Goal: Task Accomplishment & Management: Manage account settings

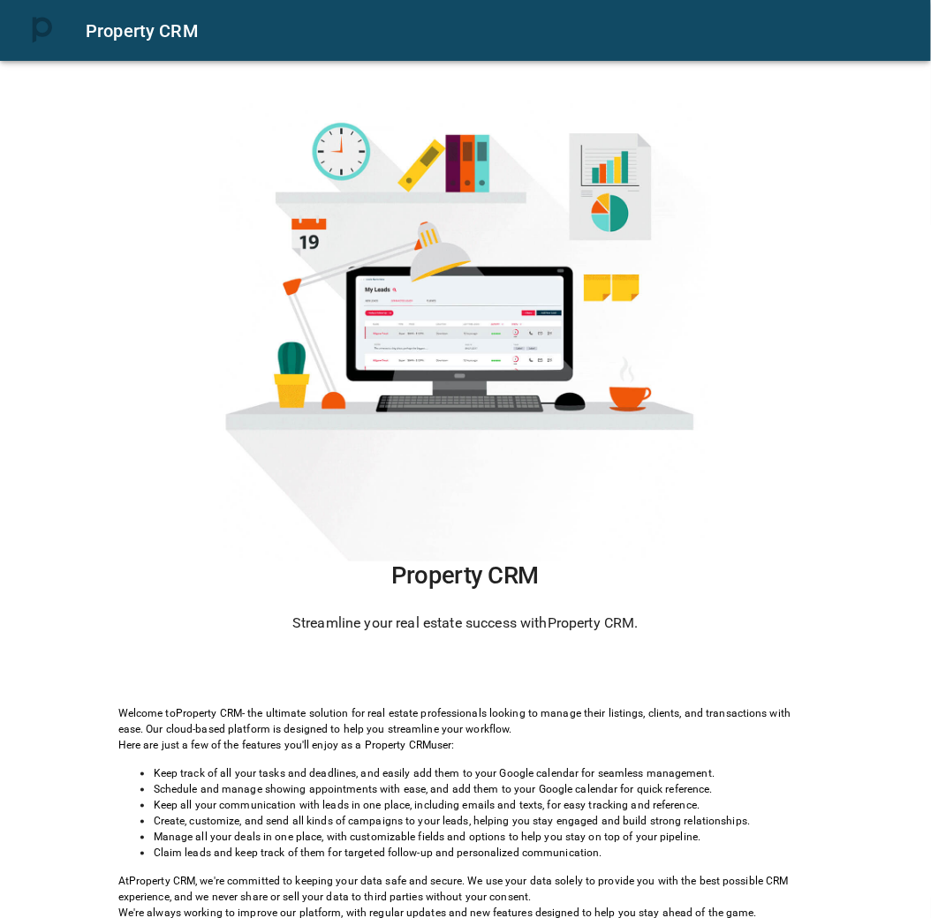
scroll to position [1, 0]
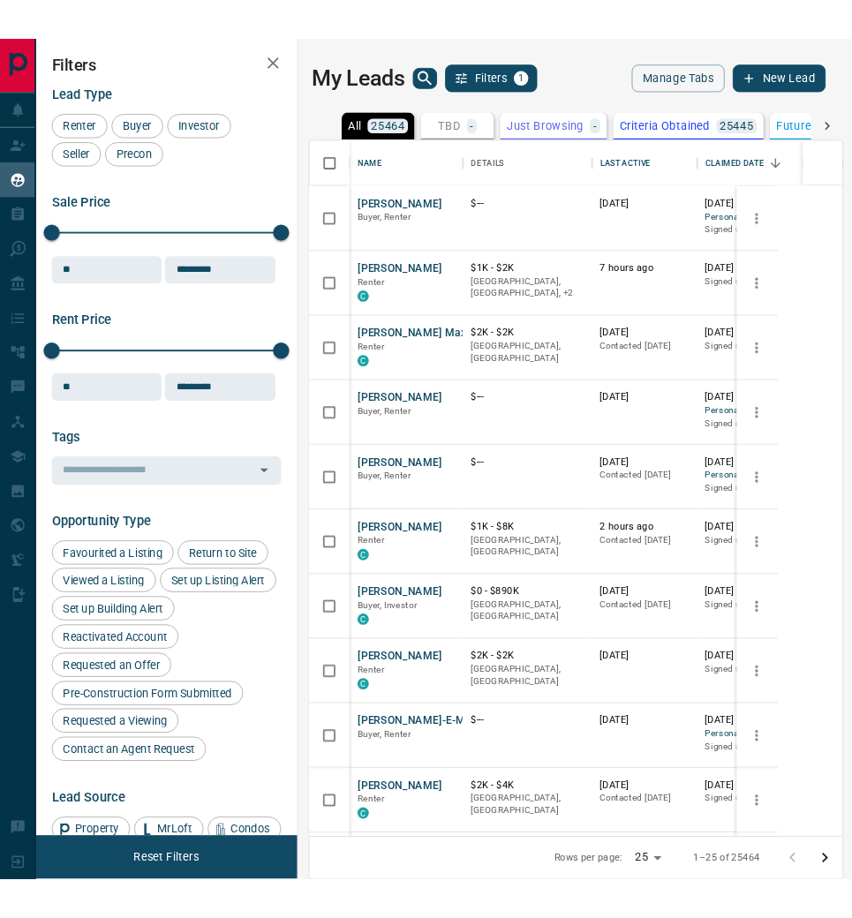
scroll to position [759, 503]
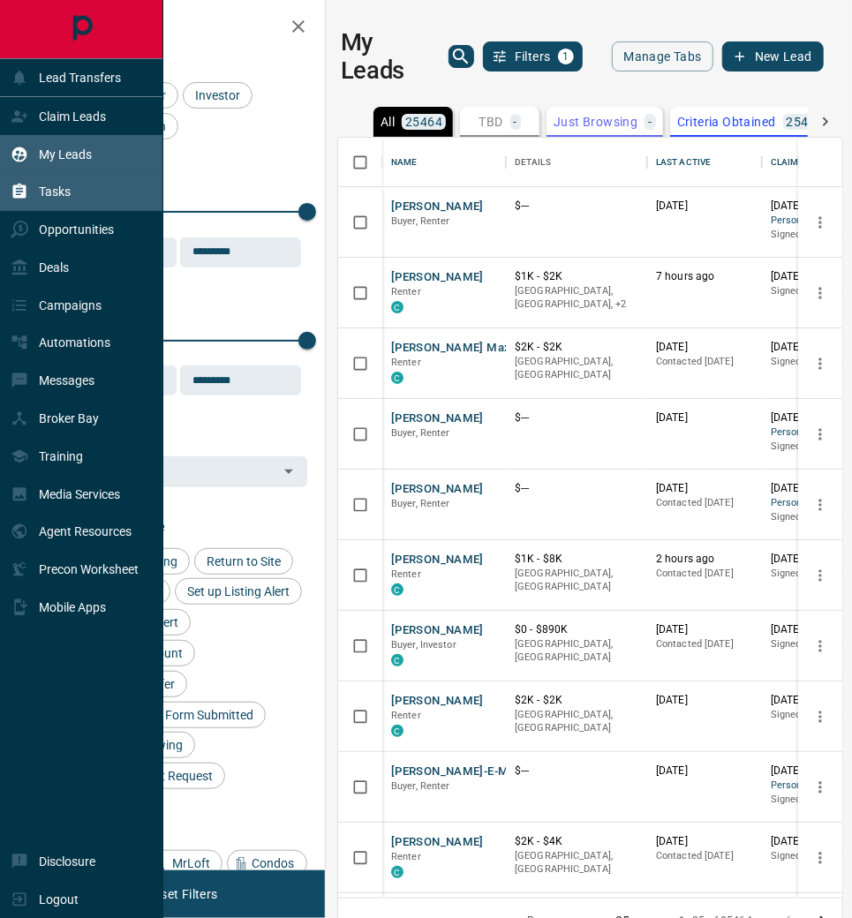
click at [108, 184] on div "Tasks" at bounding box center [81, 192] width 163 height 38
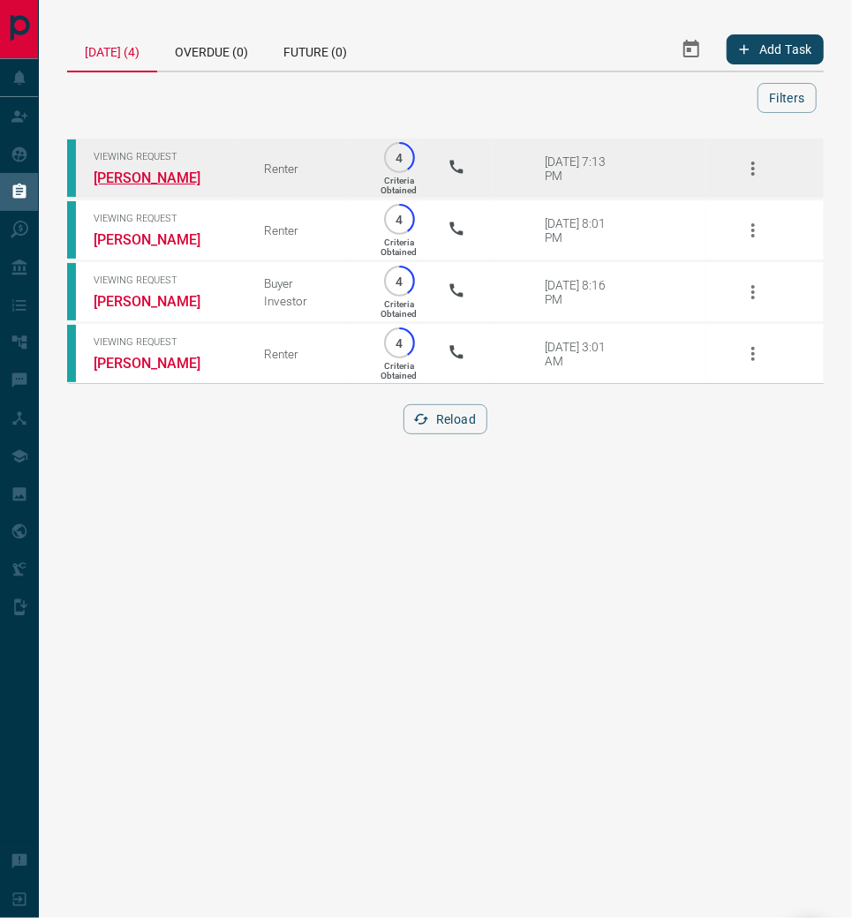
click at [153, 186] on link "[PERSON_NAME]" at bounding box center [160, 178] width 132 height 17
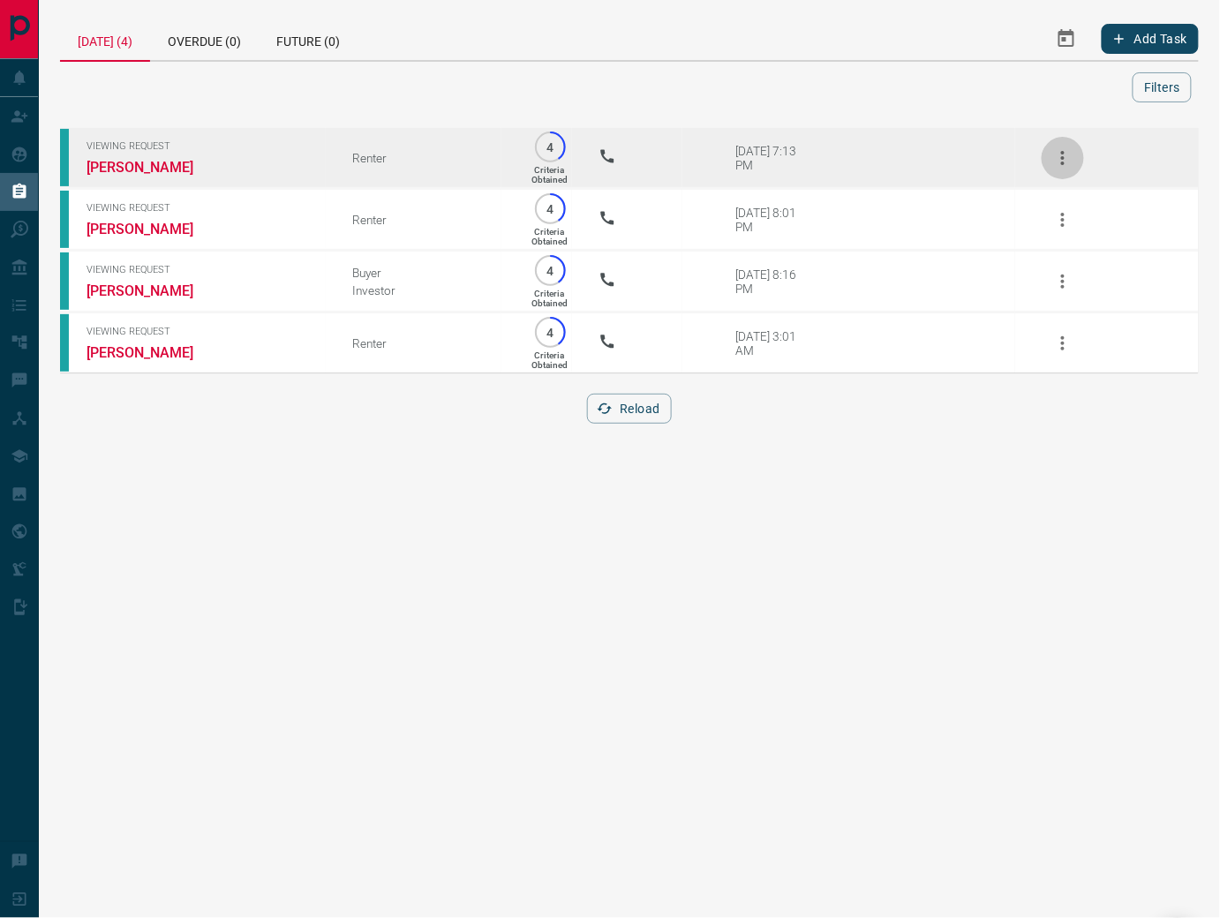
click at [930, 162] on icon "button" at bounding box center [1062, 157] width 21 height 21
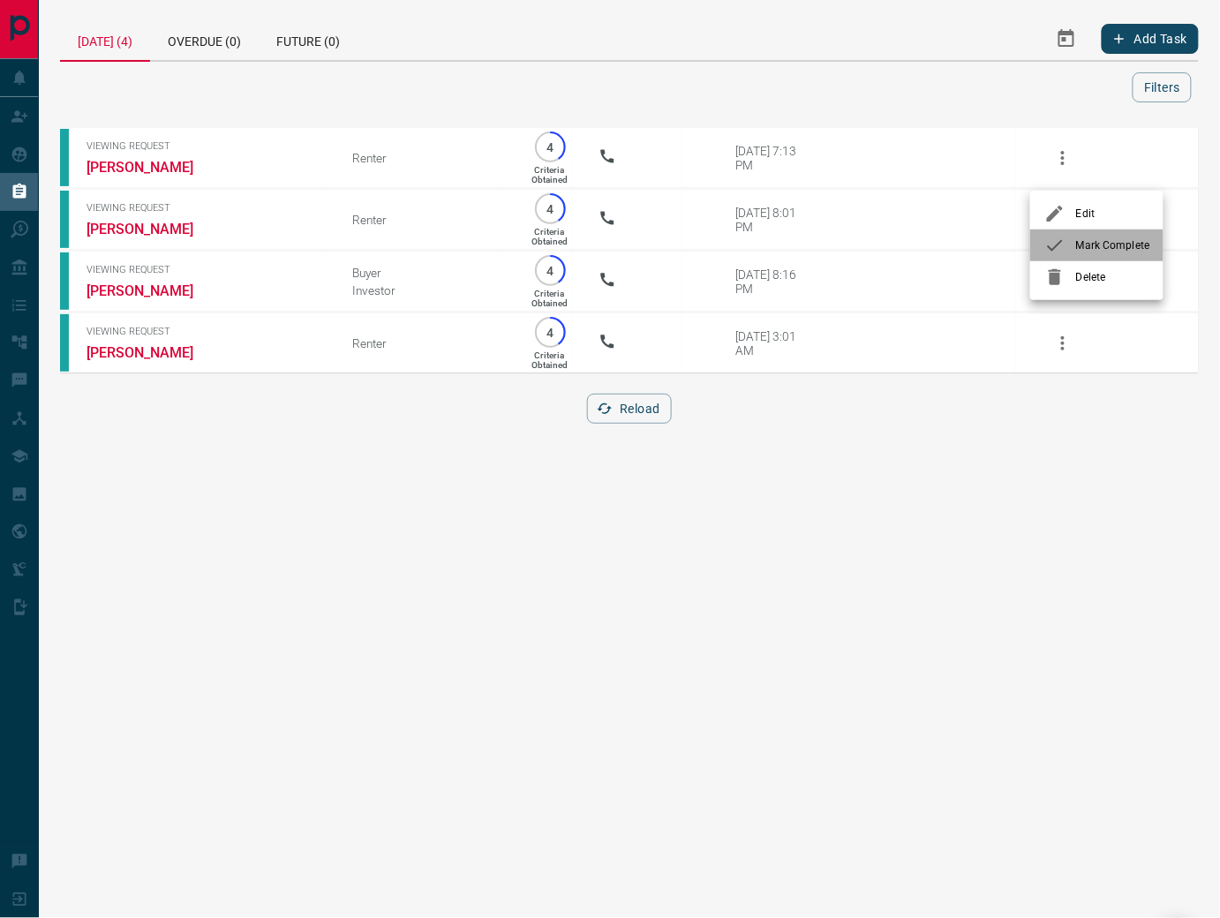
click at [930, 253] on span "Mark Complete" at bounding box center [1112, 246] width 73 height 16
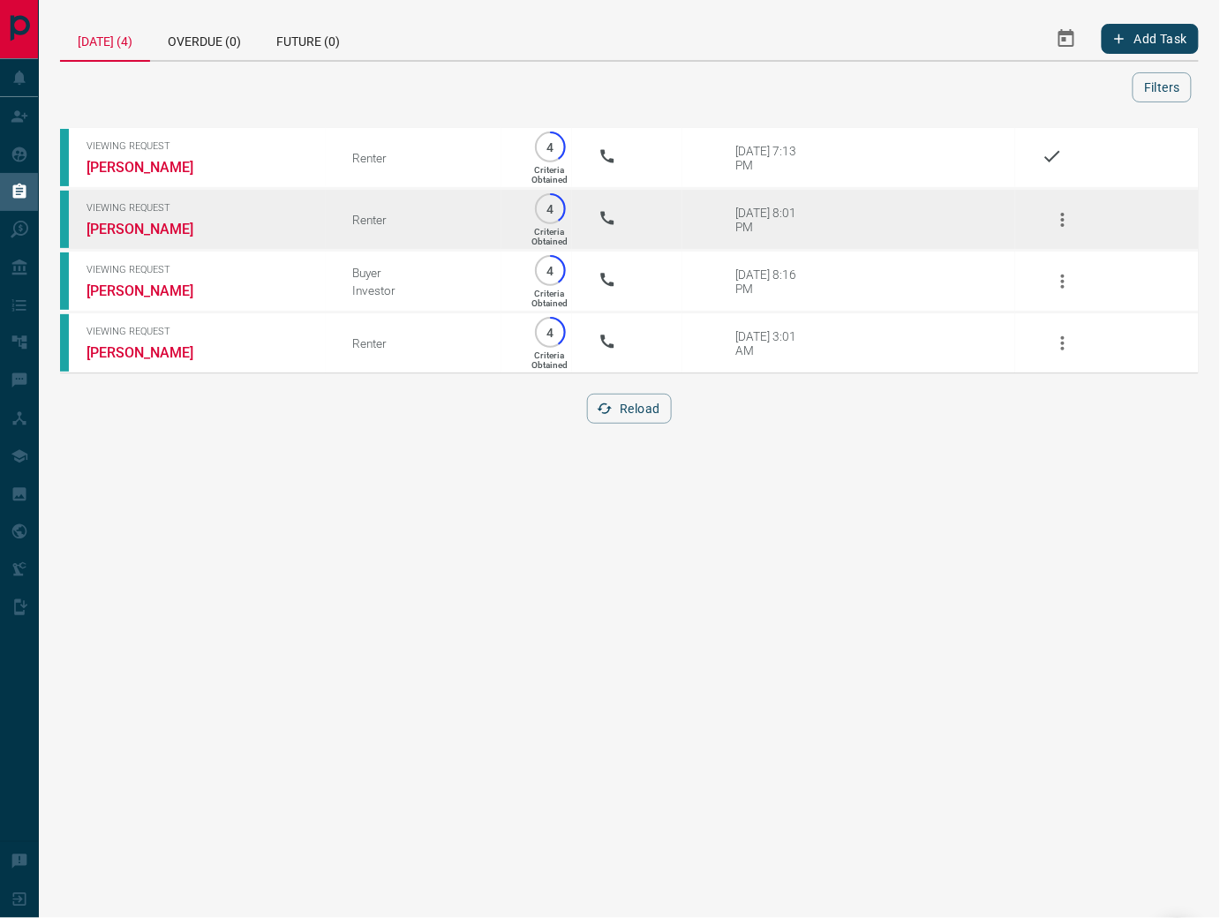
click at [930, 228] on icon "button" at bounding box center [1062, 219] width 21 height 21
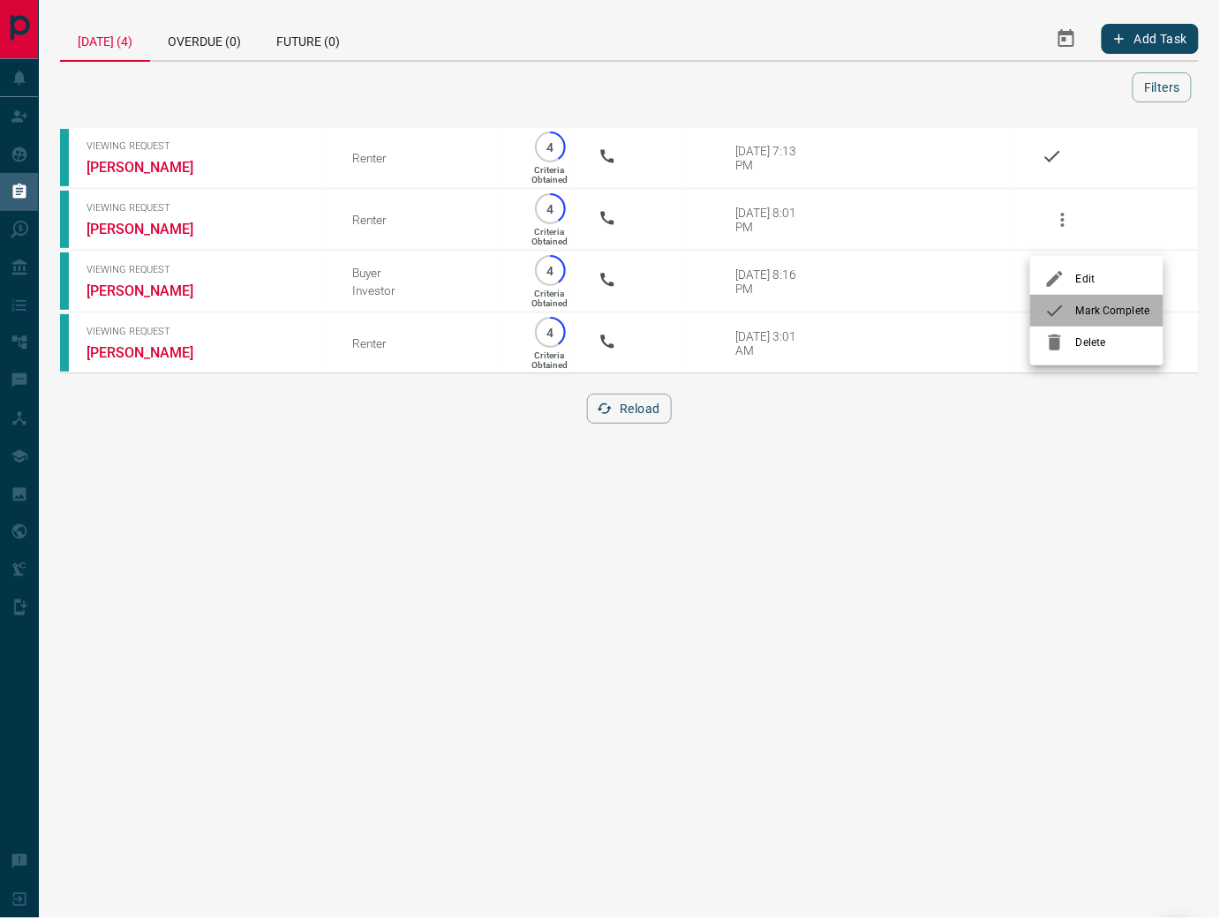
click at [930, 312] on li "Mark Complete" at bounding box center [1096, 311] width 133 height 32
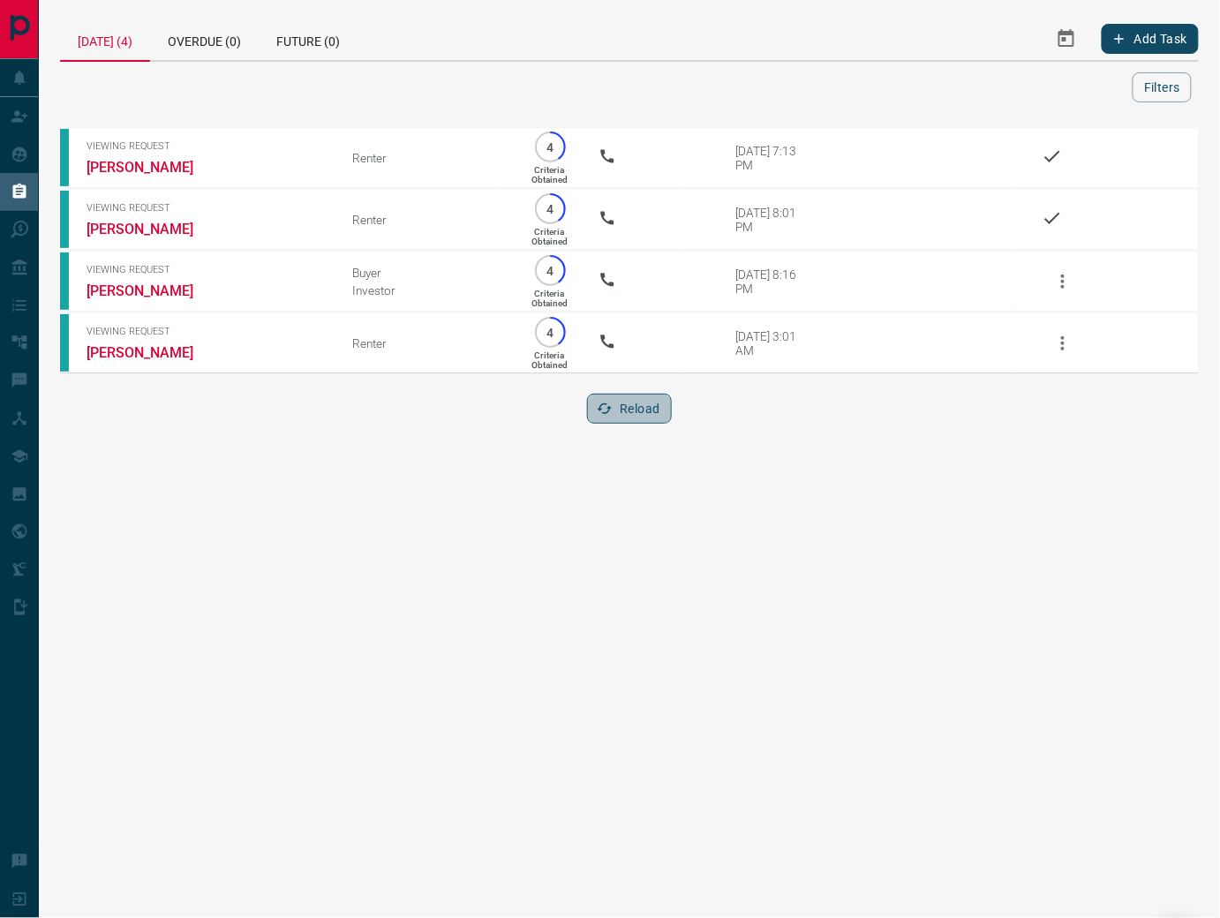
click at [652, 424] on button "Reload" at bounding box center [629, 409] width 84 height 30
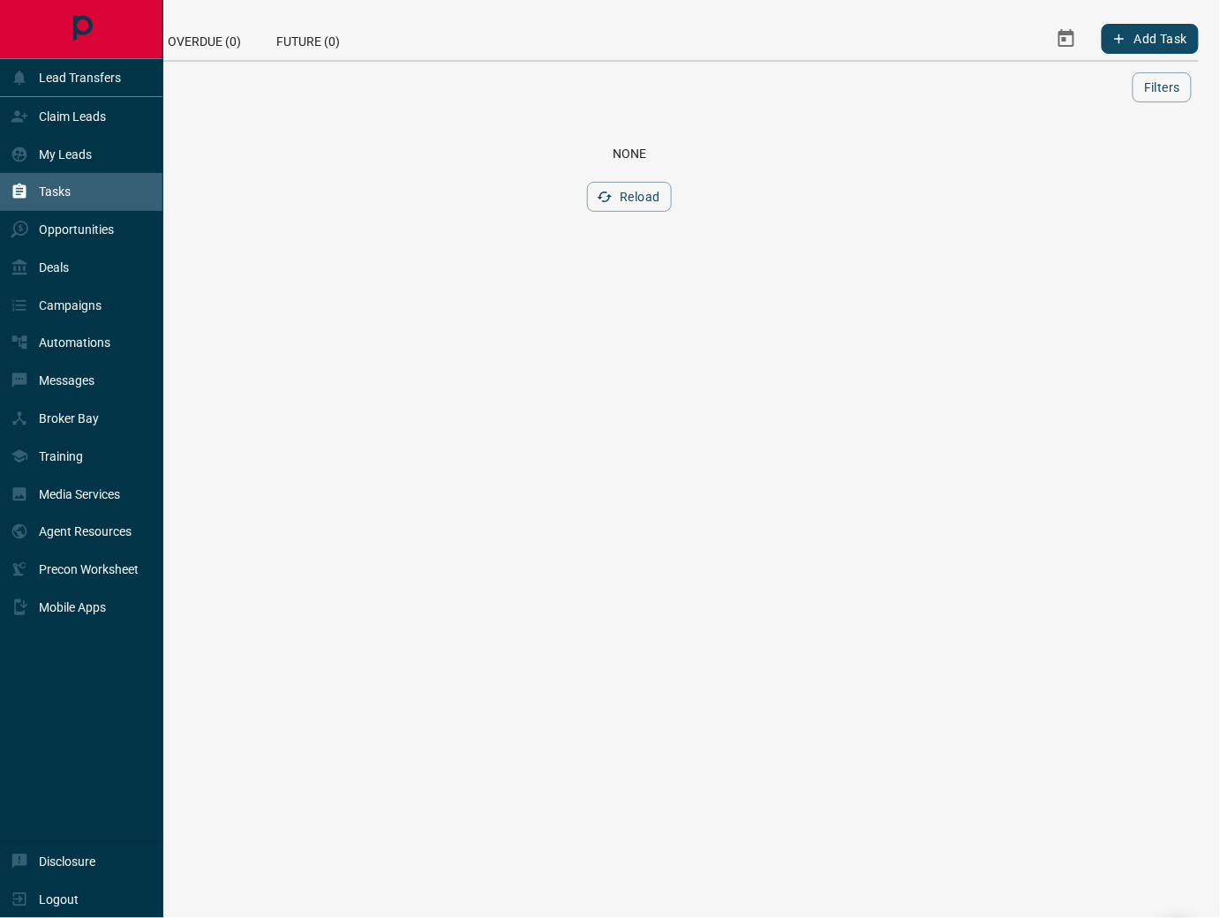
click at [92, 192] on div "Tasks" at bounding box center [81, 192] width 163 height 38
click at [102, 154] on div "My Leads" at bounding box center [81, 154] width 163 height 38
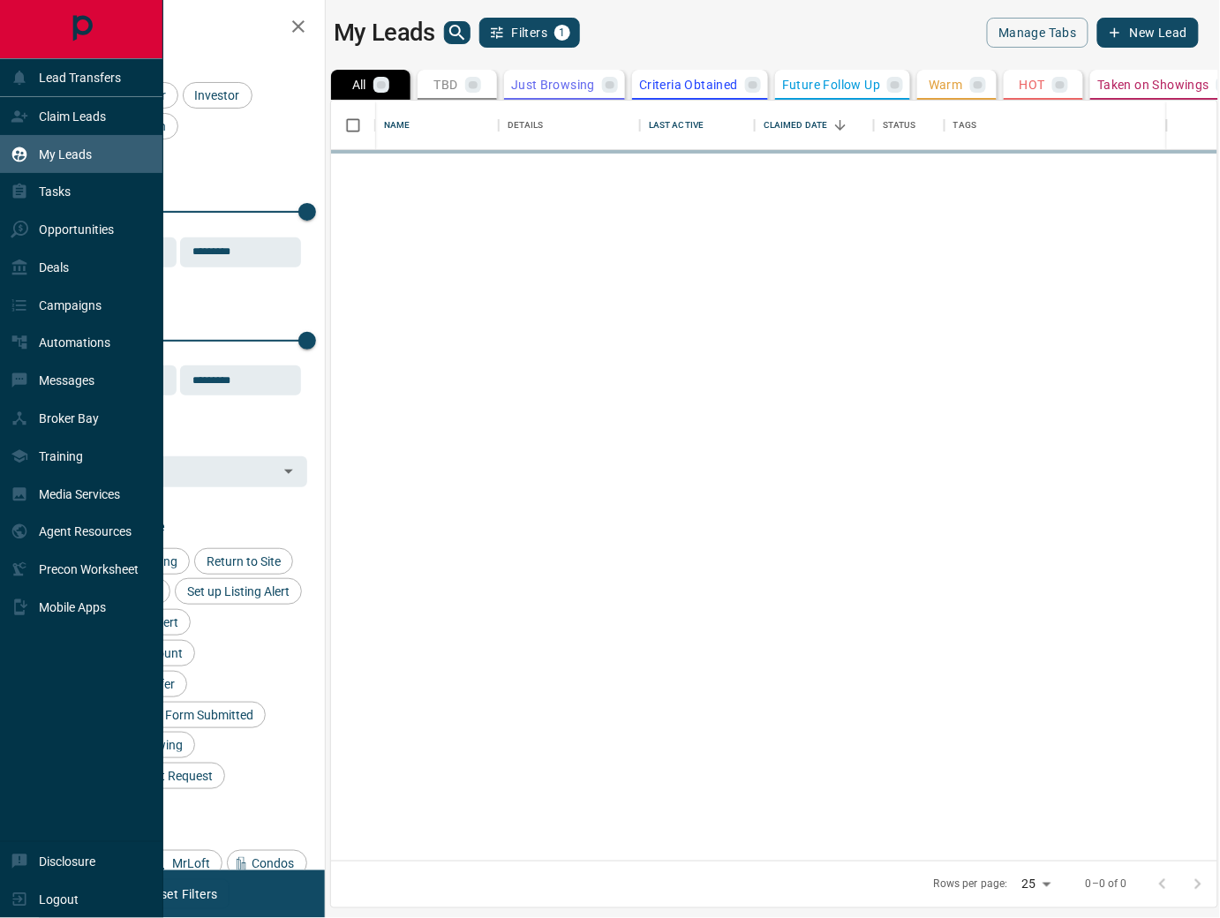
scroll to position [1, 1]
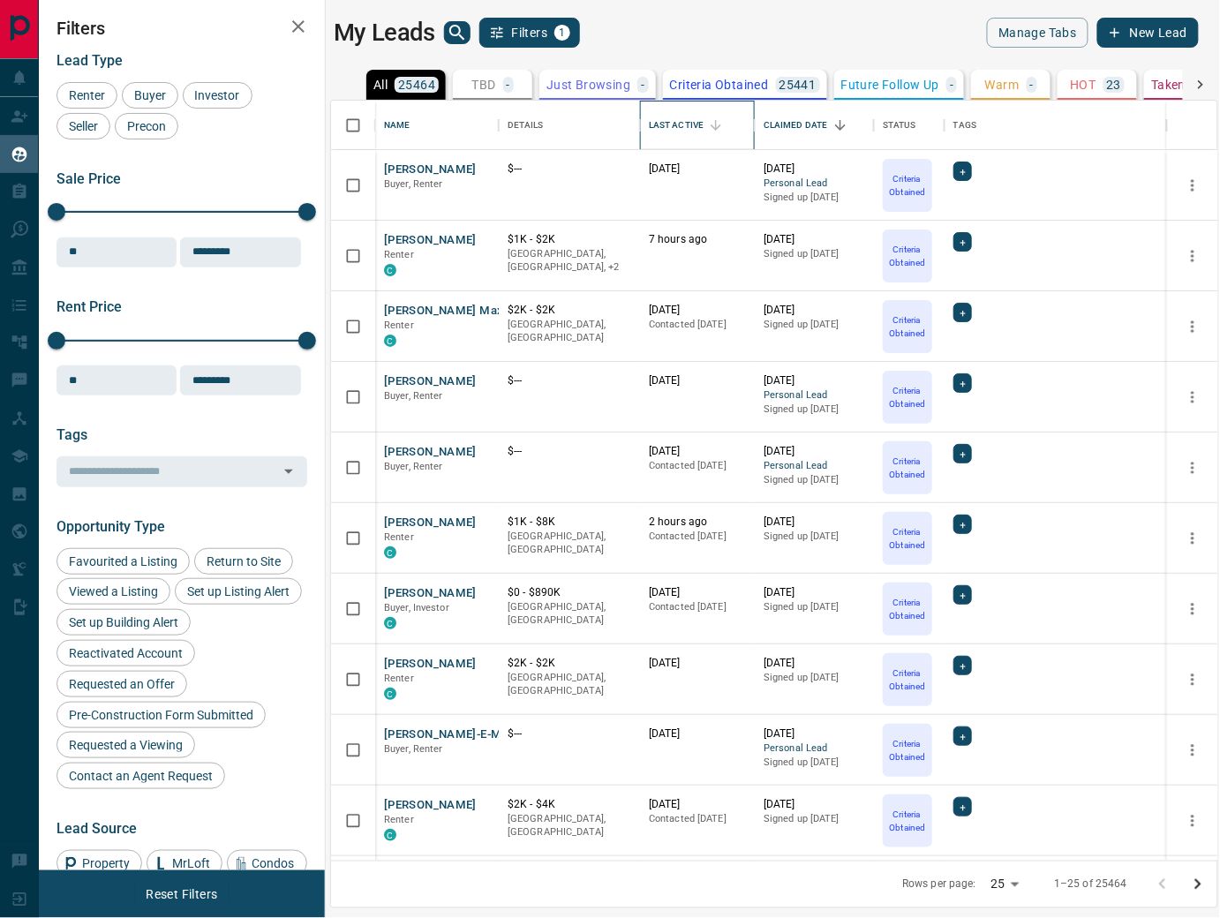
click at [675, 124] on div "Last Active" at bounding box center [676, 125] width 55 height 49
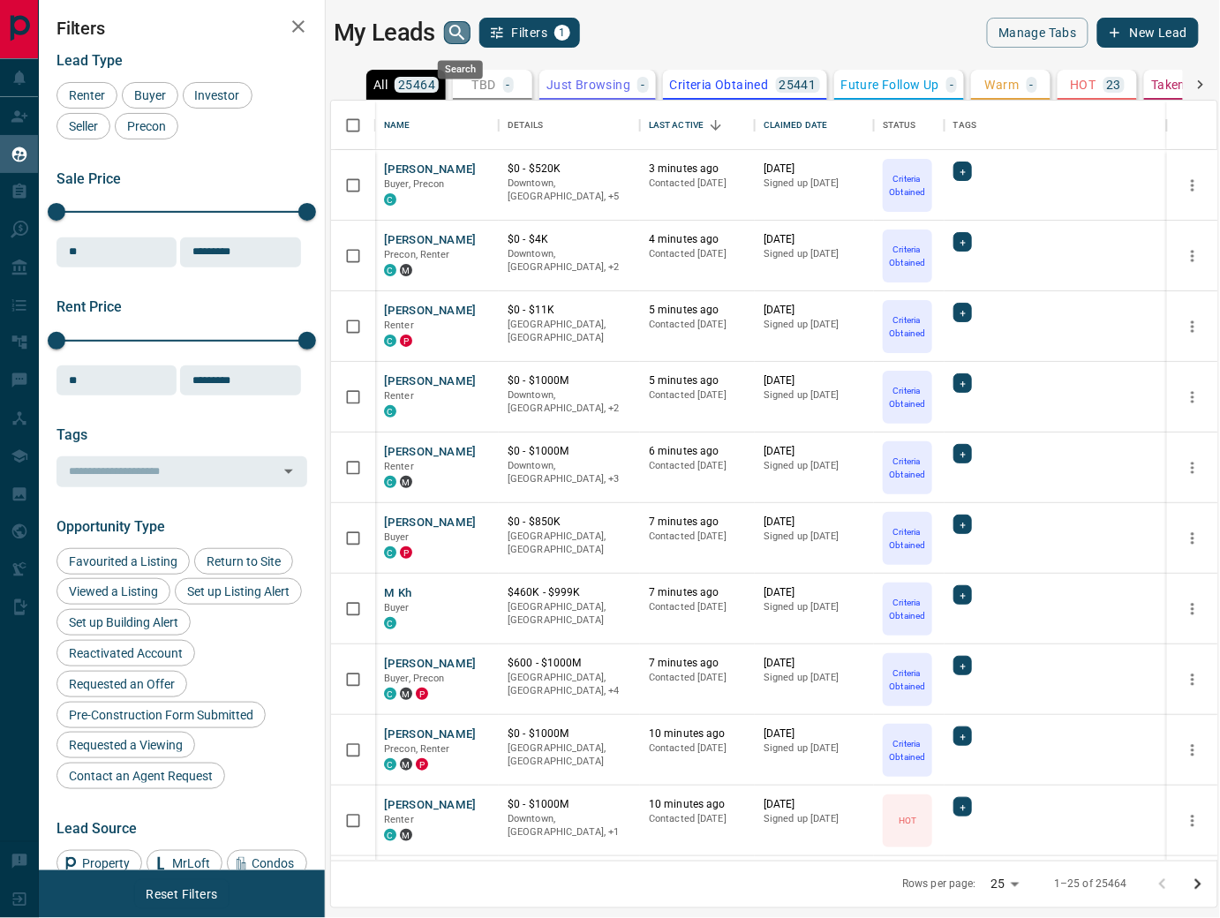
click at [461, 29] on icon "search button" at bounding box center [457, 32] width 21 height 21
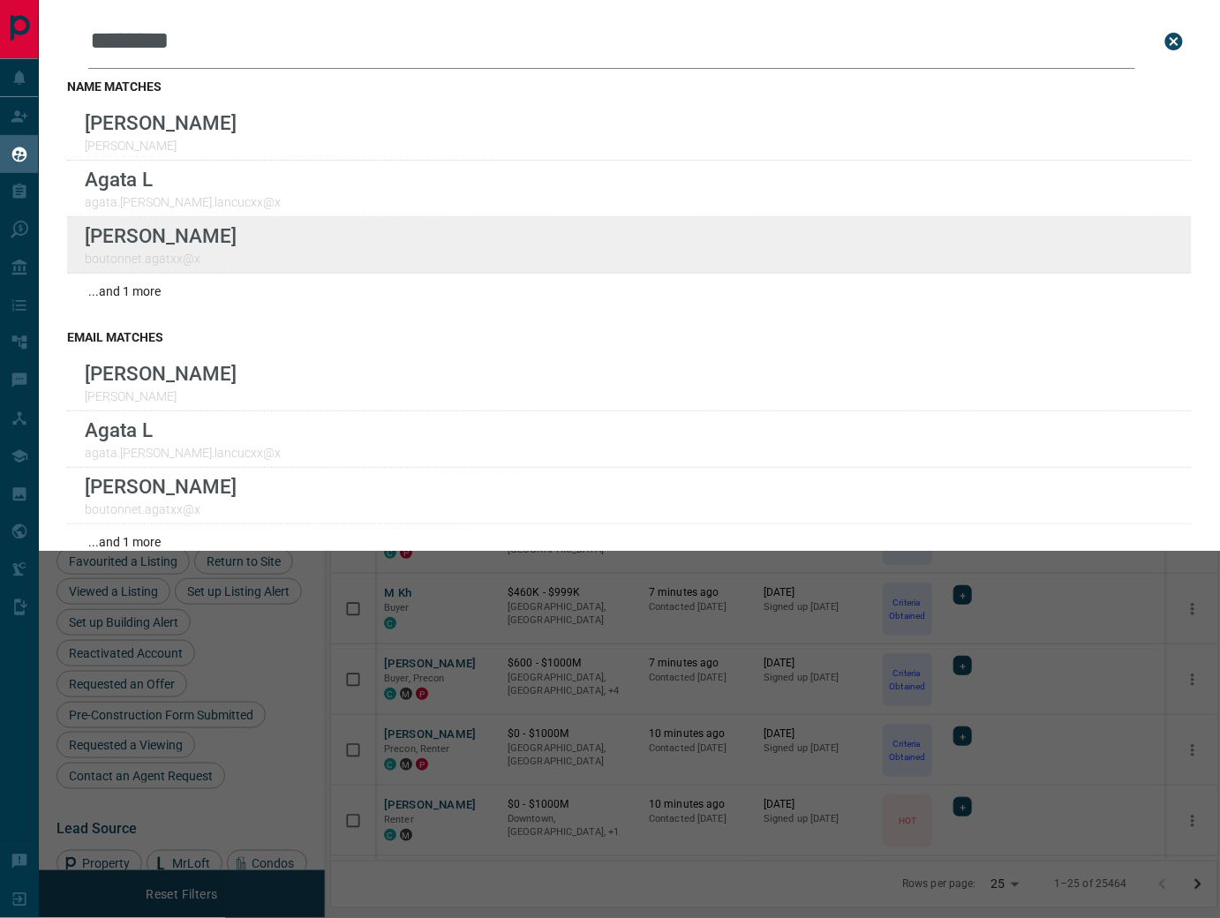
scroll to position [0, 0]
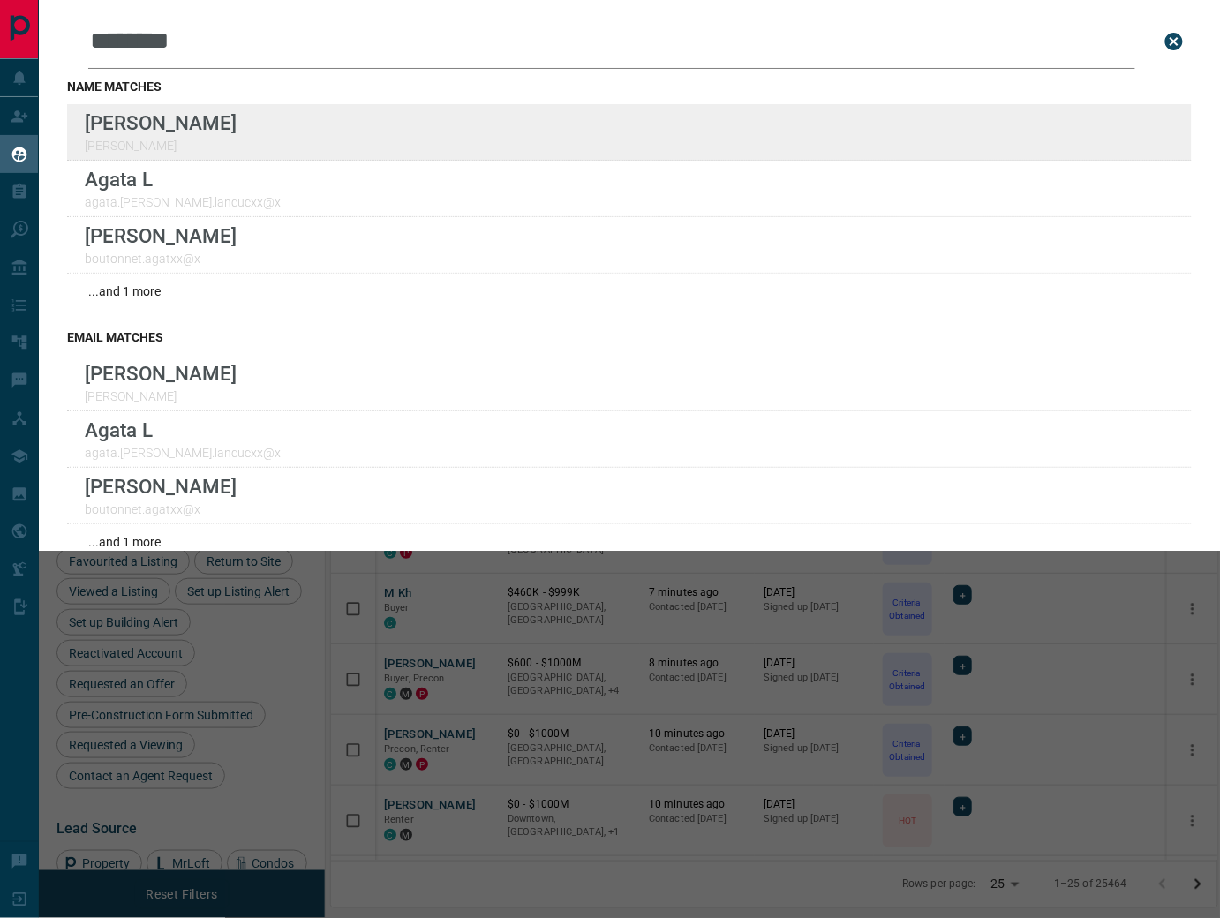
type input "********"
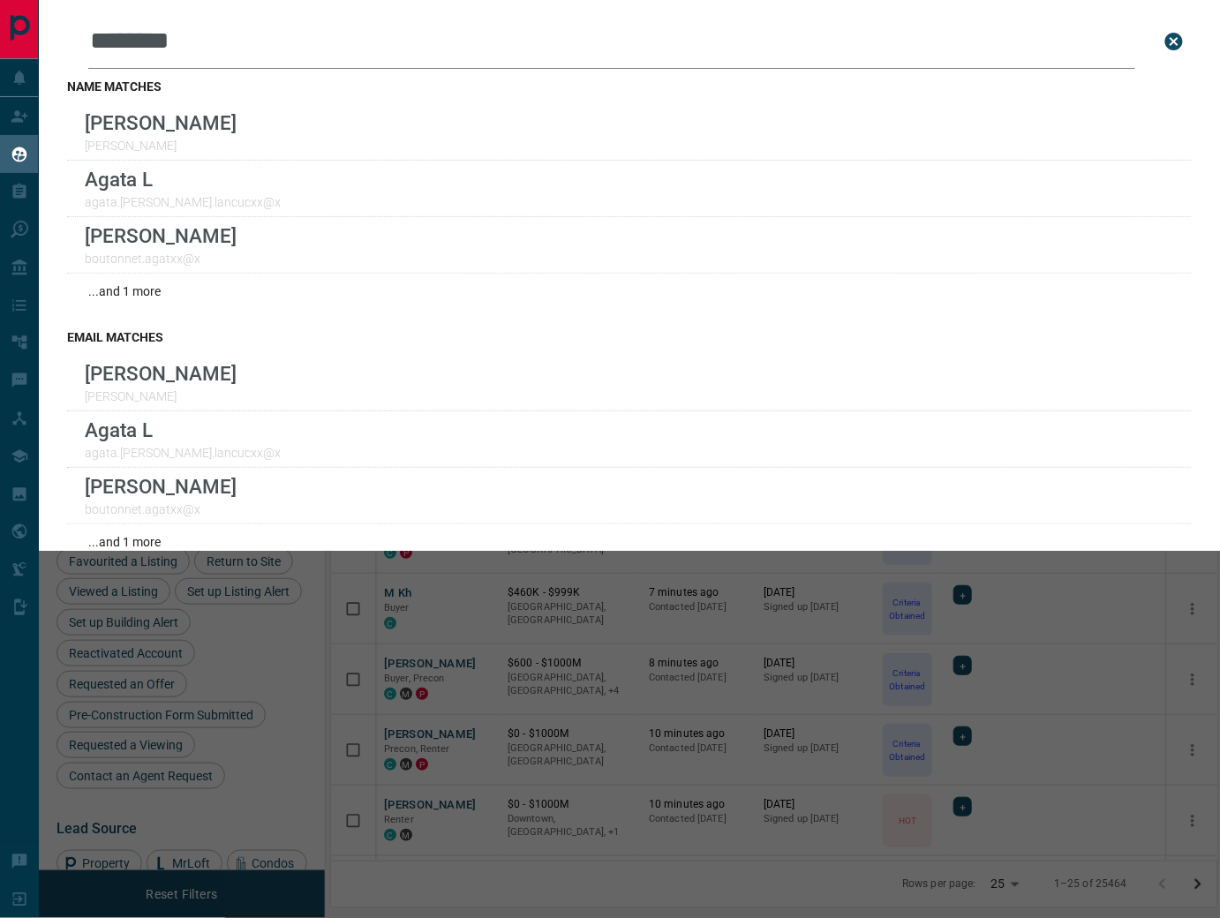
scroll to position [1, 1]
click at [930, 40] on icon "close search bar" at bounding box center [1174, 41] width 21 height 21
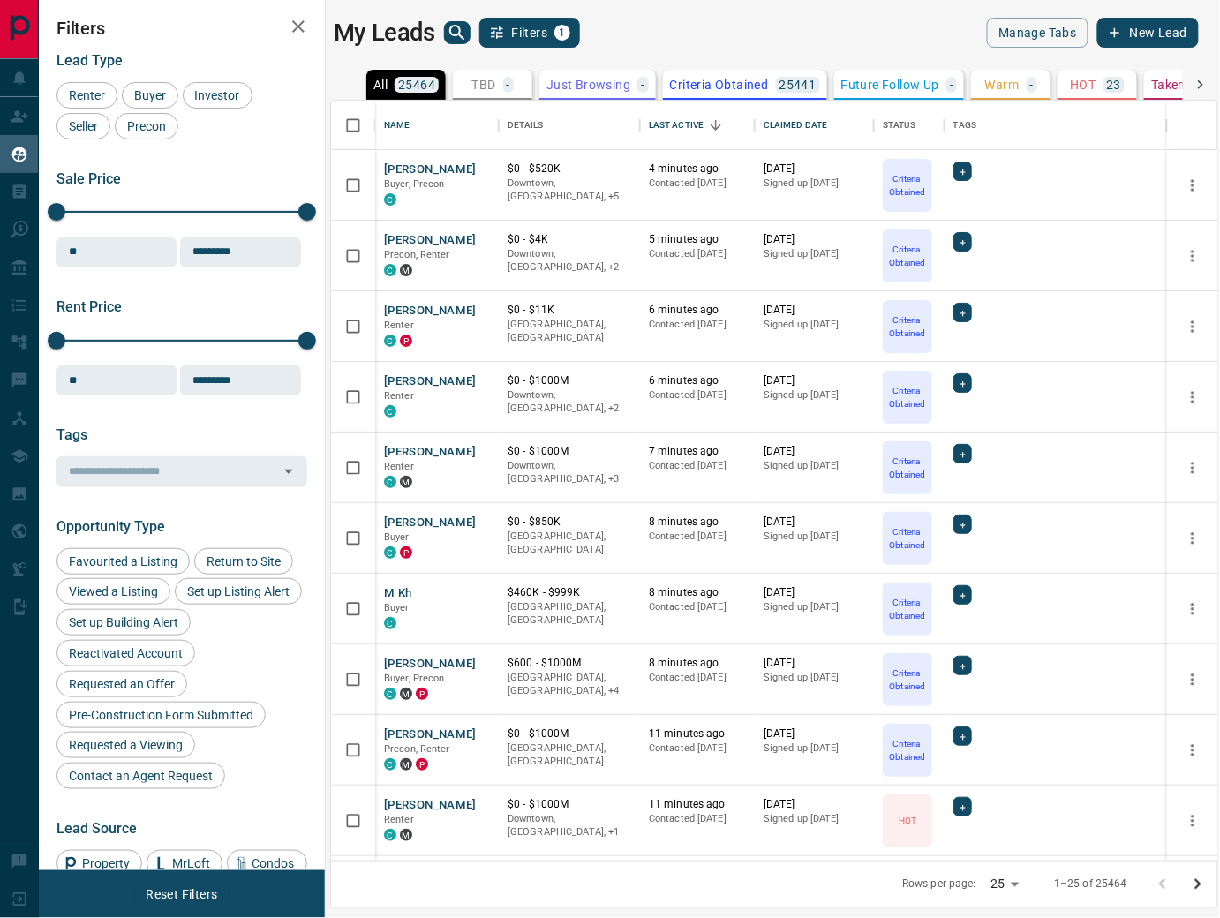
scroll to position [0, 0]
click at [424, 519] on button "[PERSON_NAME]" at bounding box center [430, 523] width 93 height 17
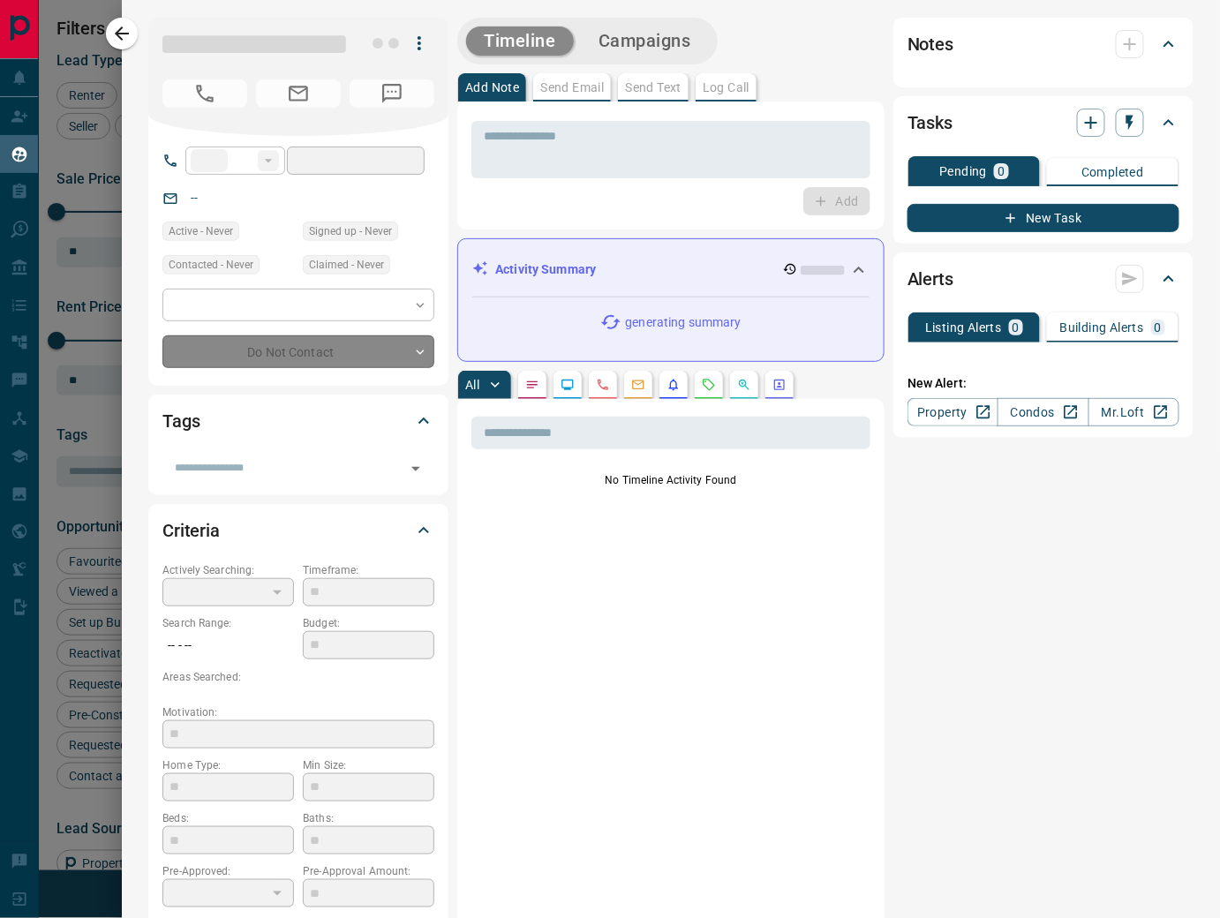
type input "**"
type input "**********"
type input "*"
type input "*******"
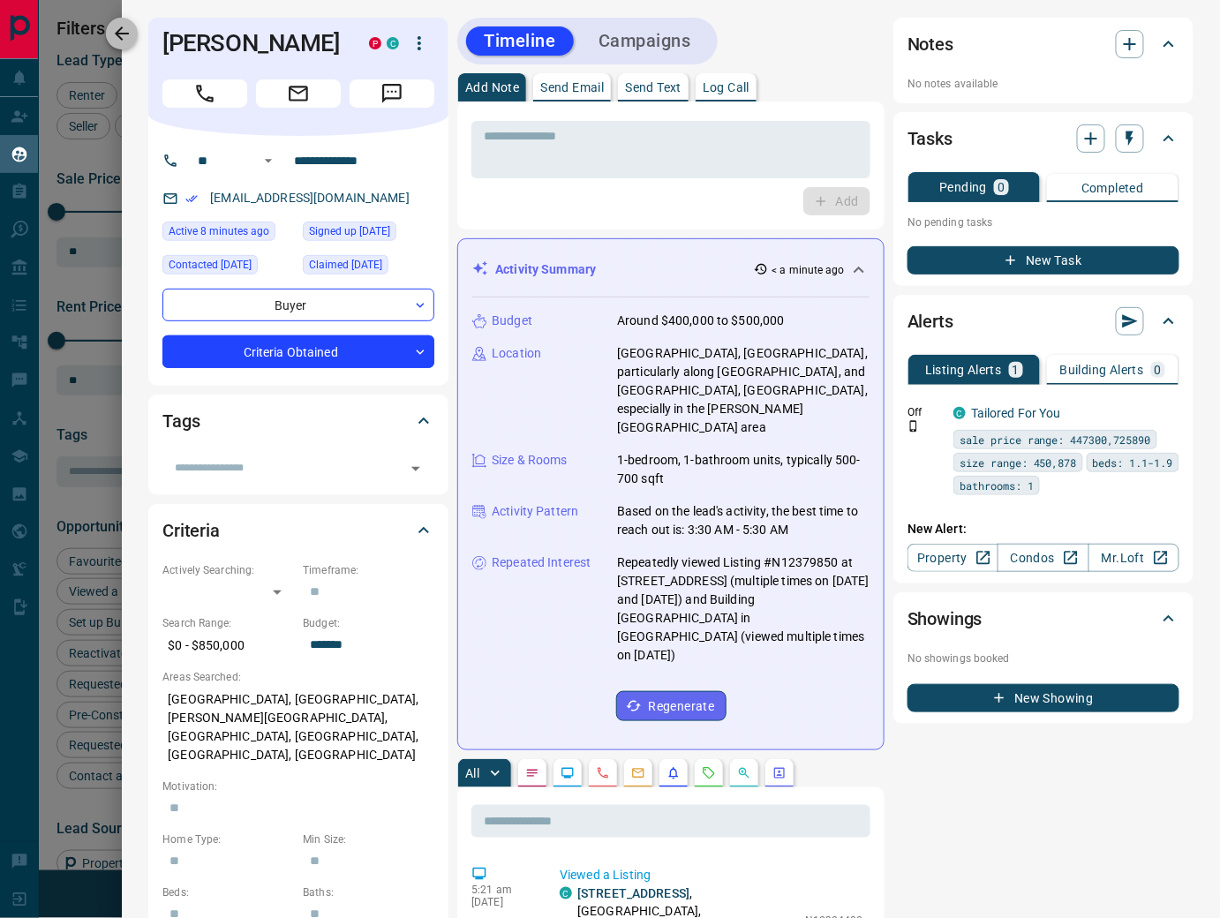
click at [138, 35] on button "button" at bounding box center [122, 34] width 32 height 32
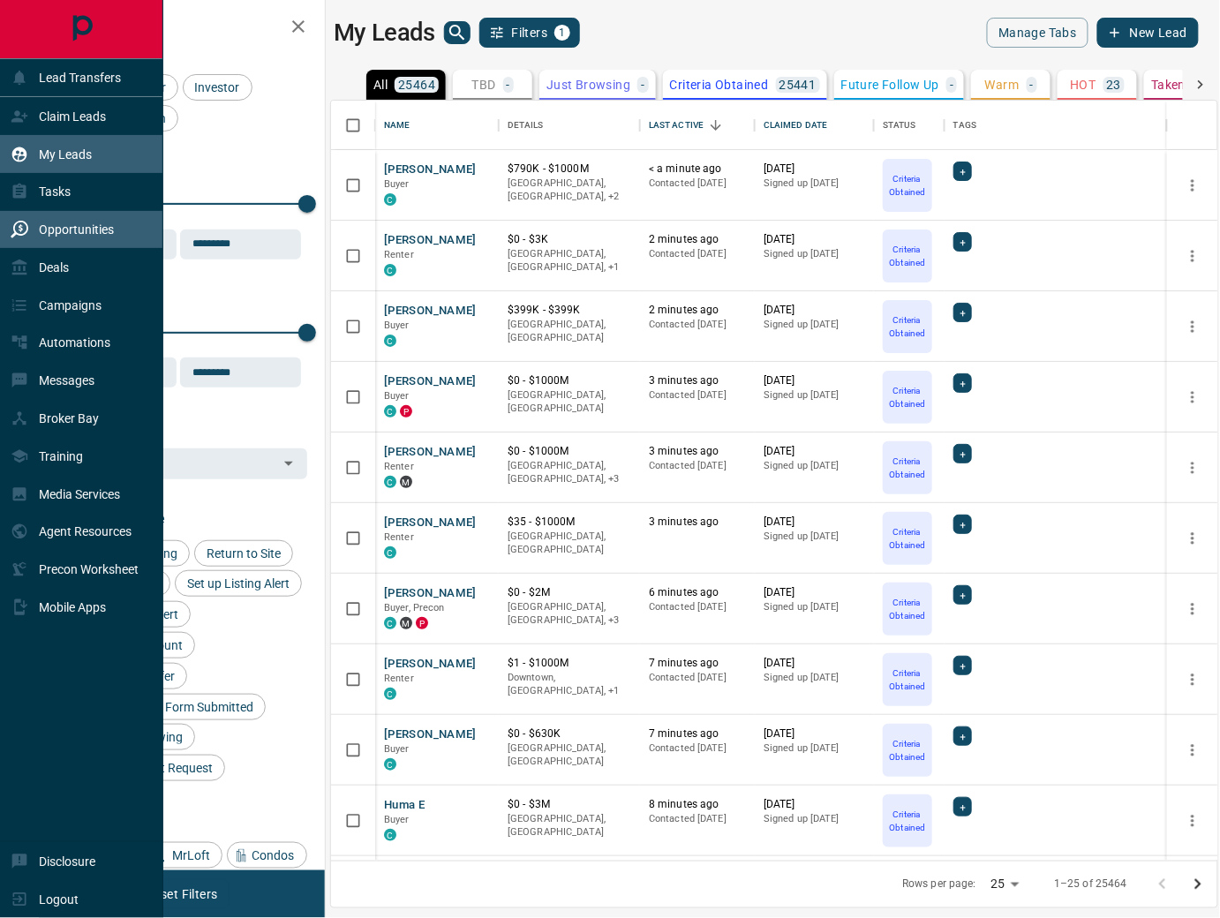
click at [108, 227] on p "Opportunities" at bounding box center [76, 229] width 75 height 14
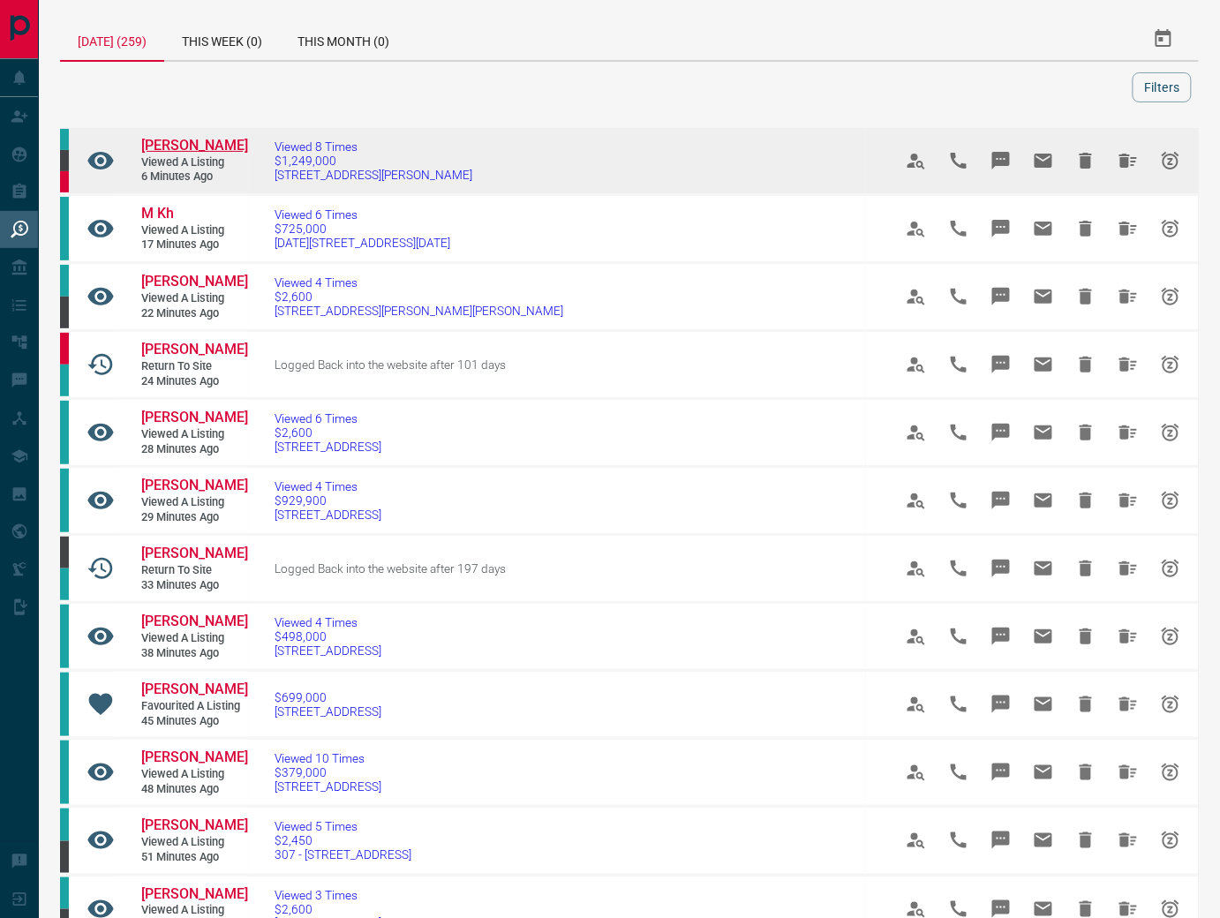
click at [174, 150] on span "[PERSON_NAME]" at bounding box center [194, 145] width 107 height 17
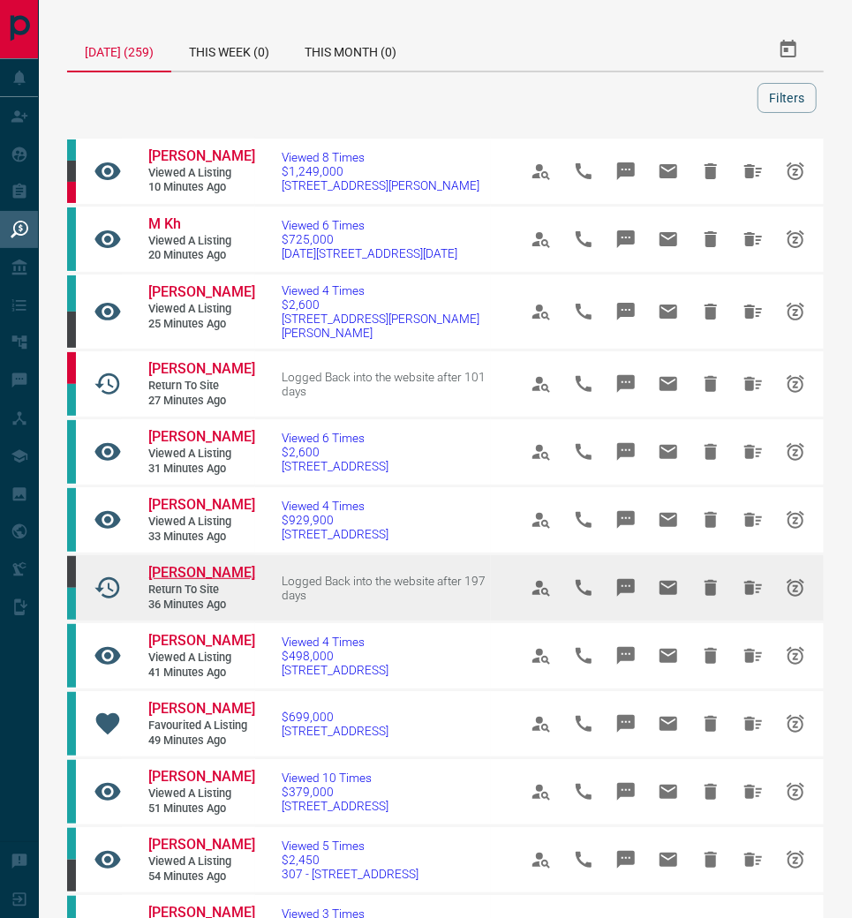
click at [184, 581] on span "[PERSON_NAME]" at bounding box center [201, 572] width 107 height 17
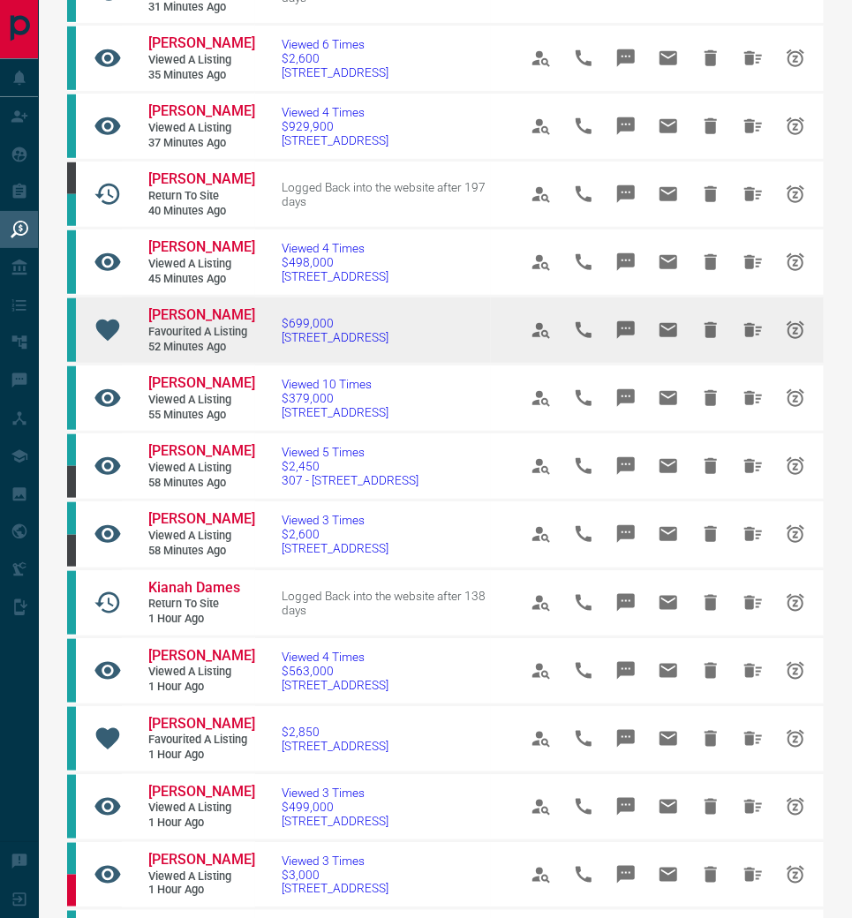
scroll to position [428, 0]
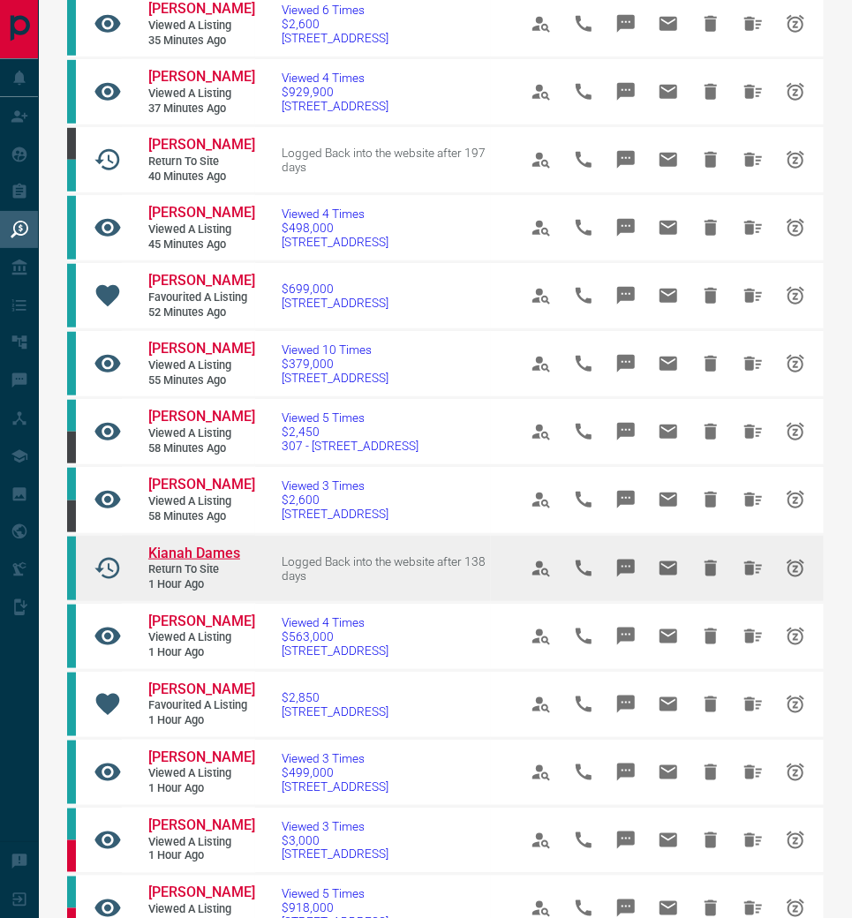
click at [187, 562] on span "Kianah Dames" at bounding box center [194, 553] width 92 height 17
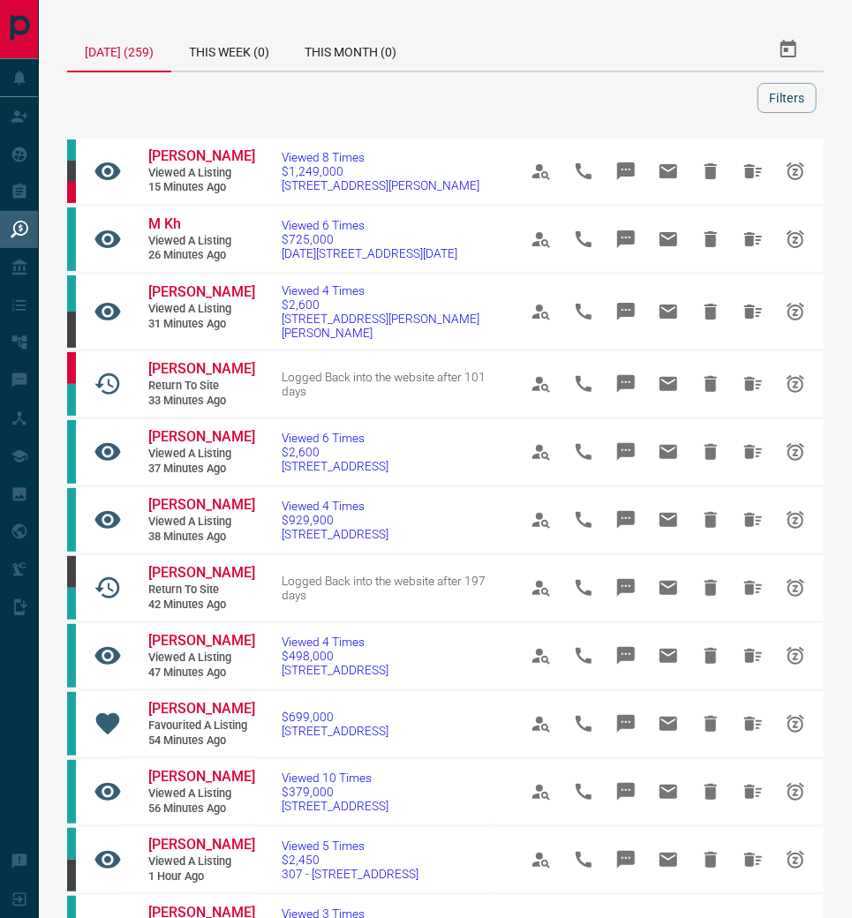
scroll to position [0, 0]
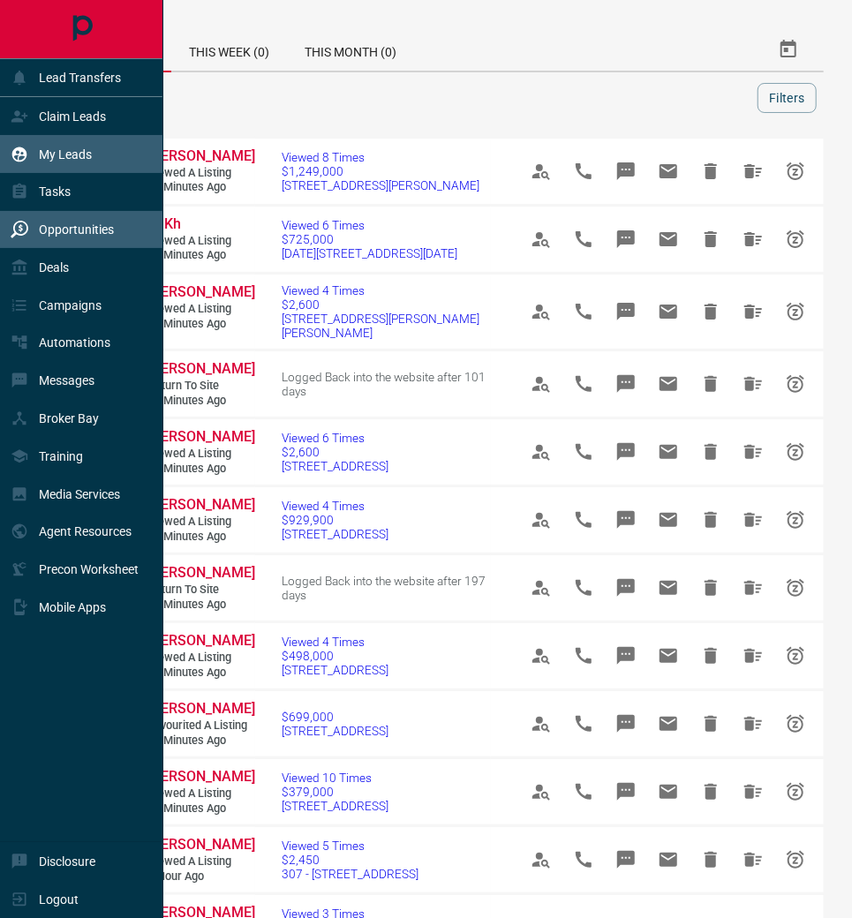
click at [85, 157] on p "My Leads" at bounding box center [65, 154] width 53 height 14
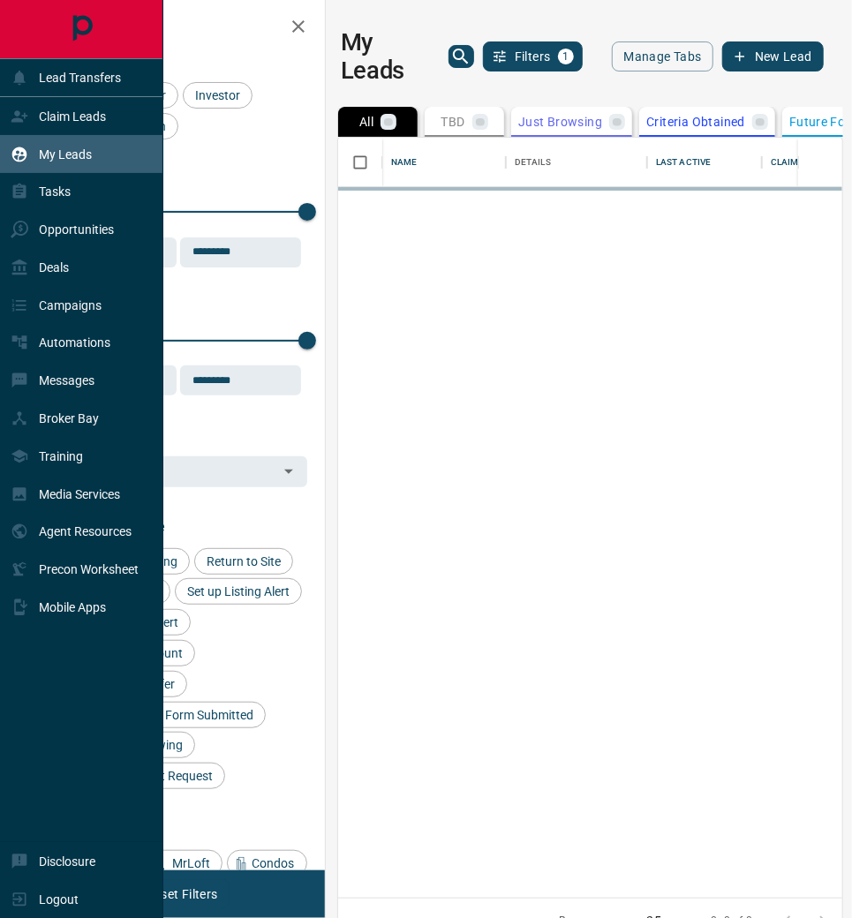
scroll to position [1, 1]
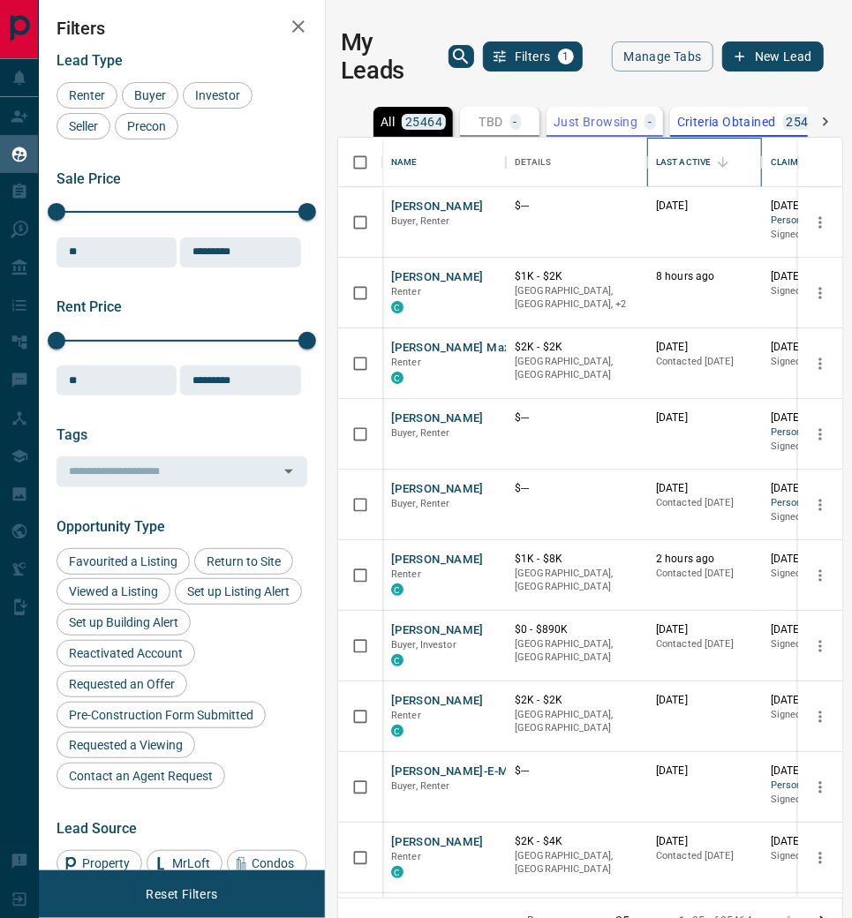
click at [675, 160] on div "Last Active" at bounding box center [683, 162] width 55 height 49
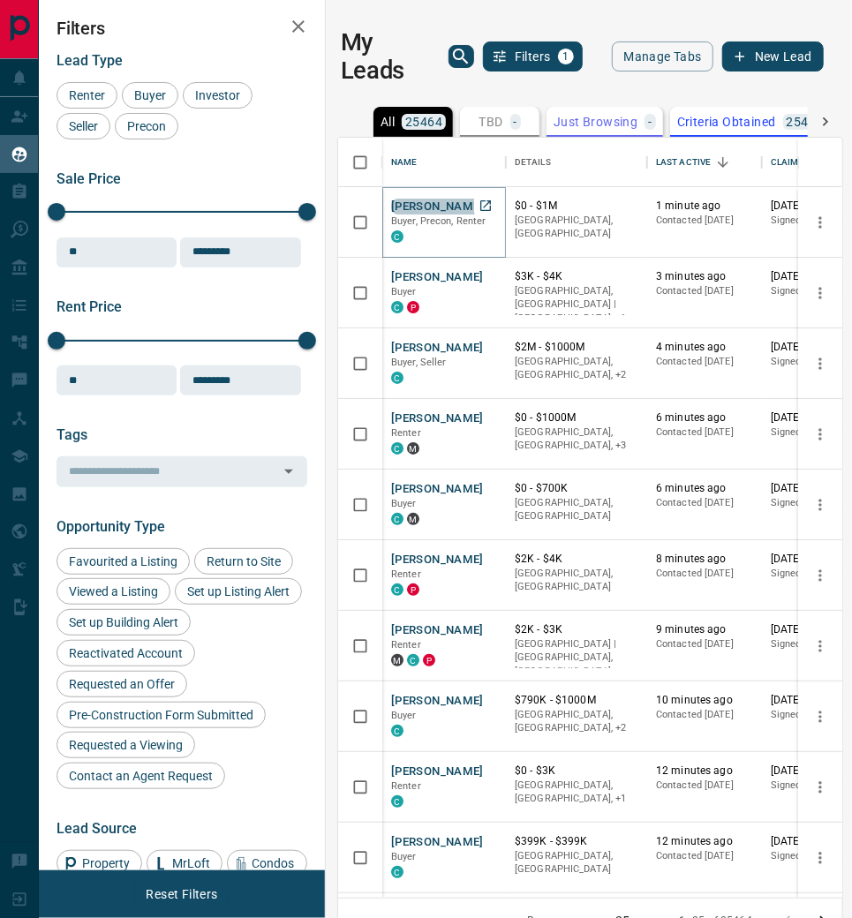
click at [436, 205] on button "[PERSON_NAME]" at bounding box center [437, 207] width 93 height 17
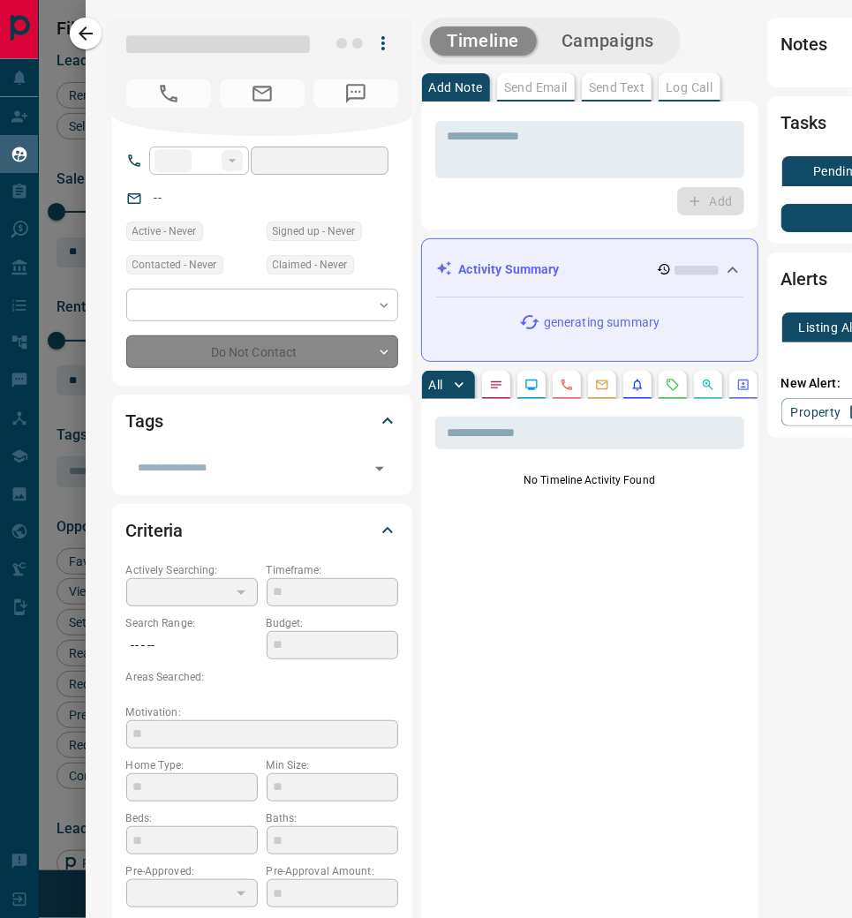
type input "**"
type input "**********"
type input "*"
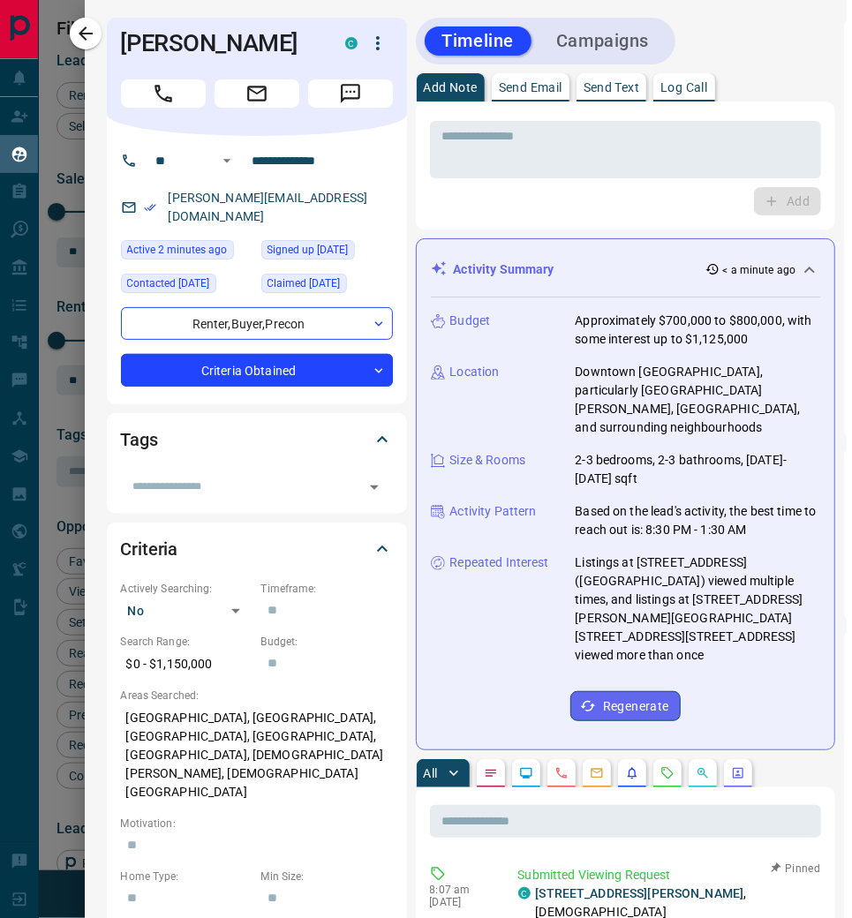
scroll to position [0, 0]
click at [96, 34] on icon "button" at bounding box center [85, 33] width 21 height 21
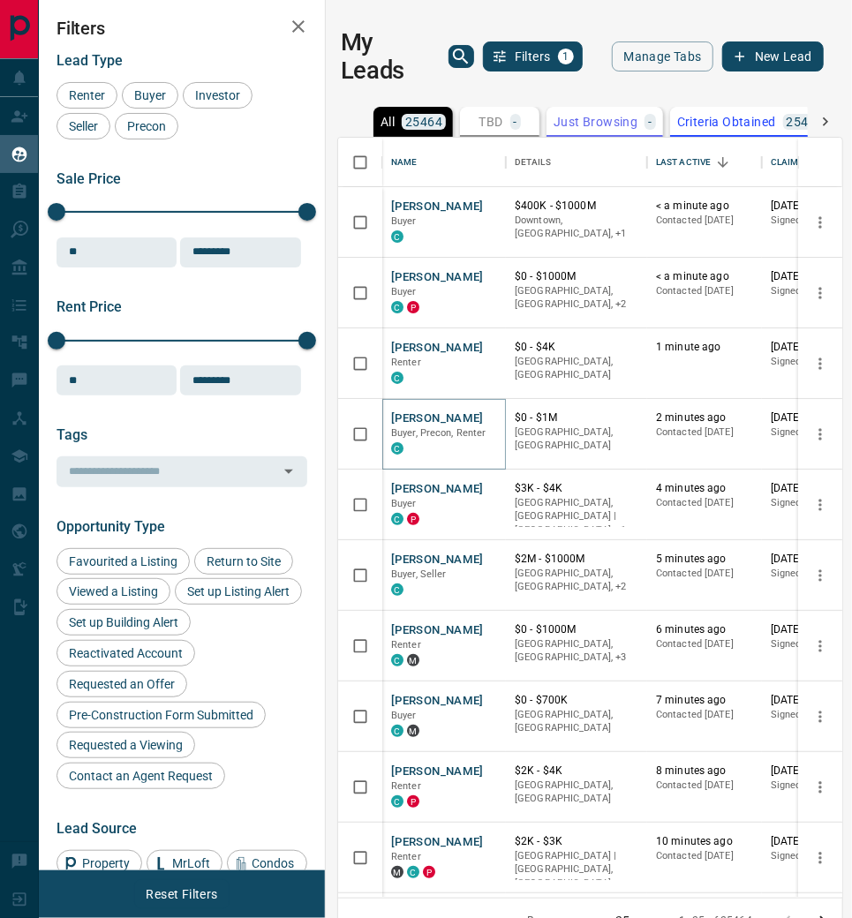
scroll to position [9, 0]
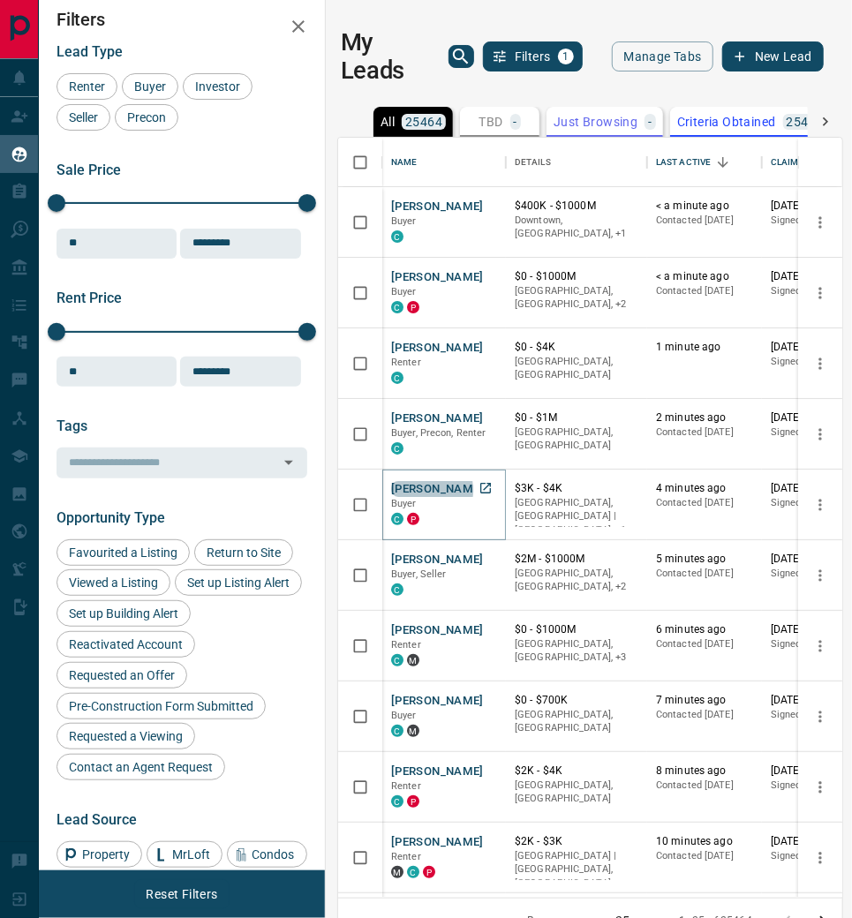
click at [418, 487] on button "[PERSON_NAME]" at bounding box center [437, 489] width 93 height 17
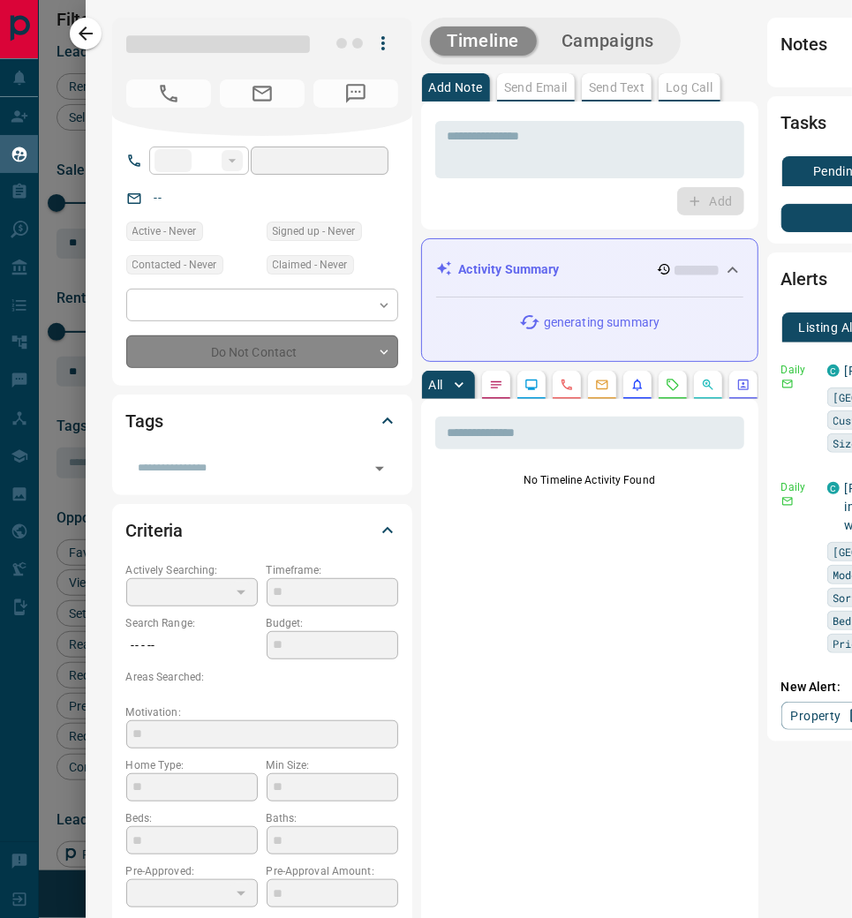
type input "**"
type input "**********"
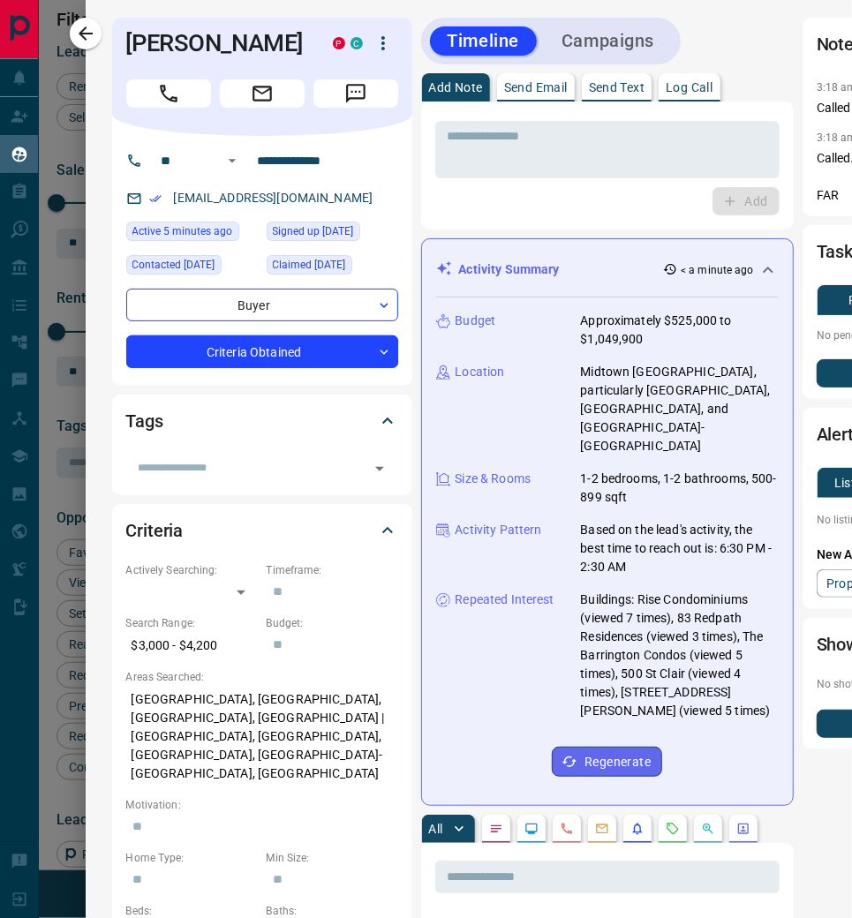
scroll to position [0, 0]
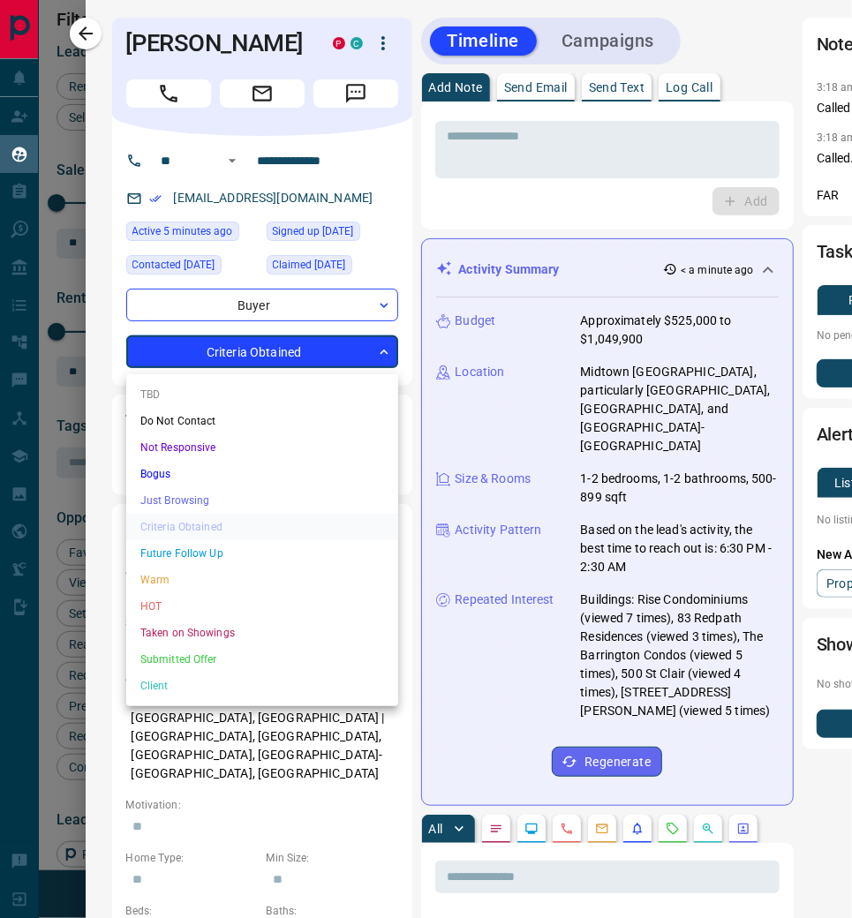
click at [379, 358] on body "Lead Transfers Claim Leads My Leads Tasks Opportunities Deals Campaigns Automat…" at bounding box center [426, 472] width 852 height 944
click at [298, 569] on li "Warm" at bounding box center [262, 580] width 272 height 26
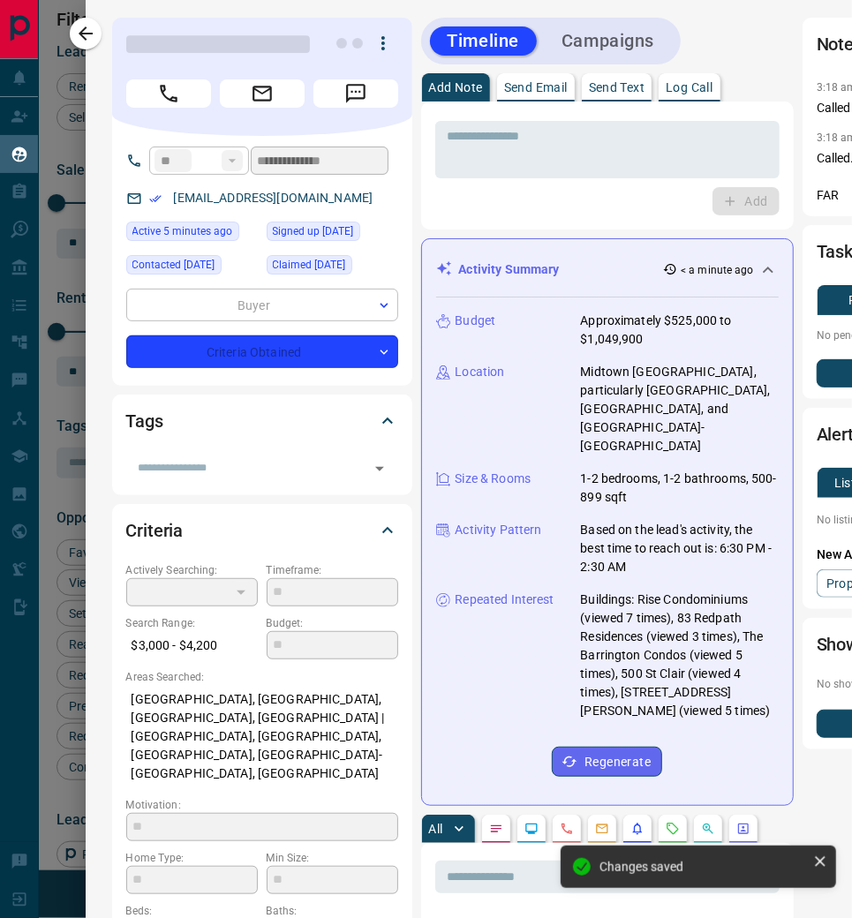
type input "*"
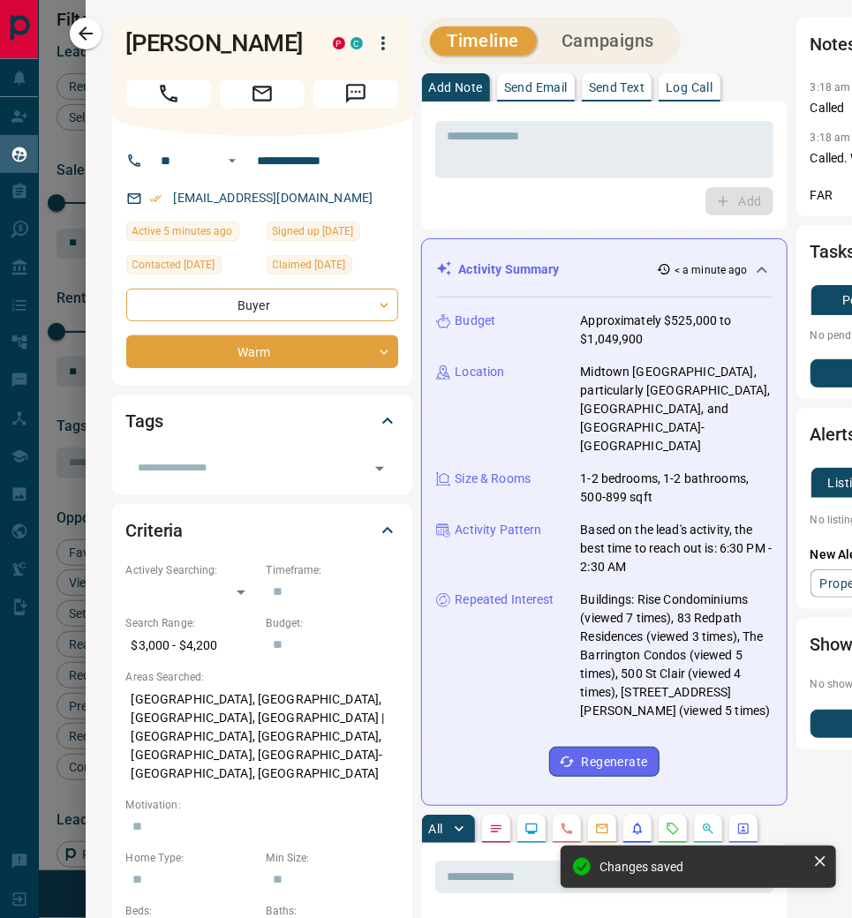
click at [697, 87] on p "Log Call" at bounding box center [689, 87] width 47 height 12
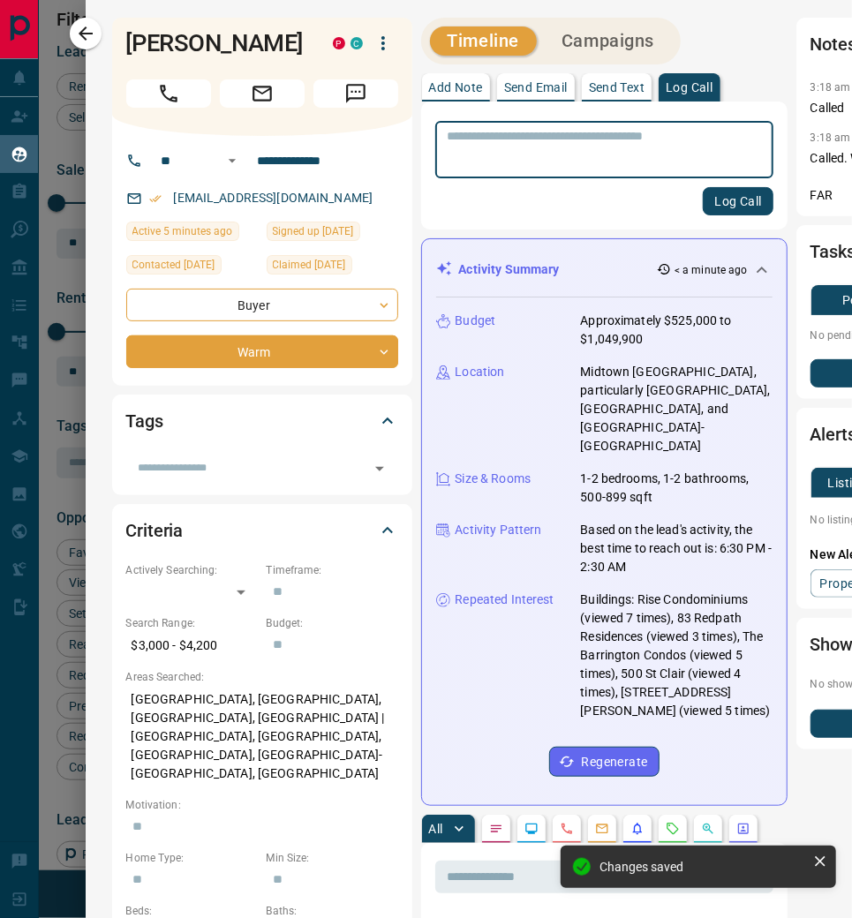
click at [697, 87] on p "Log Call" at bounding box center [689, 87] width 47 height 12
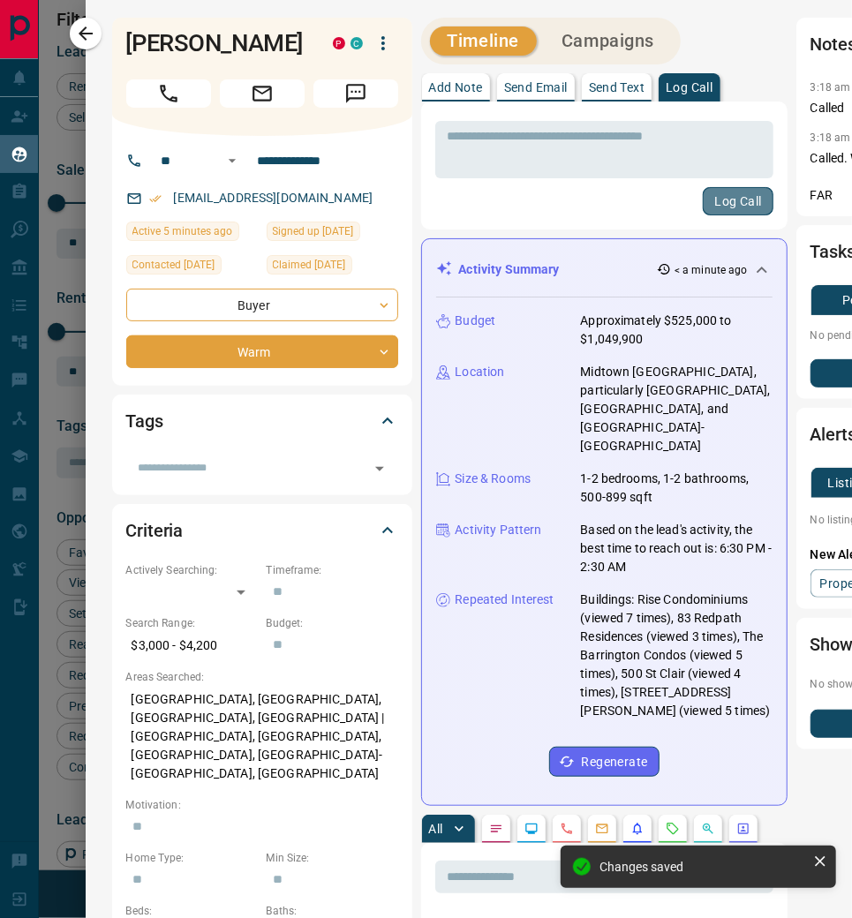
click at [722, 200] on button "Log Call" at bounding box center [738, 201] width 70 height 28
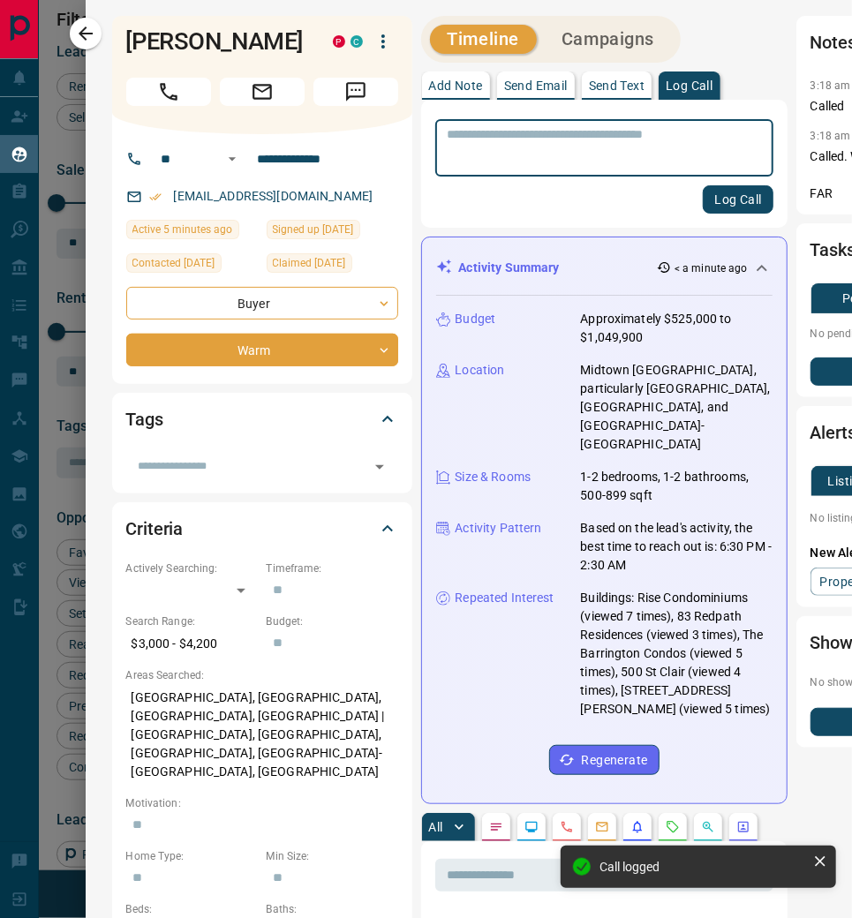
scroll to position [2, 0]
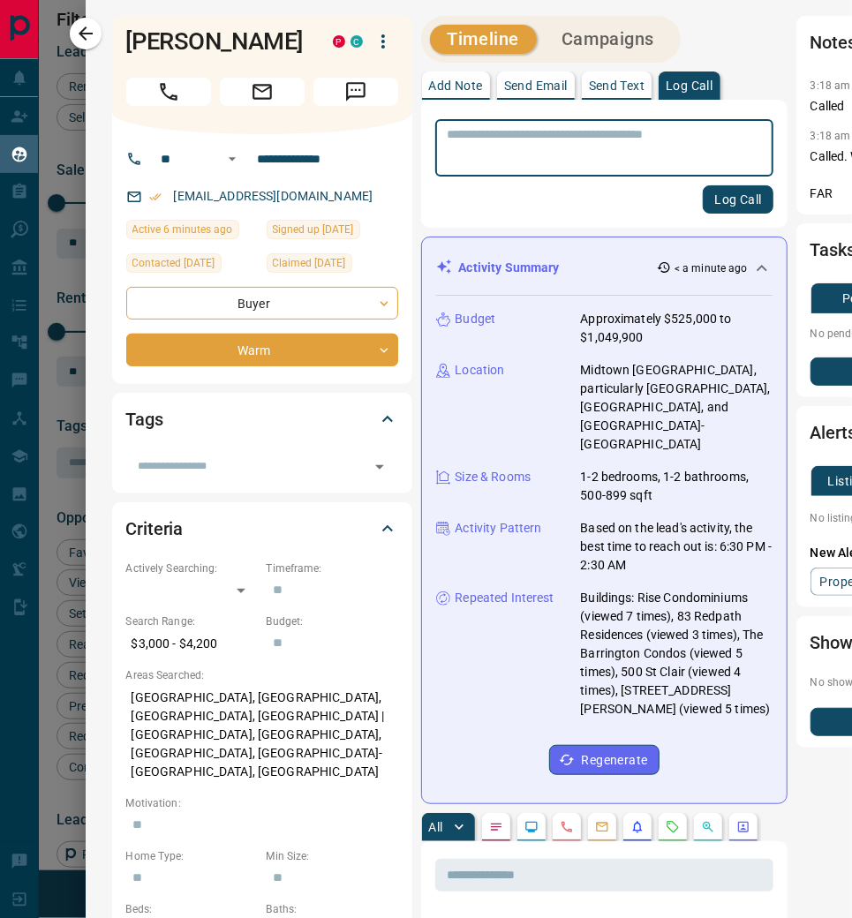
click at [313, 192] on div "[EMAIL_ADDRESS][DOMAIN_NAME]" at bounding box center [262, 196] width 272 height 29
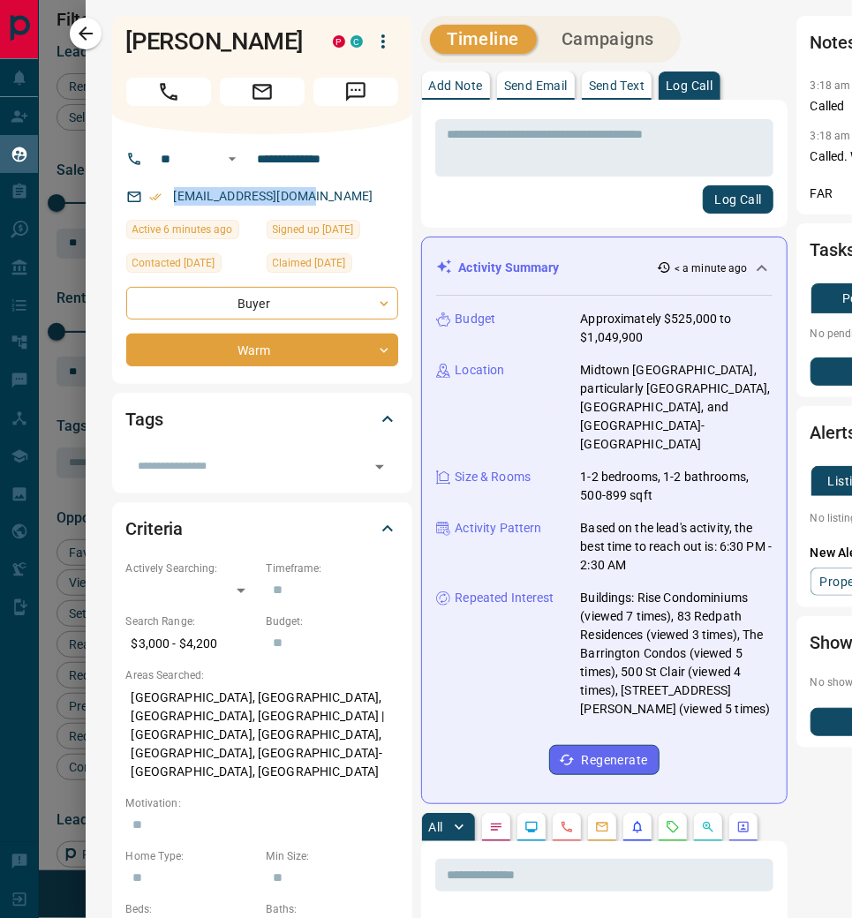
drag, startPoint x: 311, startPoint y: 199, endPoint x: 170, endPoint y: 196, distance: 140.4
click at [170, 196] on div "[EMAIL_ADDRESS][DOMAIN_NAME]" at bounding box center [262, 196] width 272 height 29
copy link "[EMAIL_ADDRESS][DOMAIN_NAME]"
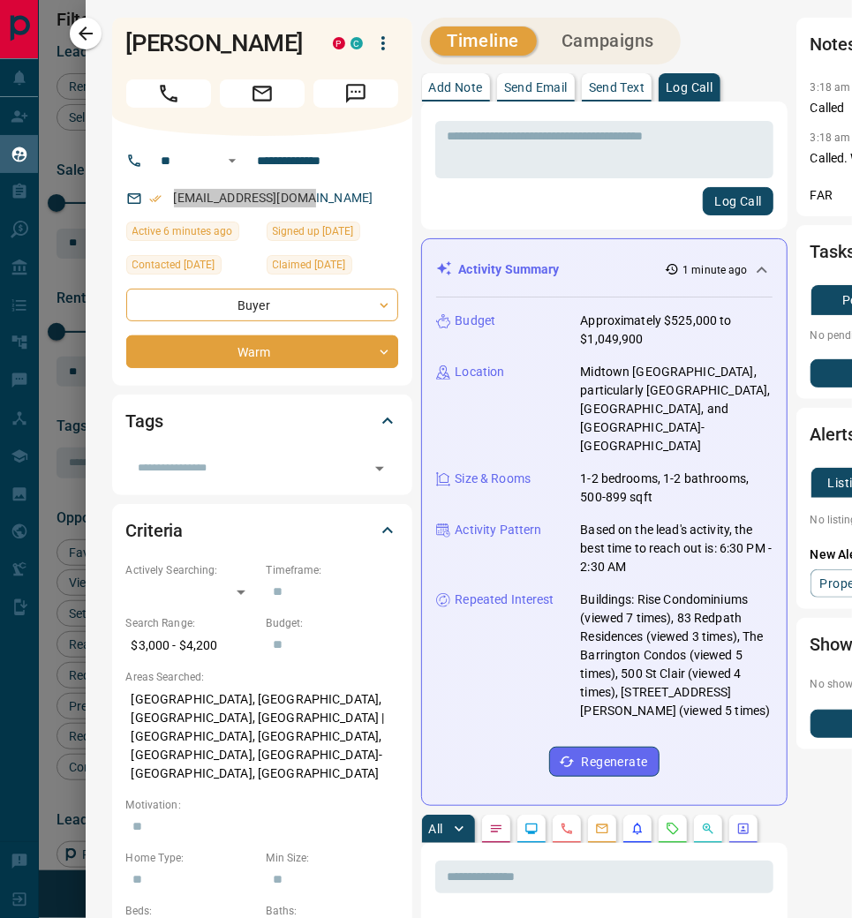
scroll to position [0, 0]
click at [96, 36] on icon "button" at bounding box center [85, 33] width 21 height 21
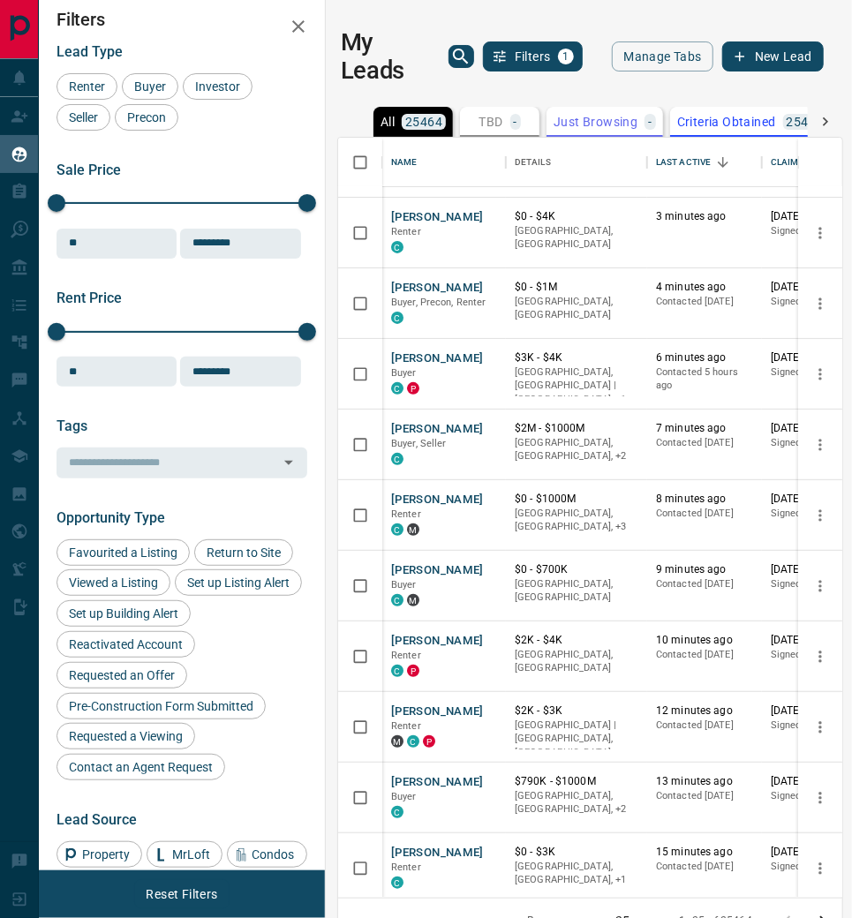
scroll to position [150, 0]
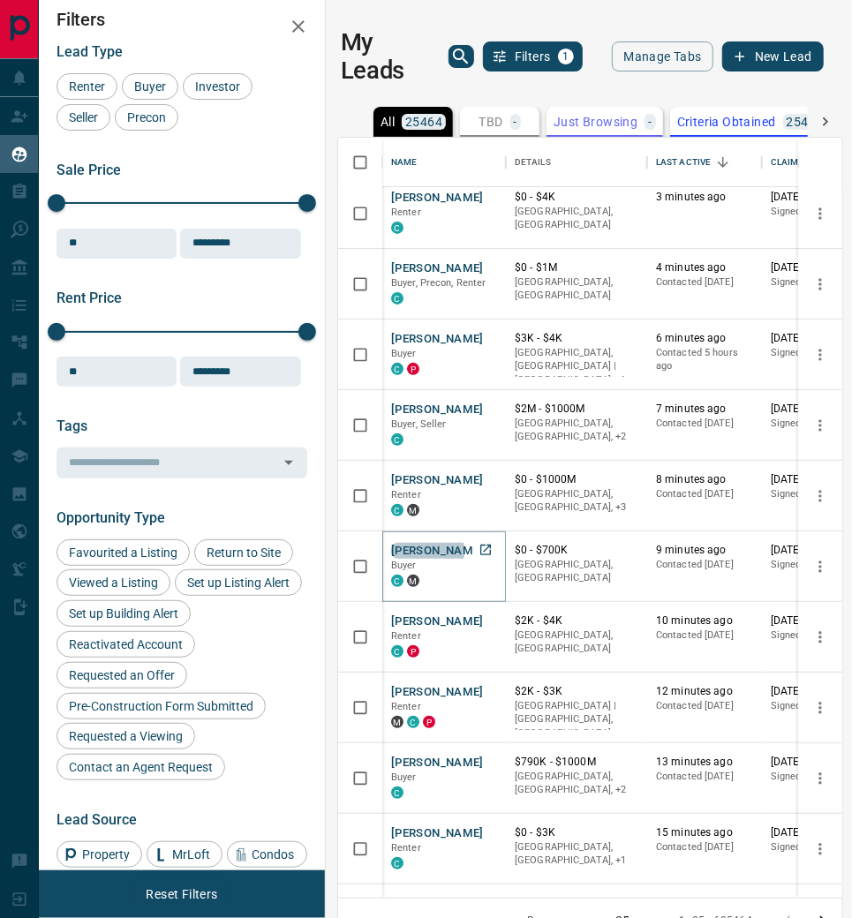
click at [411, 548] on button "[PERSON_NAME]" at bounding box center [437, 551] width 93 height 17
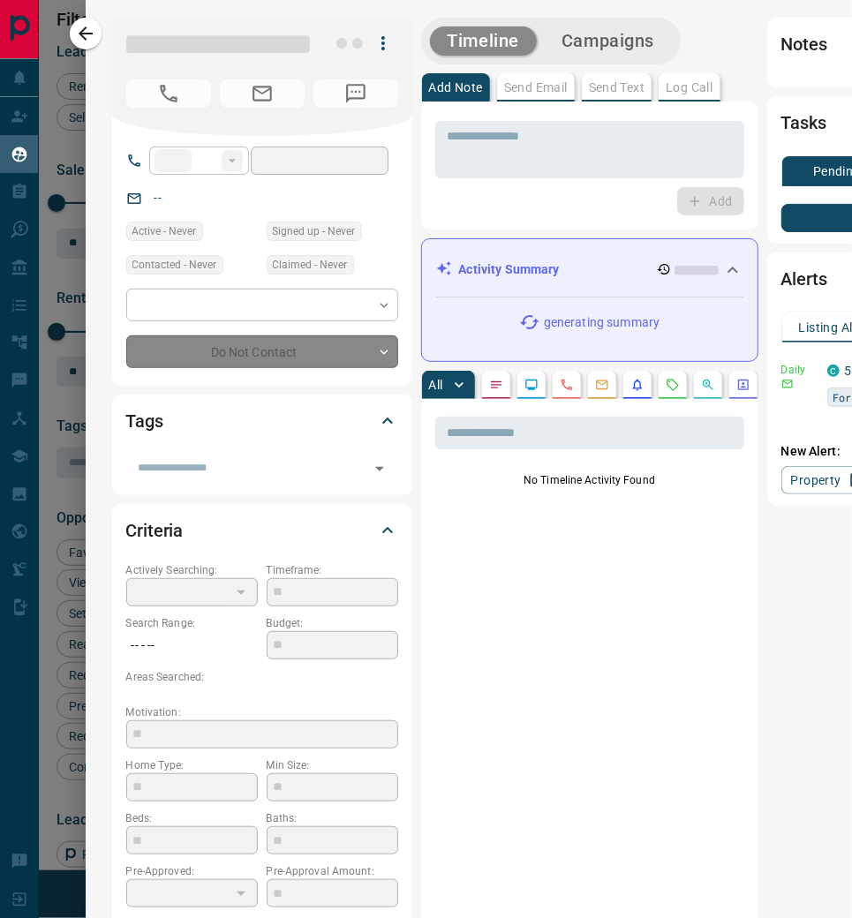
type input "**"
type input "**********"
type input "*"
type input "*******"
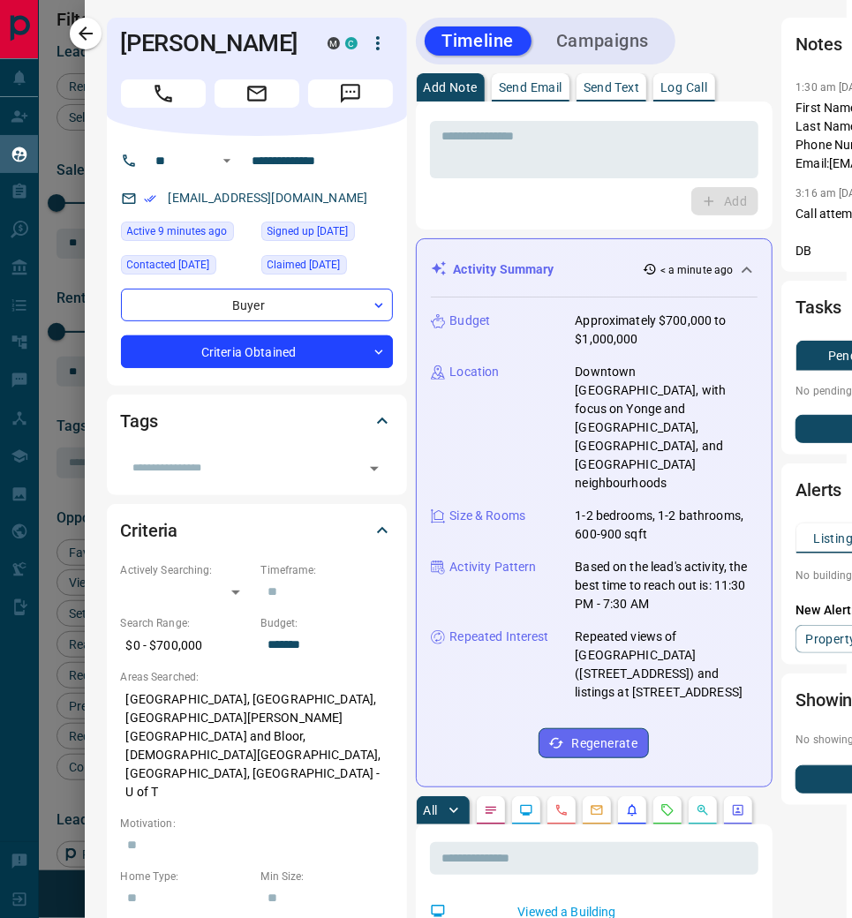
scroll to position [0, 5]
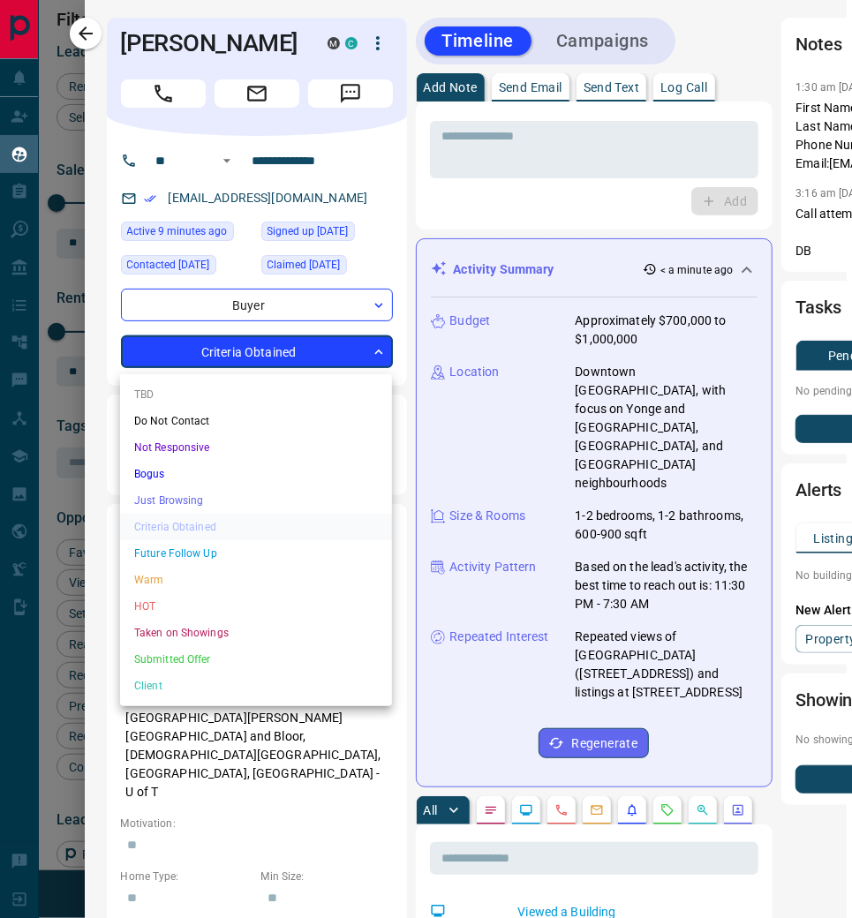
click at [373, 357] on body "Lead Transfers Claim Leads My Leads Tasks Opportunities Deals Campaigns Automat…" at bounding box center [426, 472] width 852 height 944
click at [254, 577] on li "Warm" at bounding box center [256, 580] width 272 height 26
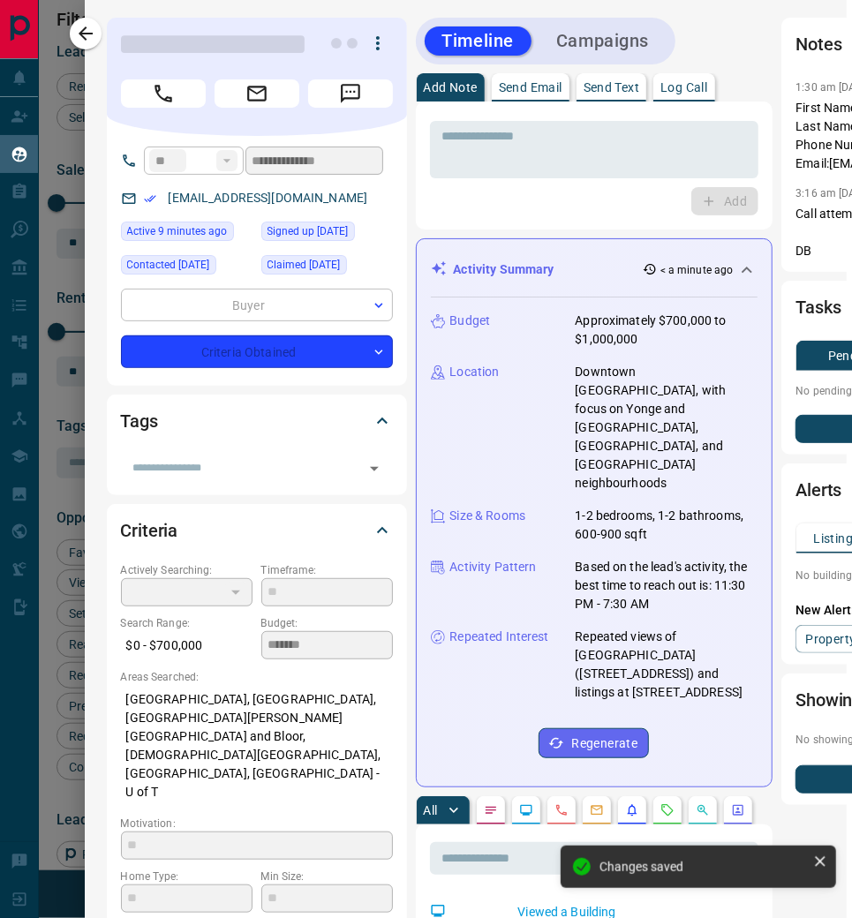
type input "*"
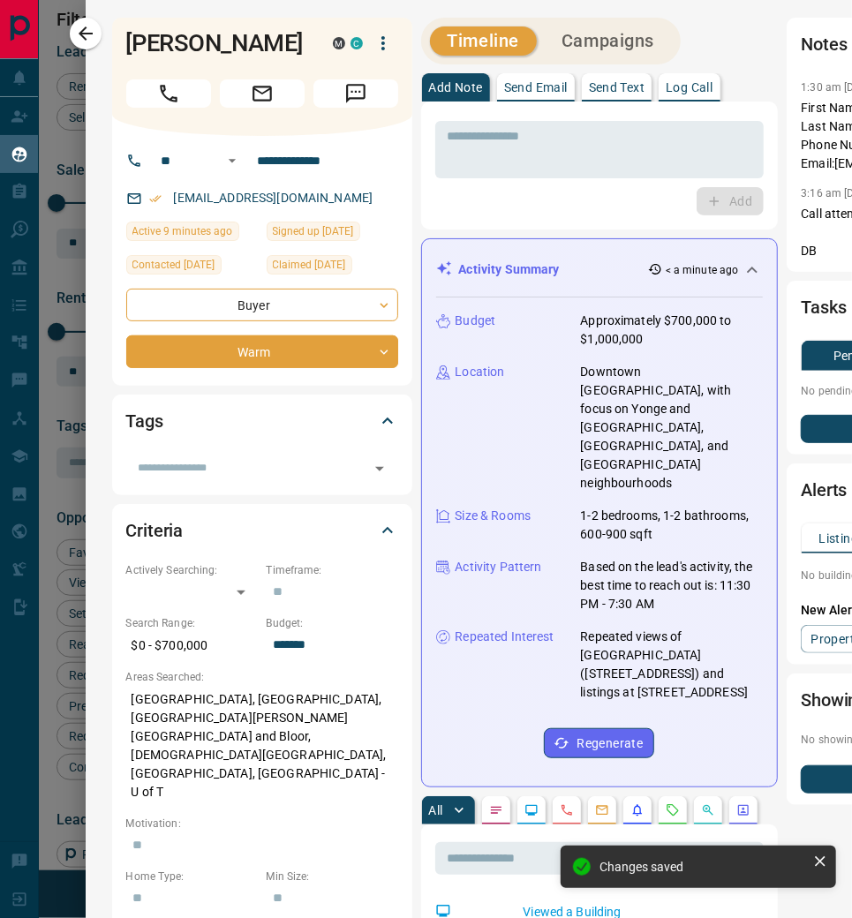
scroll to position [0, 11]
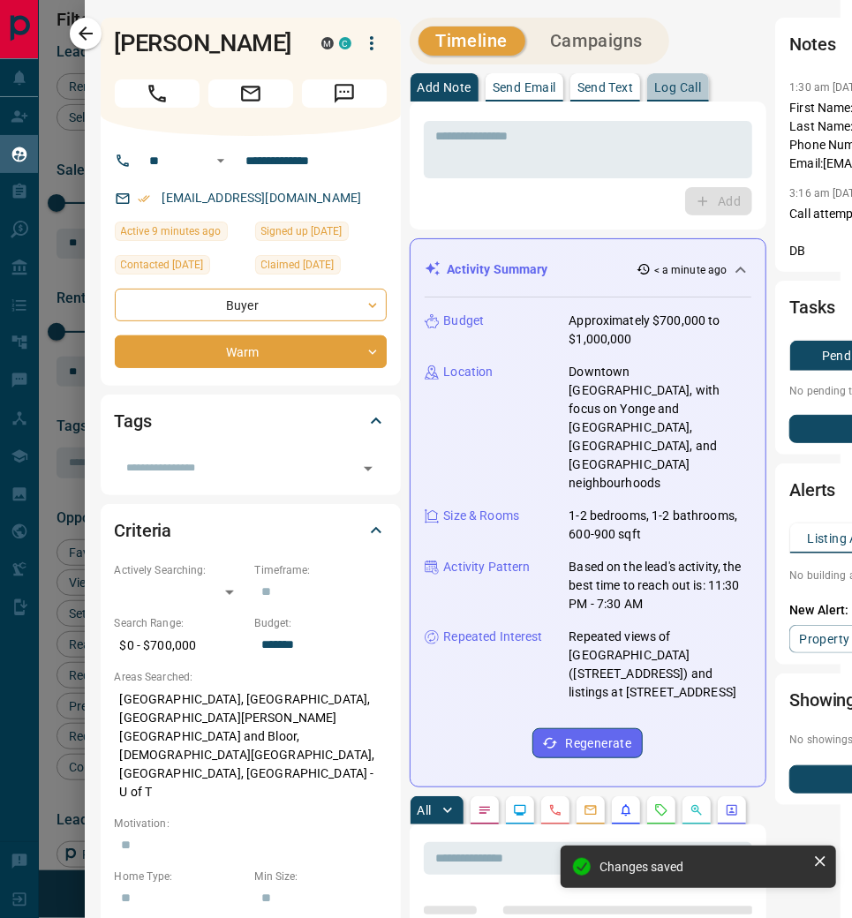
click at [692, 89] on p "Log Call" at bounding box center [677, 87] width 47 height 12
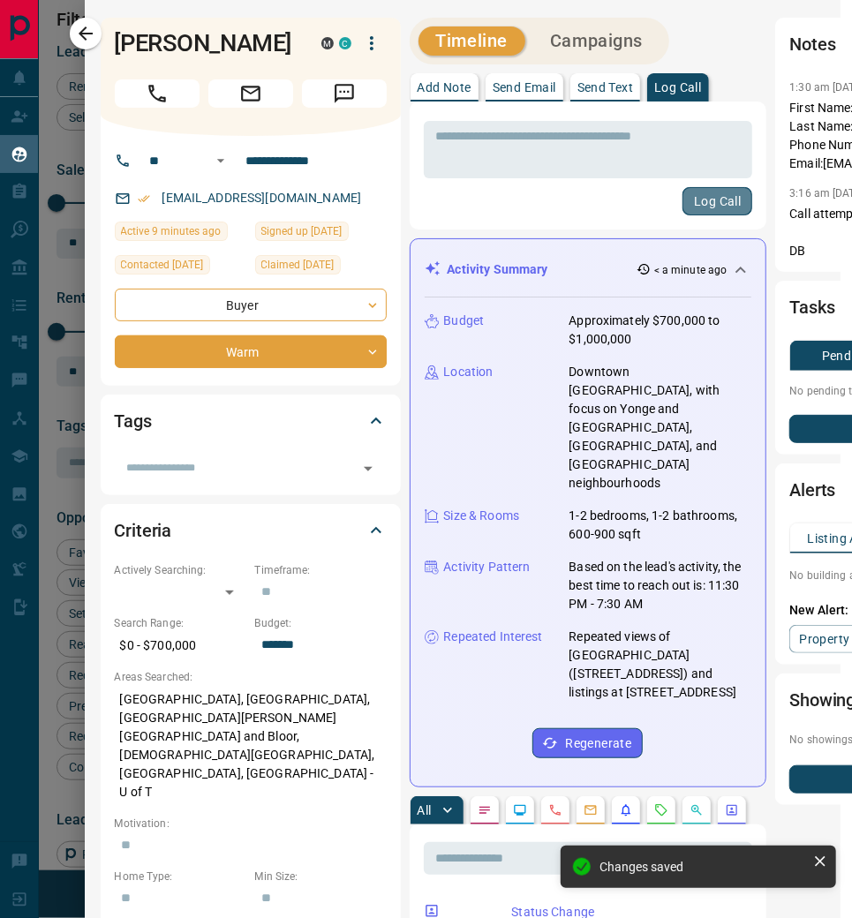
click at [707, 206] on button "Log Call" at bounding box center [717, 201] width 70 height 28
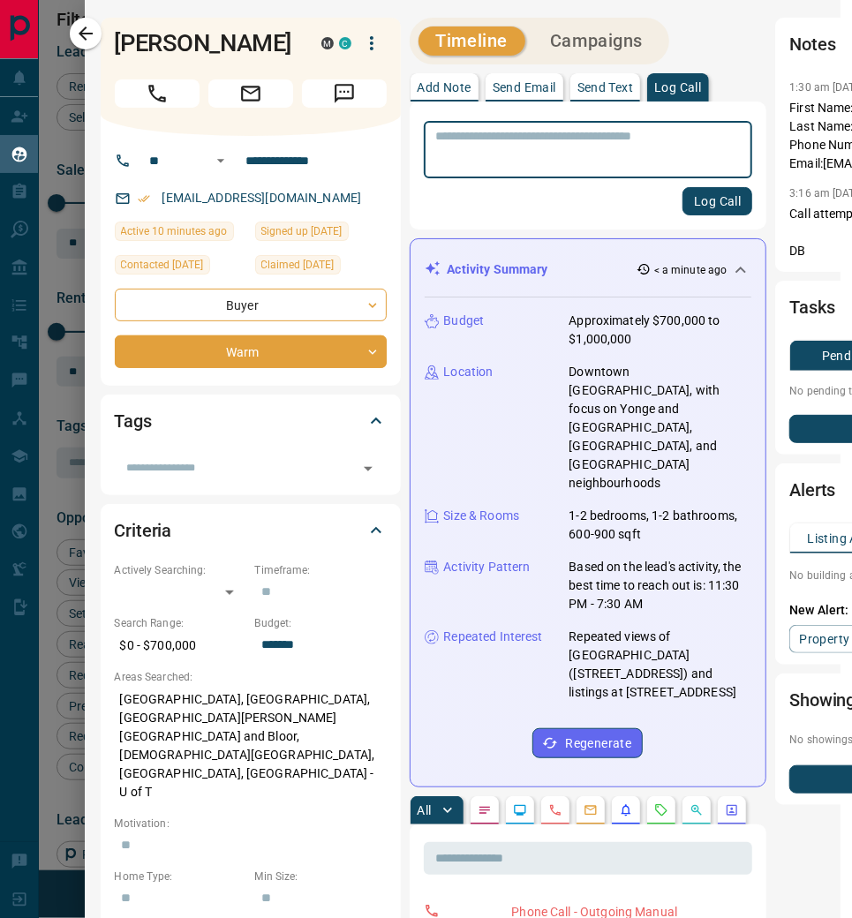
drag, startPoint x: 272, startPoint y: 203, endPoint x: 283, endPoint y: 200, distance: 12.0
click at [283, 200] on div "[EMAIL_ADDRESS][DOMAIN_NAME]" at bounding box center [251, 198] width 272 height 29
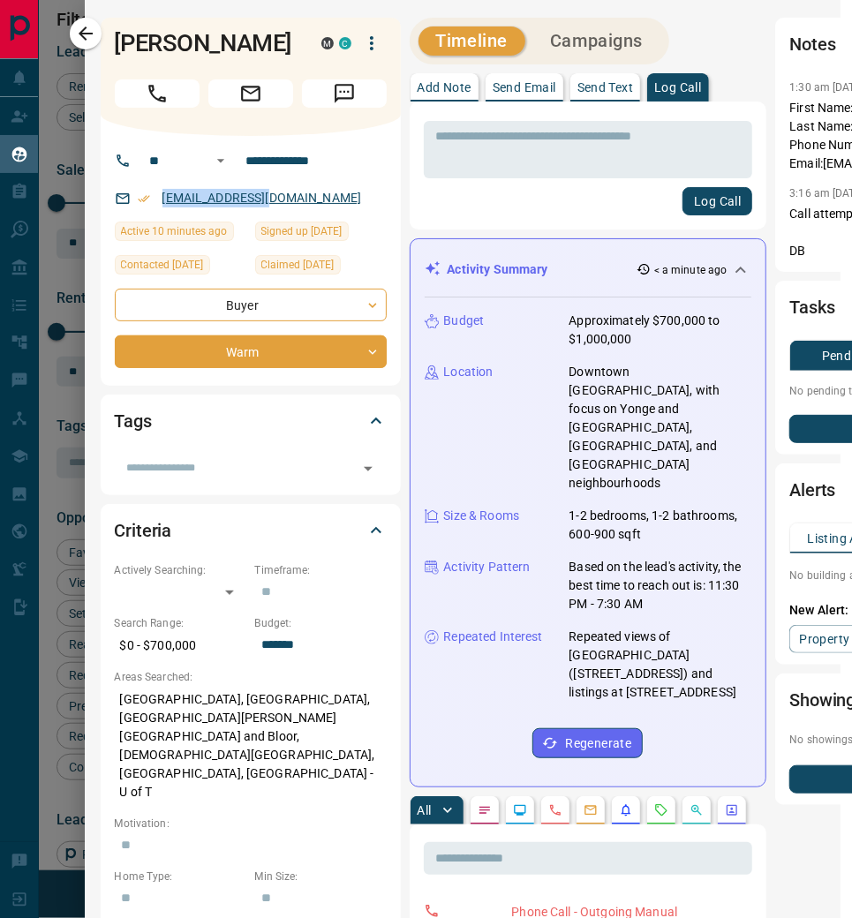
drag, startPoint x: 283, startPoint y: 201, endPoint x: 161, endPoint y: 200, distance: 121.9
click at [161, 200] on div "[EMAIL_ADDRESS][DOMAIN_NAME]" at bounding box center [251, 198] width 272 height 29
copy link "[EMAIL_ADDRESS][DOMAIN_NAME]"
click at [586, 211] on div "Log Call" at bounding box center [588, 201] width 329 height 28
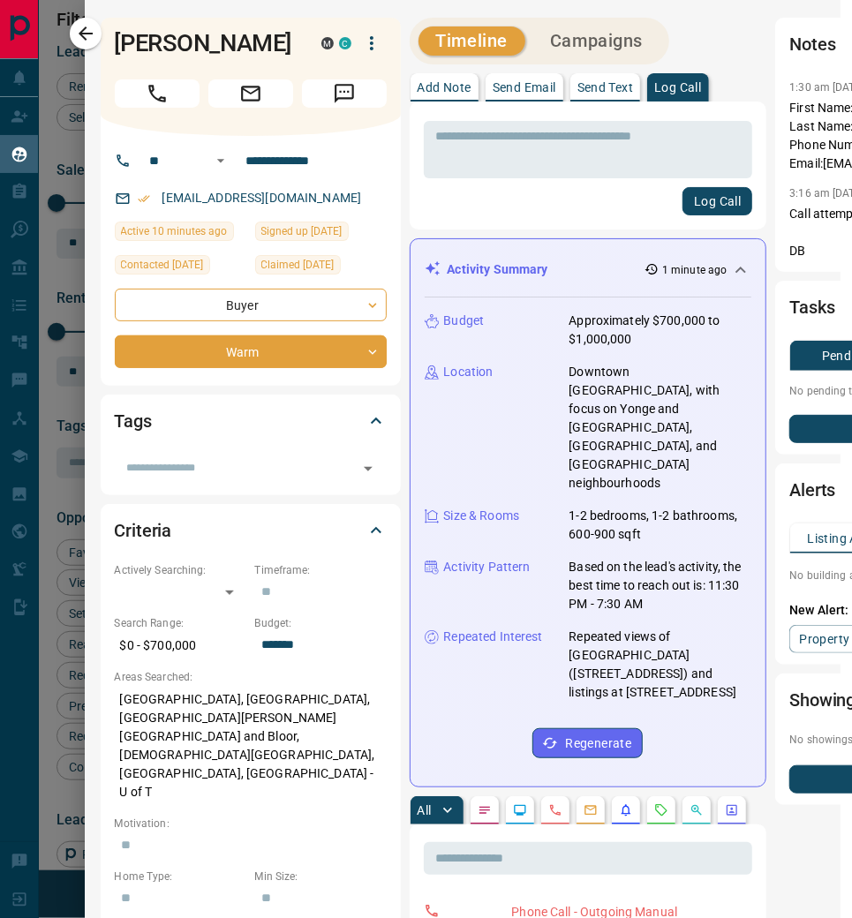
click at [586, 211] on div "Log Call" at bounding box center [588, 201] width 329 height 28
click at [92, 34] on icon "button" at bounding box center [86, 33] width 14 height 14
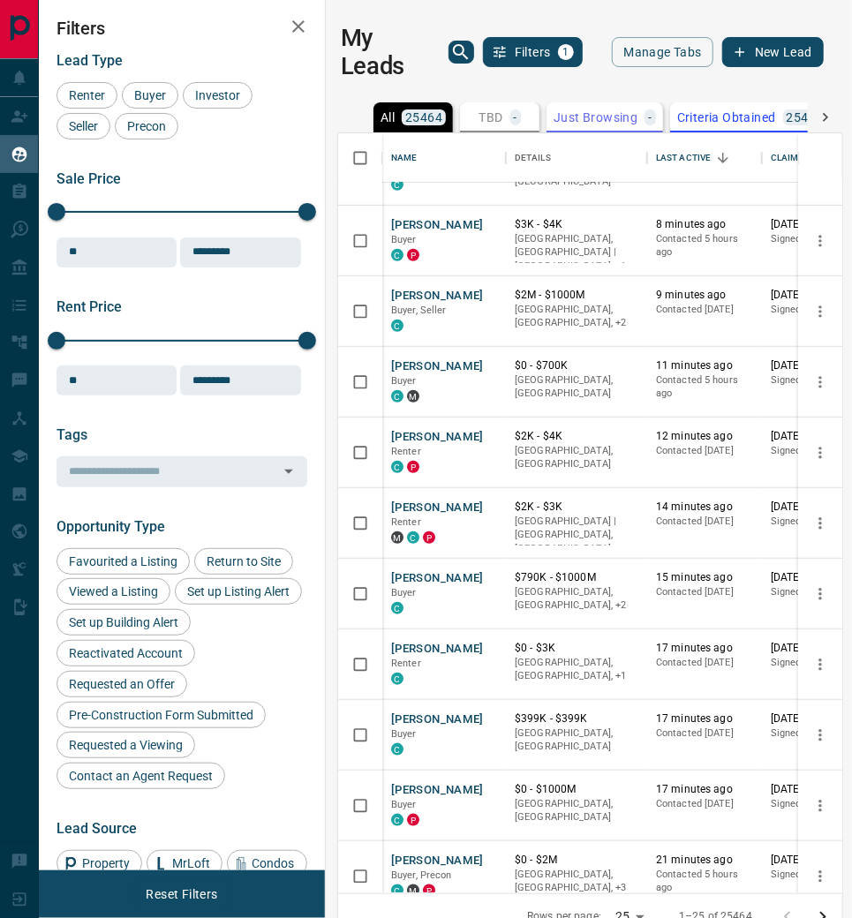
scroll to position [406, 0]
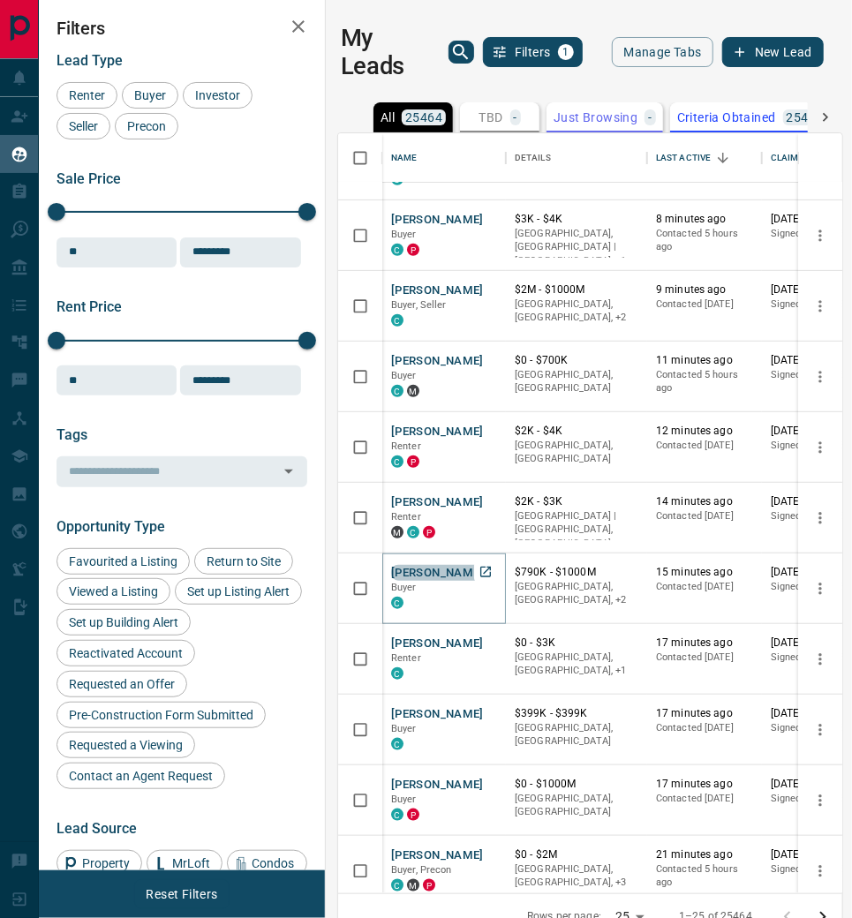
click at [424, 567] on button "[PERSON_NAME]" at bounding box center [437, 573] width 93 height 17
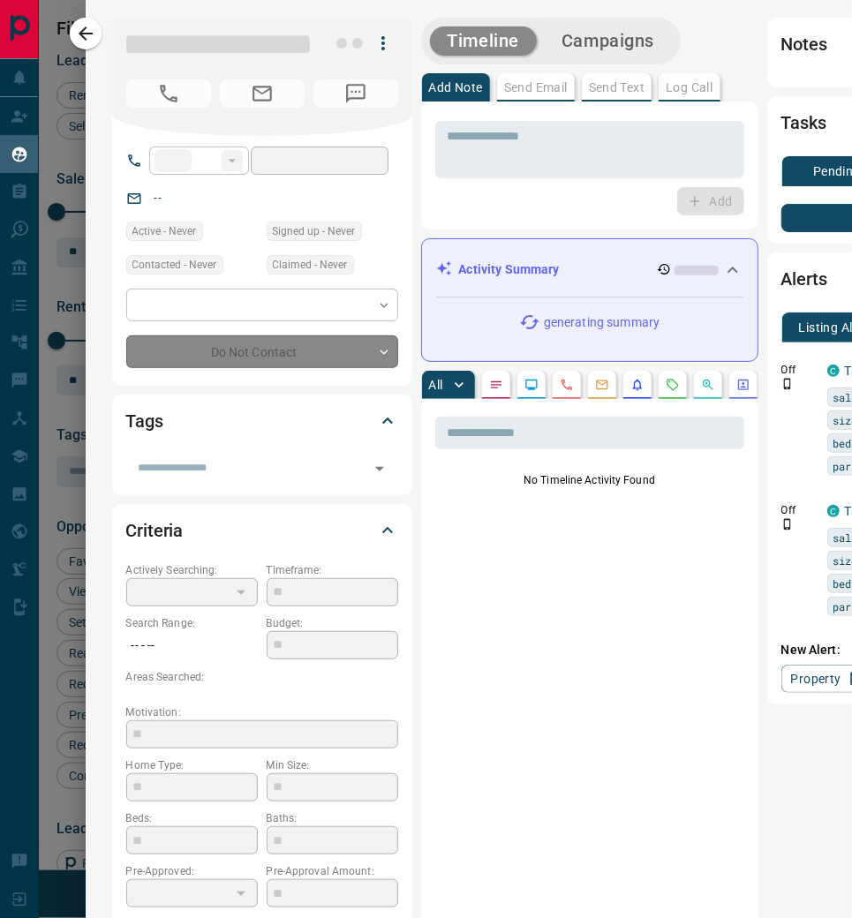
scroll to position [0, 4]
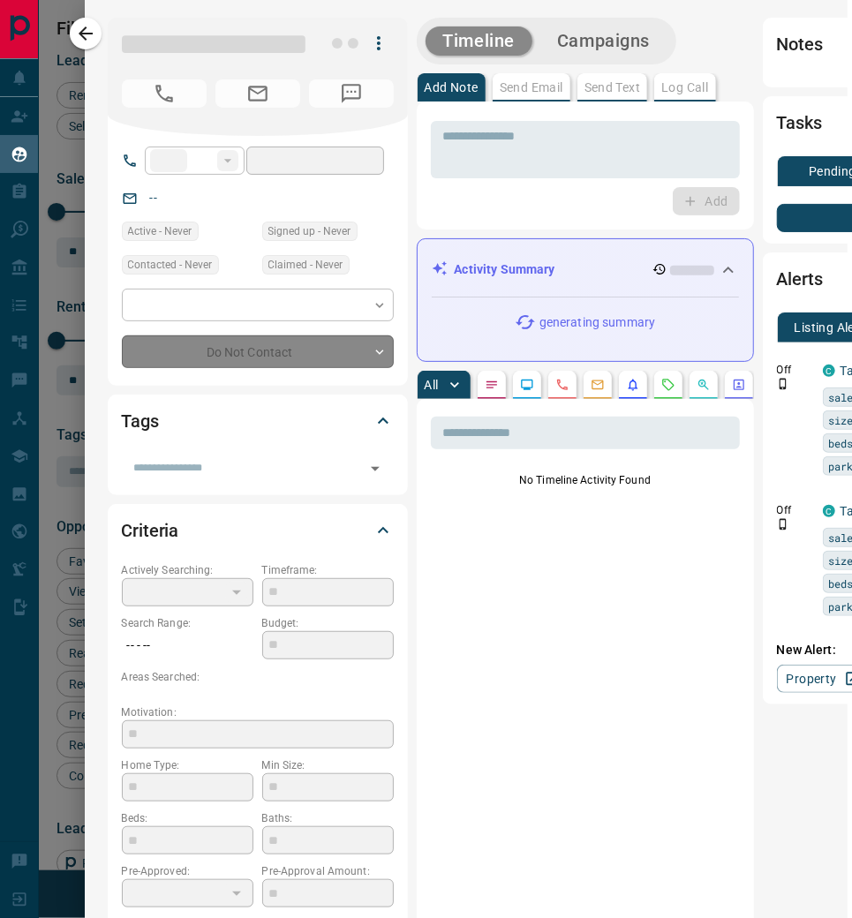
type input "**"
type input "**********"
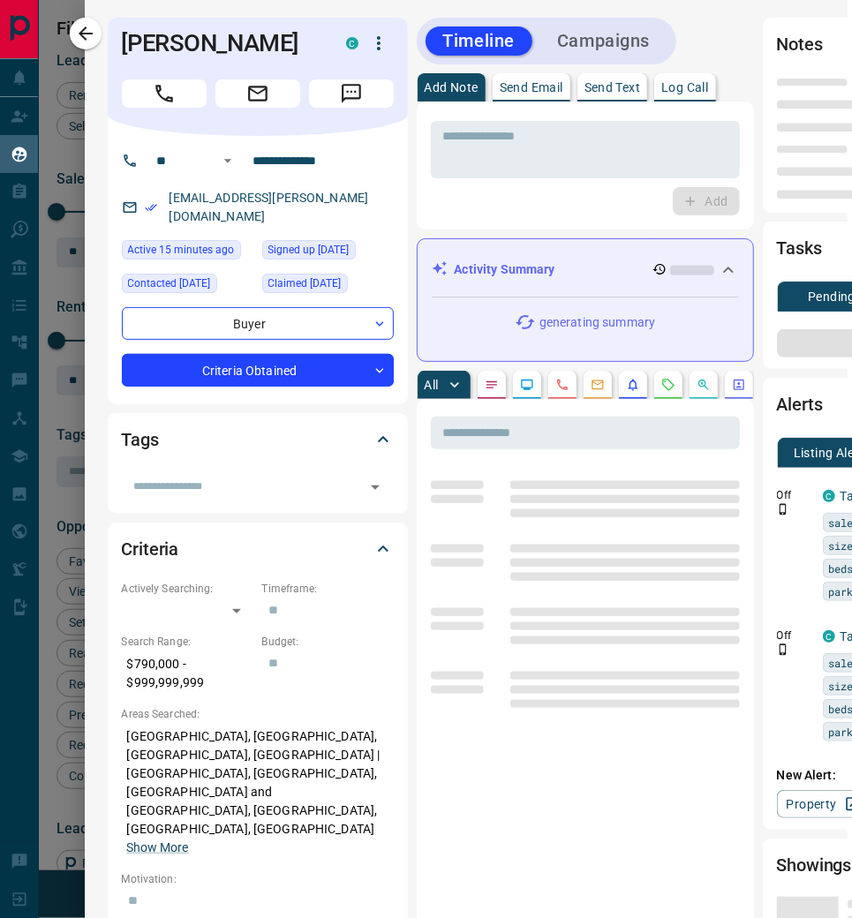
scroll to position [4, 4]
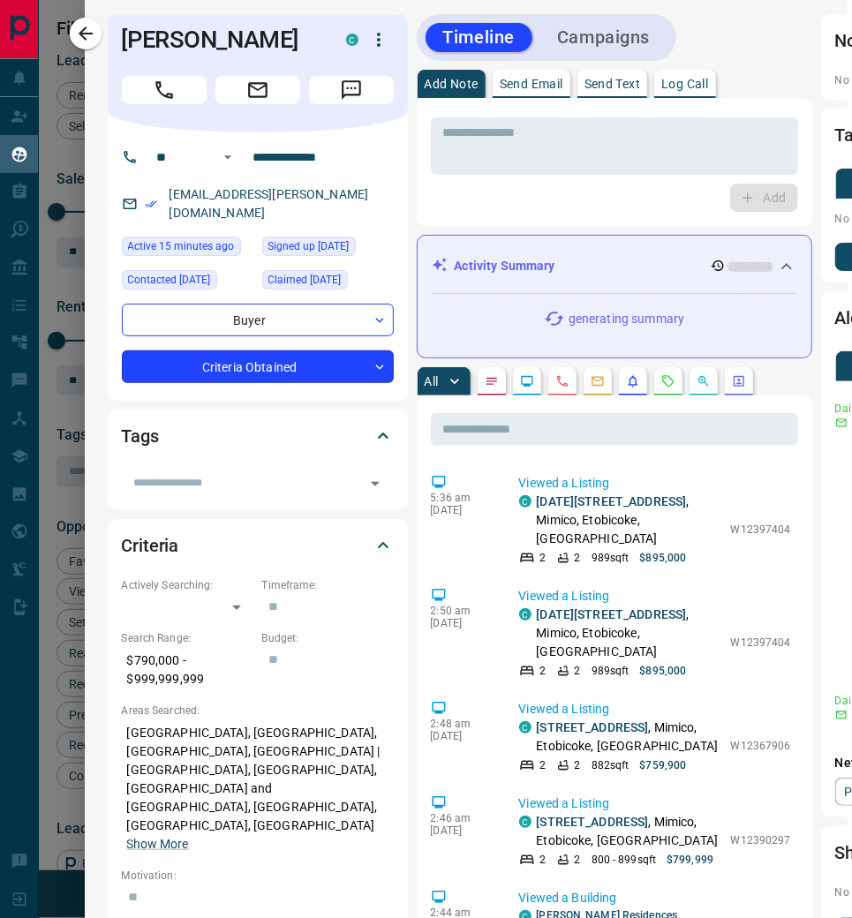
click at [374, 352] on body "Lead Transfers Claim Leads My Leads Tasks Opportunities Deals Campaigns Automat…" at bounding box center [426, 468] width 852 height 944
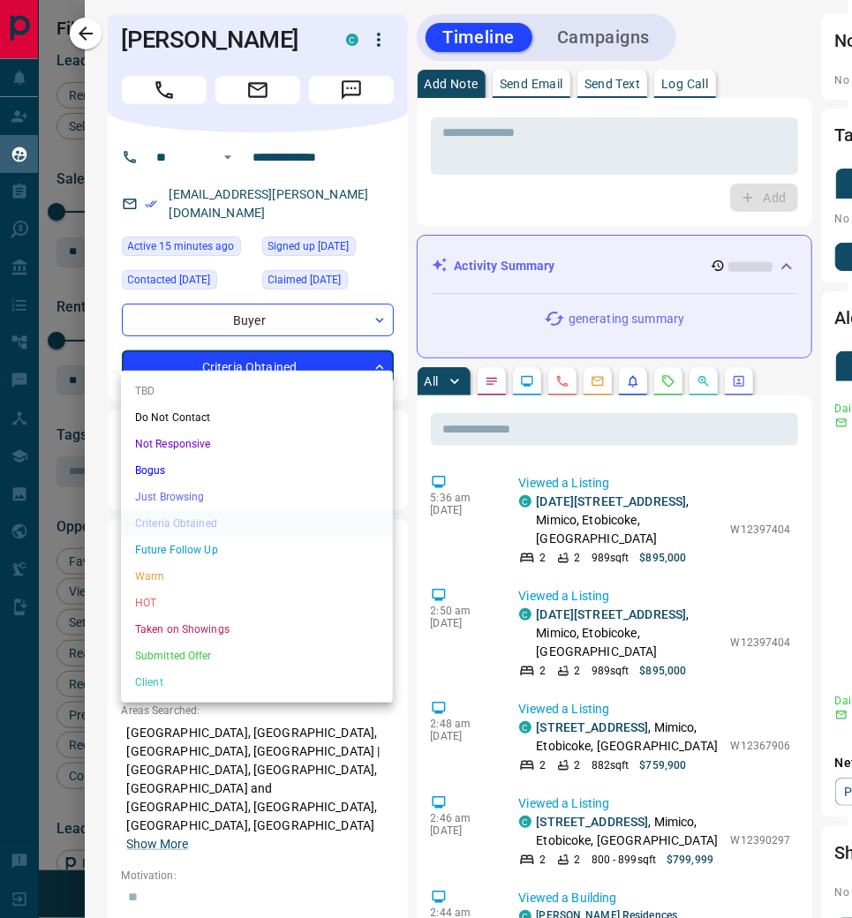
click at [258, 567] on li "Warm" at bounding box center [257, 576] width 272 height 26
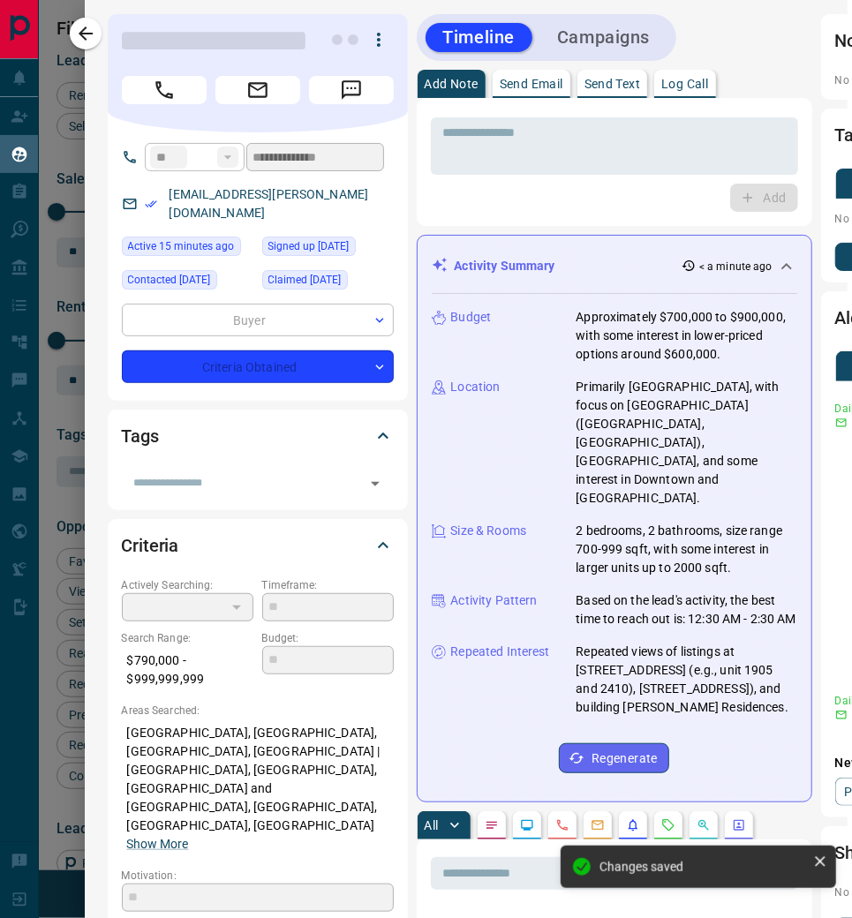
type input "*"
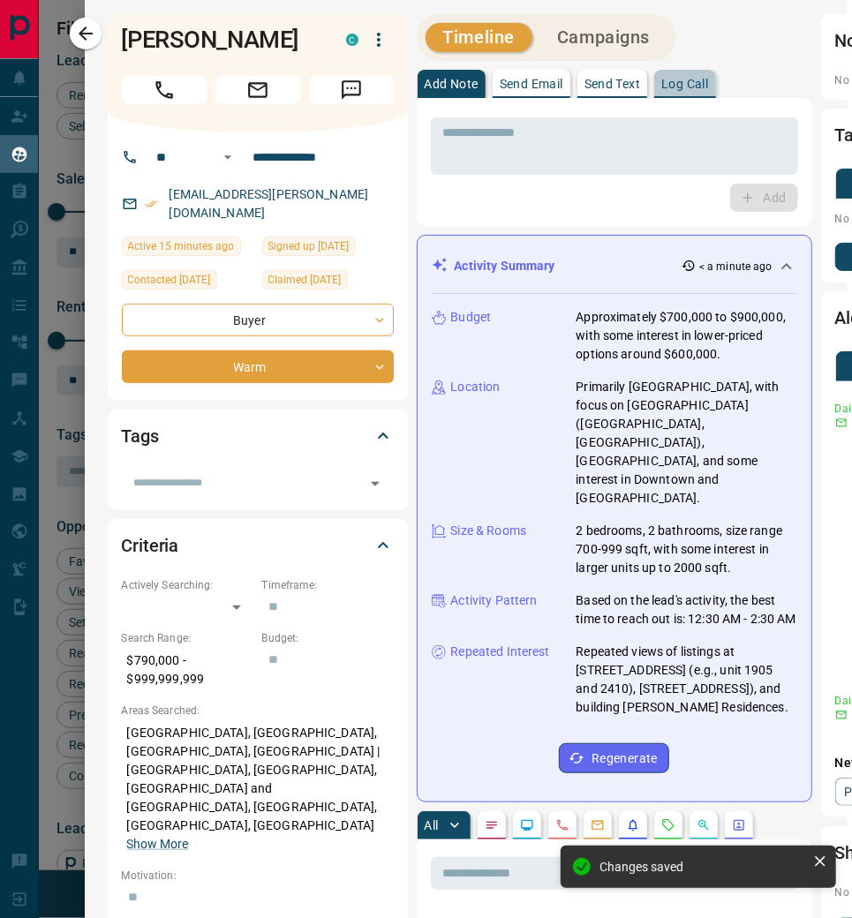
click at [701, 84] on p "Log Call" at bounding box center [684, 84] width 47 height 12
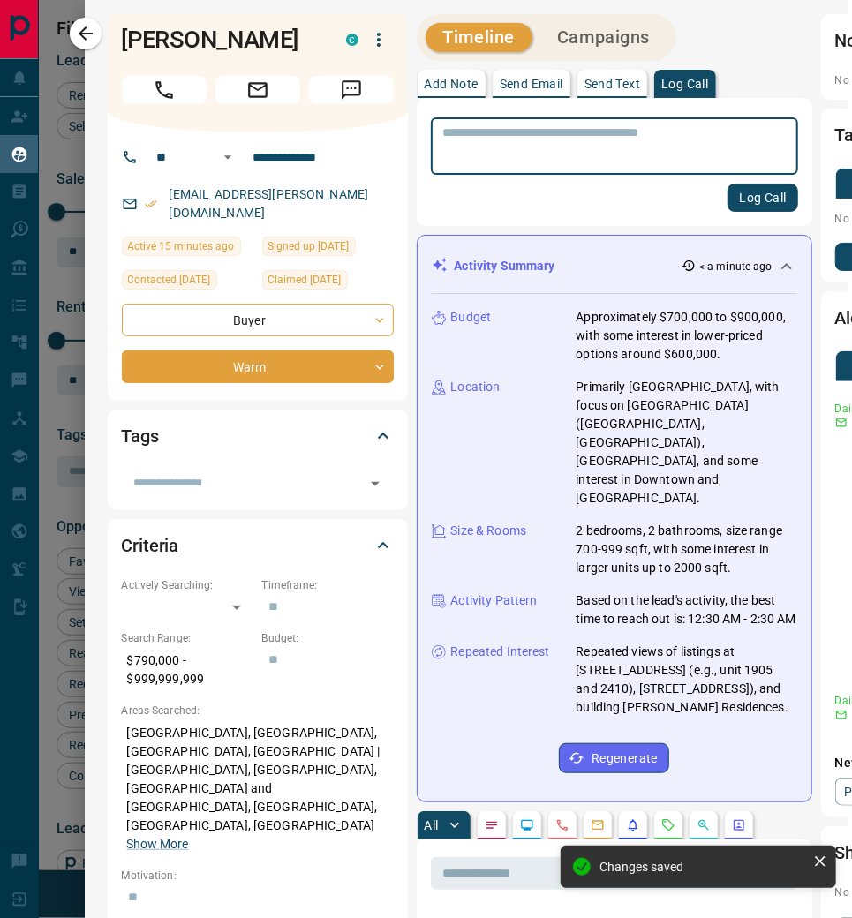
click at [732, 199] on button "Log Call" at bounding box center [763, 198] width 70 height 28
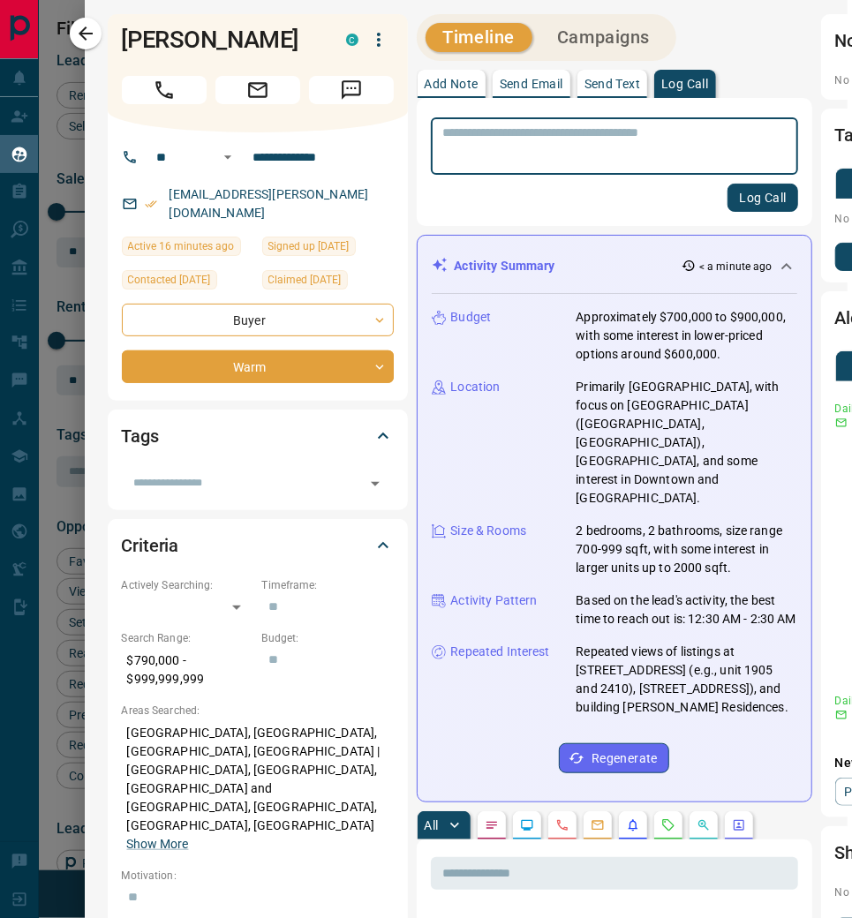
drag, startPoint x: 325, startPoint y: 199, endPoint x: 354, endPoint y: 197, distance: 29.2
click at [354, 197] on div "[EMAIL_ADDRESS][PERSON_NAME][DOMAIN_NAME]" at bounding box center [258, 204] width 272 height 48
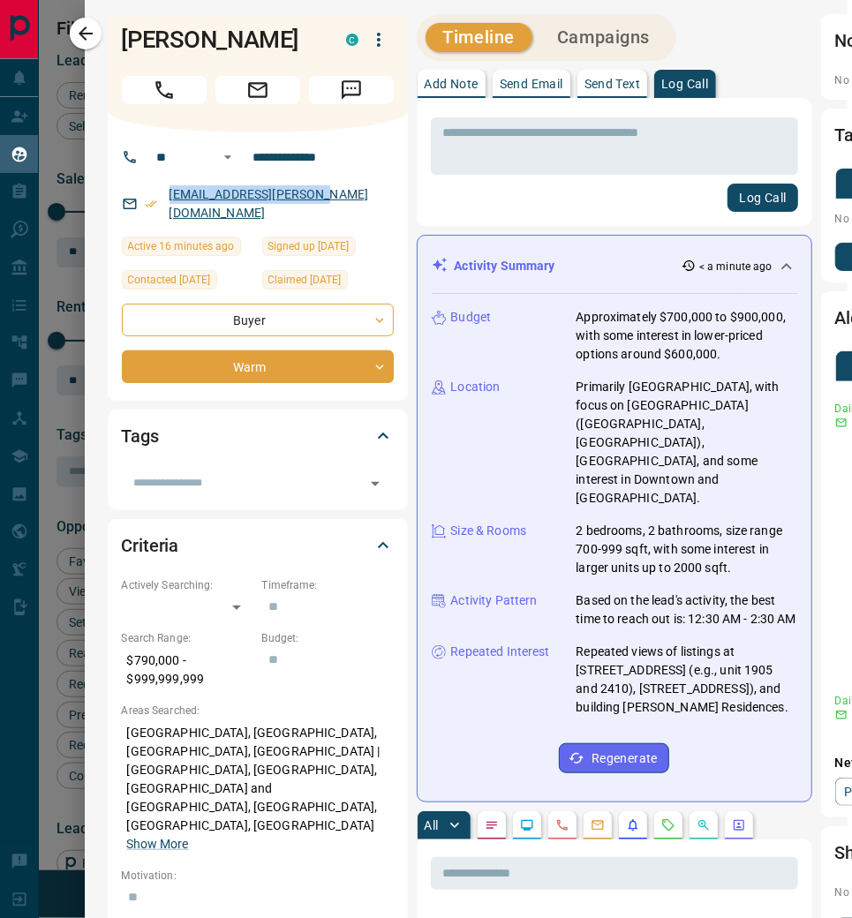
drag, startPoint x: 330, startPoint y: 195, endPoint x: 168, endPoint y: 193, distance: 162.5
click at [168, 193] on div "[EMAIL_ADDRESS][PERSON_NAME][DOMAIN_NAME]" at bounding box center [258, 204] width 272 height 48
copy link "[EMAIL_ADDRESS][PERSON_NAME][DOMAIN_NAME]"
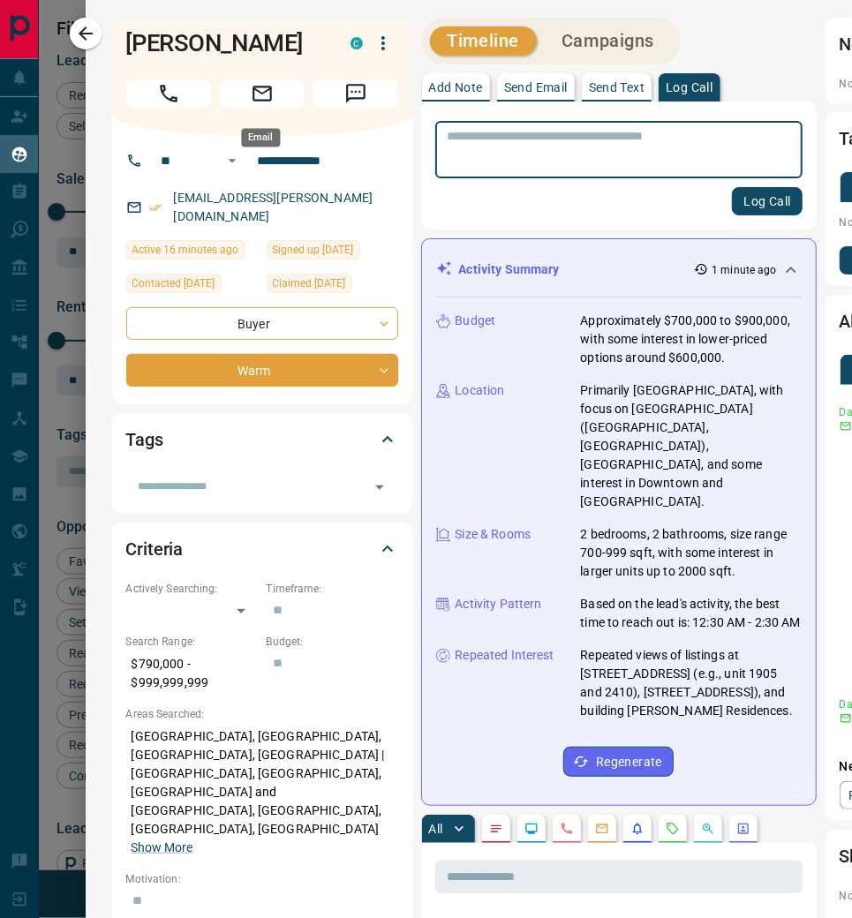
scroll to position [0, 0]
click at [92, 33] on icon "button" at bounding box center [86, 33] width 14 height 14
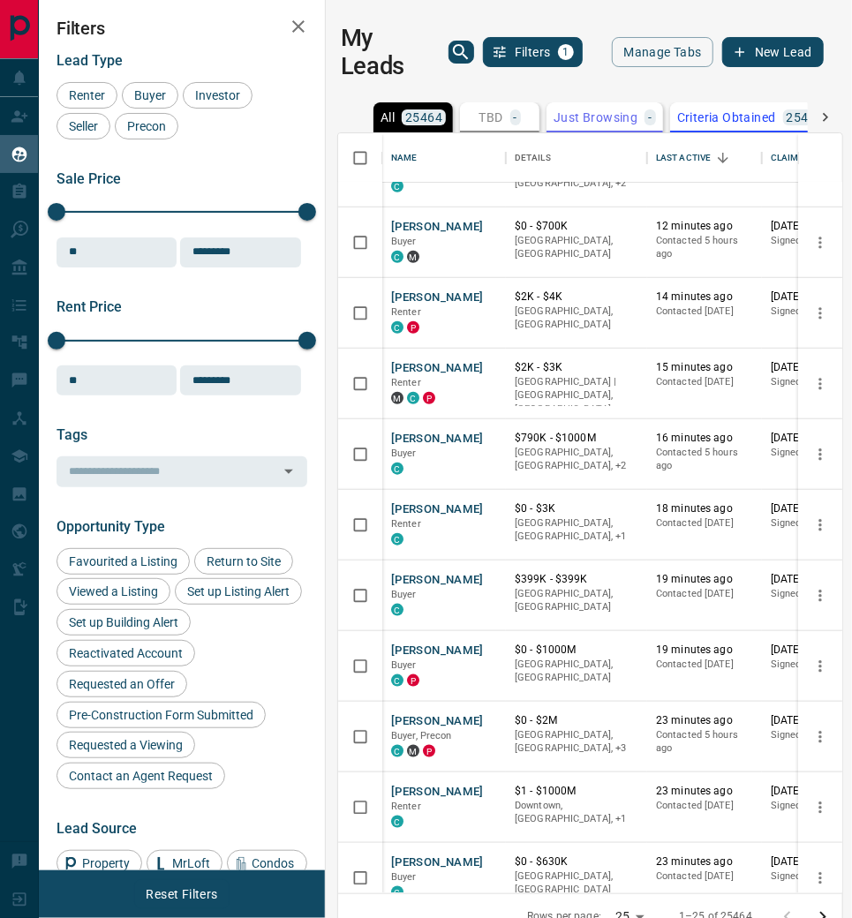
scroll to position [558, 0]
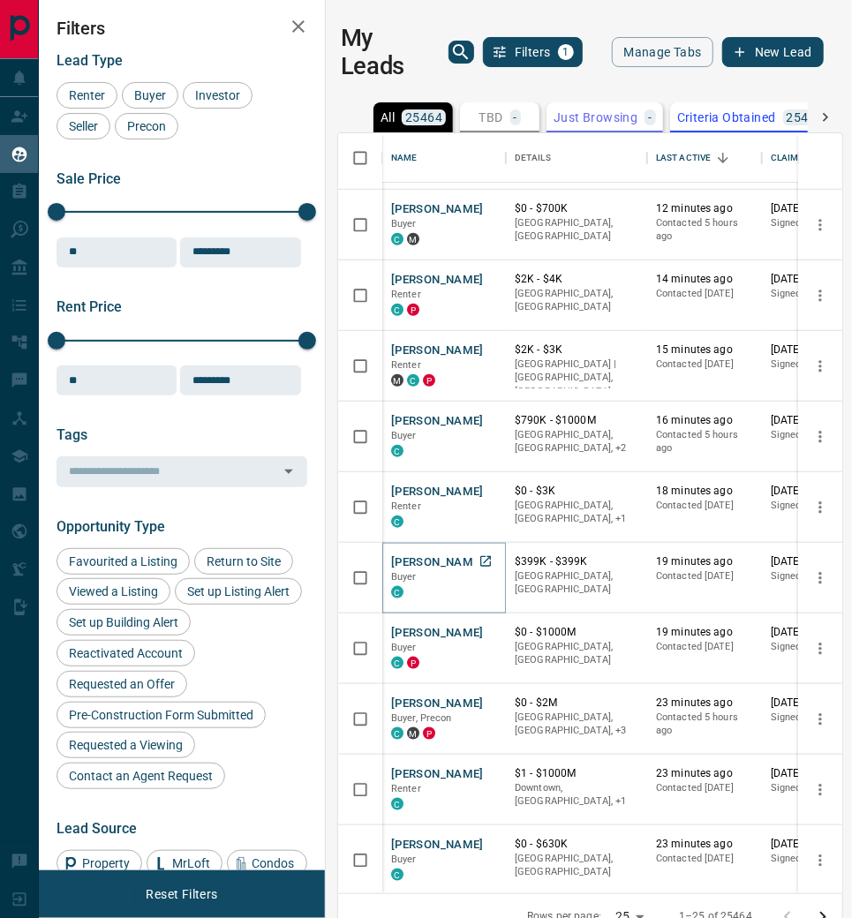
click at [413, 557] on button "[PERSON_NAME]" at bounding box center [437, 562] width 93 height 17
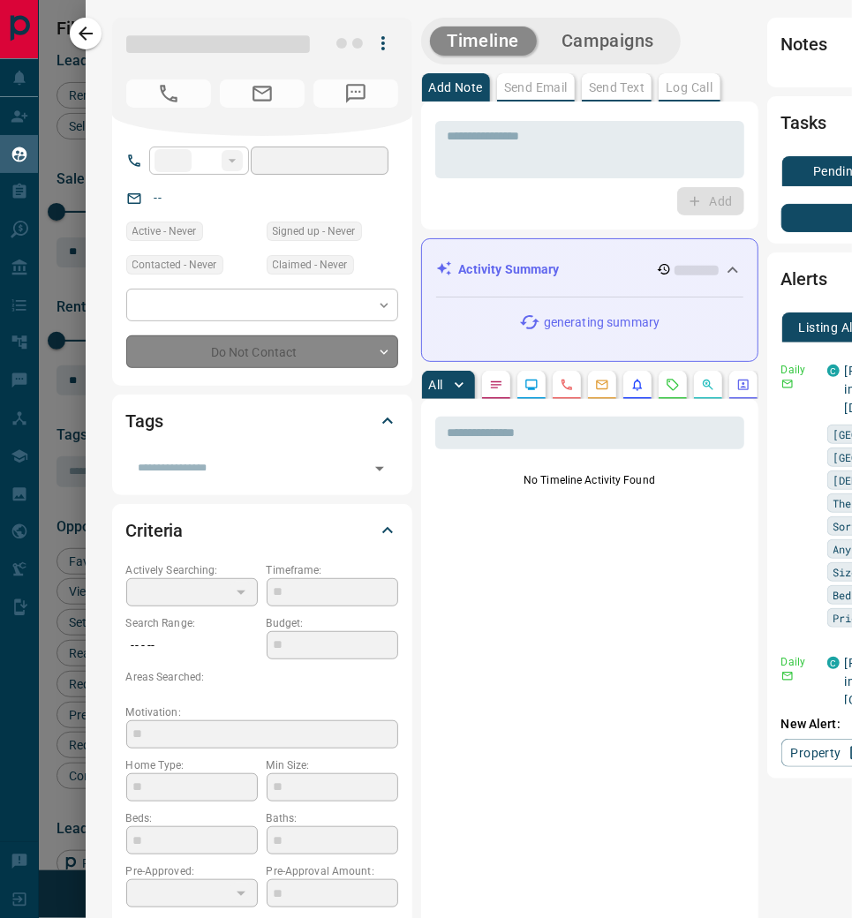
type input "**"
type input "**********"
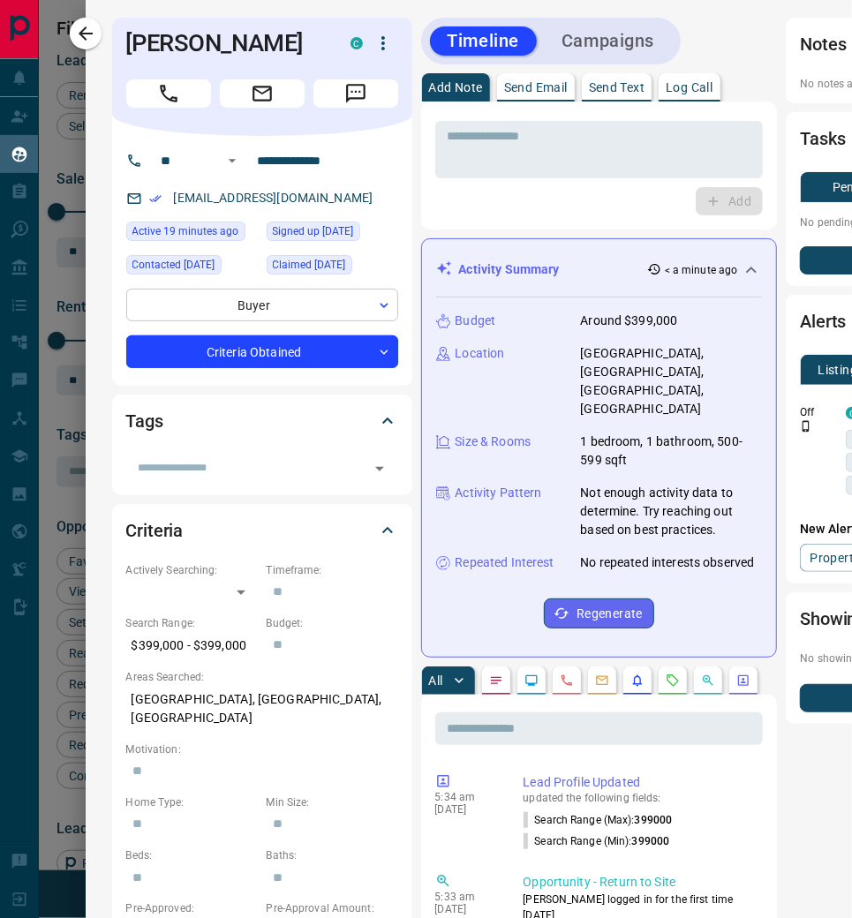
scroll to position [0, 0]
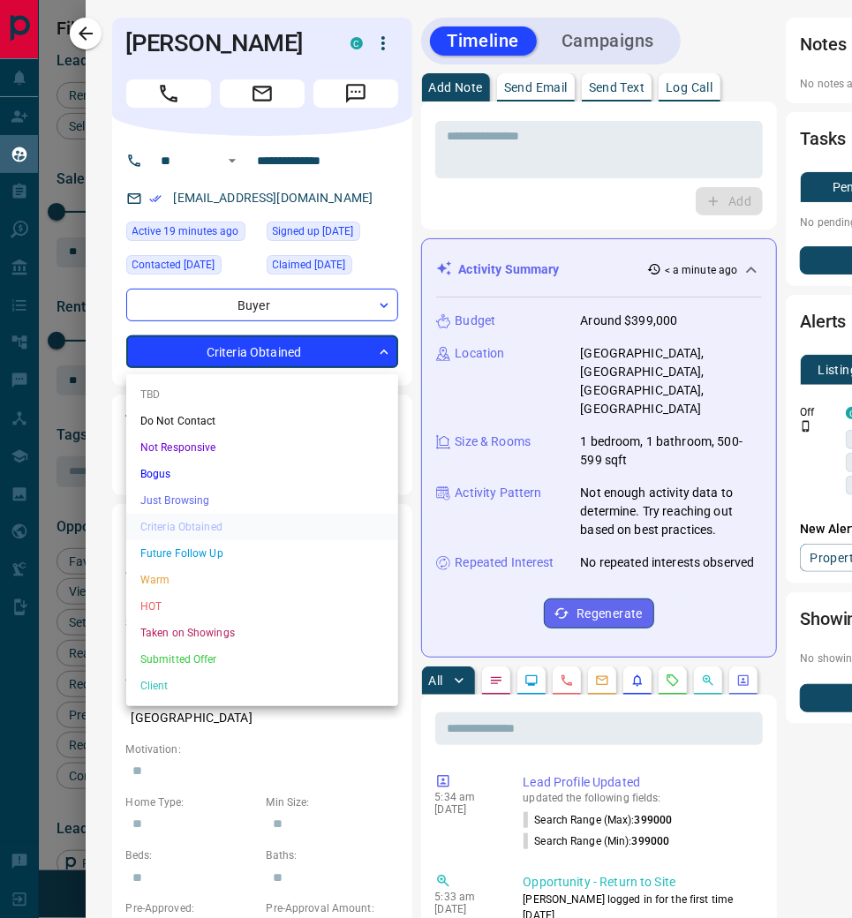
click at [382, 358] on body "Lead Transfers Claim Leads My Leads Tasks Opportunities Deals Campaigns Automat…" at bounding box center [426, 468] width 852 height 944
click at [248, 574] on li "Warm" at bounding box center [262, 580] width 272 height 26
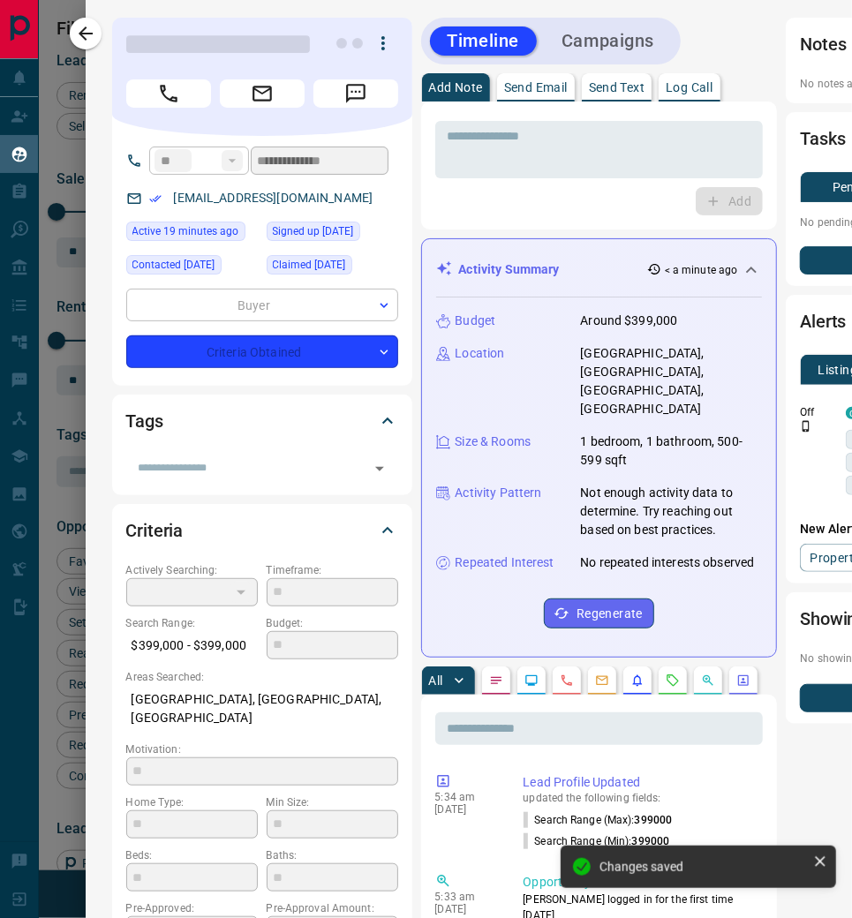
type input "*"
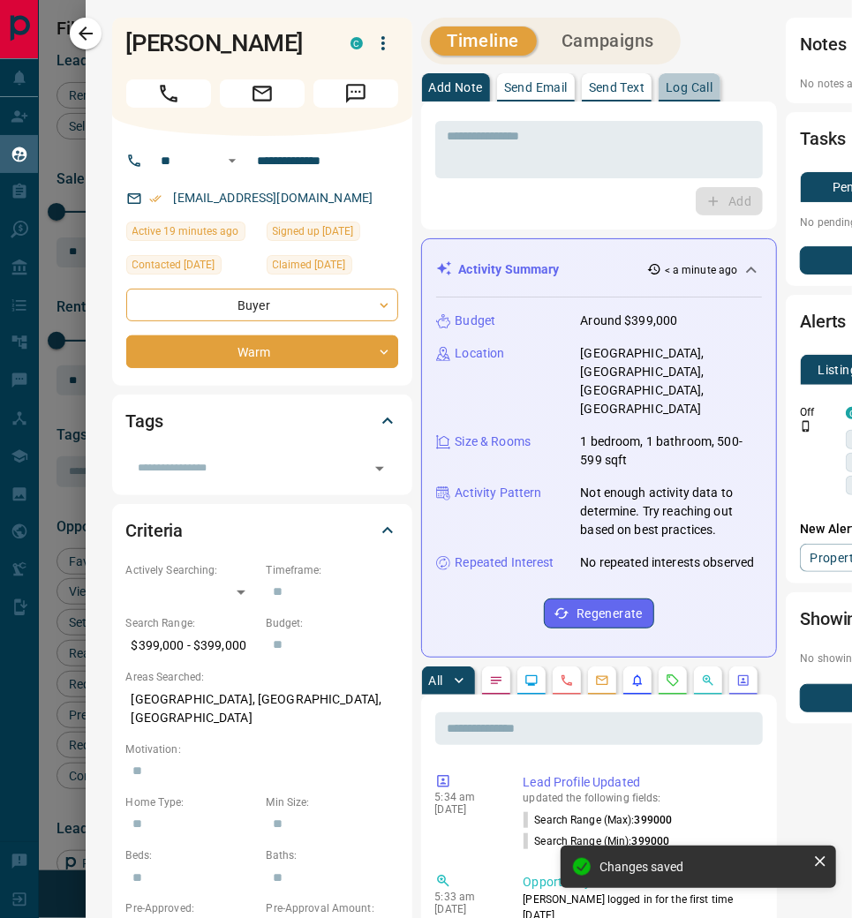
click at [711, 89] on p "Log Call" at bounding box center [689, 87] width 47 height 12
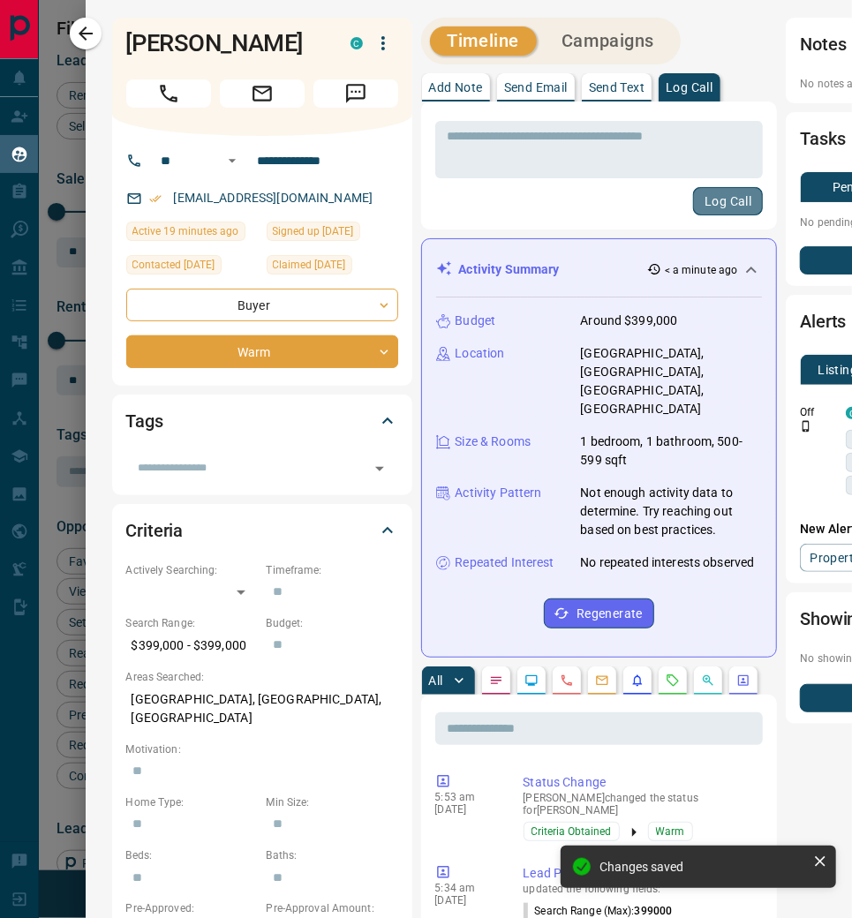
click at [729, 196] on button "Log Call" at bounding box center [728, 201] width 70 height 28
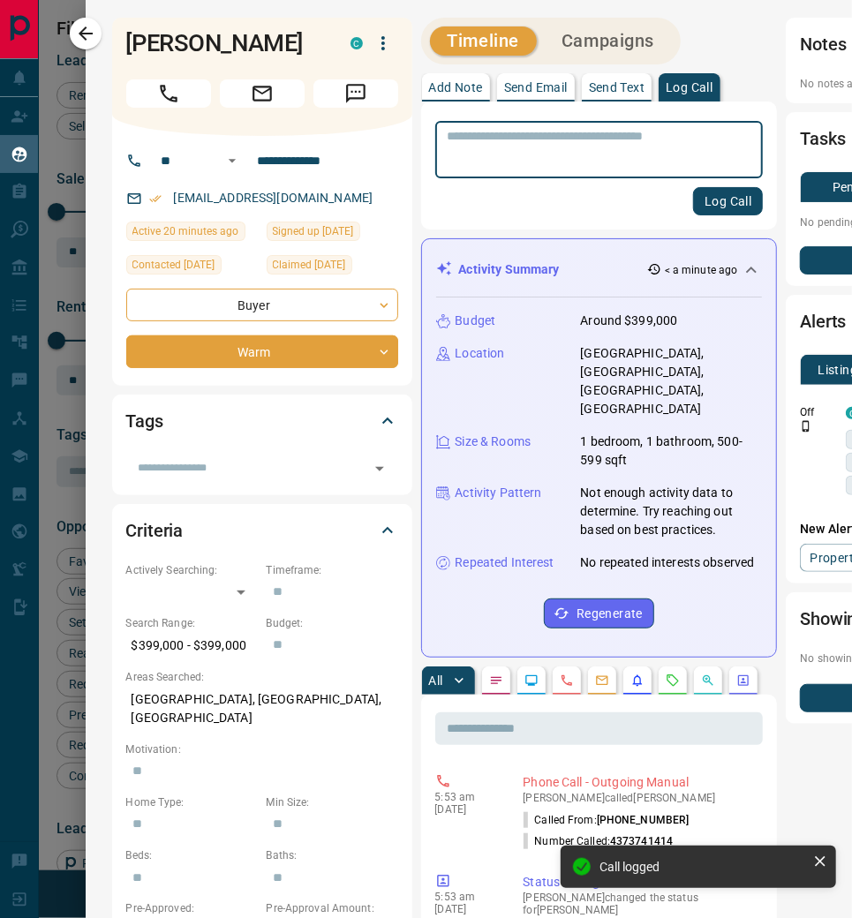
scroll to position [0, 11]
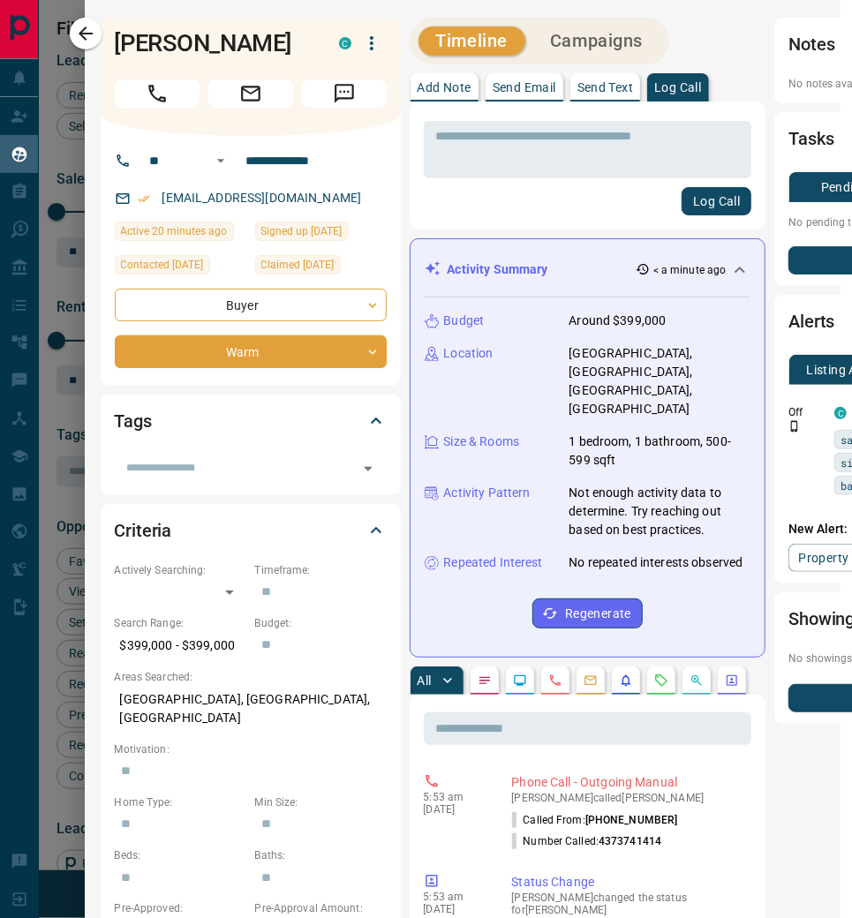
click at [309, 203] on div "[EMAIL_ADDRESS][DOMAIN_NAME]" at bounding box center [251, 198] width 272 height 29
drag, startPoint x: 311, startPoint y: 203, endPoint x: 164, endPoint y: 195, distance: 146.8
click at [164, 195] on div "[EMAIL_ADDRESS][DOMAIN_NAME]" at bounding box center [251, 198] width 272 height 29
copy link "[EMAIL_ADDRESS][DOMAIN_NAME]"
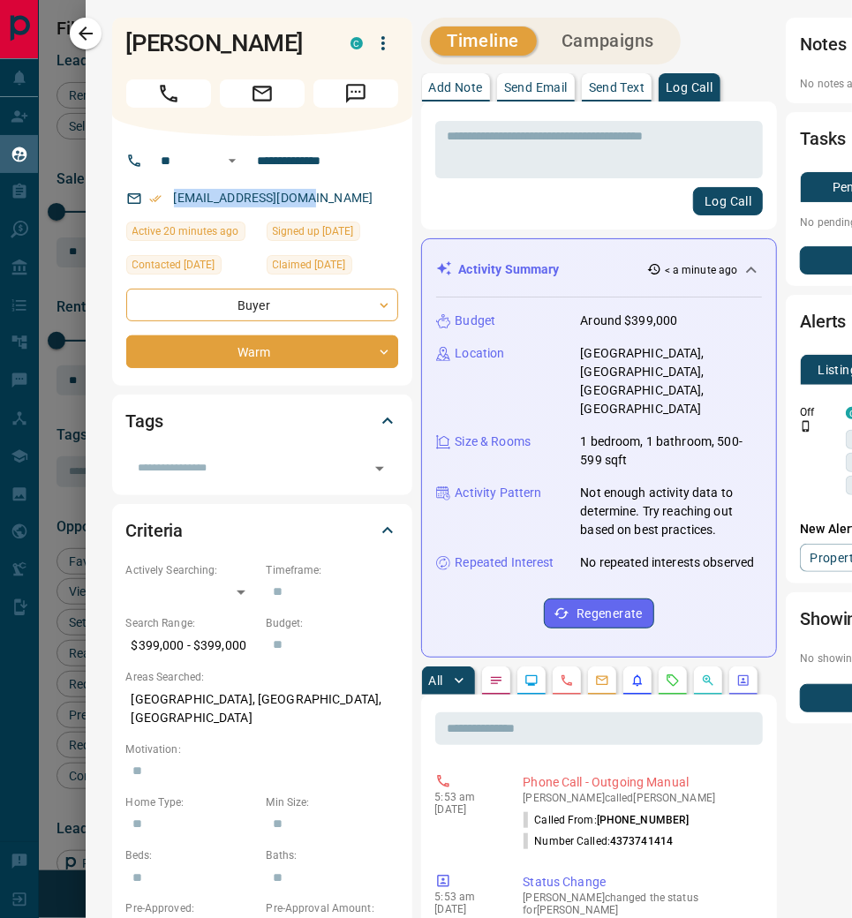
scroll to position [0, 0]
click at [385, 192] on div "[EMAIL_ADDRESS][DOMAIN_NAME]" at bounding box center [262, 198] width 272 height 29
click at [89, 34] on icon "button" at bounding box center [86, 33] width 14 height 14
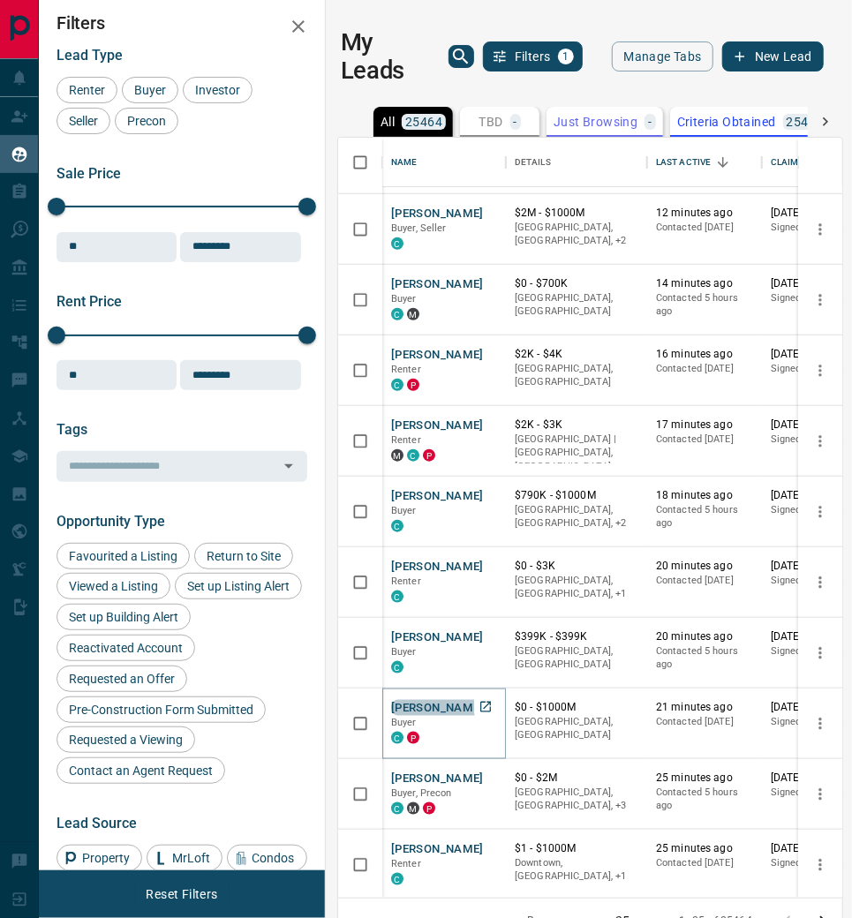
click at [422, 705] on button "[PERSON_NAME]" at bounding box center [437, 708] width 93 height 17
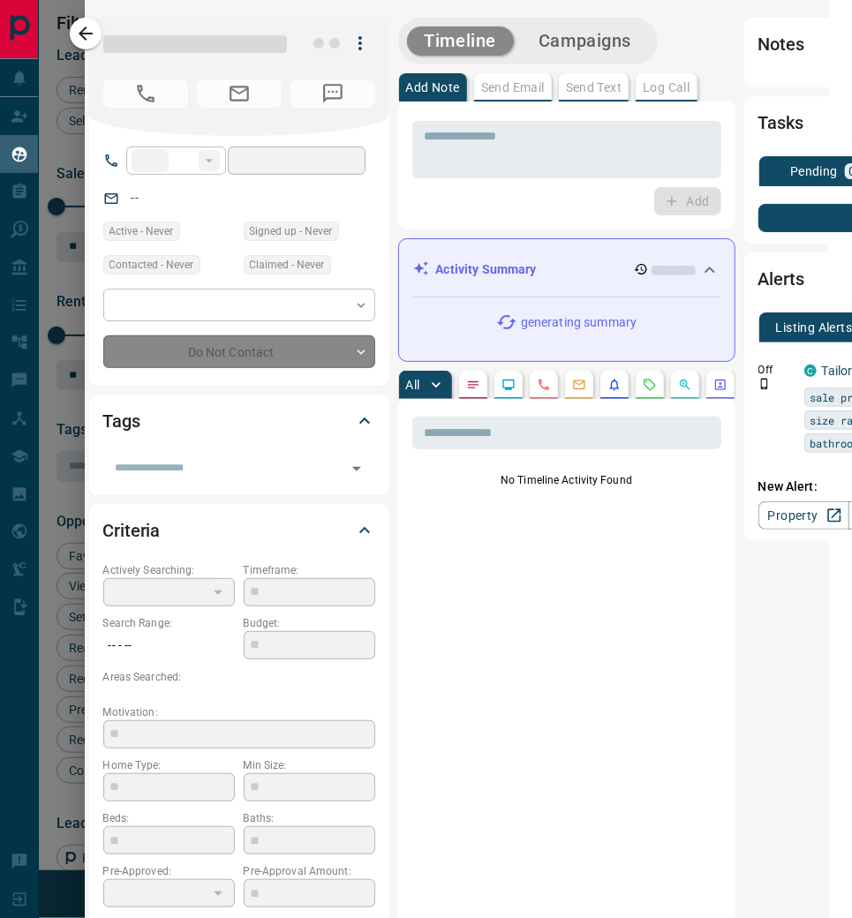
scroll to position [0, 25]
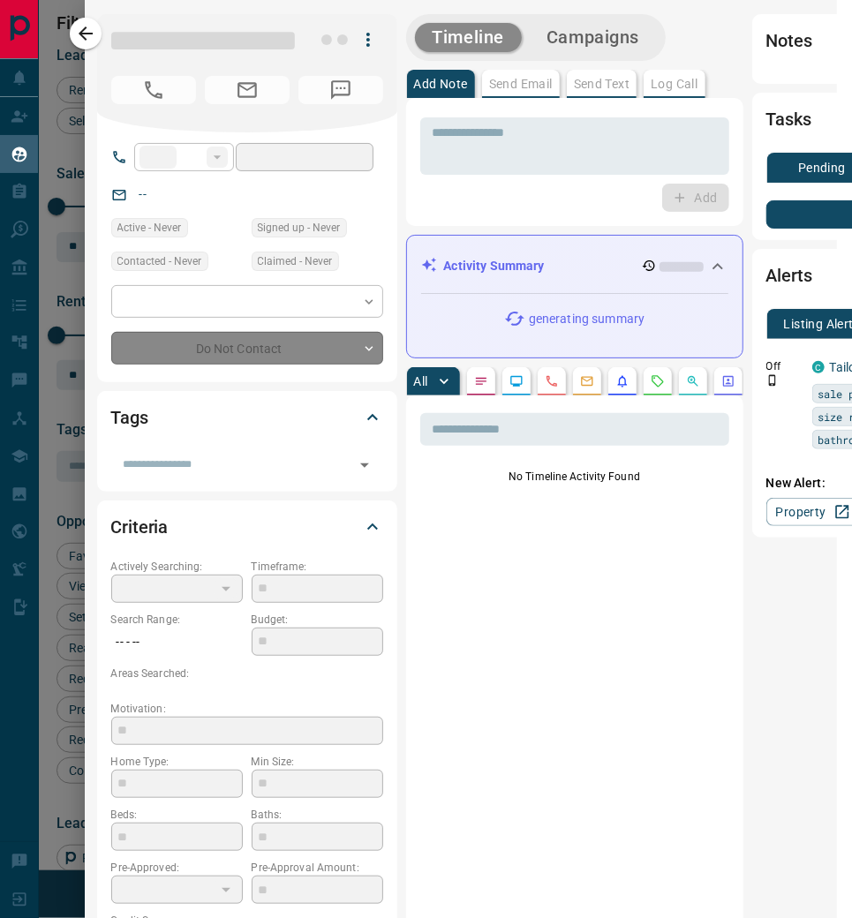
type input "**"
type input "**********"
type input "*"
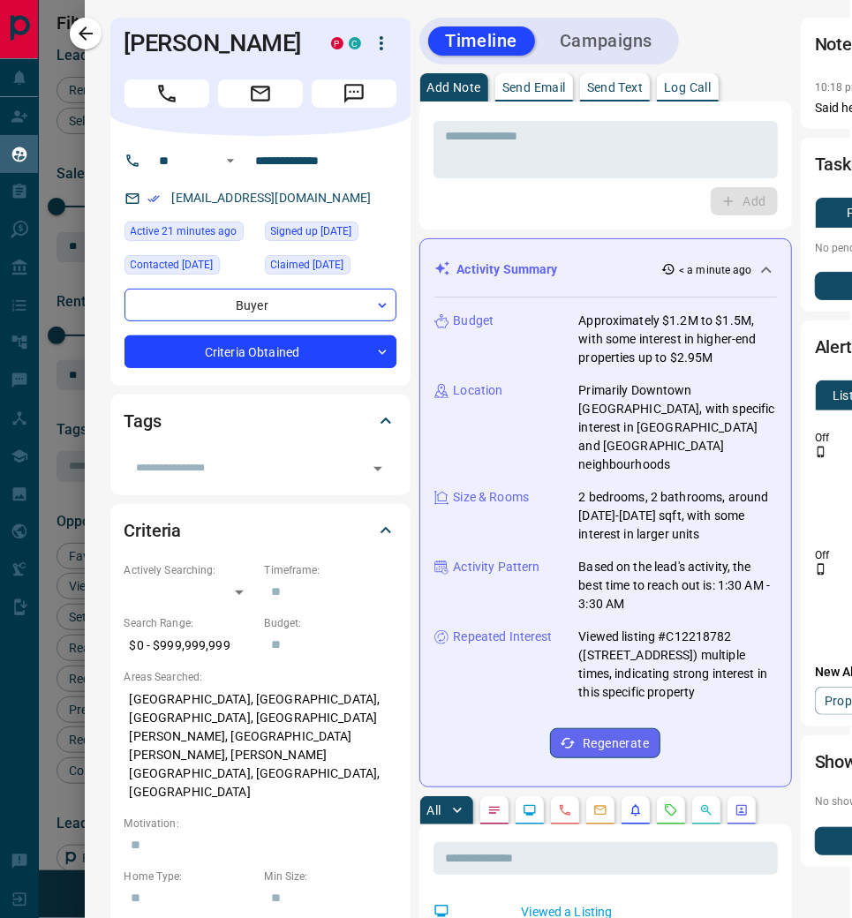
scroll to position [0, 2]
click at [94, 36] on icon "button" at bounding box center [85, 33] width 21 height 21
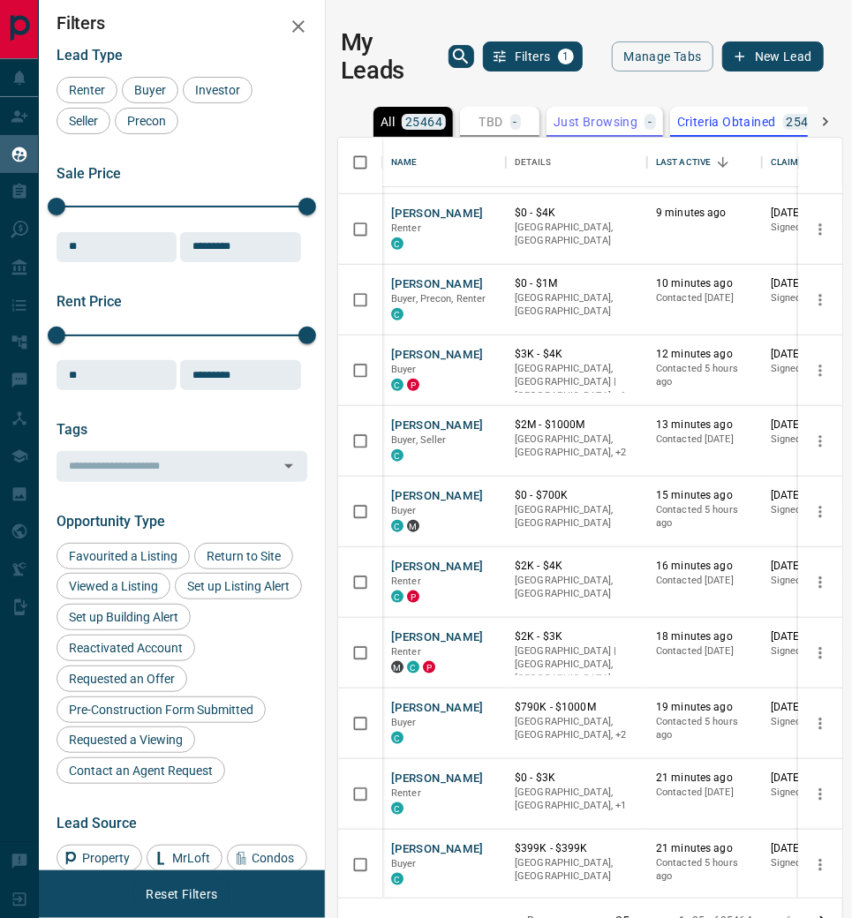
scroll to position [4, 0]
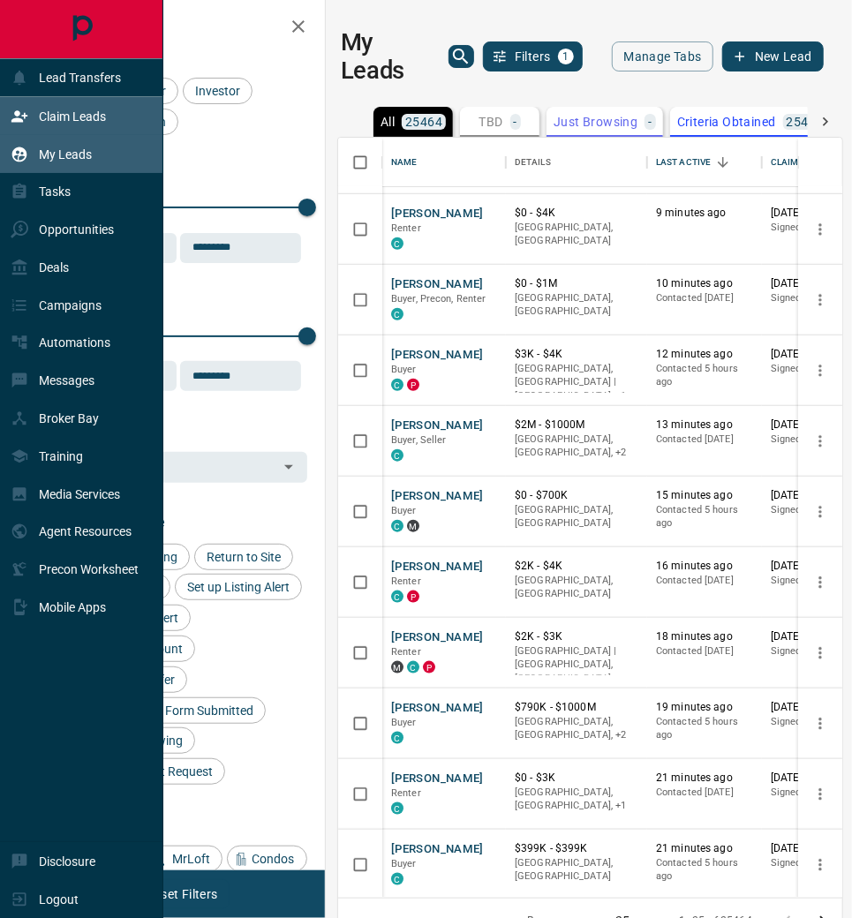
click at [124, 117] on div "Claim Leads" at bounding box center [81, 116] width 163 height 38
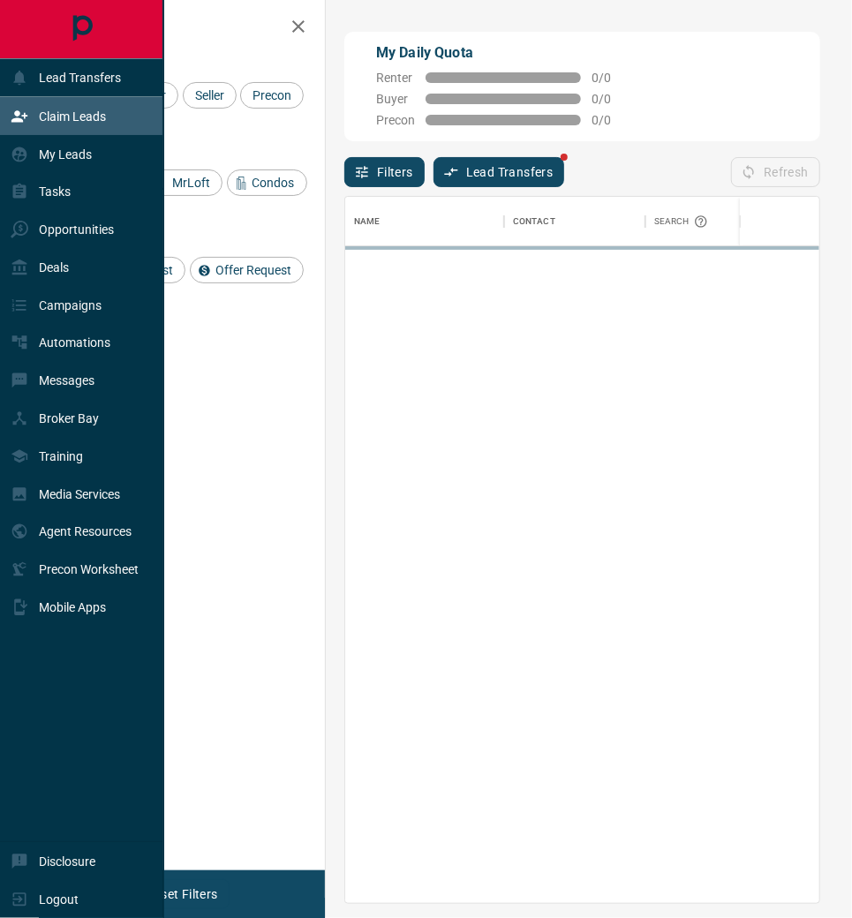
scroll to position [705, 473]
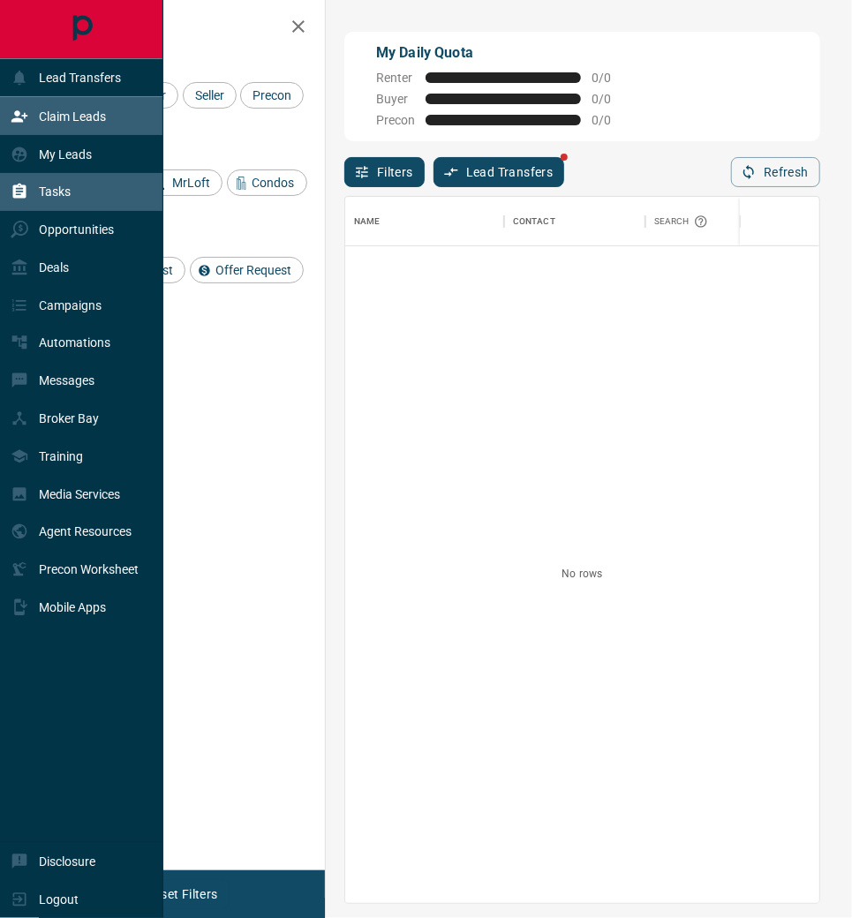
click at [90, 192] on div "Tasks" at bounding box center [81, 192] width 163 height 38
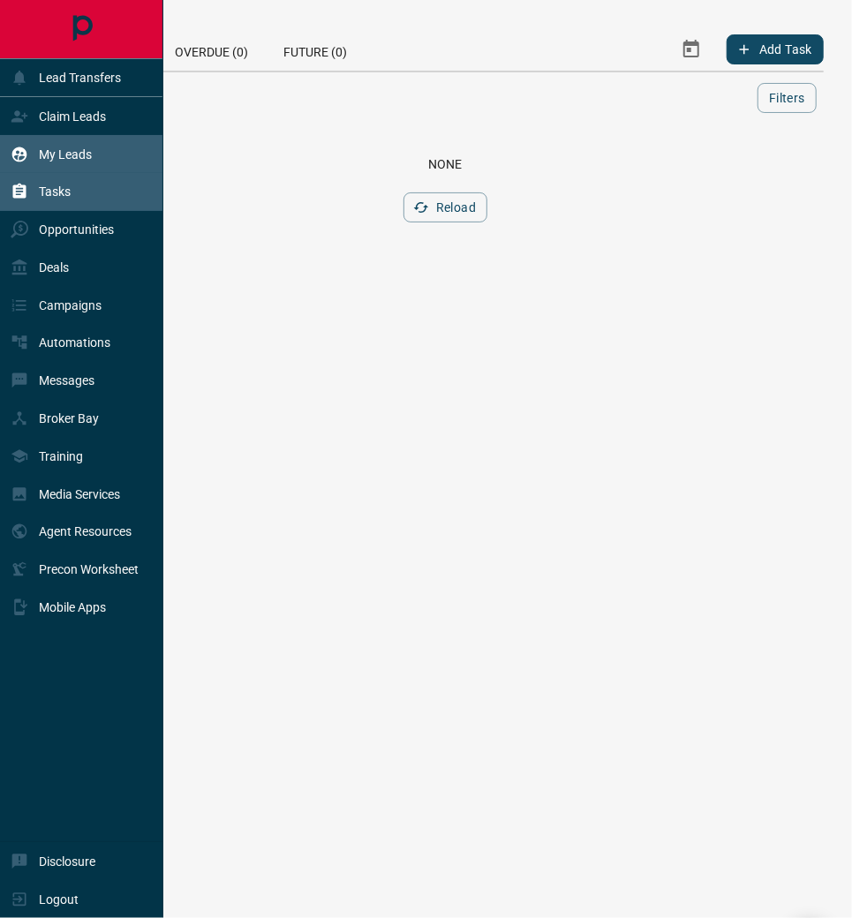
click at [102, 157] on div "My Leads" at bounding box center [81, 154] width 163 height 38
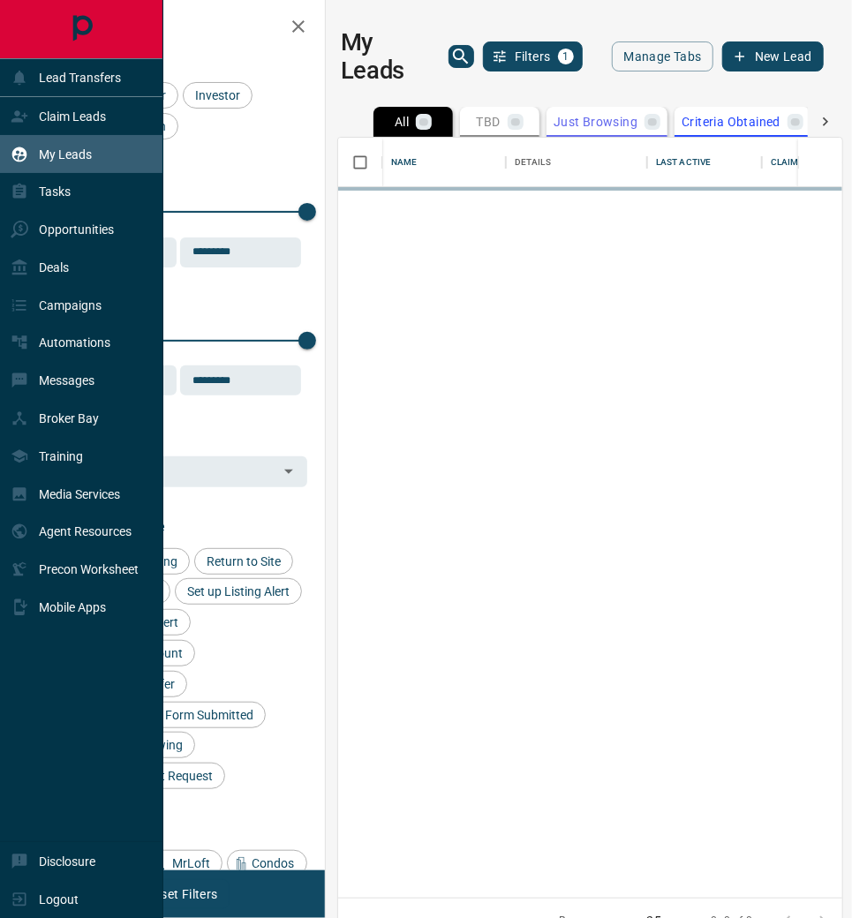
scroll to position [759, 503]
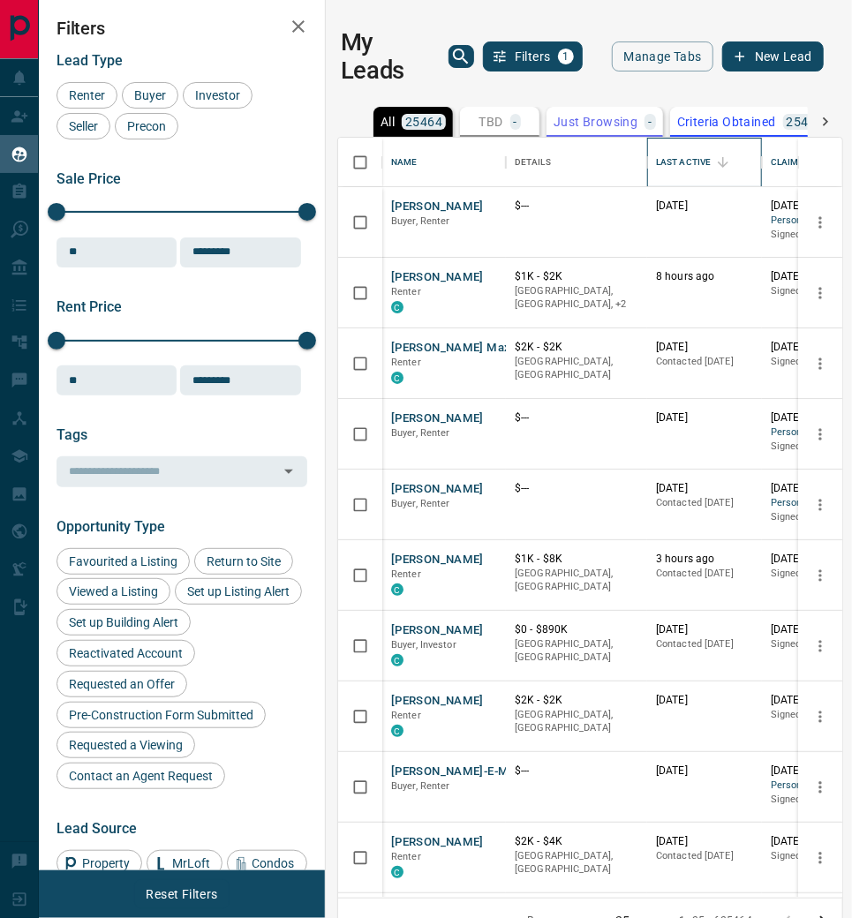
click at [693, 162] on div "Last Active" at bounding box center [683, 162] width 55 height 49
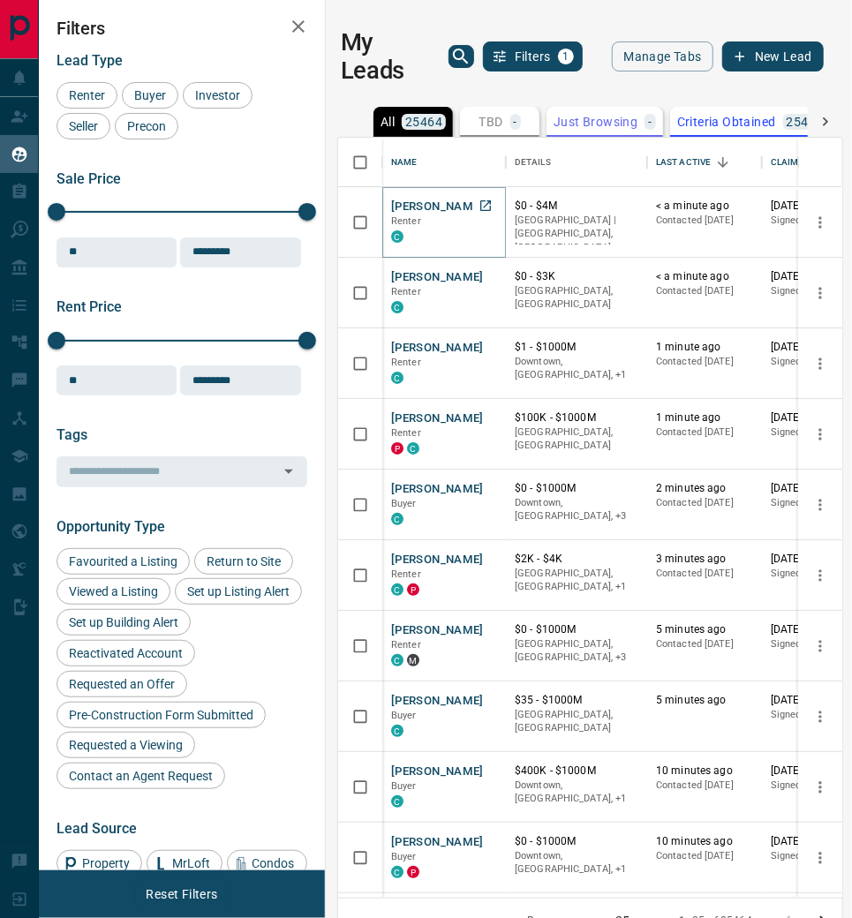
click at [424, 202] on button "[PERSON_NAME]" at bounding box center [437, 207] width 93 height 17
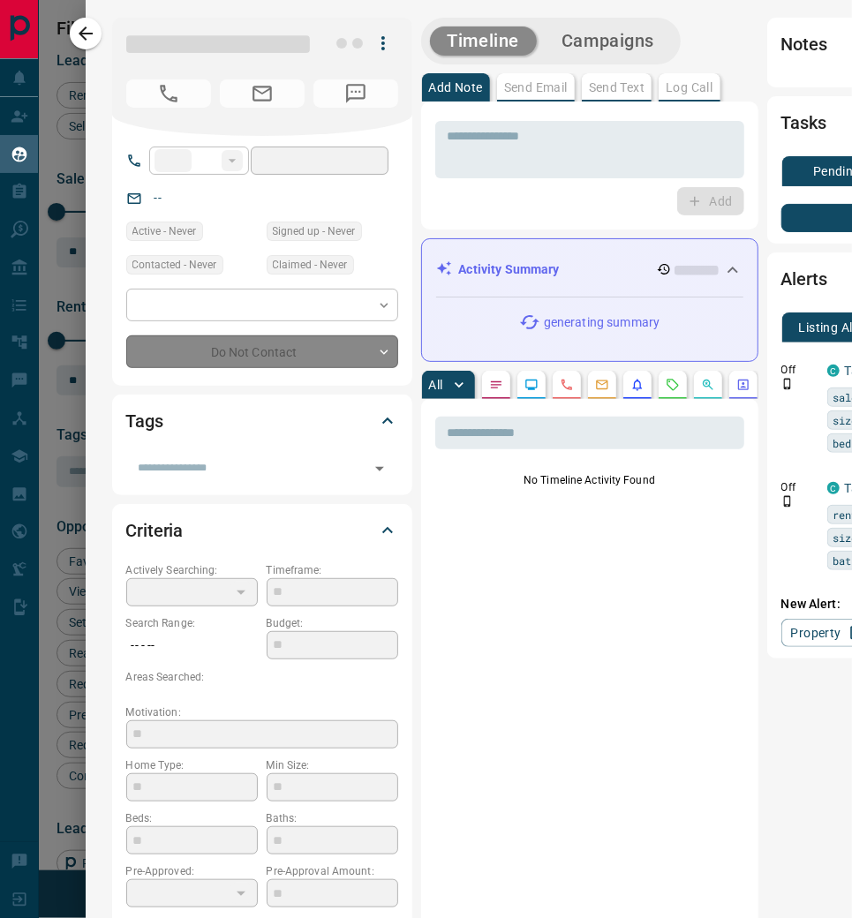
type input "**"
type input "**********"
type input "*"
type input "*******"
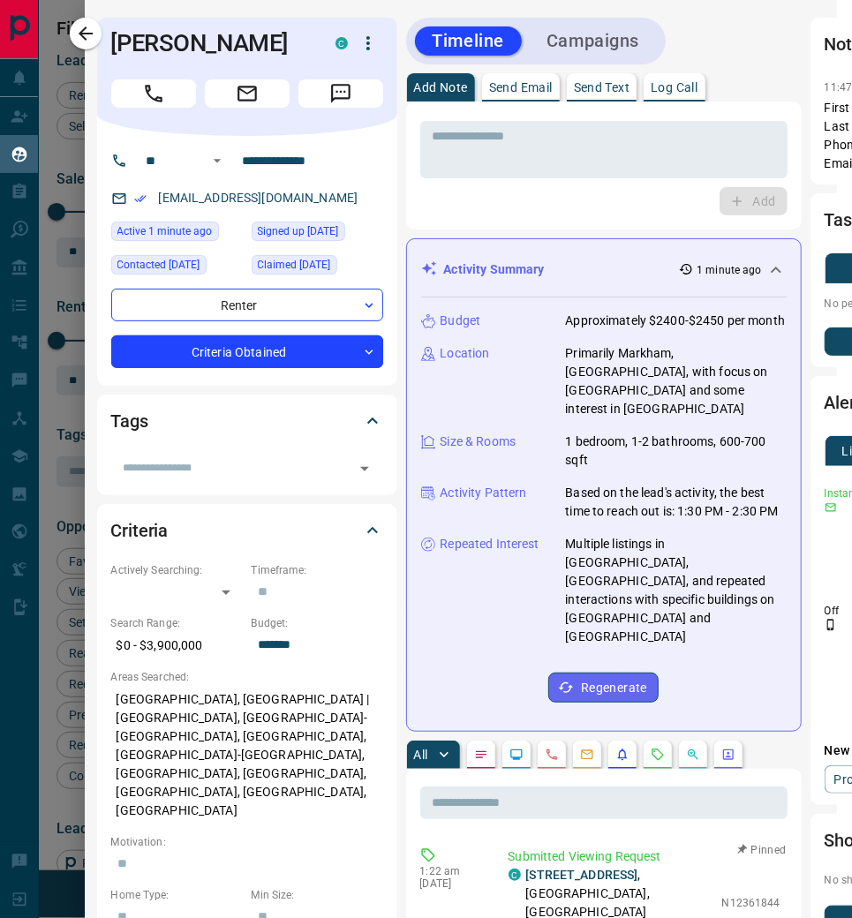
scroll to position [0, 15]
click at [93, 34] on icon "button" at bounding box center [86, 33] width 14 height 14
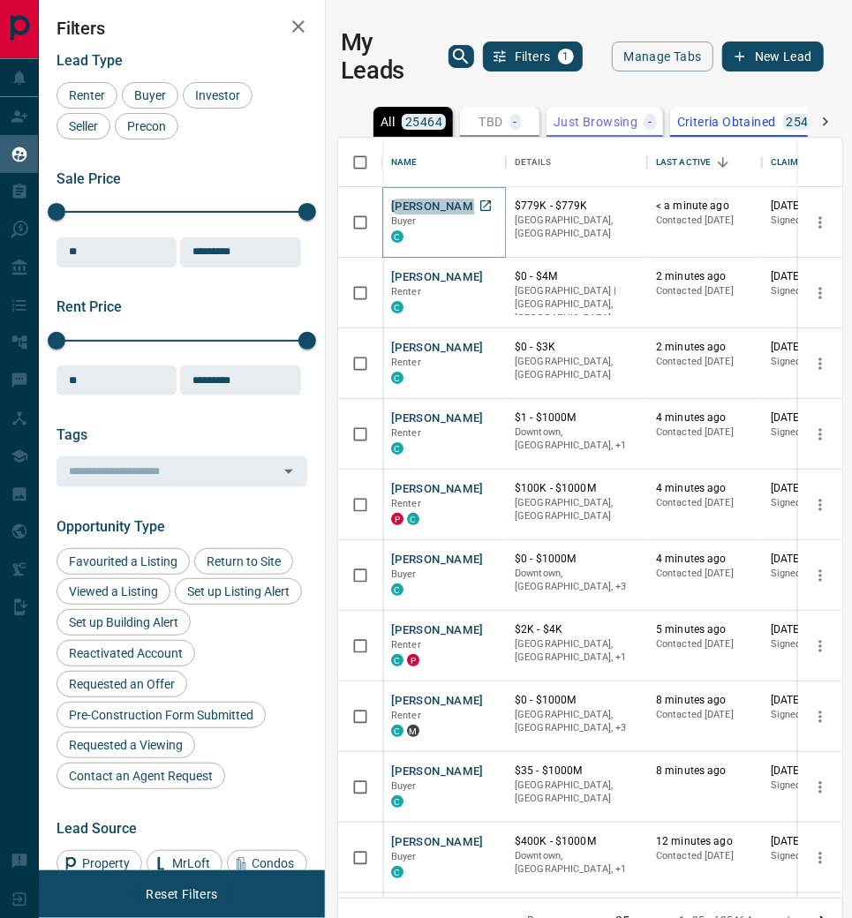
click at [406, 202] on button "[PERSON_NAME]" at bounding box center [437, 207] width 93 height 17
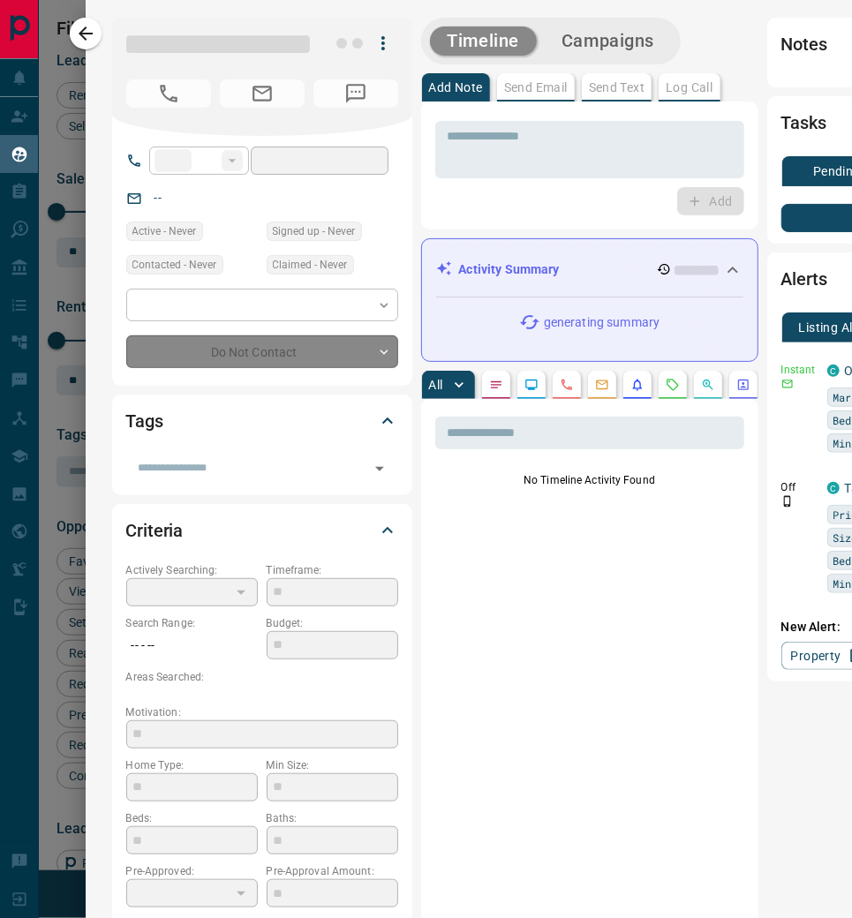
type input "**"
type input "**********"
type input "*"
type input "*********"
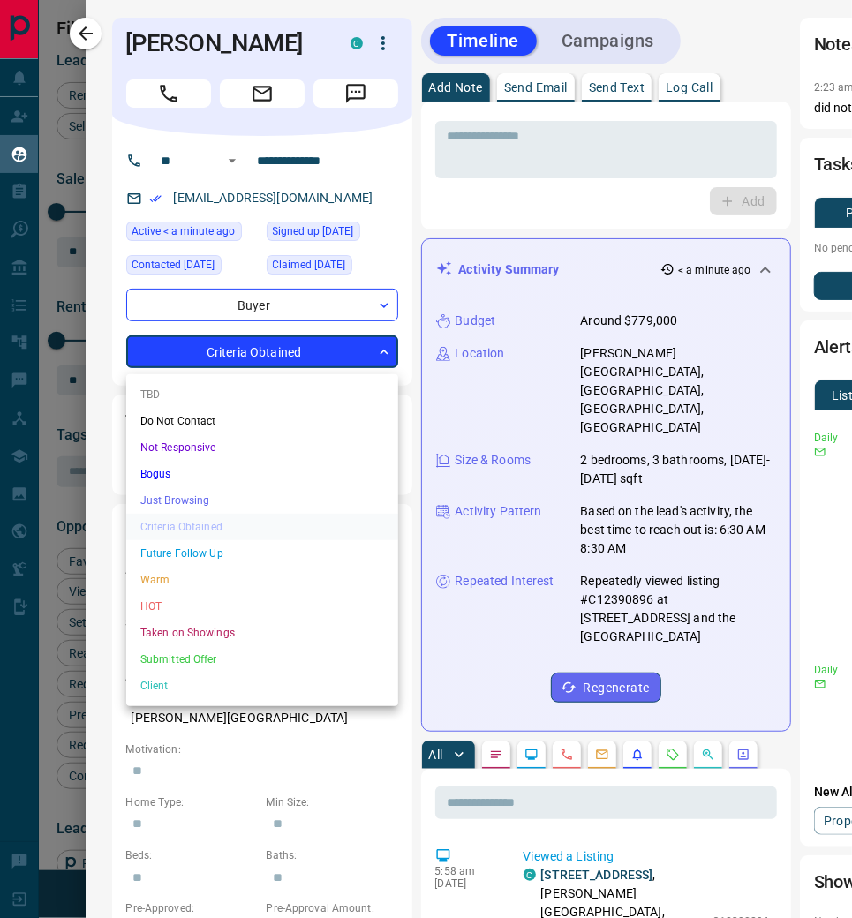
click at [378, 355] on body "Lead Transfers Claim Leads My Leads Tasks Opportunities Deals Campaigns Automat…" at bounding box center [426, 472] width 852 height 944
click at [252, 570] on li "Warm" at bounding box center [262, 580] width 272 height 26
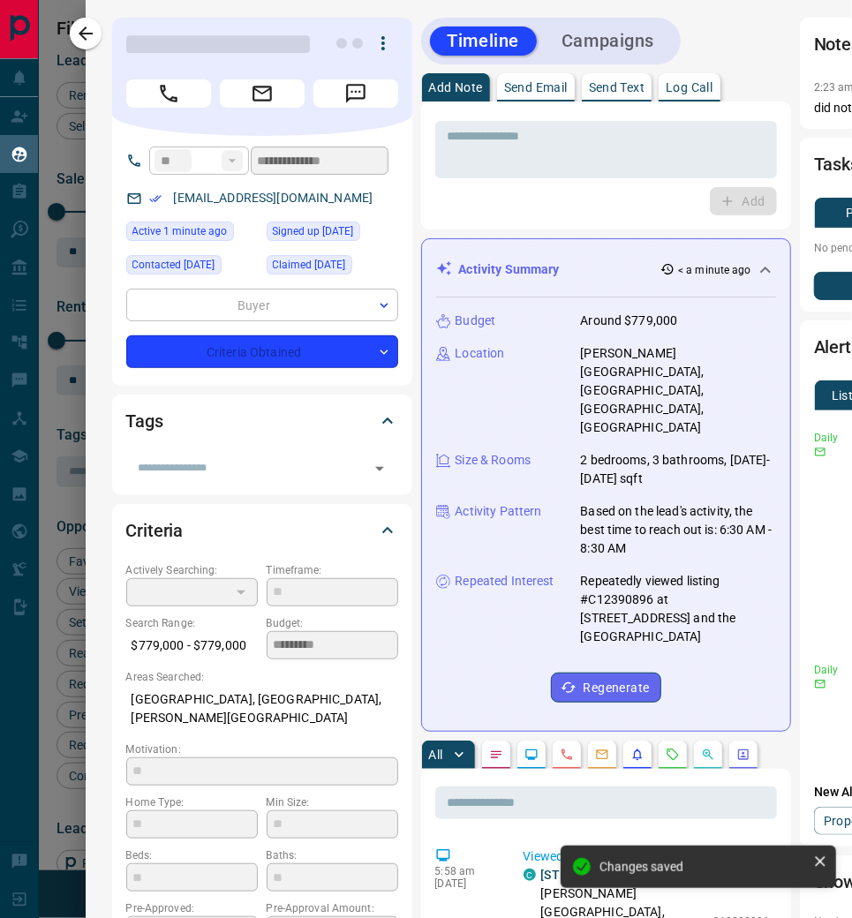
type input "*"
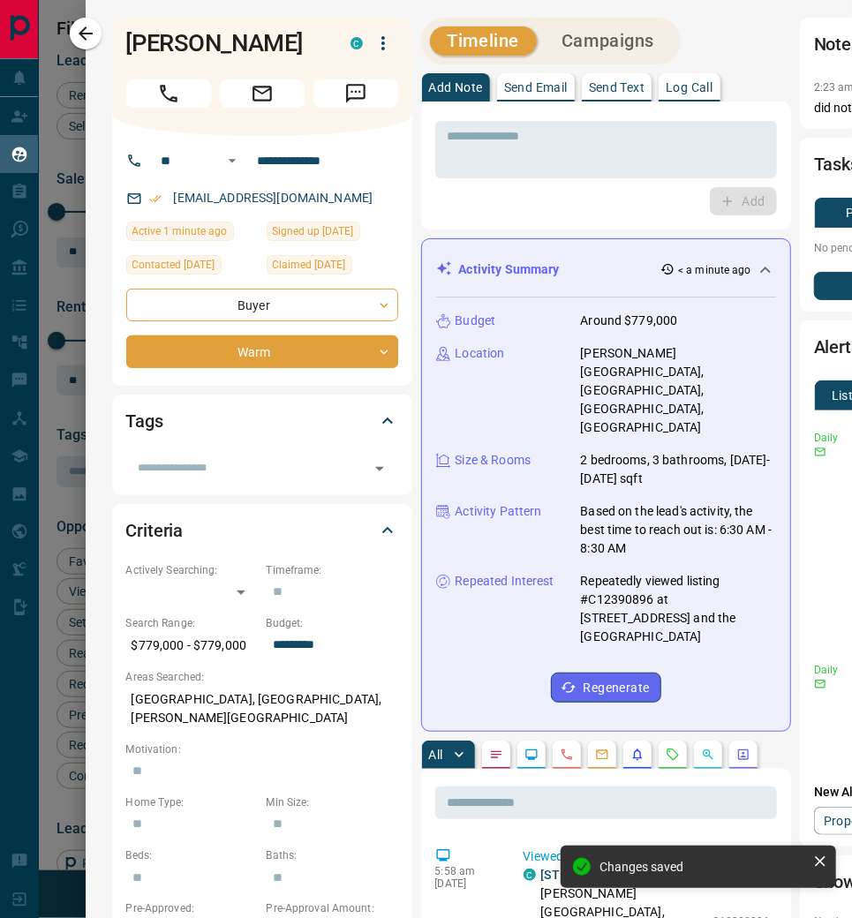
click at [700, 81] on p "Log Call" at bounding box center [689, 87] width 47 height 12
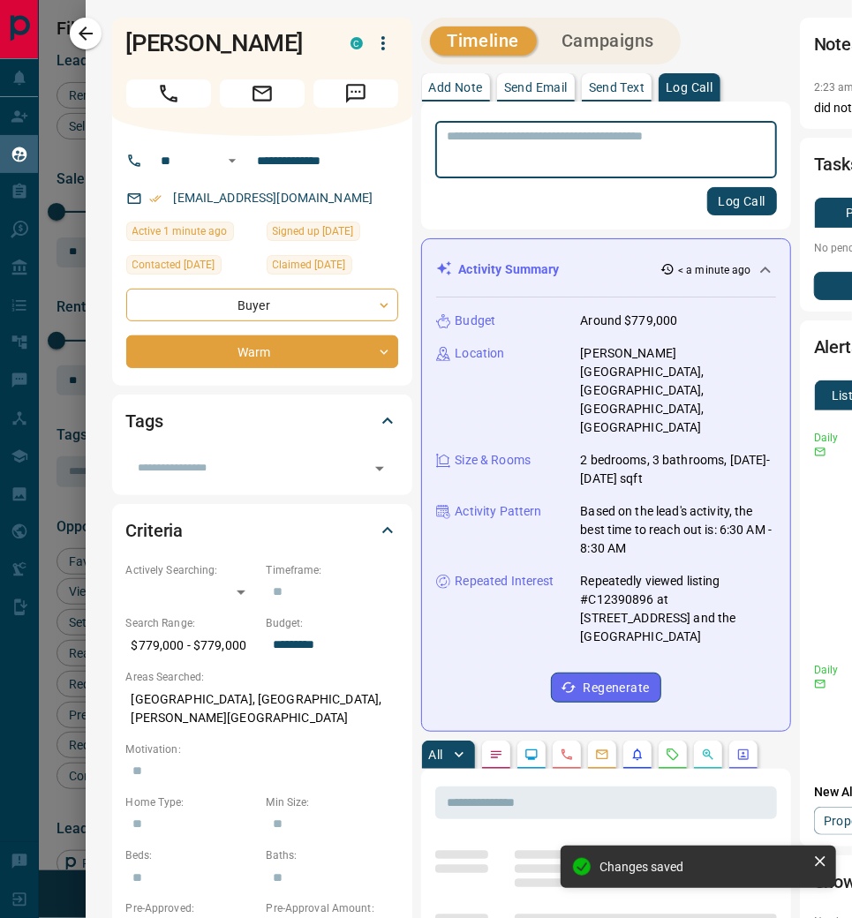
click at [721, 200] on button "Log Call" at bounding box center [742, 201] width 70 height 28
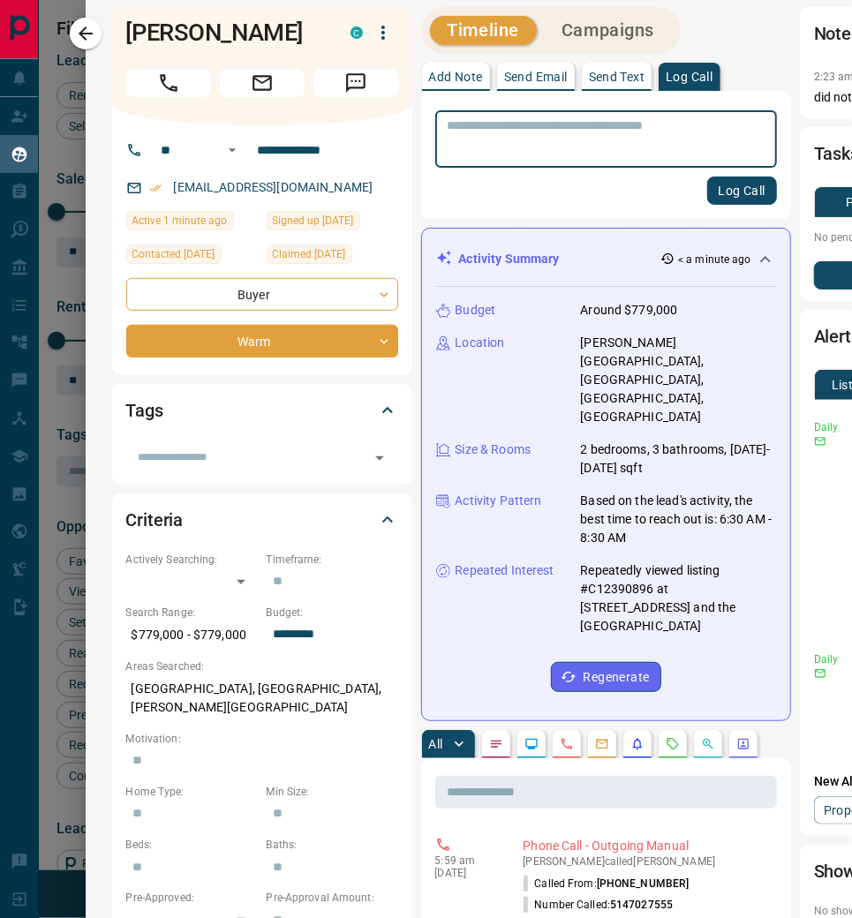
scroll to position [11, 0]
click at [321, 196] on div "[EMAIL_ADDRESS][DOMAIN_NAME]" at bounding box center [262, 187] width 272 height 29
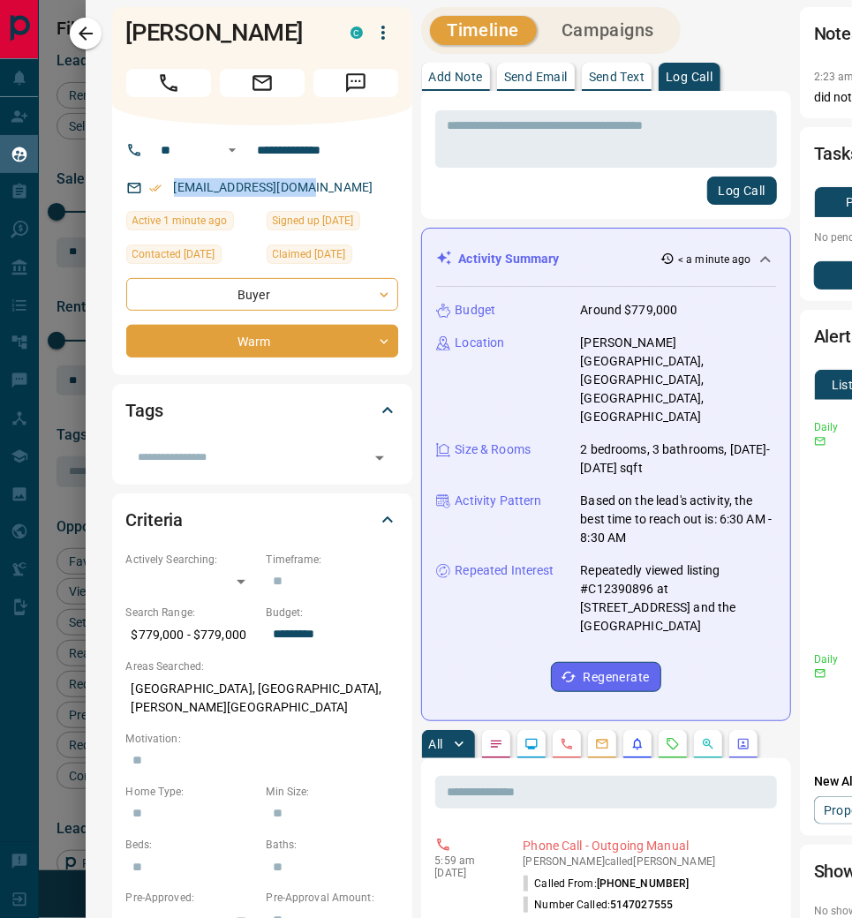
drag, startPoint x: 313, startPoint y: 191, endPoint x: 184, endPoint y: 185, distance: 129.1
click at [184, 185] on div "[EMAIL_ADDRESS][DOMAIN_NAME]" at bounding box center [262, 187] width 272 height 29
copy link "[EMAIL_ADDRESS][DOMAIN_NAME]"
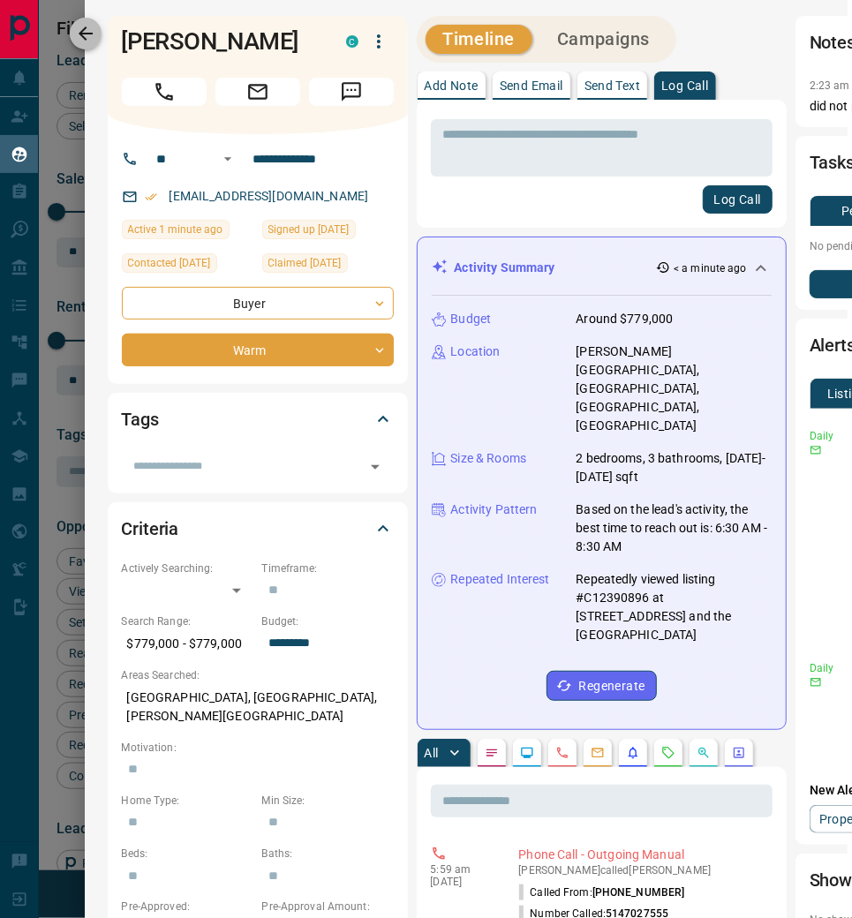
scroll to position [0, 4]
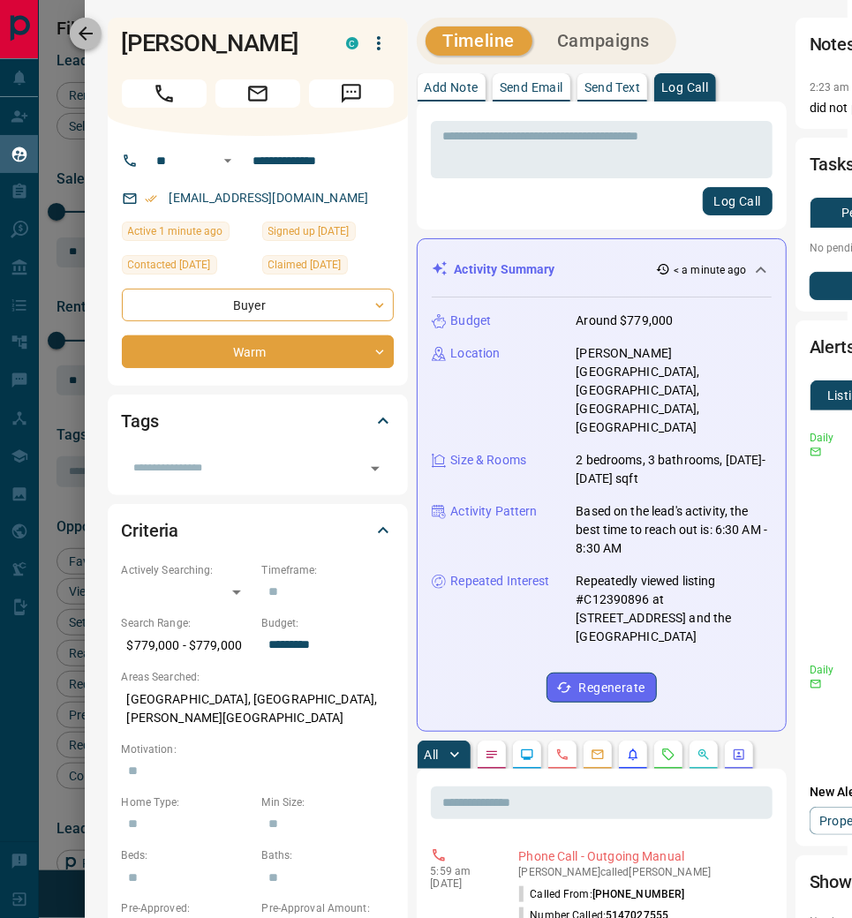
click at [87, 36] on icon "button" at bounding box center [85, 33] width 21 height 21
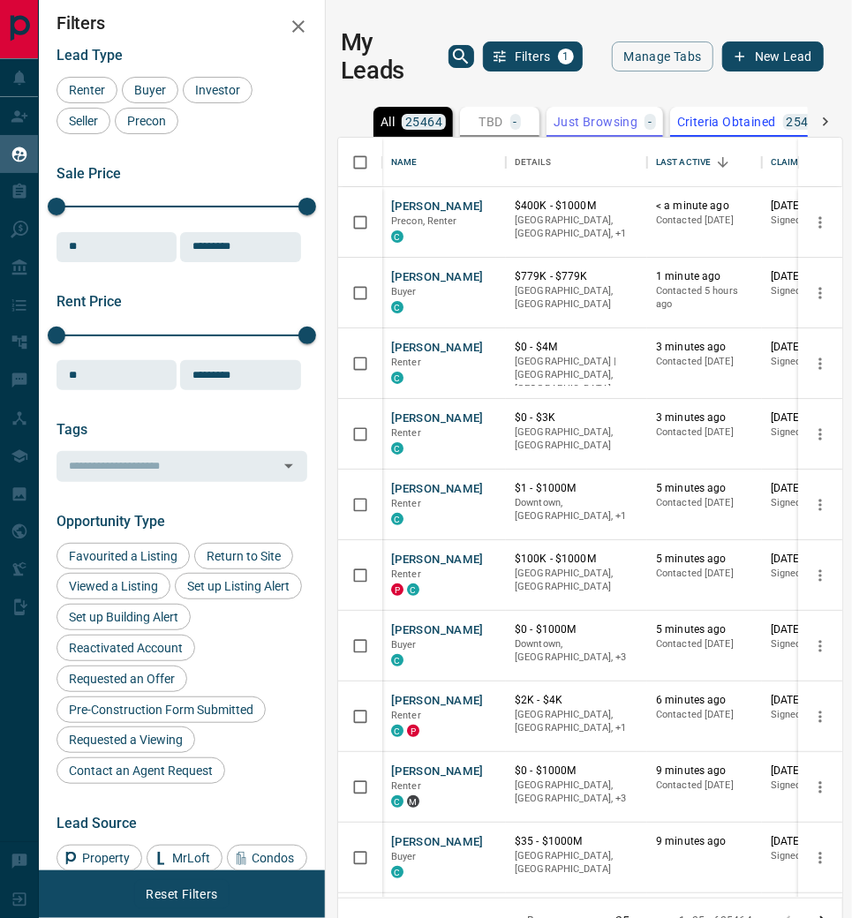
scroll to position [0, 0]
click at [440, 487] on button "[PERSON_NAME]" at bounding box center [437, 489] width 93 height 17
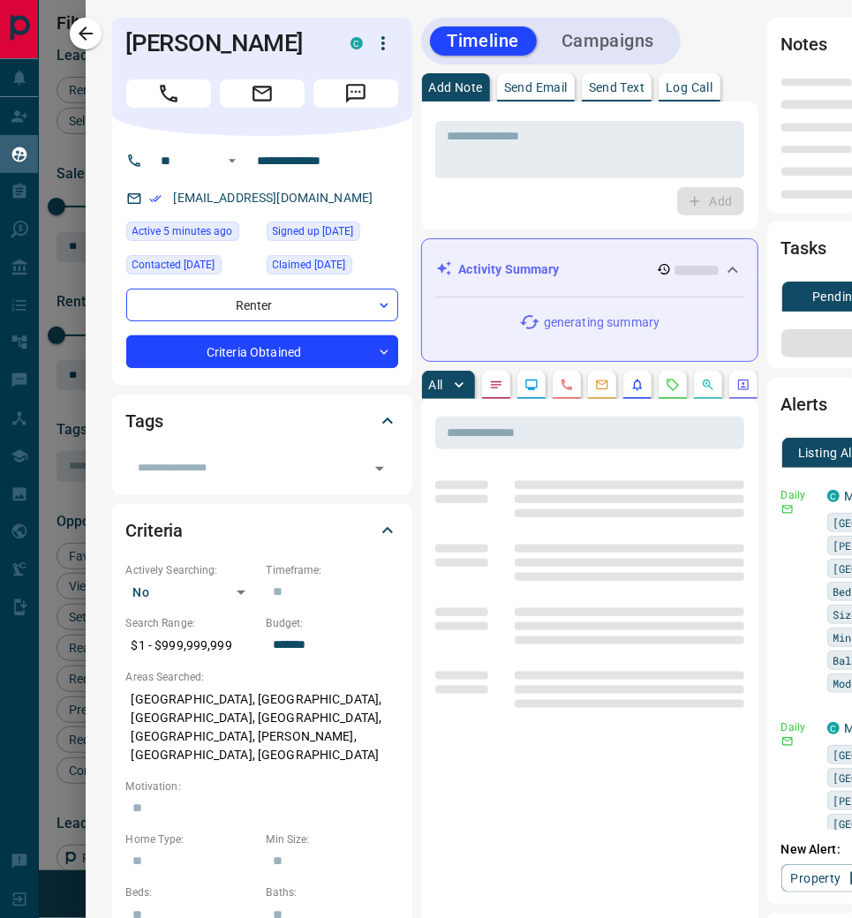
type input "**"
type input "**********"
type input "*"
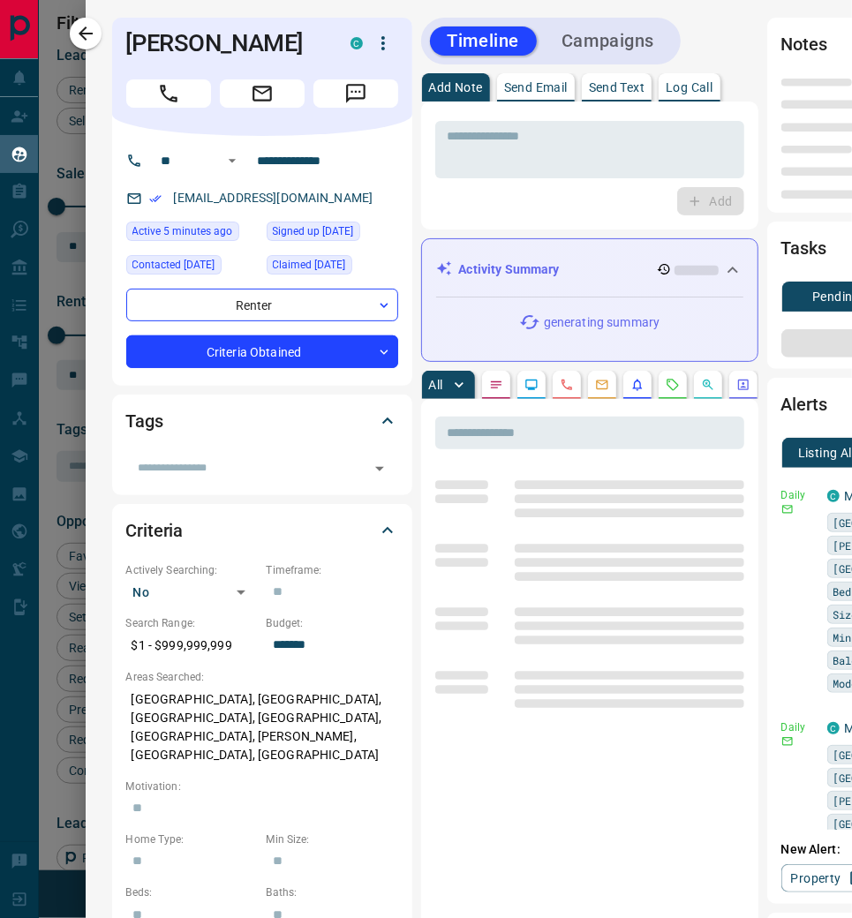
type input "*******"
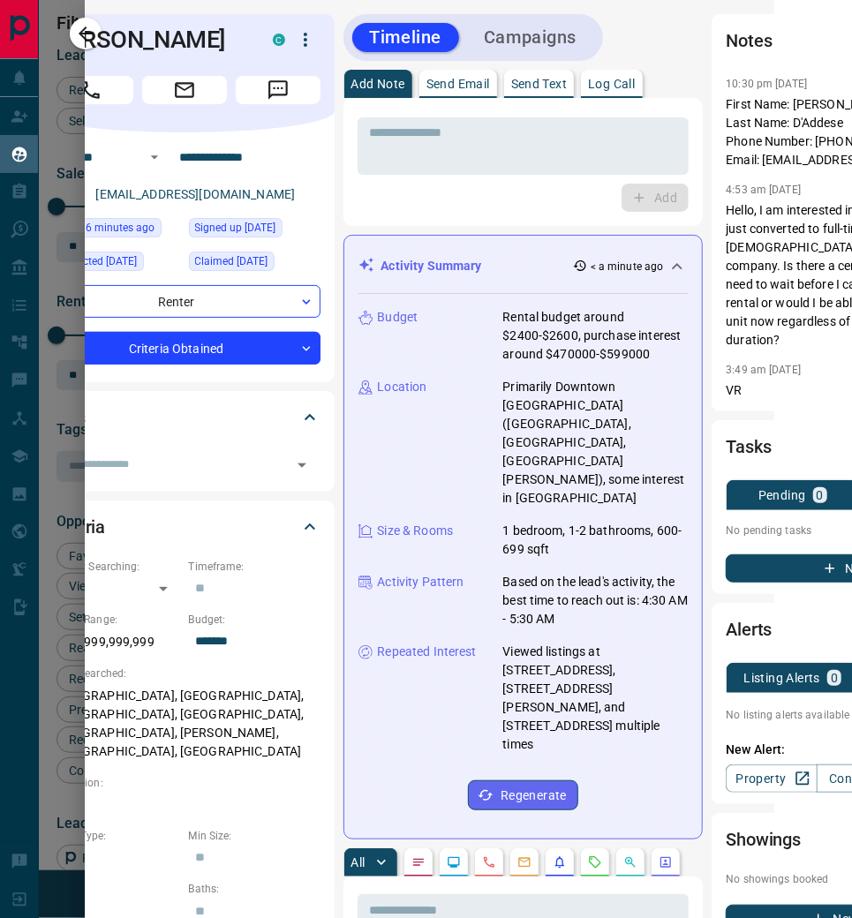
scroll to position [7, 81]
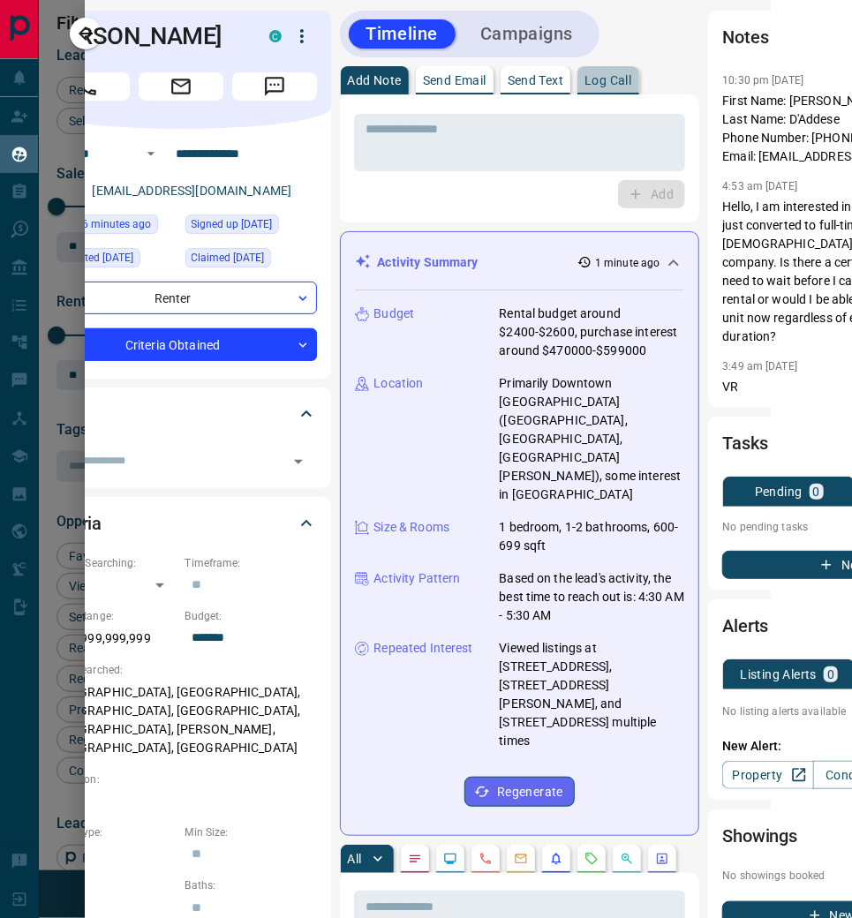
click at [618, 82] on p "Log Call" at bounding box center [607, 80] width 47 height 12
click at [643, 199] on button "Log Call" at bounding box center [650, 194] width 70 height 28
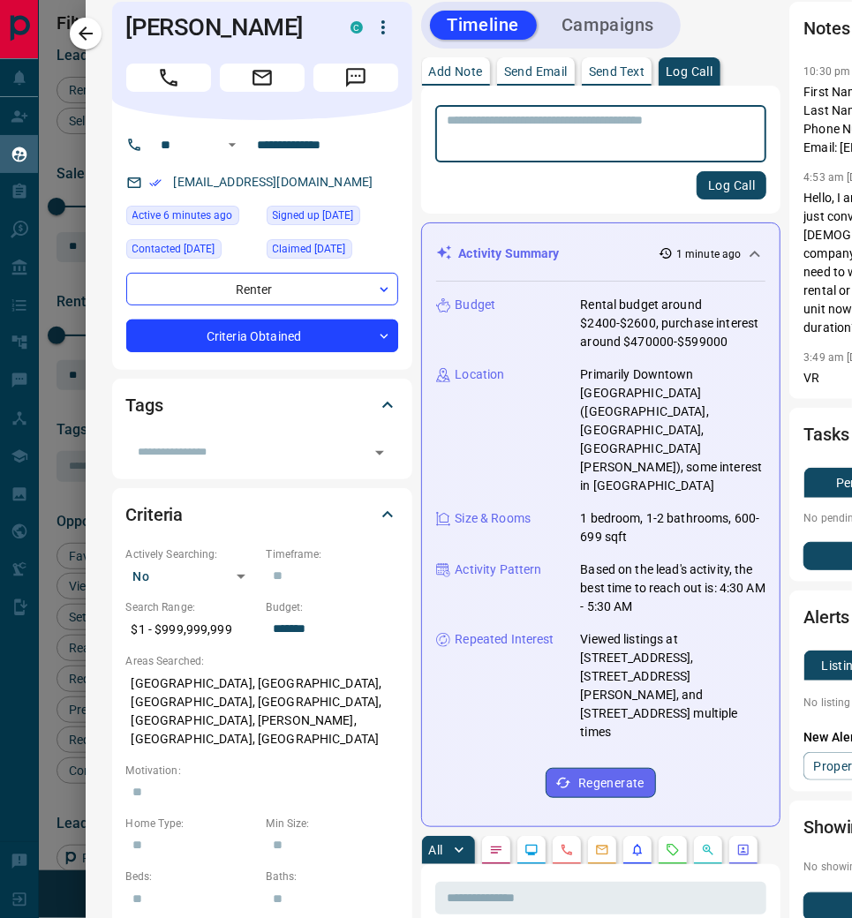
scroll to position [16, 0]
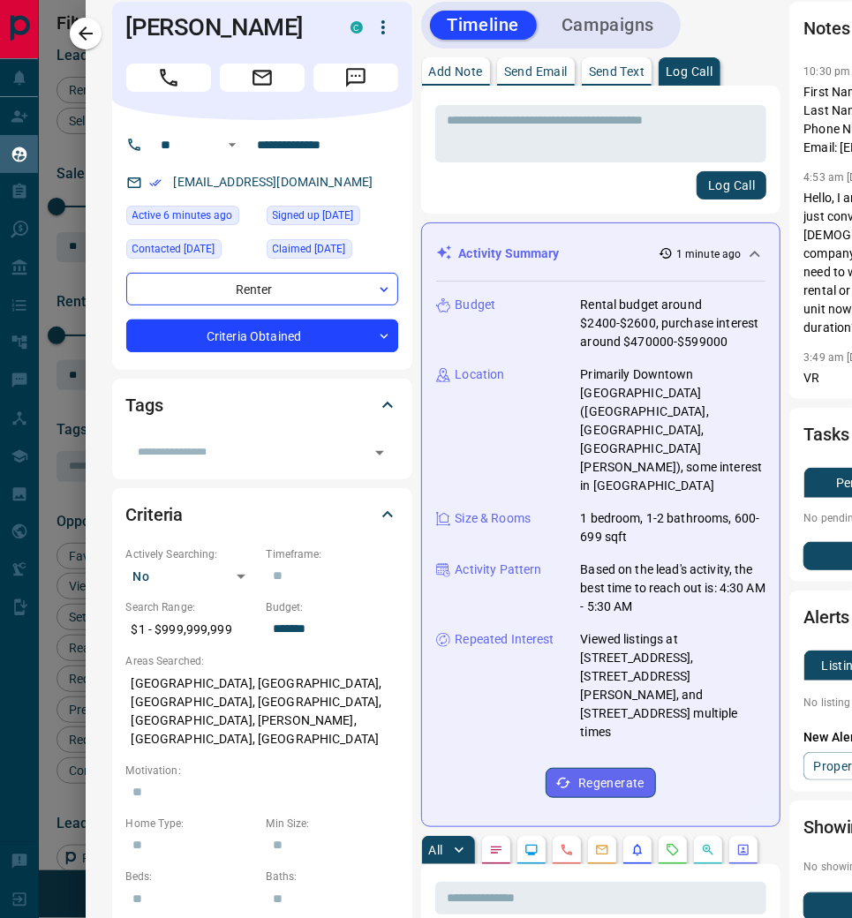
click at [362, 184] on div "[EMAIL_ADDRESS][DOMAIN_NAME]" at bounding box center [262, 182] width 272 height 29
click at [351, 185] on div "[EMAIL_ADDRESS][DOMAIN_NAME]" at bounding box center [262, 182] width 272 height 29
drag, startPoint x: 350, startPoint y: 185, endPoint x: 233, endPoint y: 177, distance: 116.8
click at [233, 177] on div "[EMAIL_ADDRESS][DOMAIN_NAME]" at bounding box center [262, 182] width 272 height 29
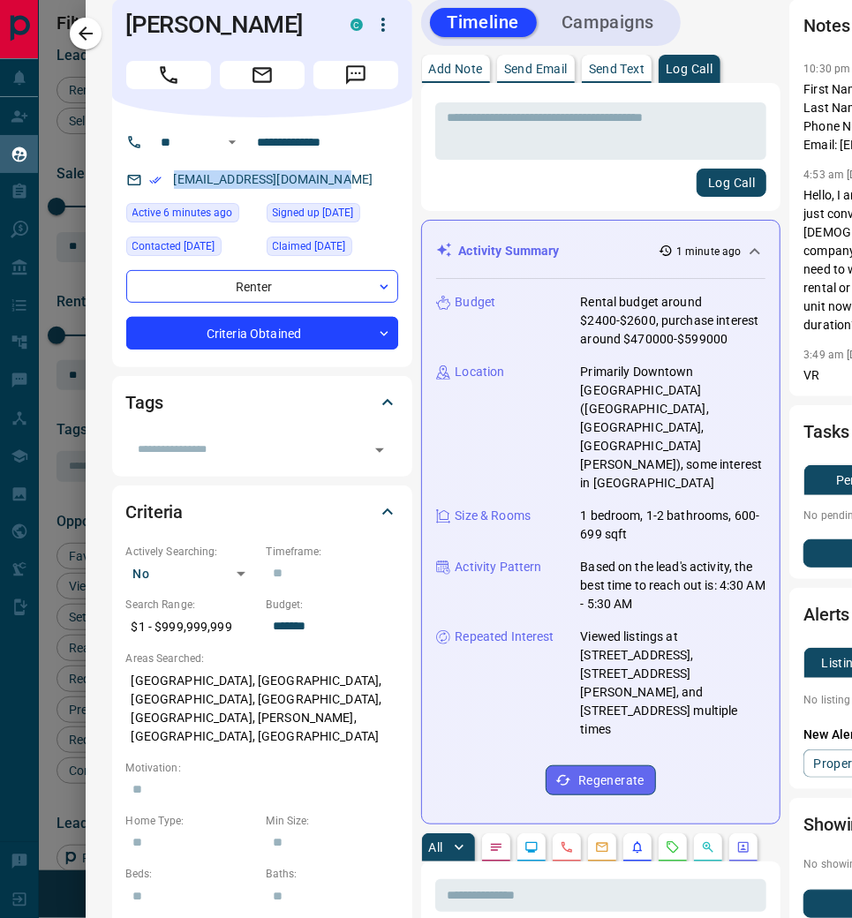
copy link "[EMAIL_ADDRESS][DOMAIN_NAME]"
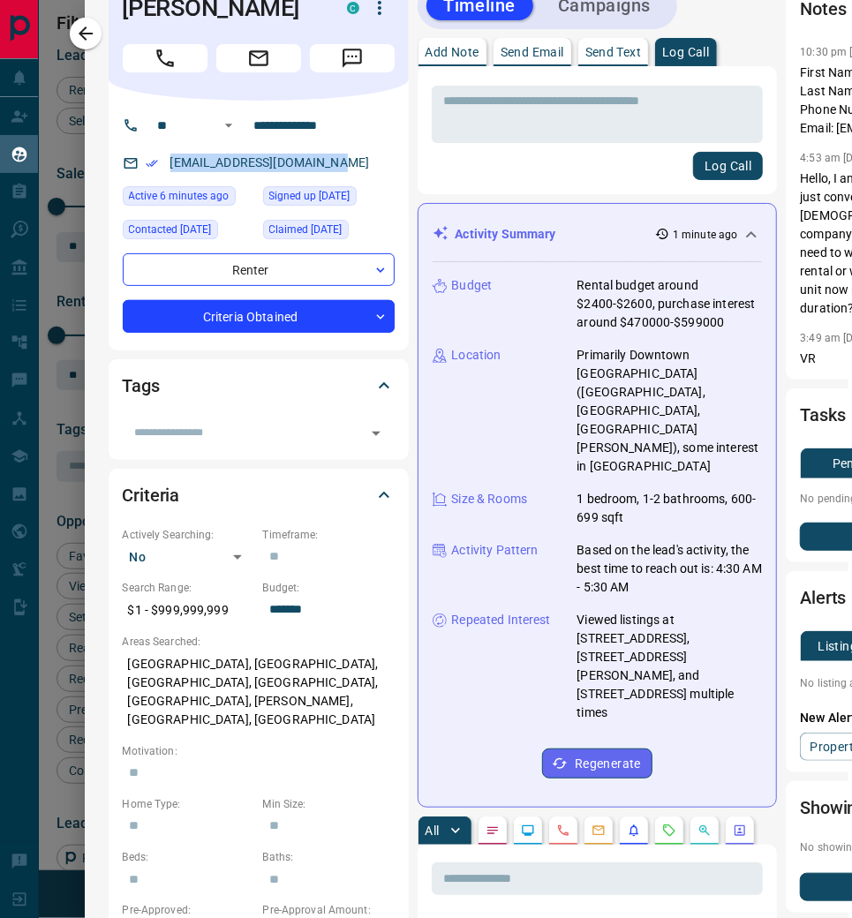
scroll to position [35, 7]
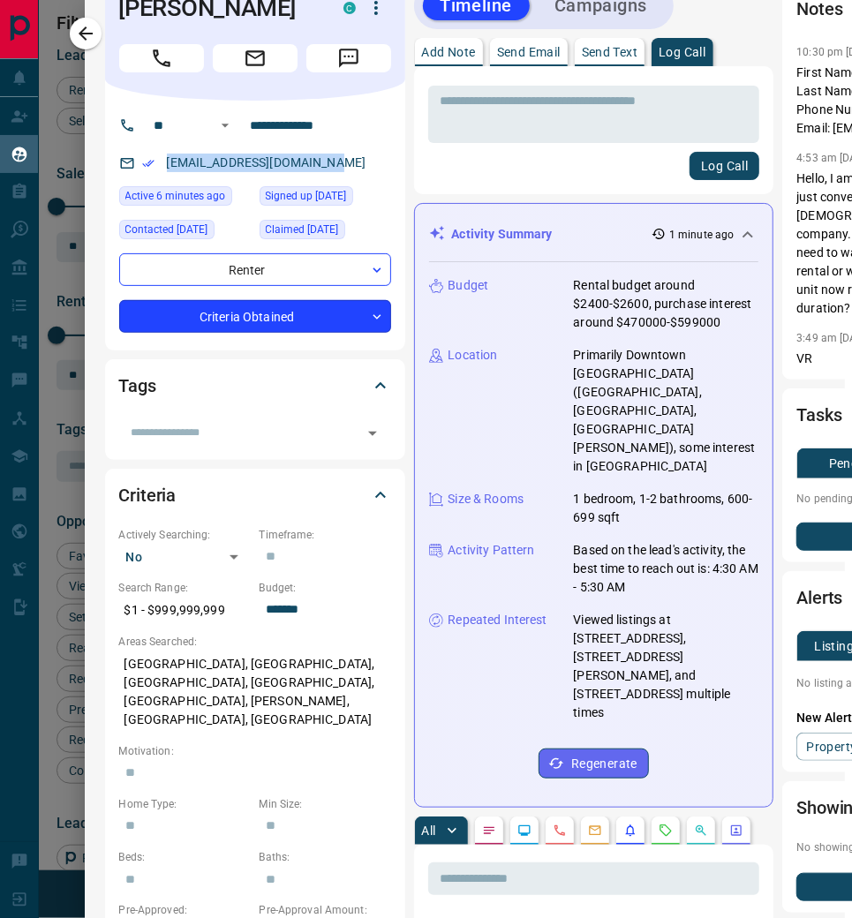
click at [373, 323] on body "Lead Transfers Claim Leads My Leads Tasks Opportunities Deals Campaigns Automat…" at bounding box center [426, 472] width 852 height 944
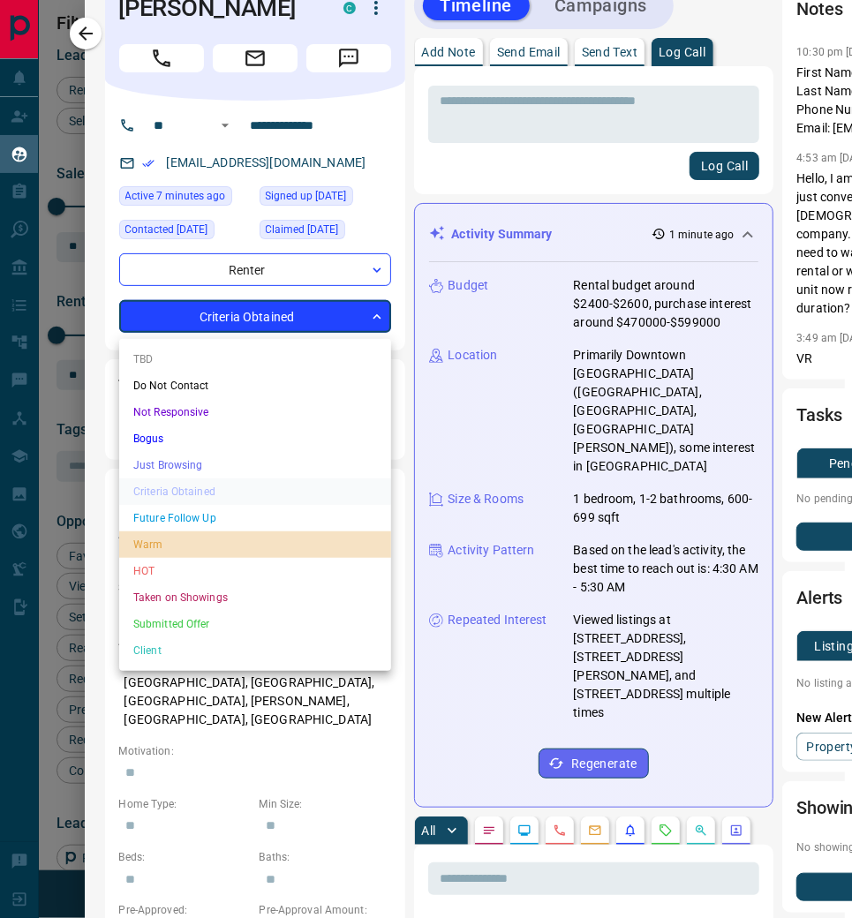
click at [245, 539] on li "Warm" at bounding box center [255, 545] width 272 height 26
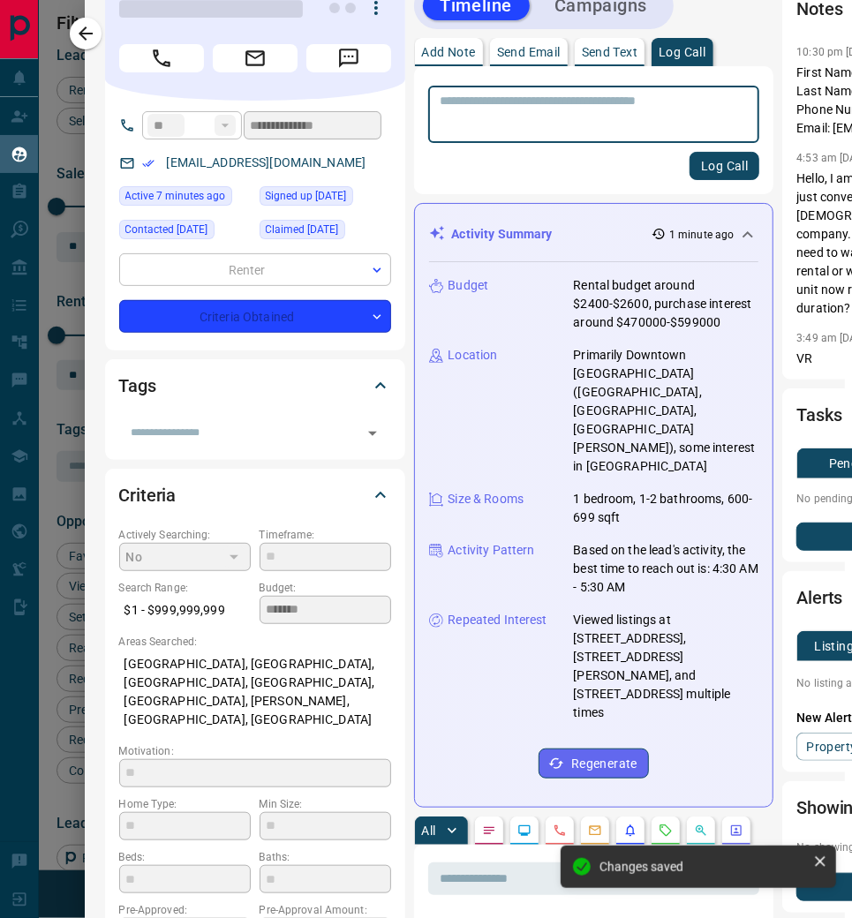
type input "*"
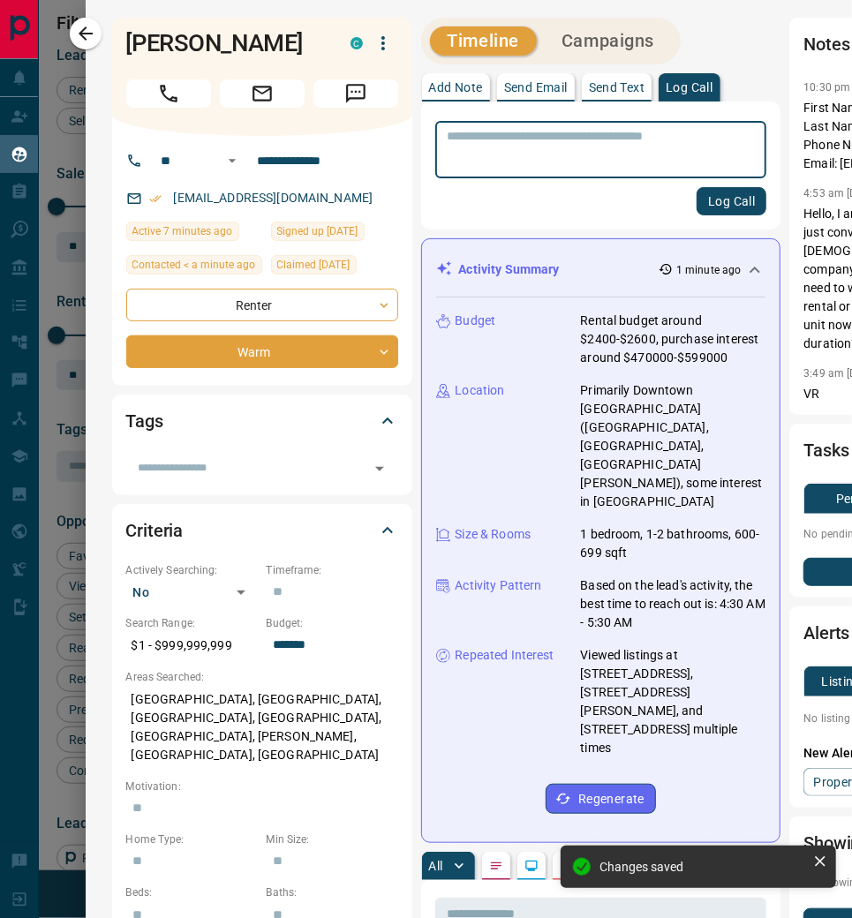
scroll to position [0, 0]
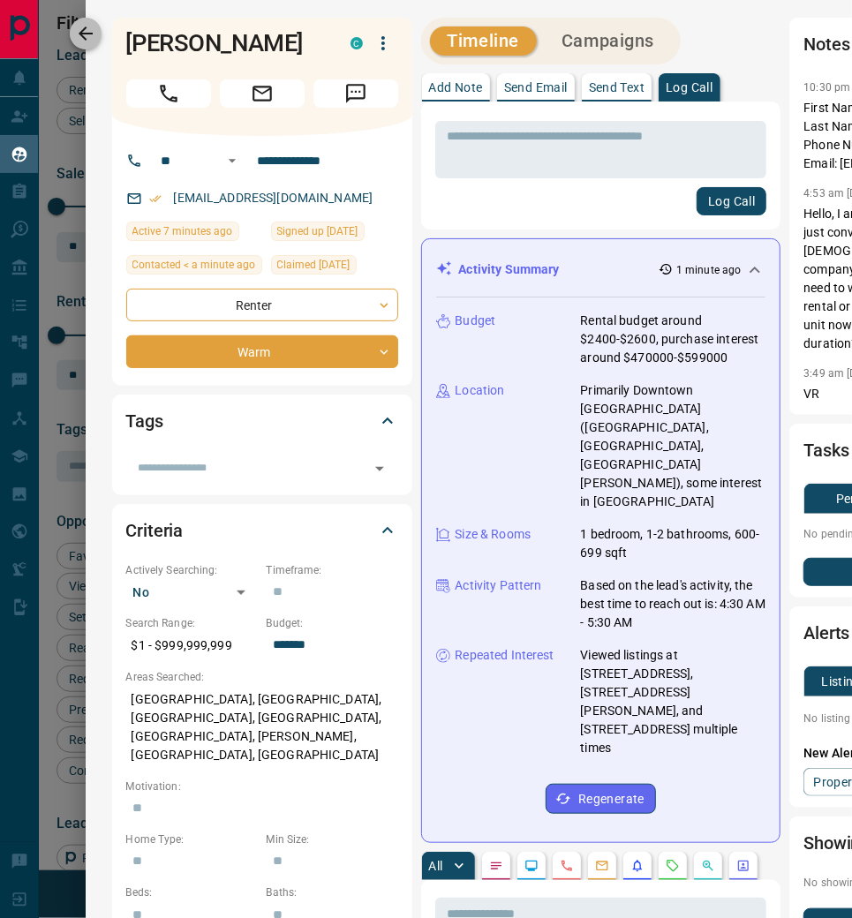
click at [96, 37] on icon "button" at bounding box center [85, 33] width 21 height 21
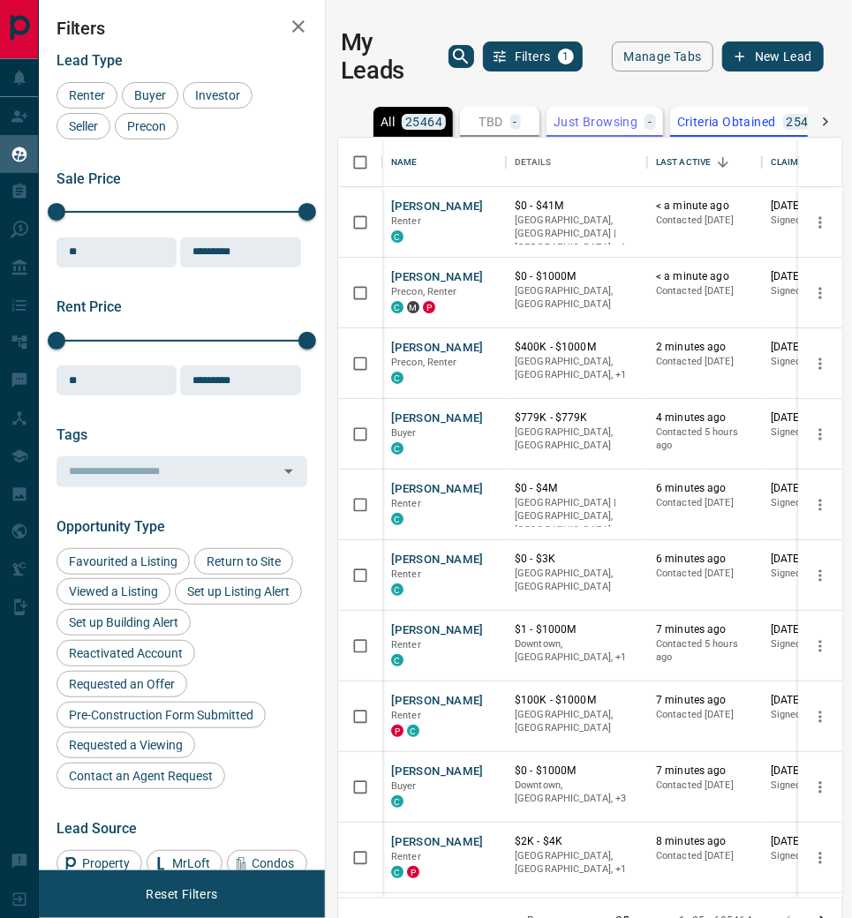
scroll to position [1, 4]
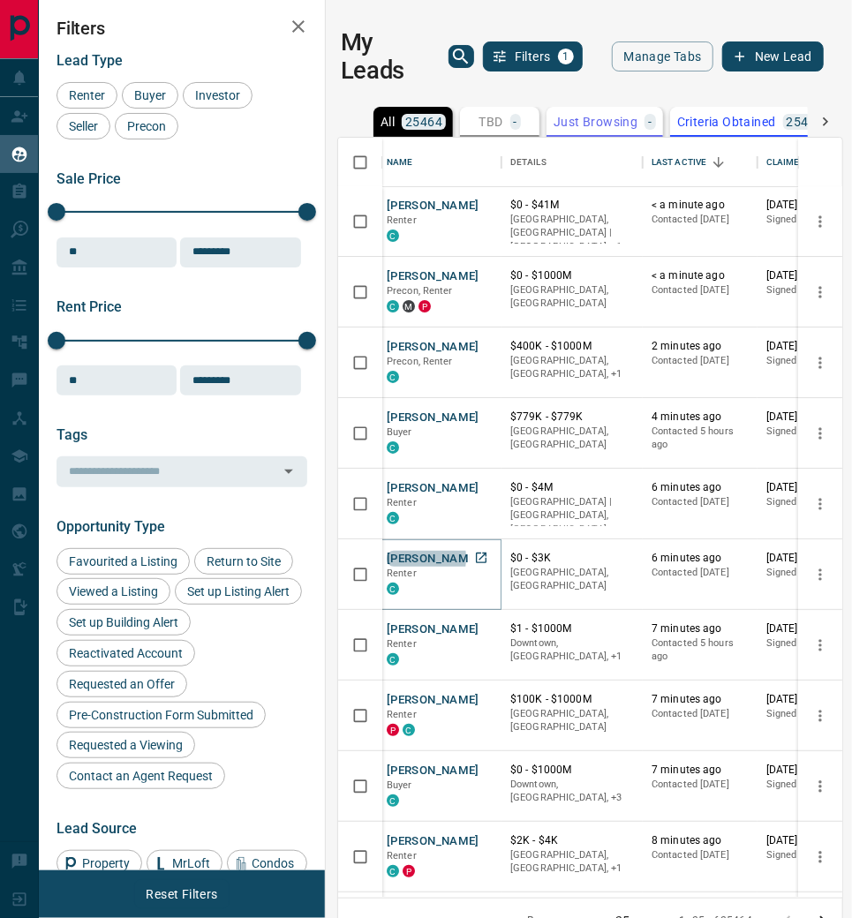
click at [413, 555] on button "[PERSON_NAME]" at bounding box center [433, 559] width 93 height 17
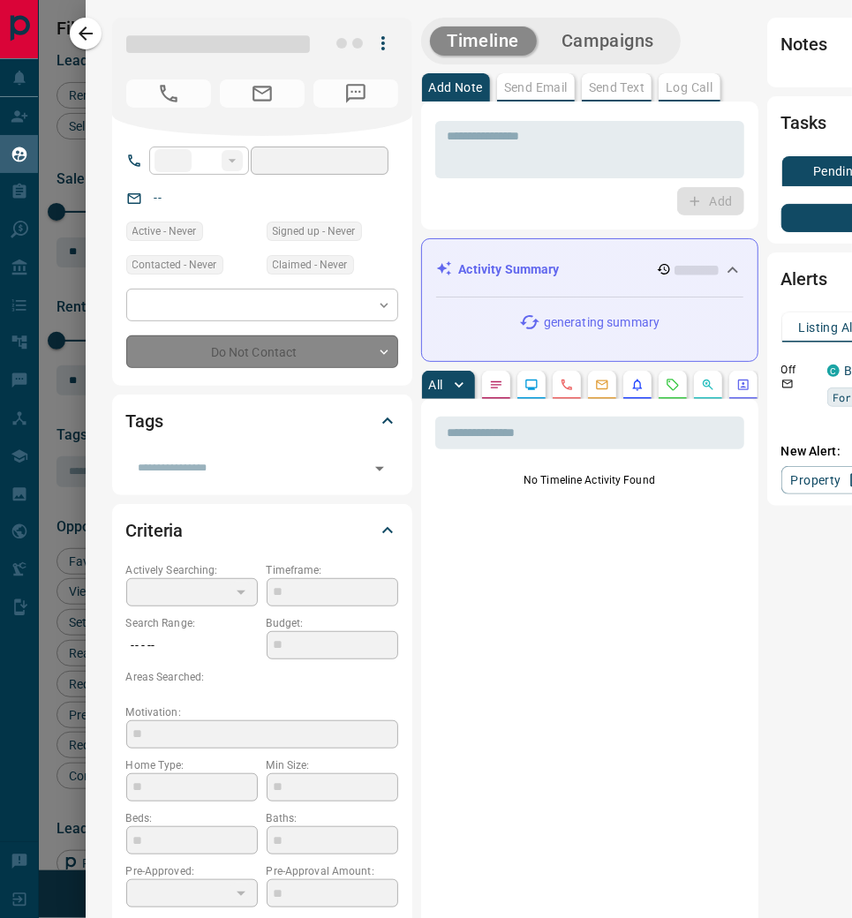
type input "**"
type input "**********"
type input "*"
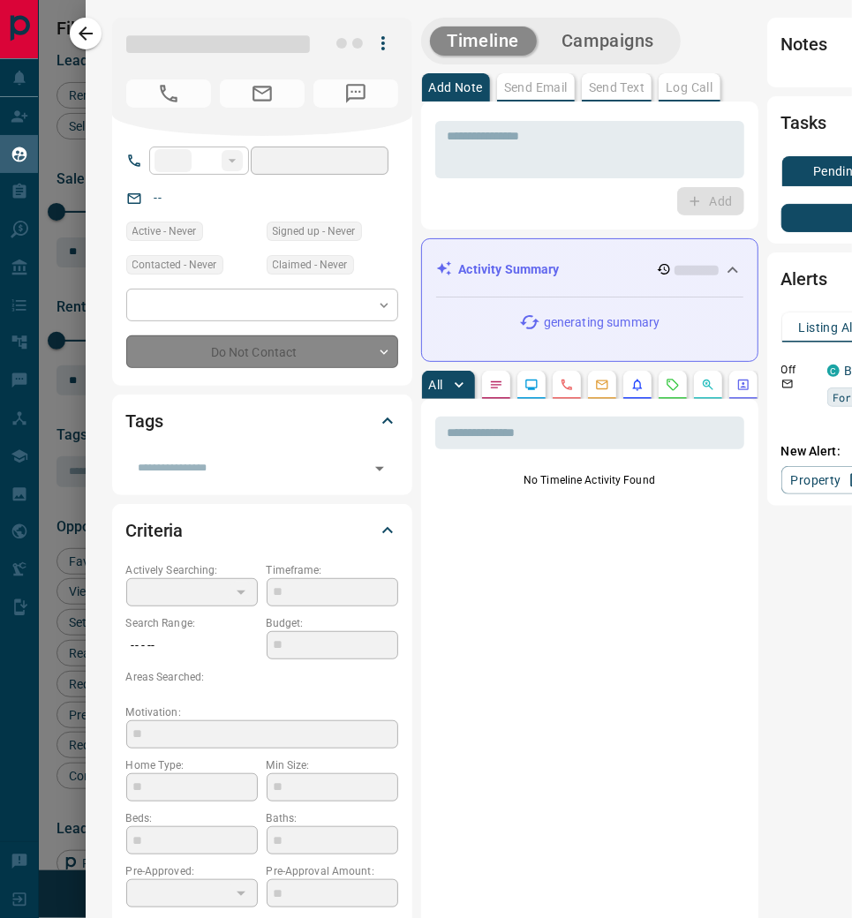
type input "**********"
type input "*******"
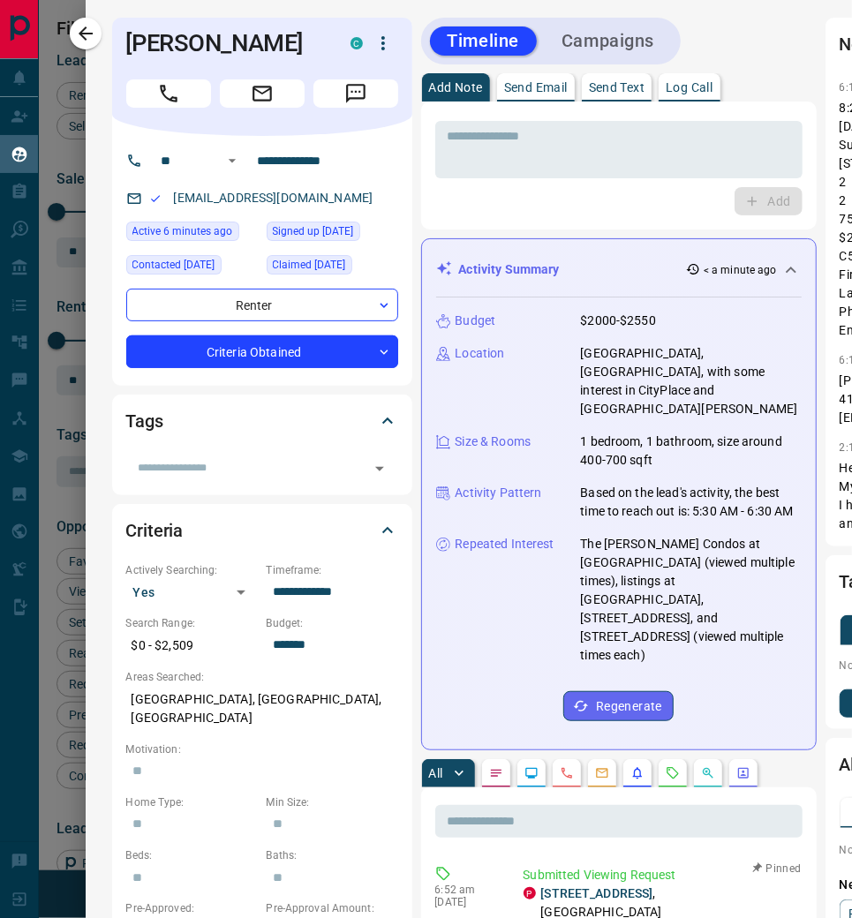
scroll to position [0, 0]
click at [96, 36] on icon "button" at bounding box center [85, 33] width 21 height 21
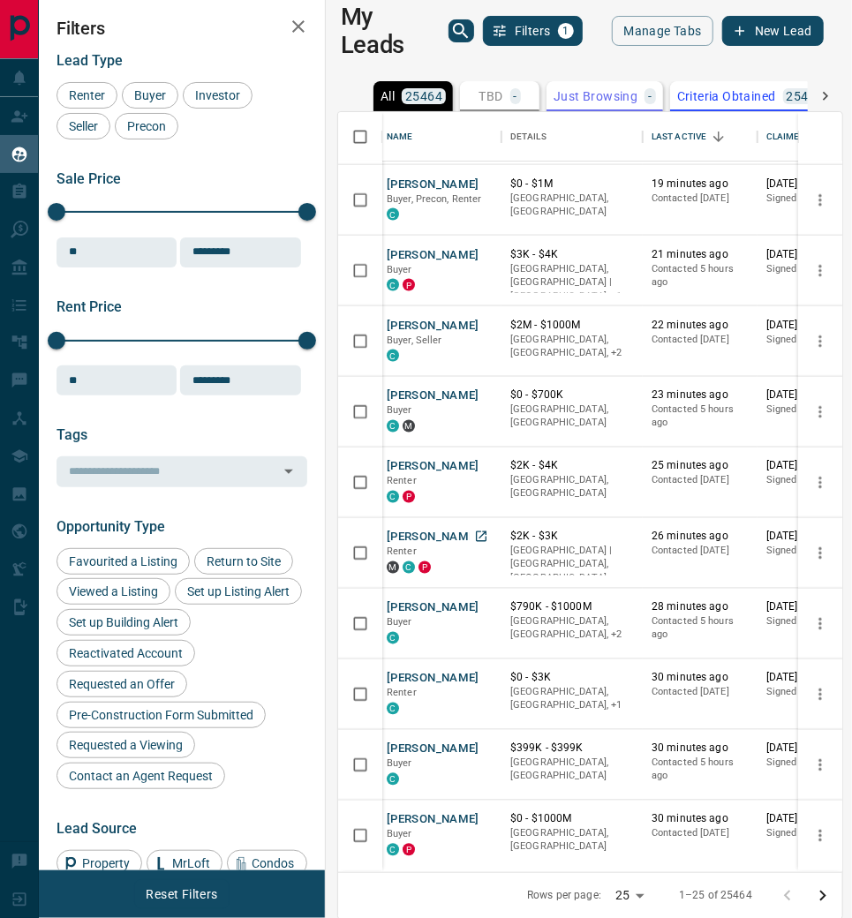
scroll to position [25, 0]
click at [411, 532] on button "[PERSON_NAME]" at bounding box center [433, 539] width 93 height 17
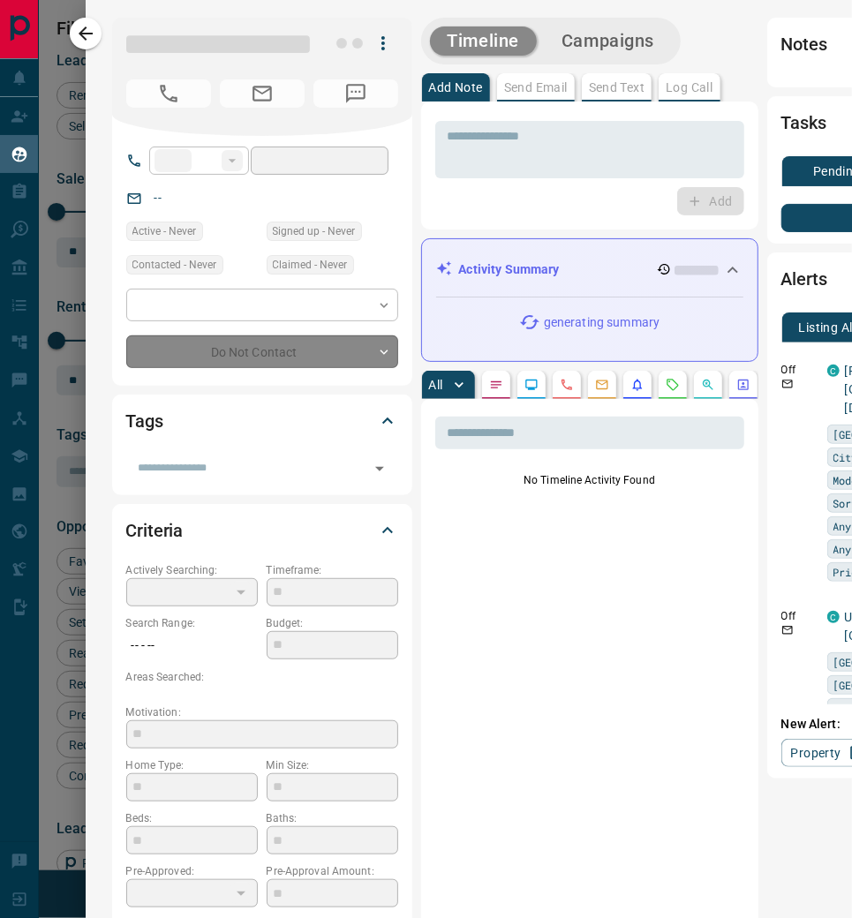
type input "**"
type input "**********"
type input "*"
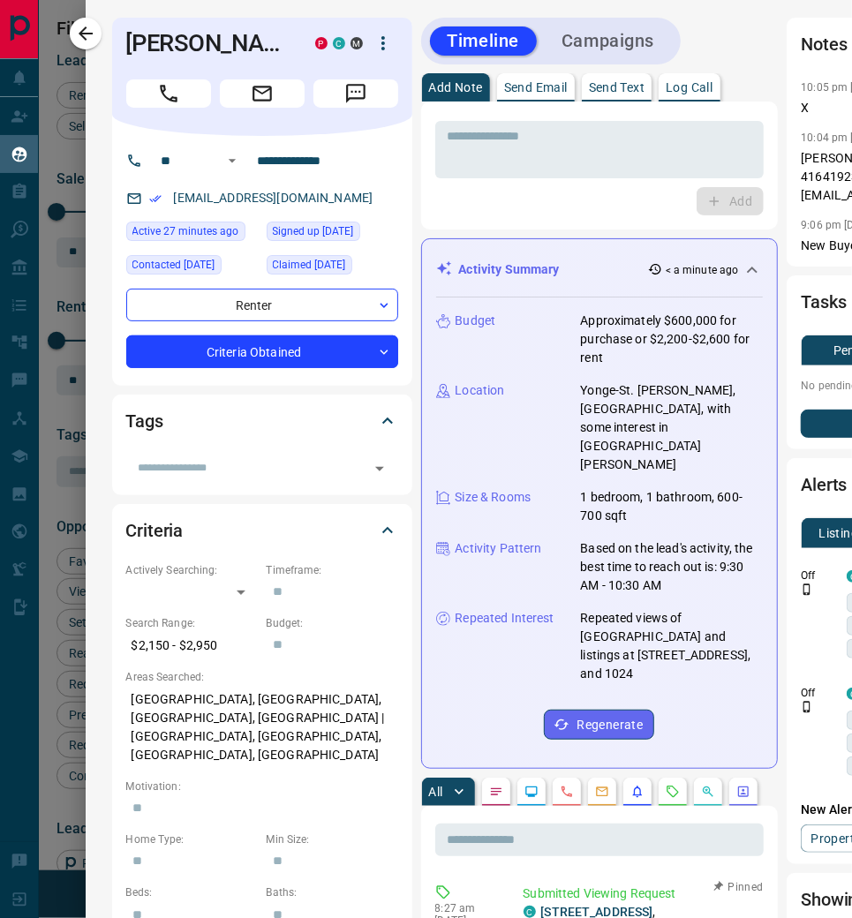
scroll to position [0, 0]
click at [92, 36] on icon "button" at bounding box center [85, 33] width 21 height 21
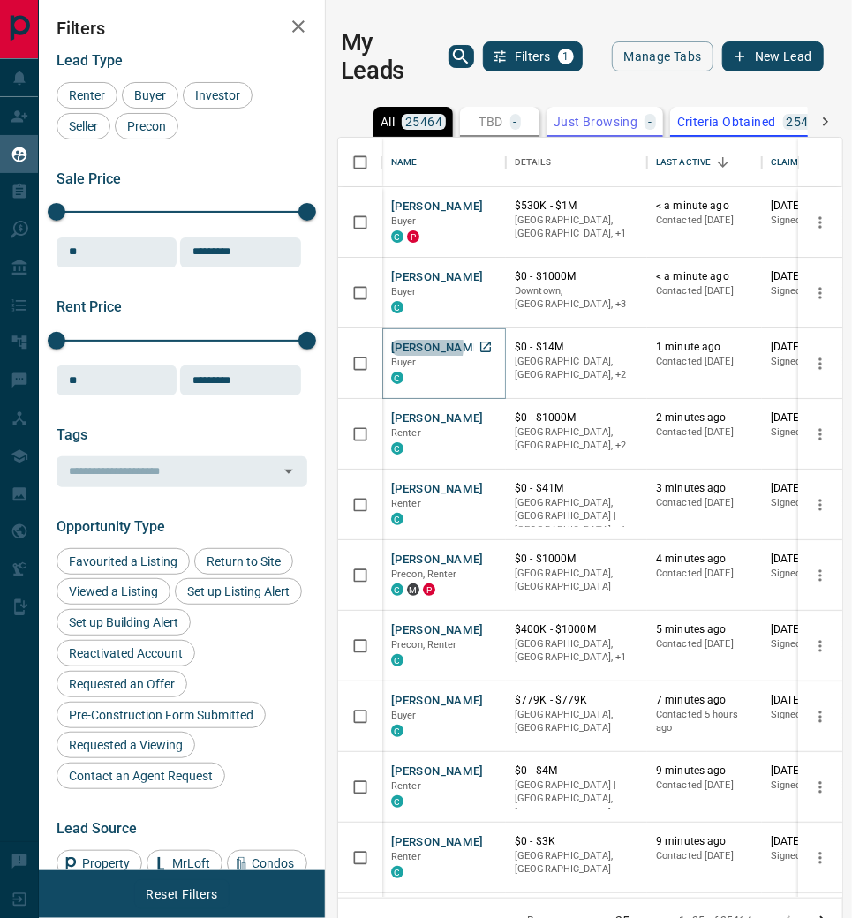
click at [415, 343] on button "[PERSON_NAME]" at bounding box center [437, 348] width 93 height 17
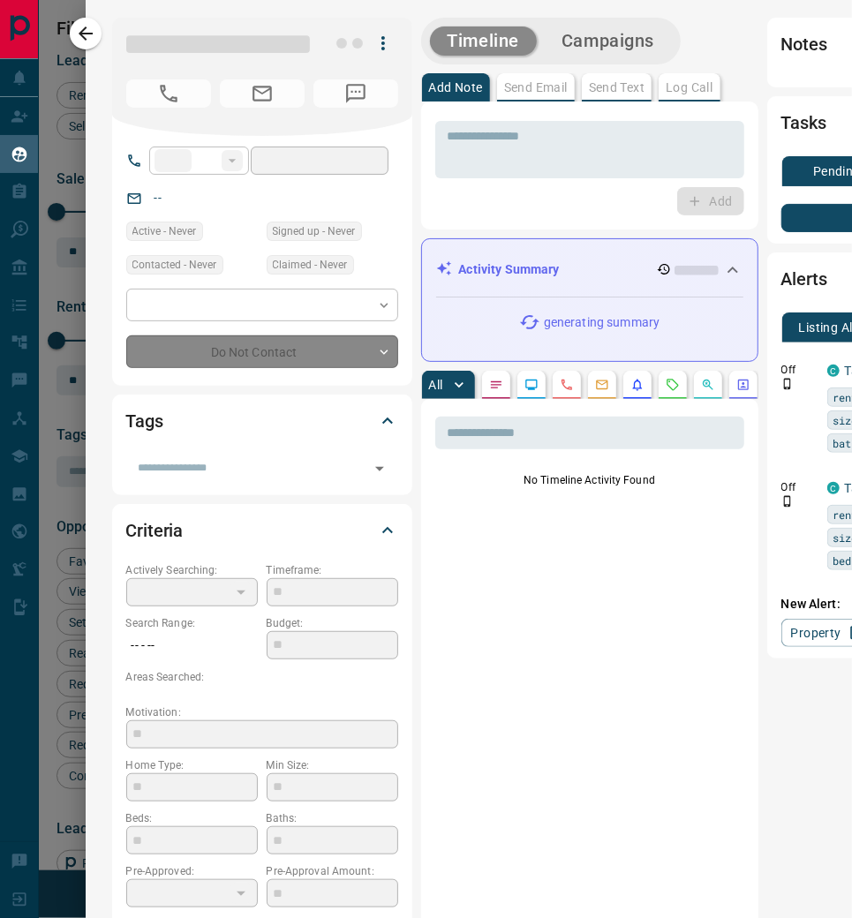
type input "**"
type input "**********"
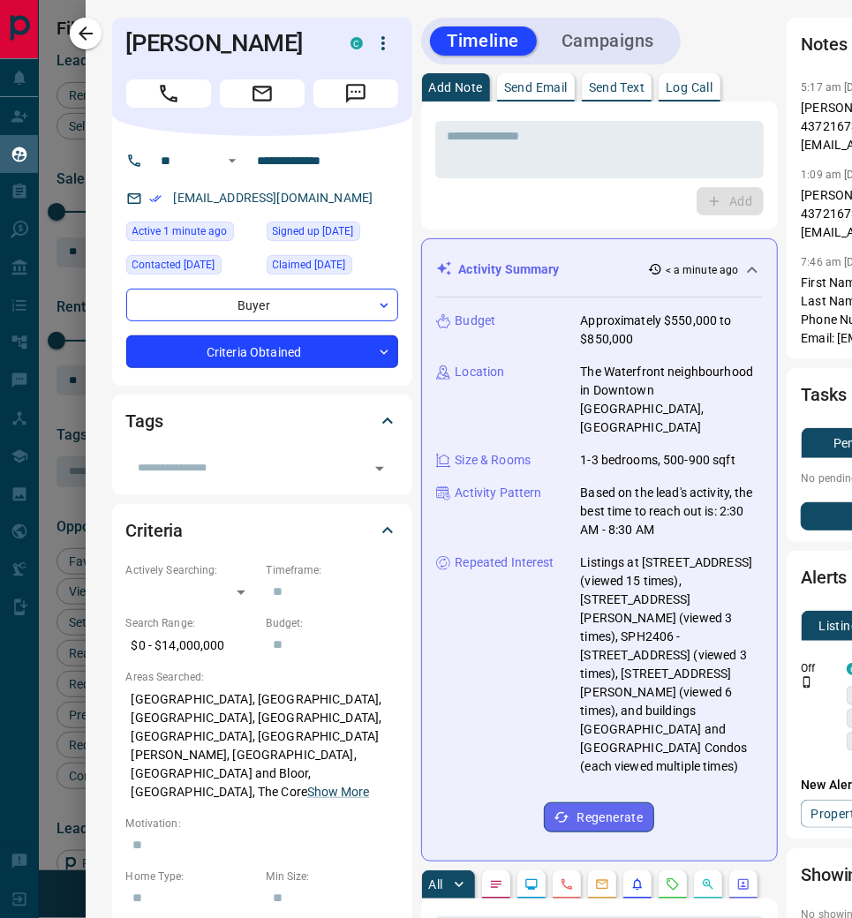
click at [382, 354] on body "Lead Transfers Claim Leads My Leads Tasks Opportunities Deals Campaigns Automat…" at bounding box center [426, 447] width 852 height 944
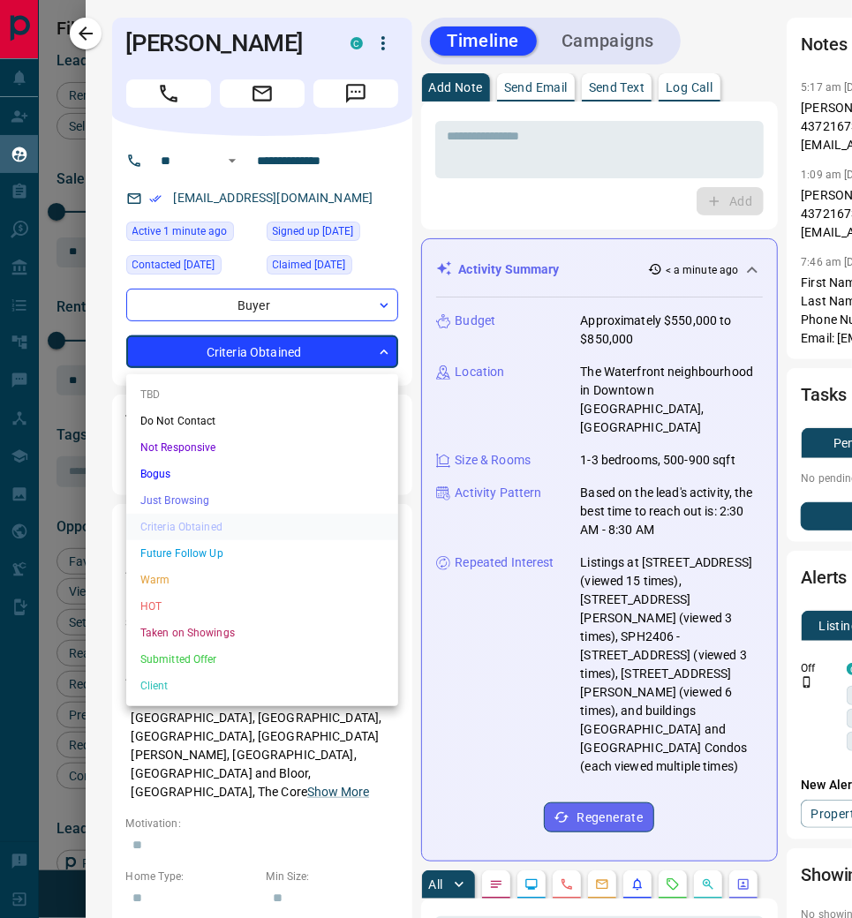
click at [245, 576] on li "Warm" at bounding box center [262, 580] width 272 height 26
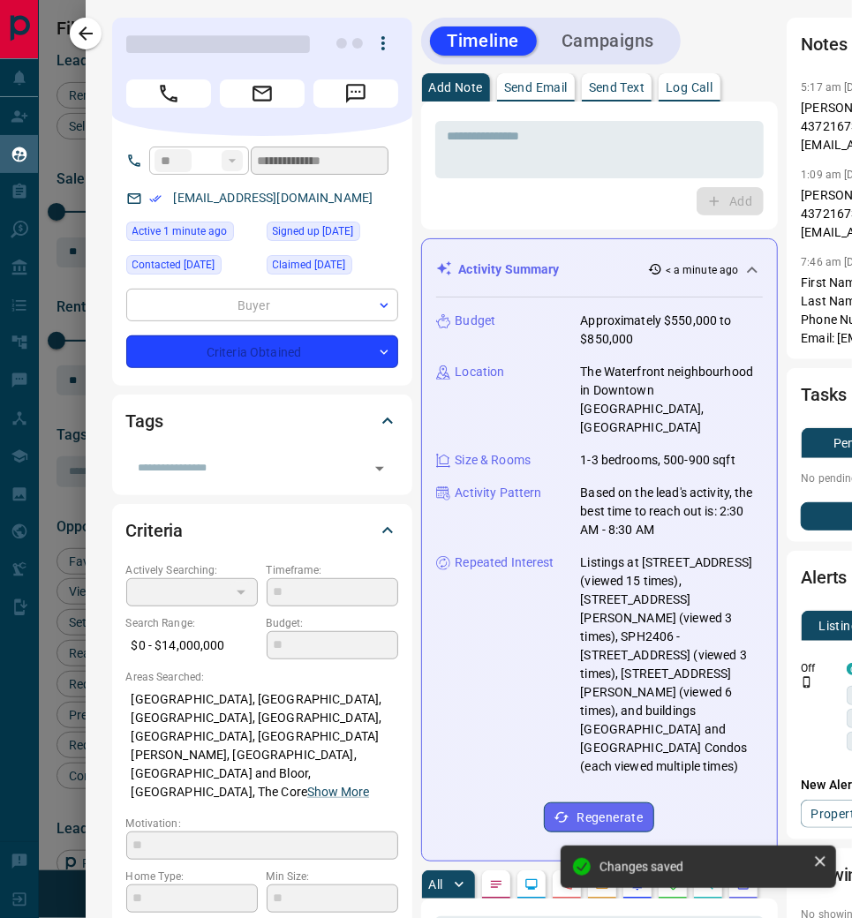
type input "*"
click at [692, 88] on p "Log Call" at bounding box center [689, 87] width 47 height 12
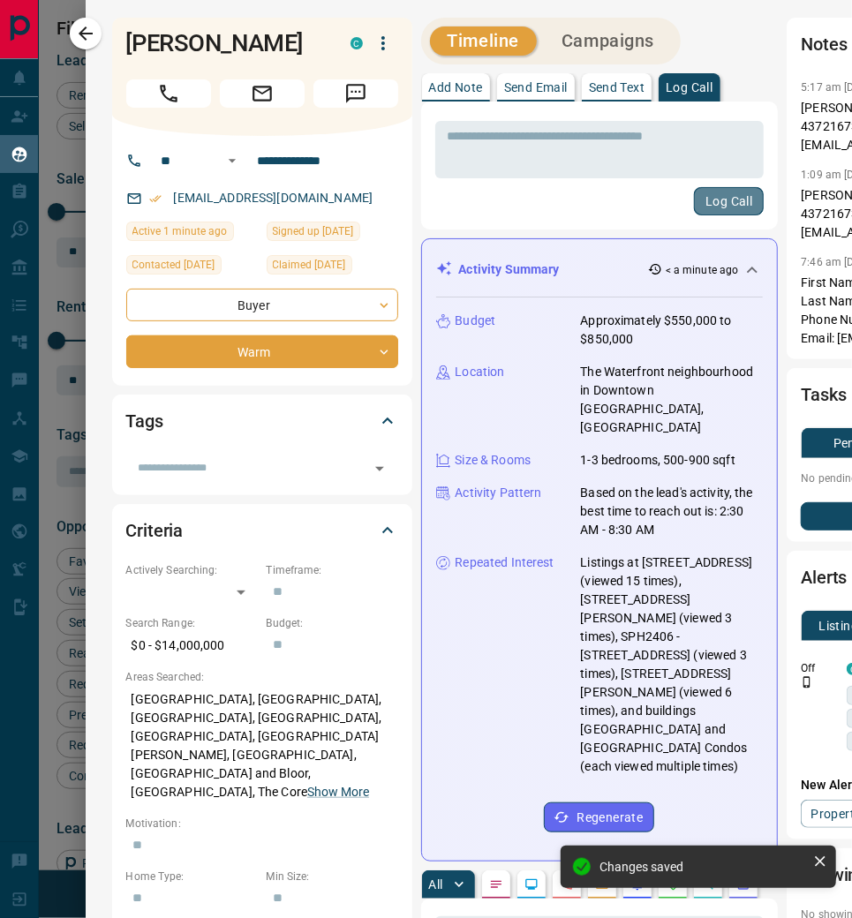
click at [719, 200] on button "Log Call" at bounding box center [729, 201] width 70 height 28
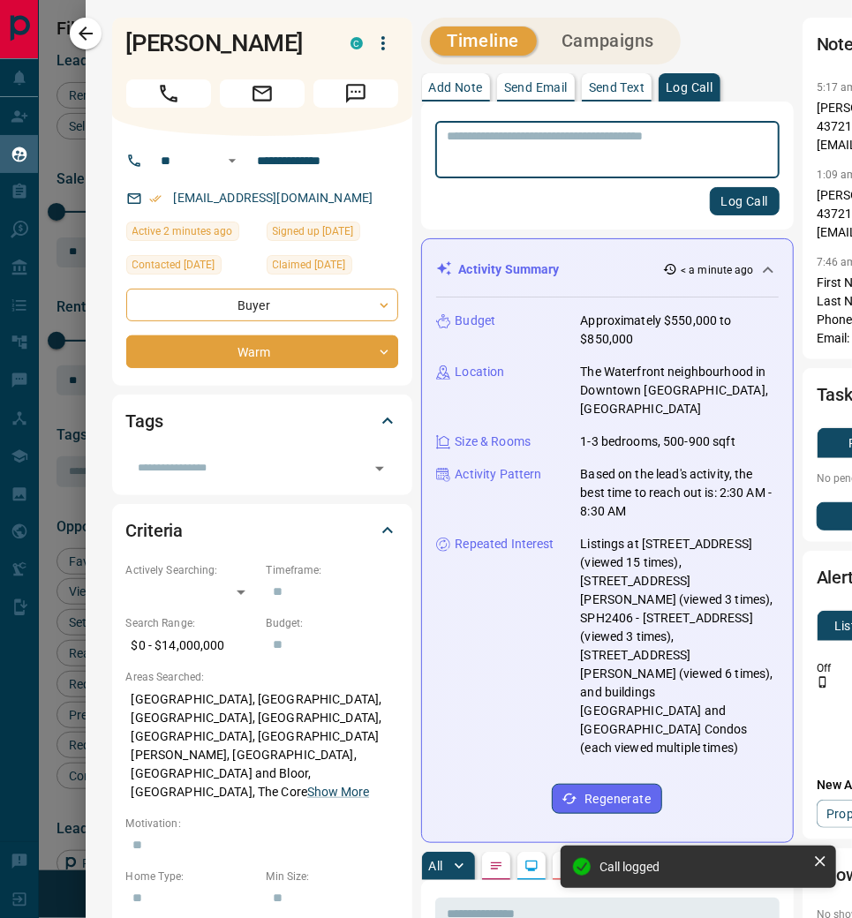
drag, startPoint x: 305, startPoint y: 201, endPoint x: 314, endPoint y: 196, distance: 11.1
click at [314, 196] on div "[EMAIL_ADDRESS][DOMAIN_NAME]" at bounding box center [262, 198] width 272 height 29
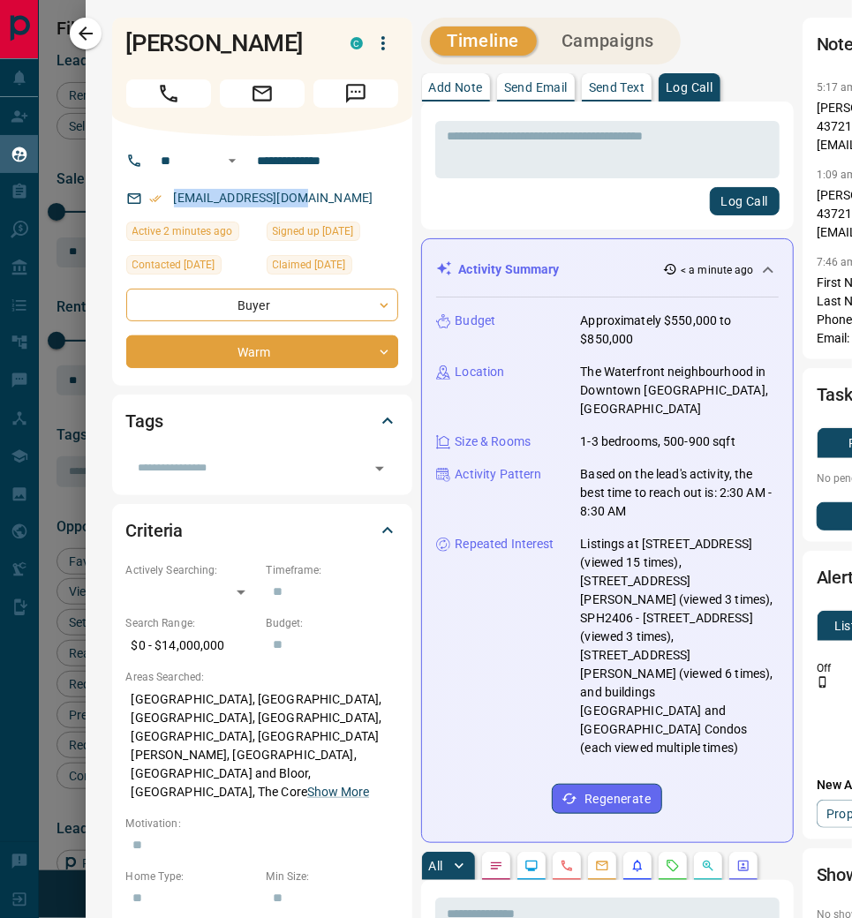
drag, startPoint x: 309, startPoint y: 200, endPoint x: 170, endPoint y: 198, distance: 139.5
click at [170, 198] on div "[EMAIL_ADDRESS][DOMAIN_NAME]" at bounding box center [262, 198] width 272 height 29
copy link "[EMAIL_ADDRESS][DOMAIN_NAME]"
click at [369, 205] on div "[EMAIL_ADDRESS][DOMAIN_NAME]" at bounding box center [262, 198] width 272 height 29
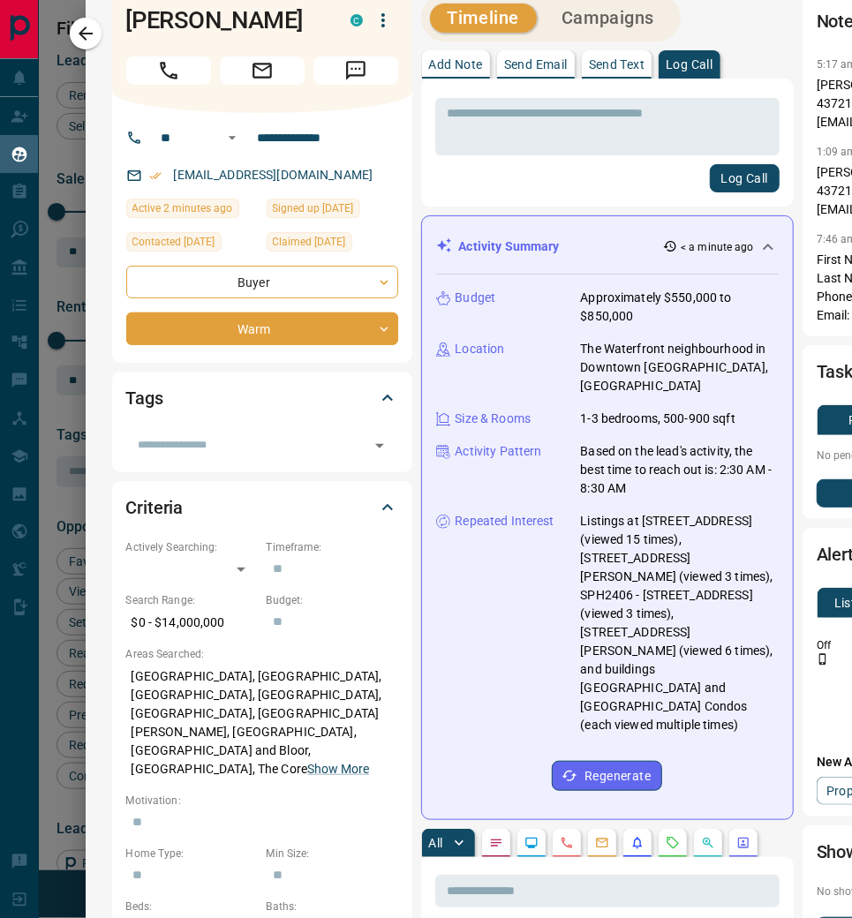
scroll to position [25, 0]
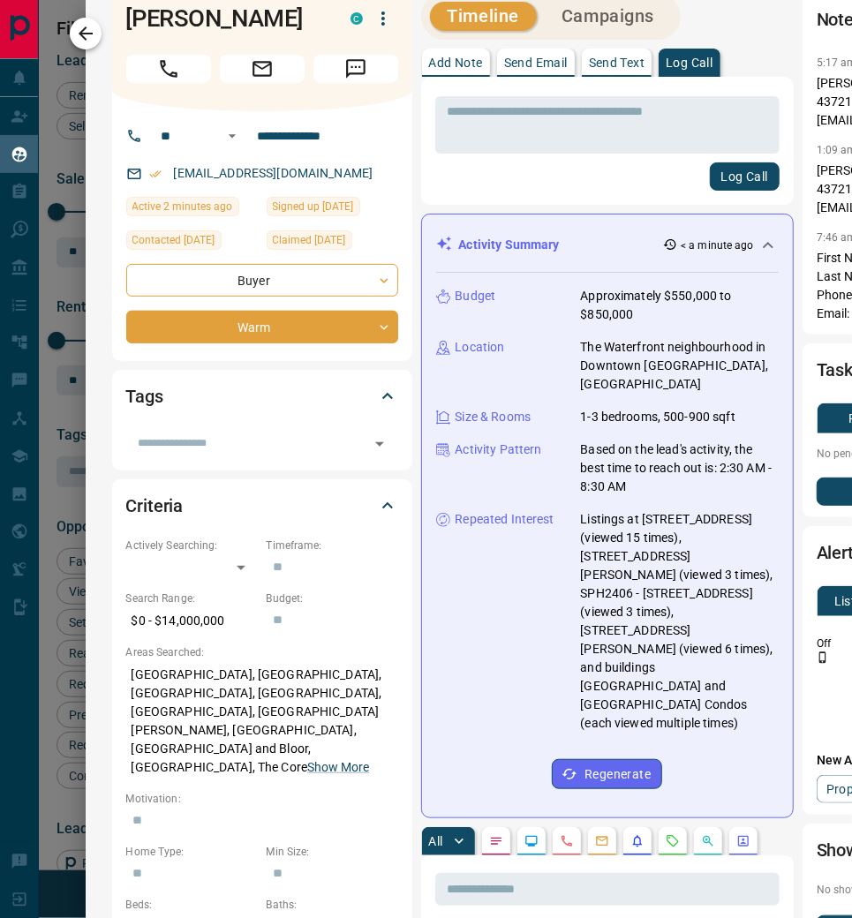
click at [96, 37] on icon "button" at bounding box center [85, 33] width 21 height 21
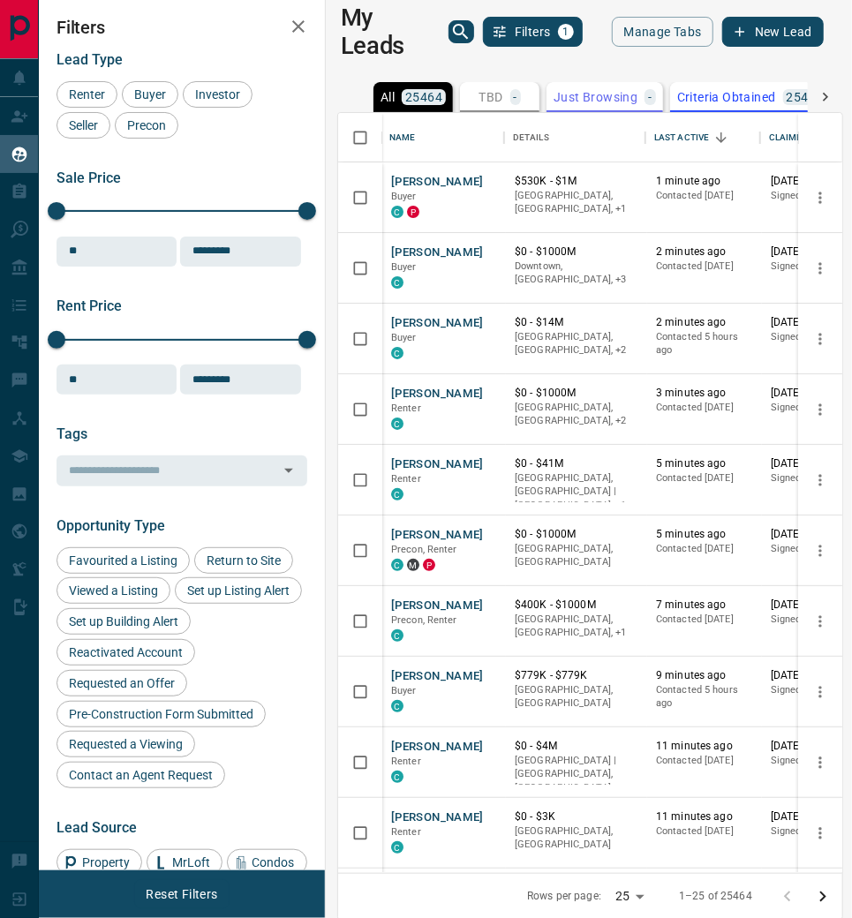
scroll to position [0, 8]
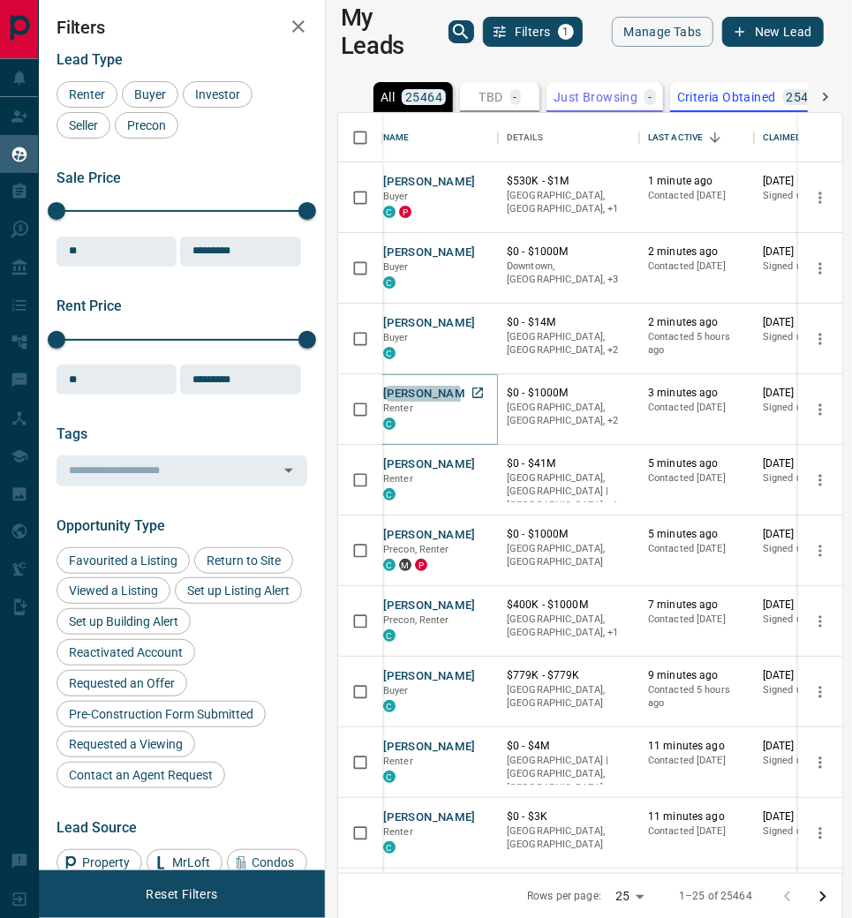
click at [413, 393] on button "[PERSON_NAME]" at bounding box center [429, 394] width 93 height 17
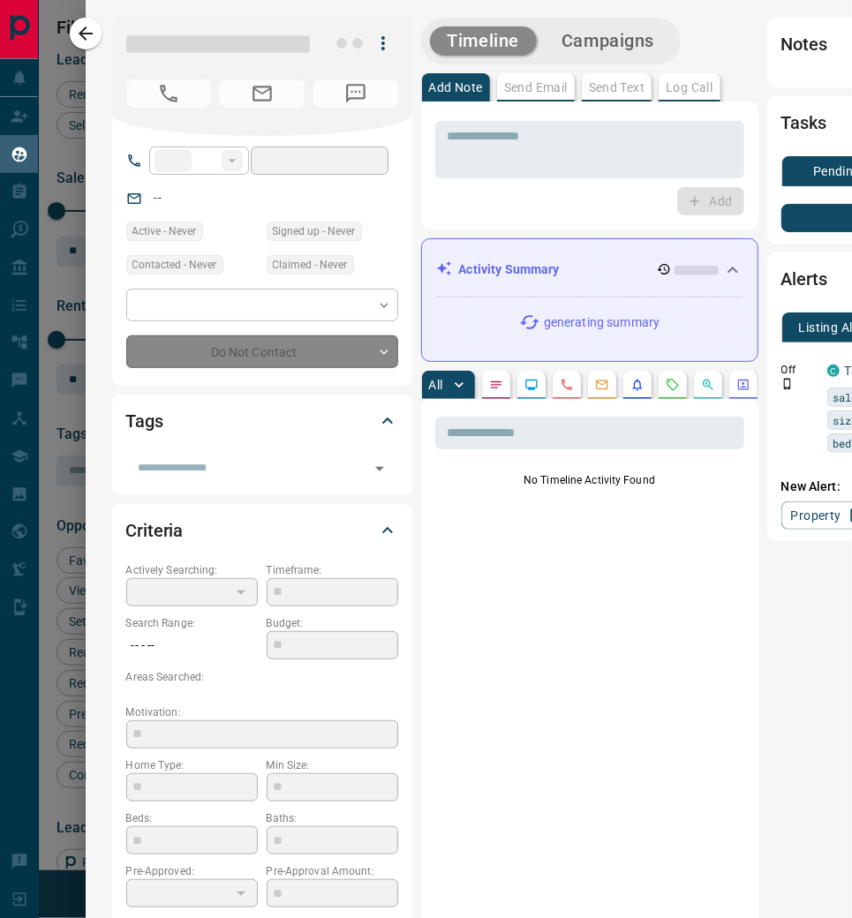
type input "**"
type input "**********"
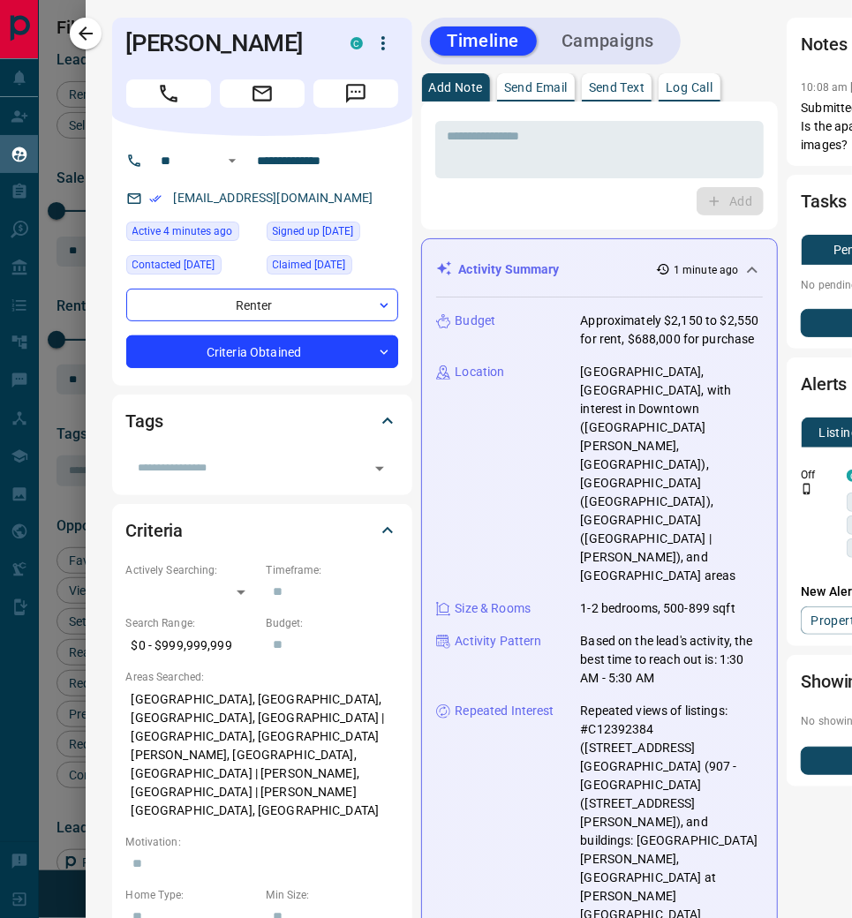
scroll to position [1, 0]
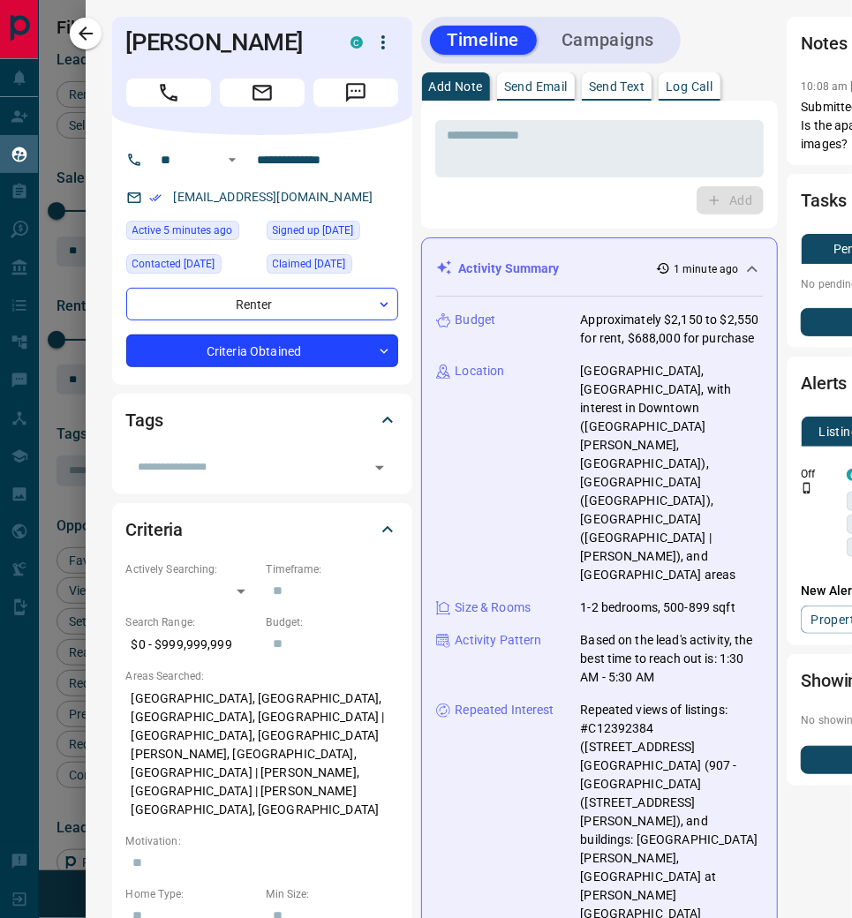
click at [379, 357] on body "Lead Transfers Claim Leads My Leads Tasks Opportunities Deals Campaigns Automat…" at bounding box center [426, 447] width 852 height 944
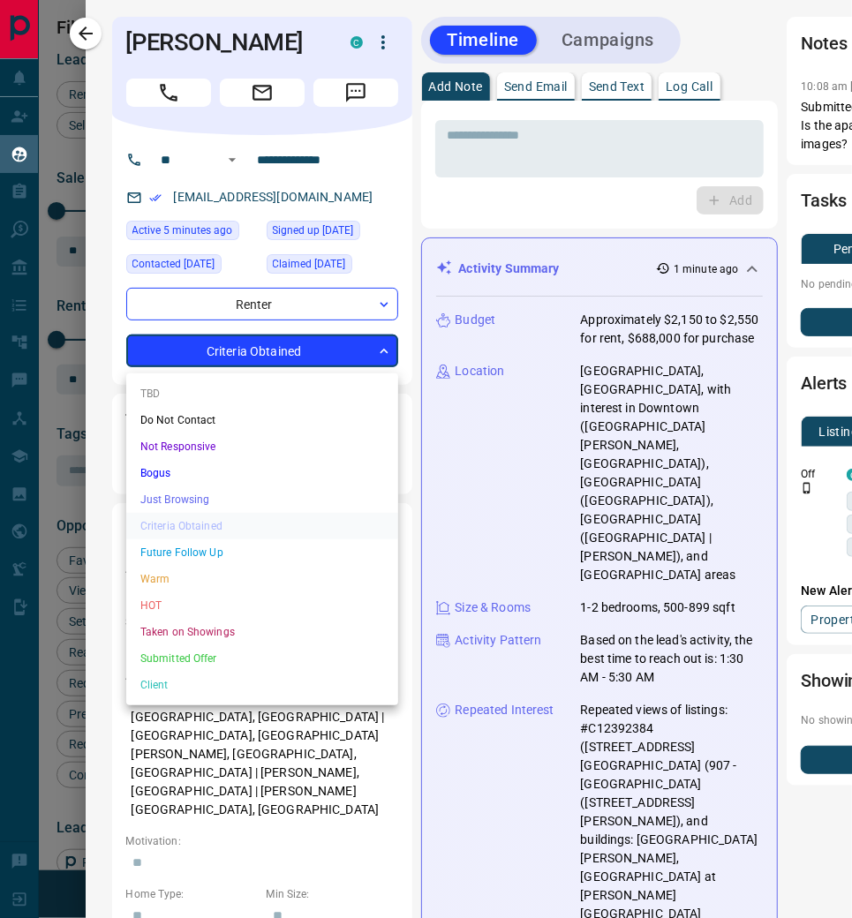
click at [263, 569] on li "Warm" at bounding box center [262, 579] width 272 height 26
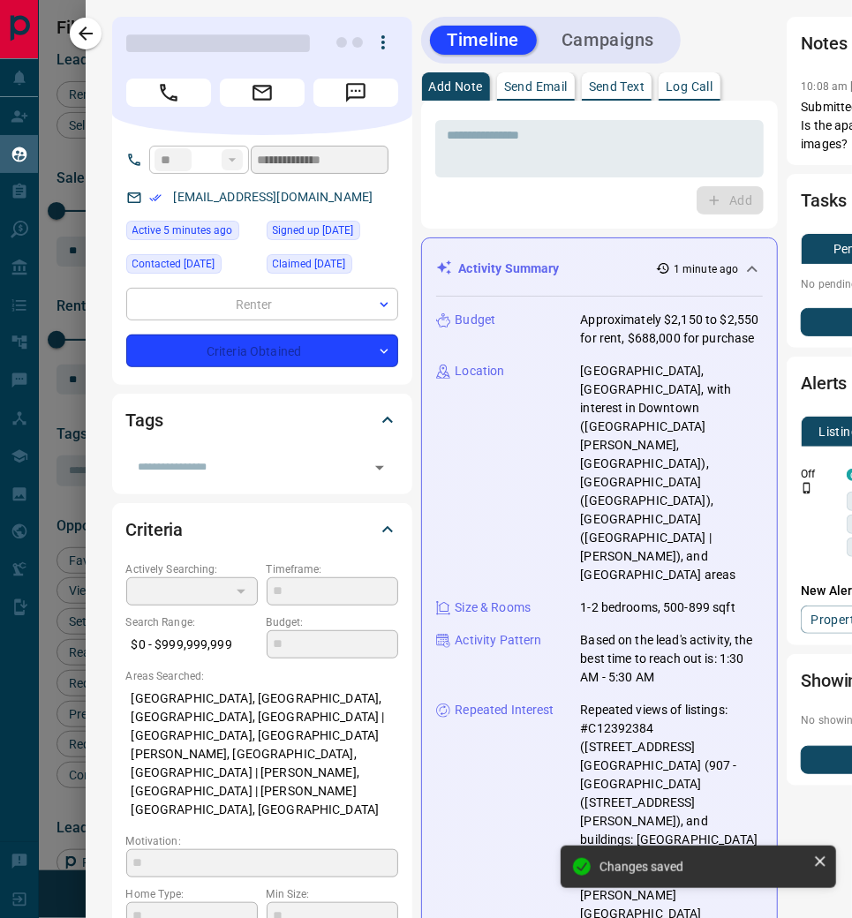
type input "*"
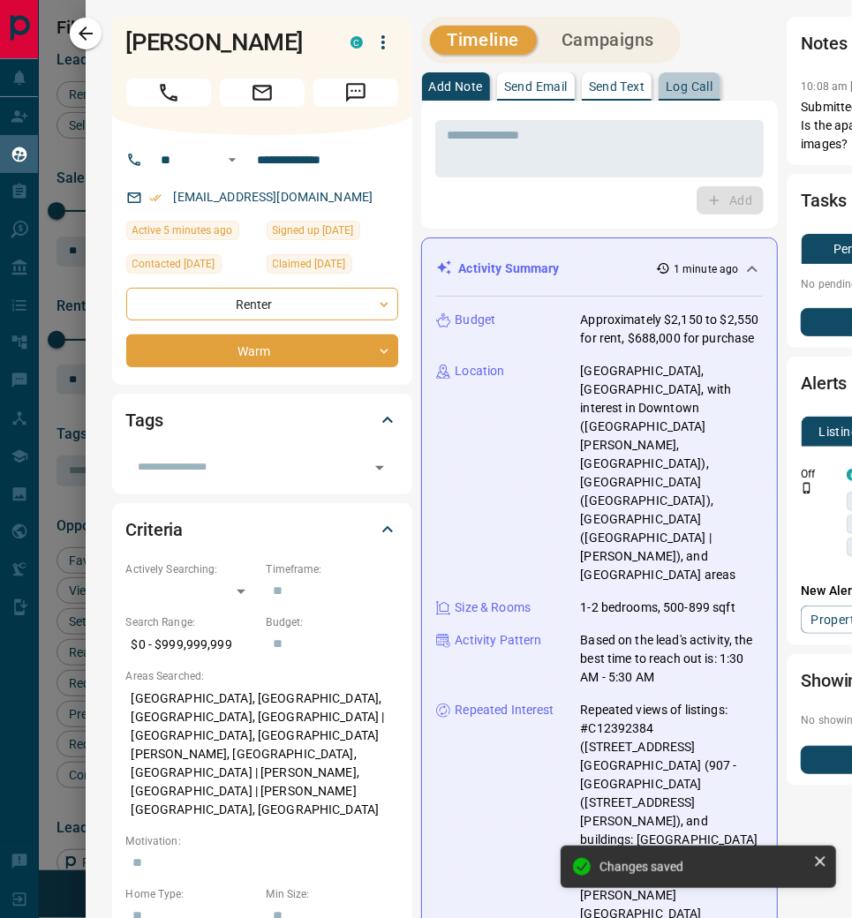
click at [700, 87] on p "Log Call" at bounding box center [689, 86] width 47 height 12
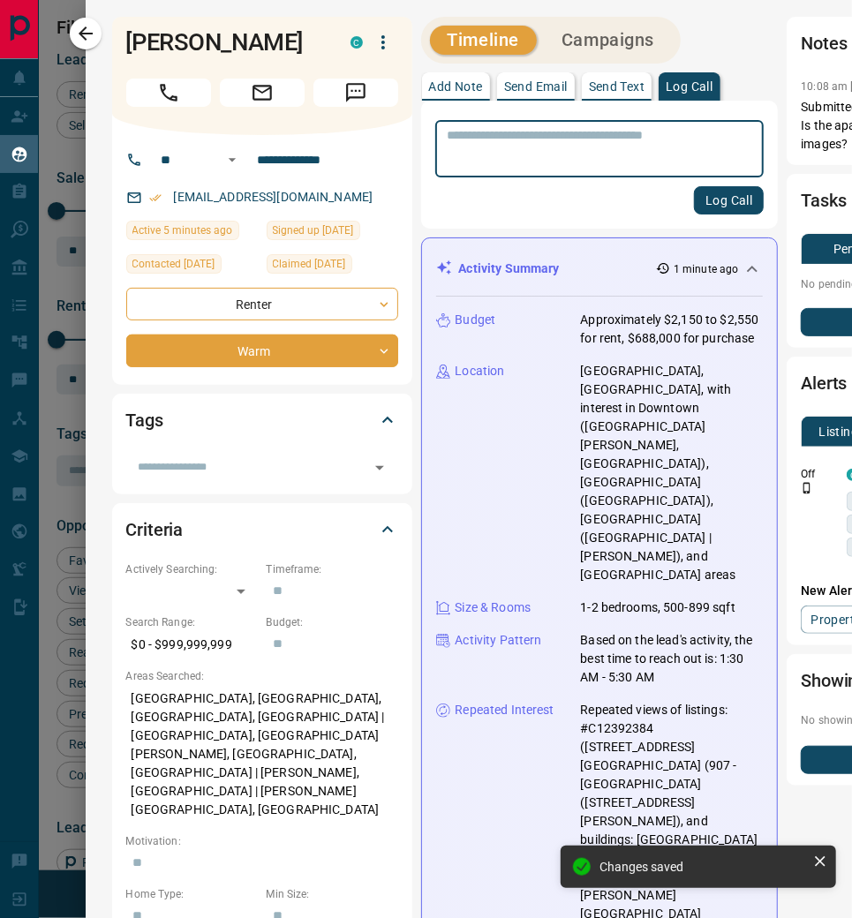
click at [717, 201] on button "Log Call" at bounding box center [729, 200] width 70 height 28
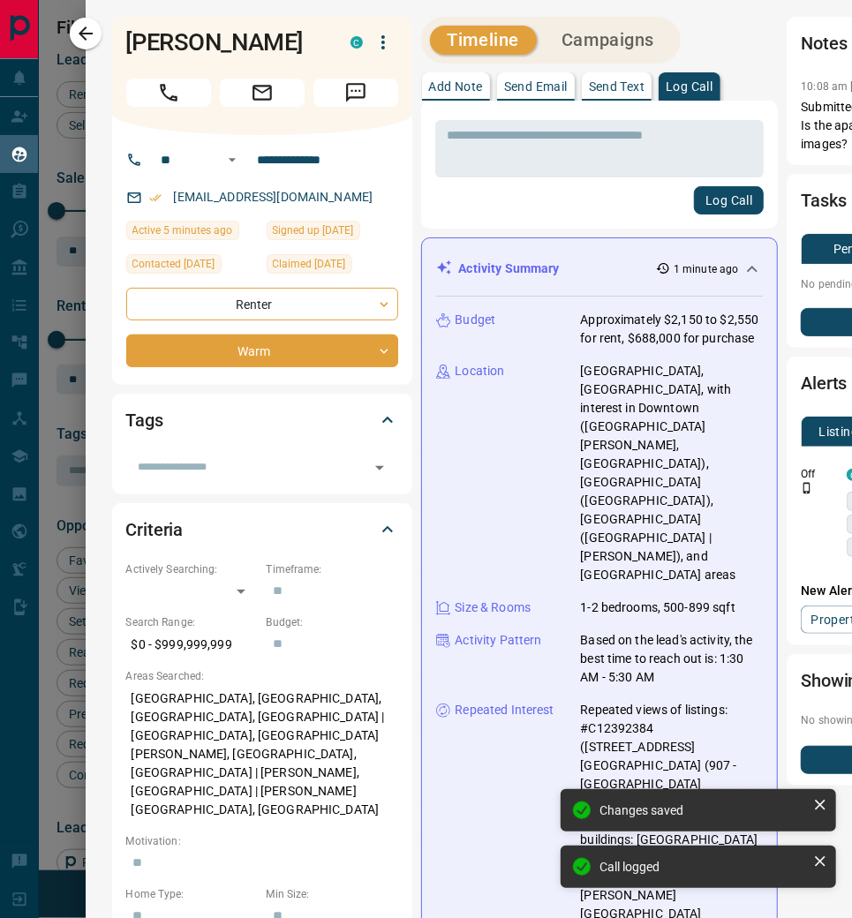
click at [358, 201] on div "[EMAIL_ADDRESS][DOMAIN_NAME]" at bounding box center [262, 197] width 272 height 29
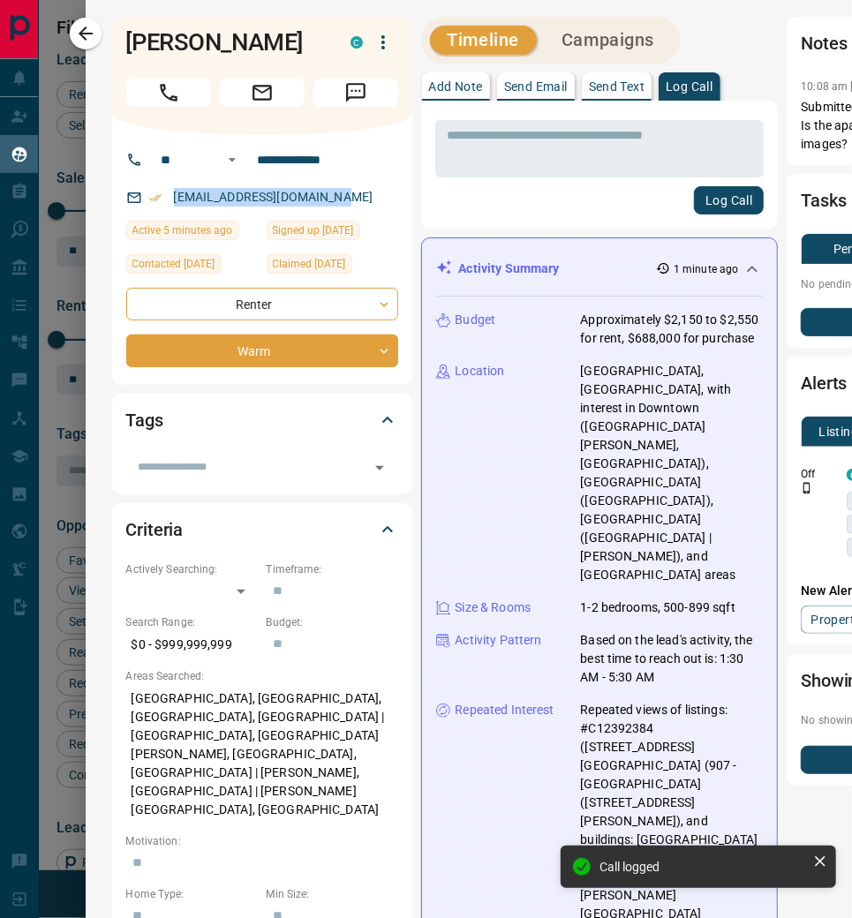
drag, startPoint x: 343, startPoint y: 199, endPoint x: 170, endPoint y: 195, distance: 174.0
click at [170, 195] on div "[EMAIL_ADDRESS][DOMAIN_NAME]" at bounding box center [262, 197] width 272 height 29
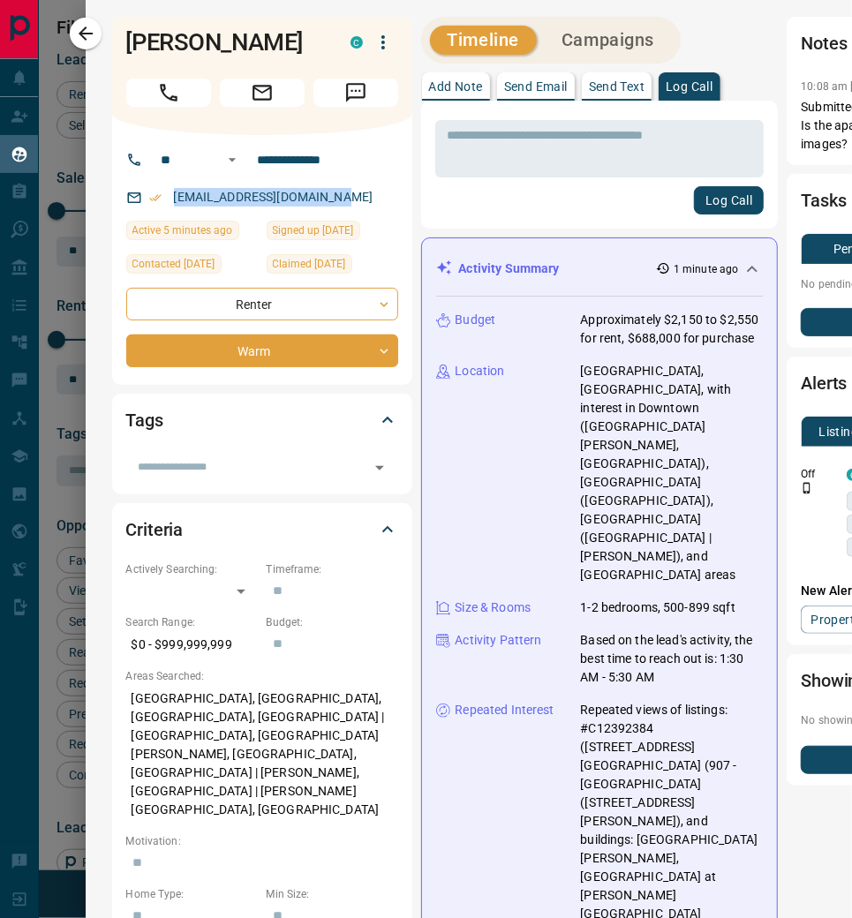
copy link "[EMAIL_ADDRESS][DOMAIN_NAME]"
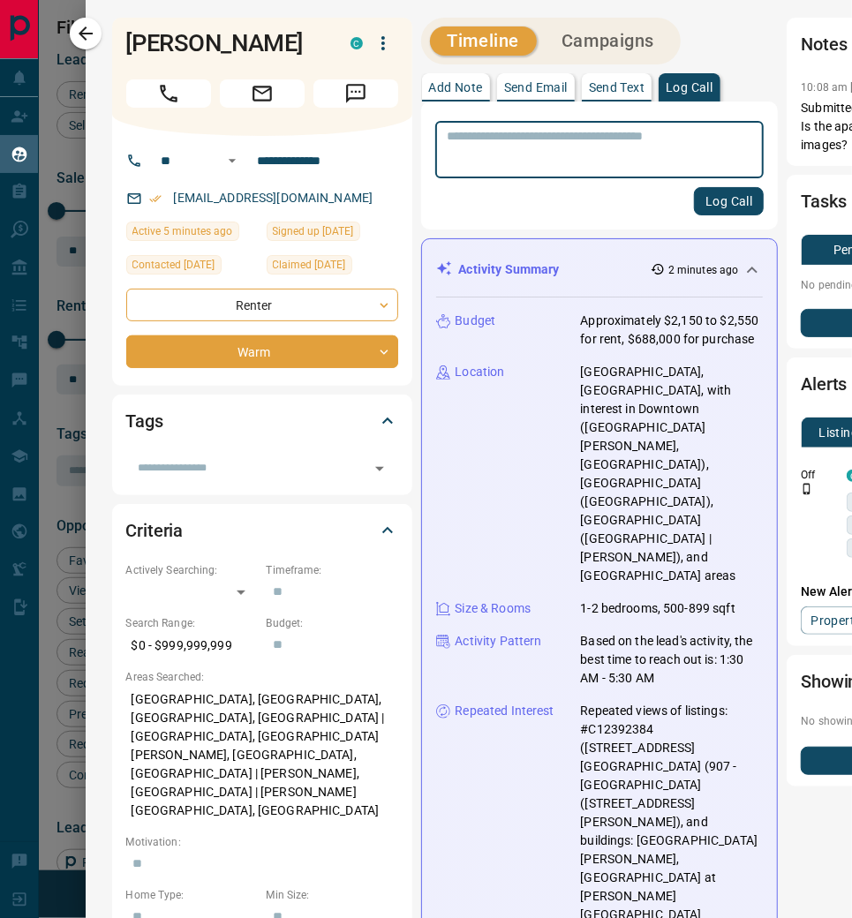
scroll to position [0, 0]
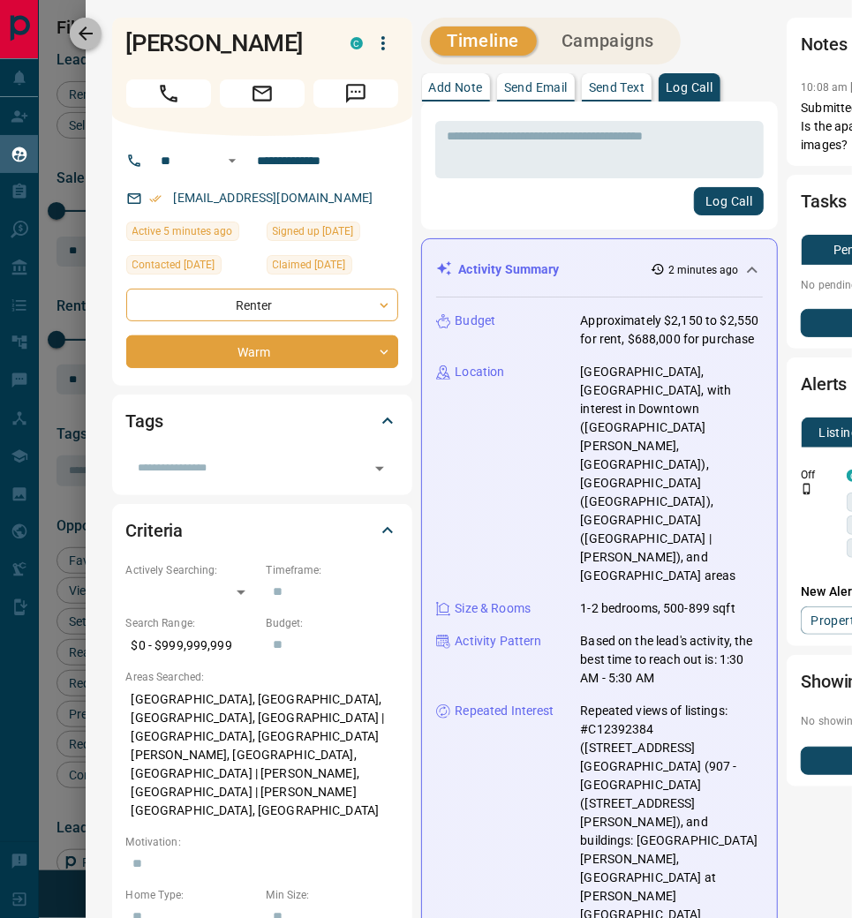
click at [90, 34] on icon "button" at bounding box center [86, 33] width 14 height 14
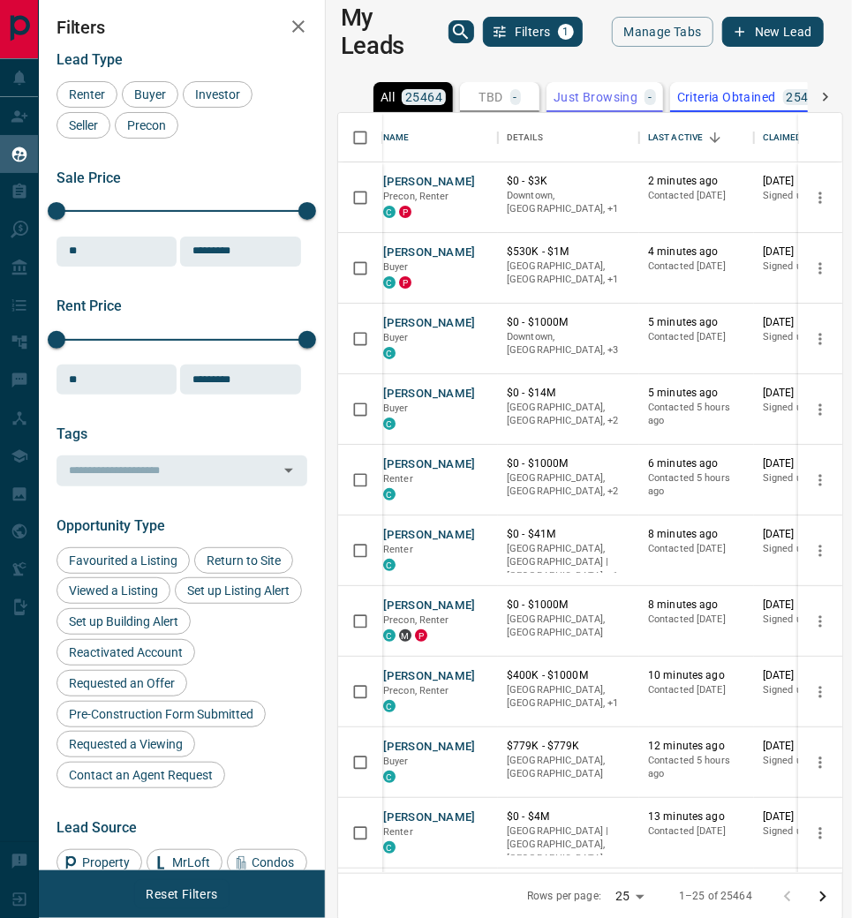
scroll to position [19, 0]
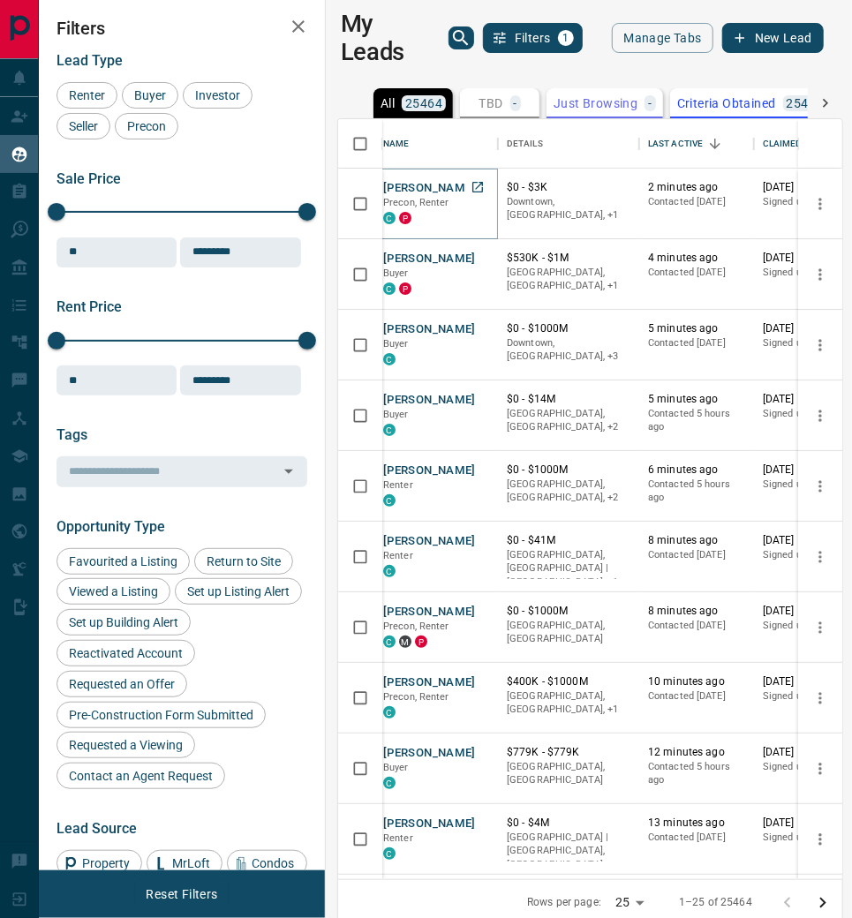
click at [390, 183] on button "[PERSON_NAME]" at bounding box center [429, 188] width 93 height 17
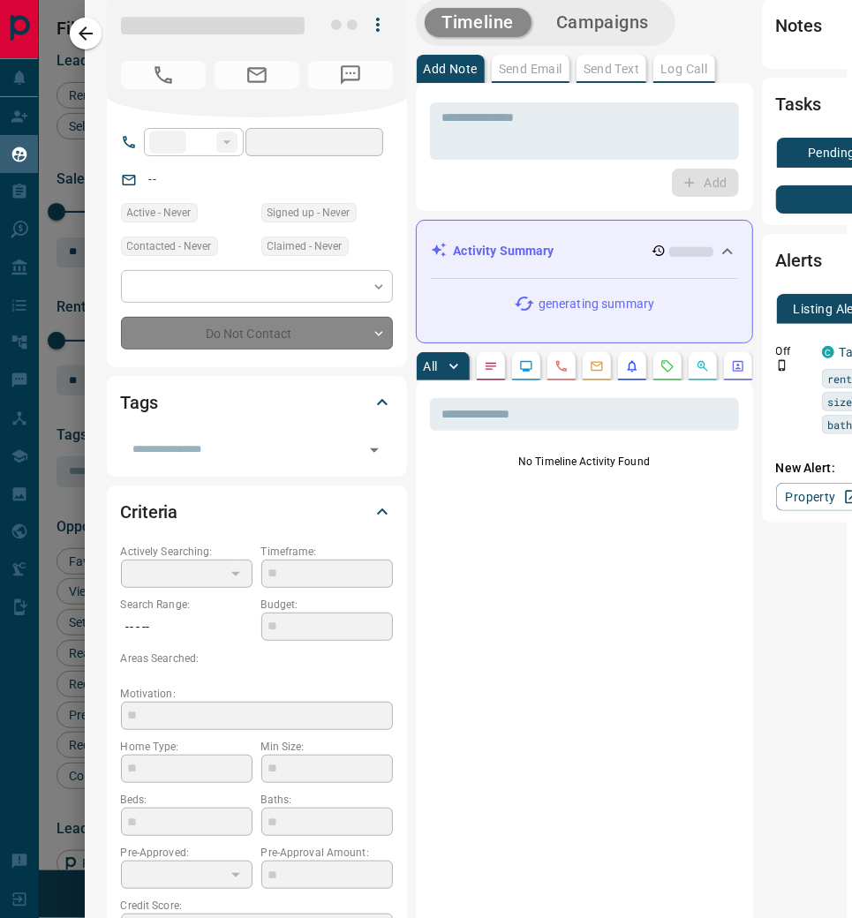
scroll to position [1, 0]
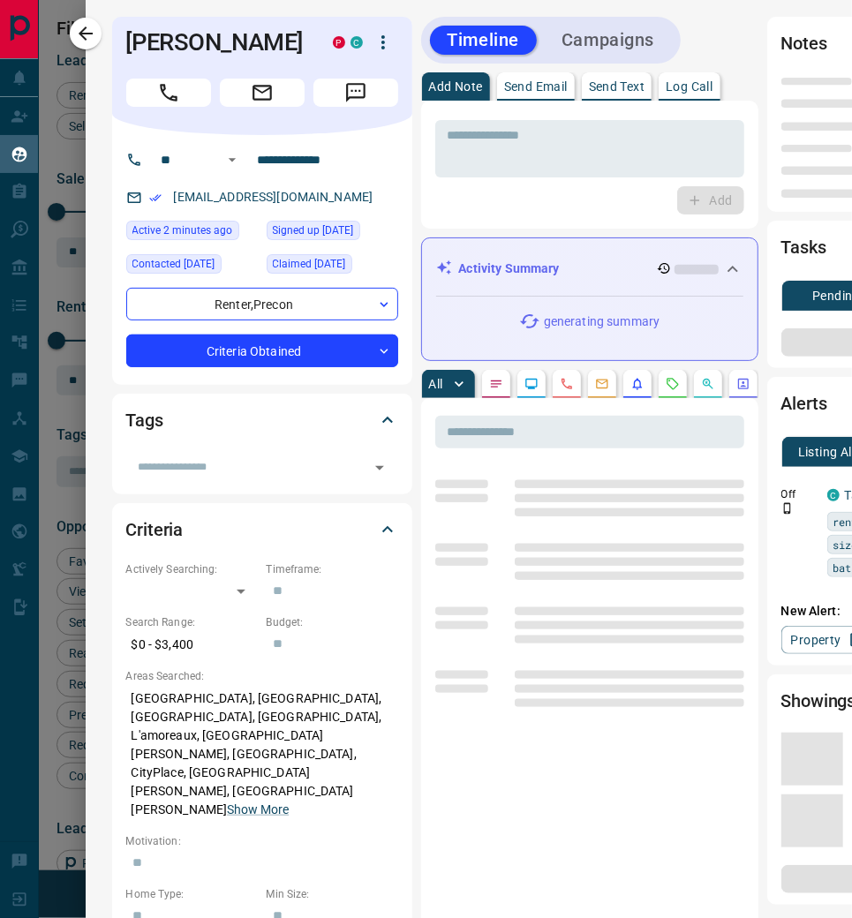
type input "**"
type input "**********"
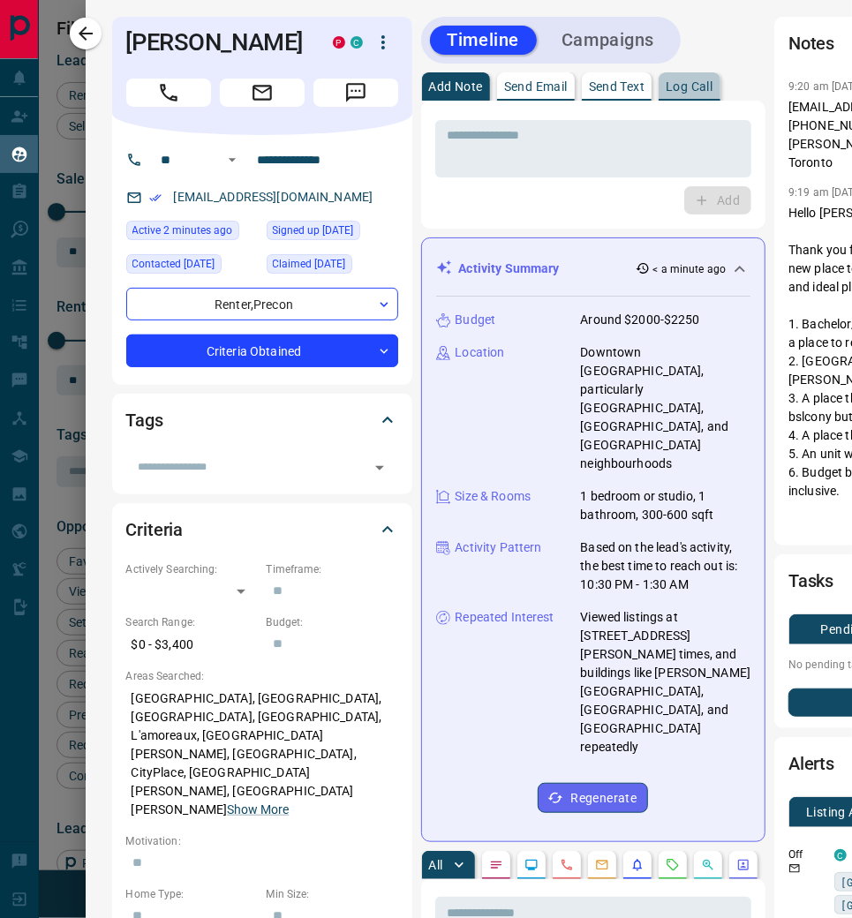
click at [682, 86] on p "Log Call" at bounding box center [689, 86] width 47 height 12
click at [694, 200] on button "Log Call" at bounding box center [717, 200] width 70 height 28
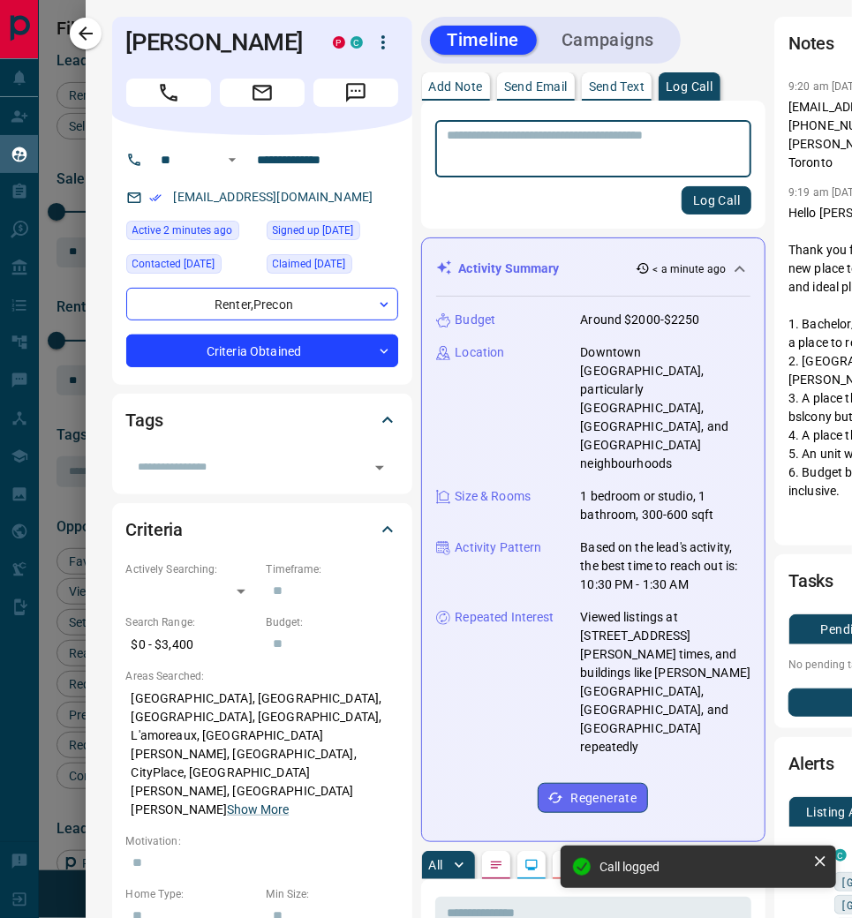
click at [315, 199] on div "[EMAIL_ADDRESS][DOMAIN_NAME]" at bounding box center [262, 197] width 272 height 29
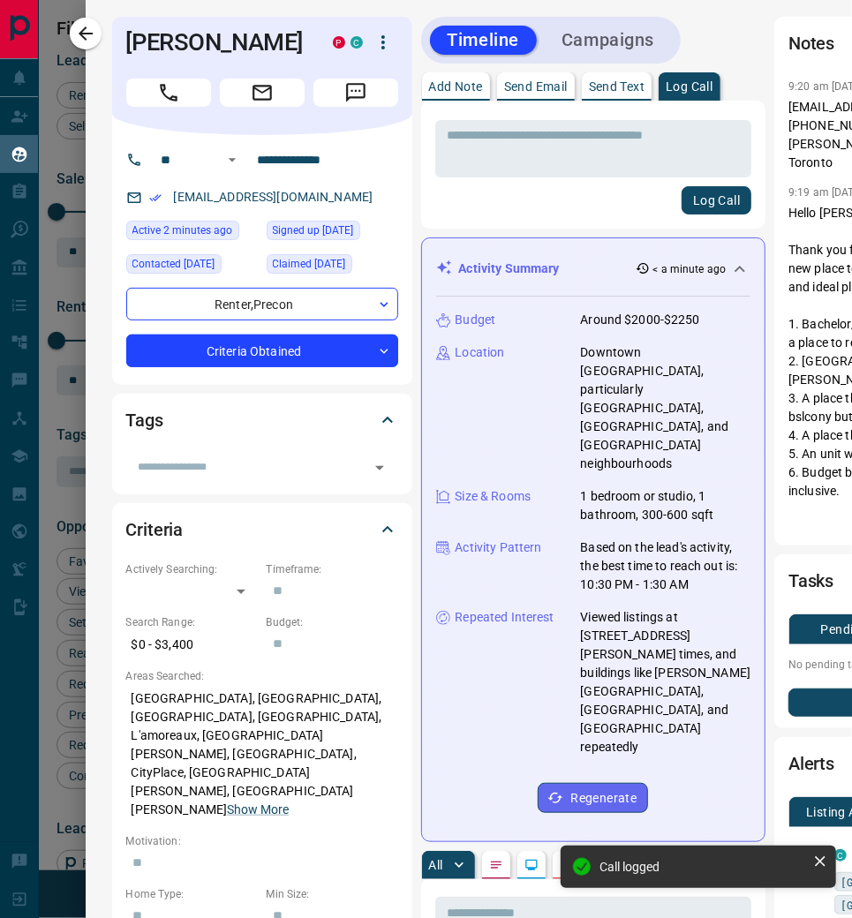
click at [314, 200] on div "[EMAIL_ADDRESS][DOMAIN_NAME]" at bounding box center [262, 197] width 272 height 29
drag, startPoint x: 311, startPoint y: 201, endPoint x: 167, endPoint y: 196, distance: 144.0
click at [167, 196] on div "[EMAIL_ADDRESS][DOMAIN_NAME]" at bounding box center [262, 197] width 272 height 29
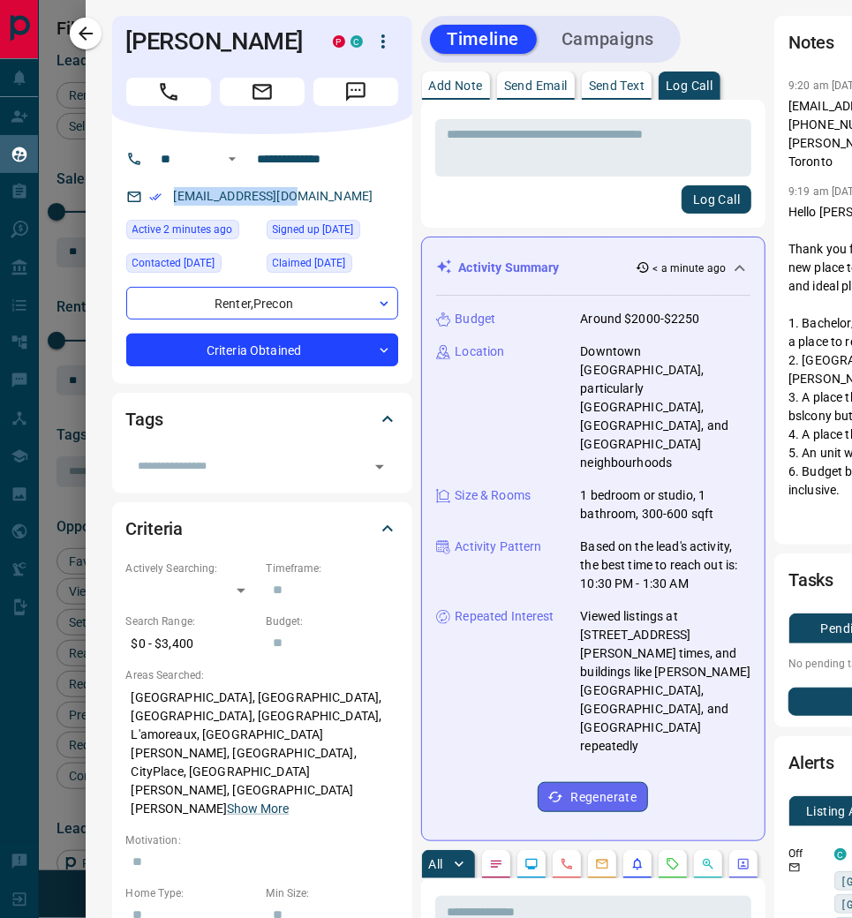
copy link "[EMAIL_ADDRESS][DOMAIN_NAME]"
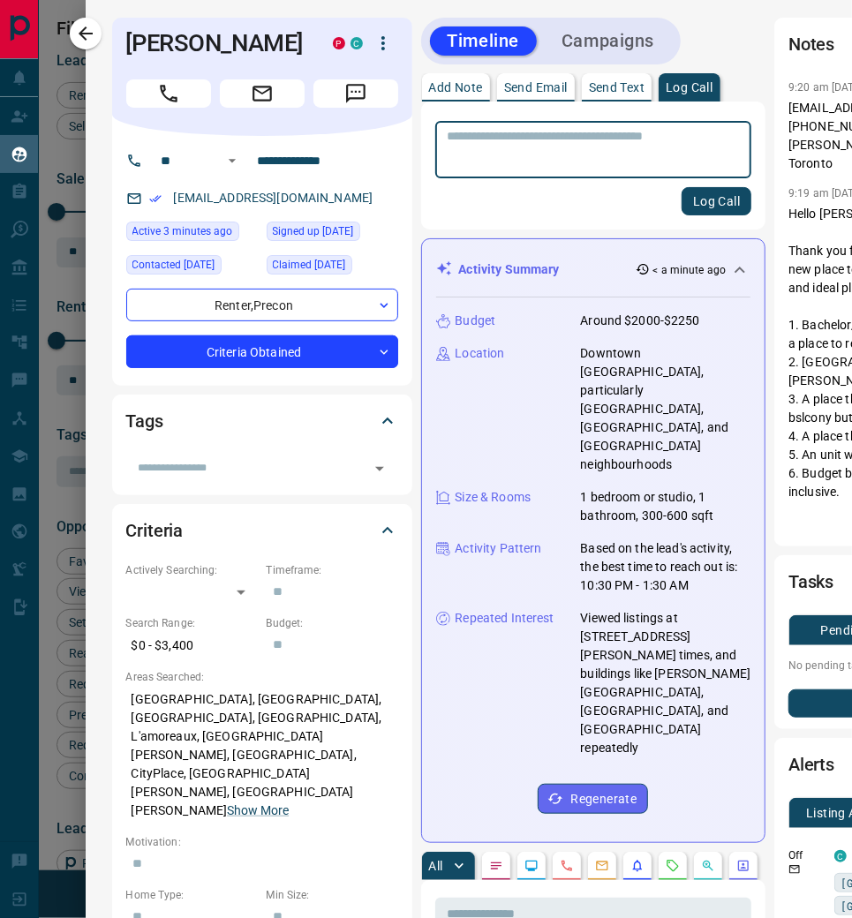
scroll to position [0, 0]
click at [381, 358] on body "Lead Transfers Claim Leads My Leads Tasks Opportunities Deals Campaigns Automat…" at bounding box center [426, 472] width 852 height 944
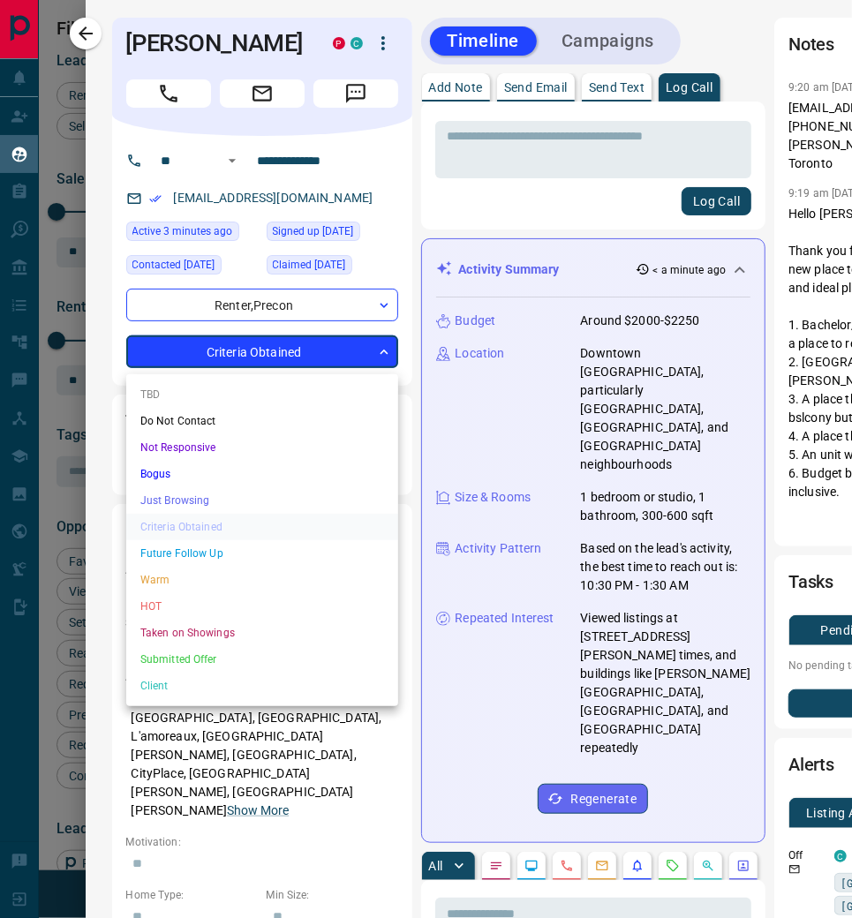
click at [381, 358] on div at bounding box center [426, 459] width 852 height 918
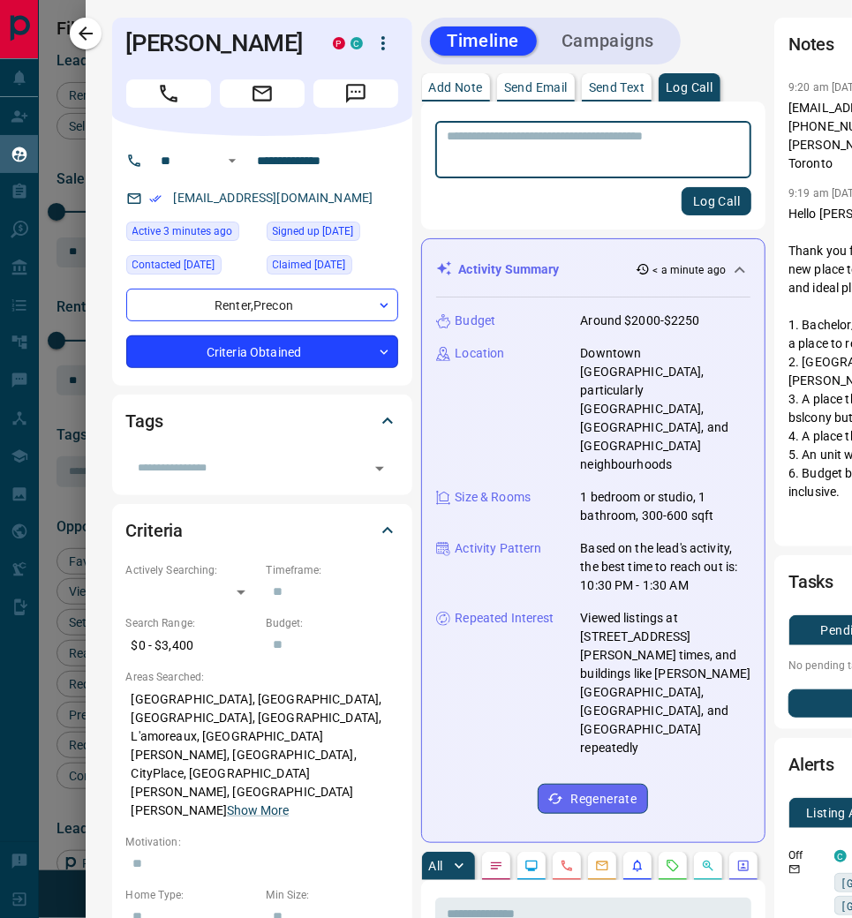
click at [382, 357] on body "Lead Transfers Claim Leads My Leads Tasks Opportunities Deals Campaigns Automat…" at bounding box center [426, 472] width 852 height 944
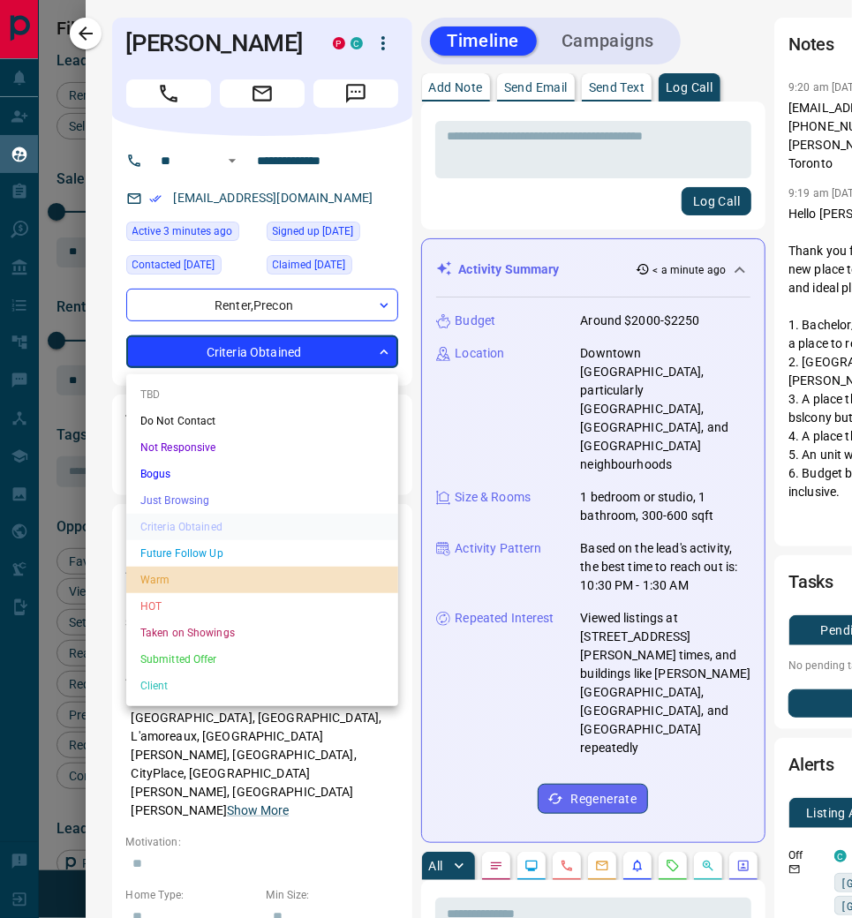
click at [219, 573] on li "Warm" at bounding box center [262, 580] width 272 height 26
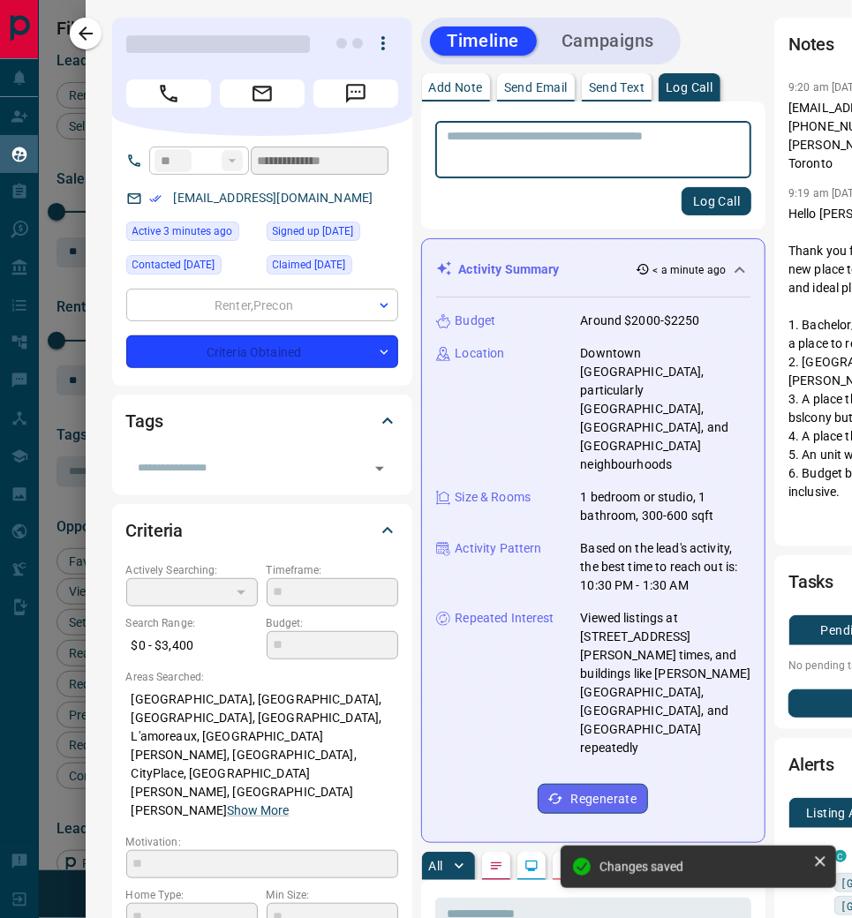
scroll to position [11, 0]
type input "*"
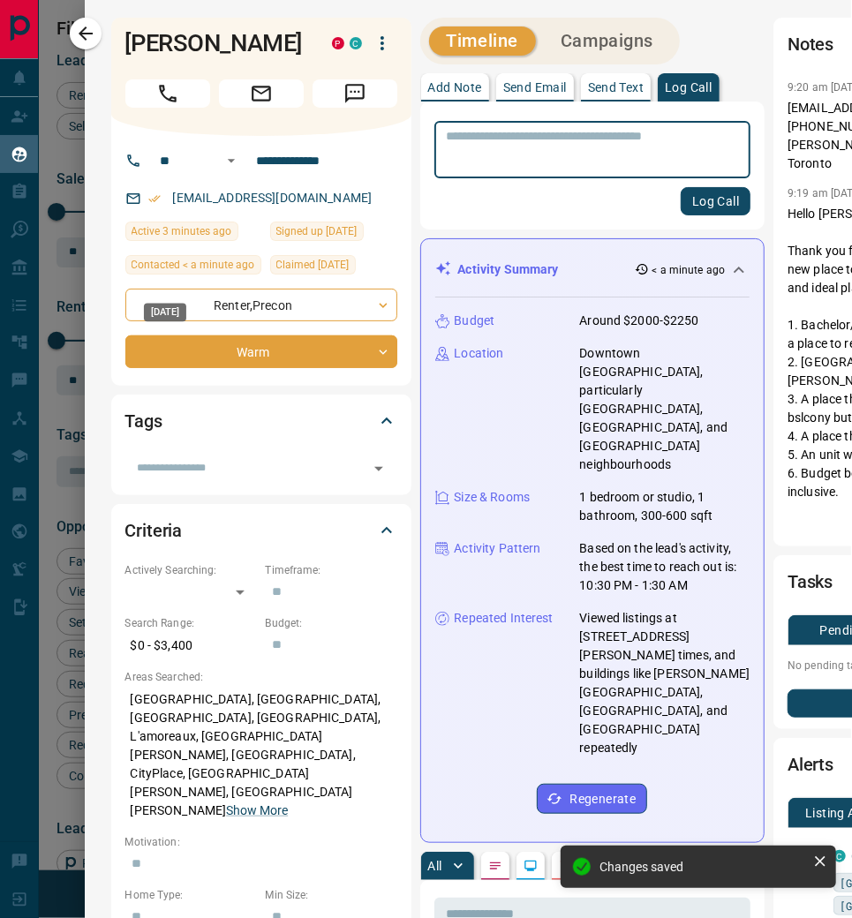
scroll to position [0, 1]
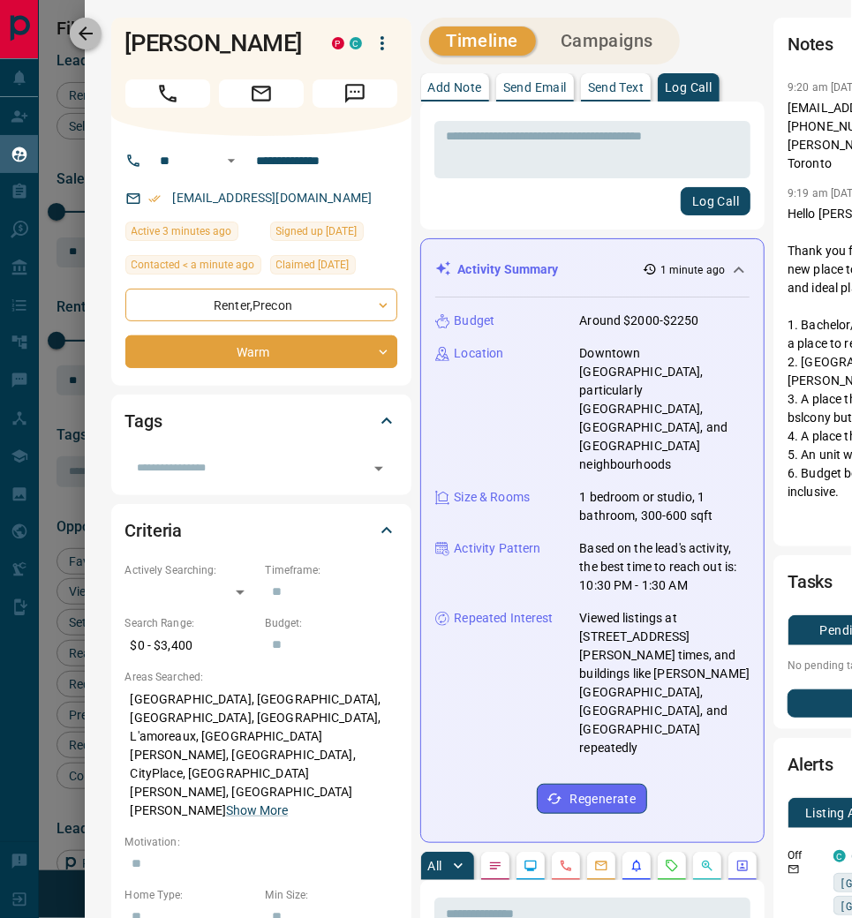
click at [89, 34] on icon "button" at bounding box center [86, 33] width 14 height 14
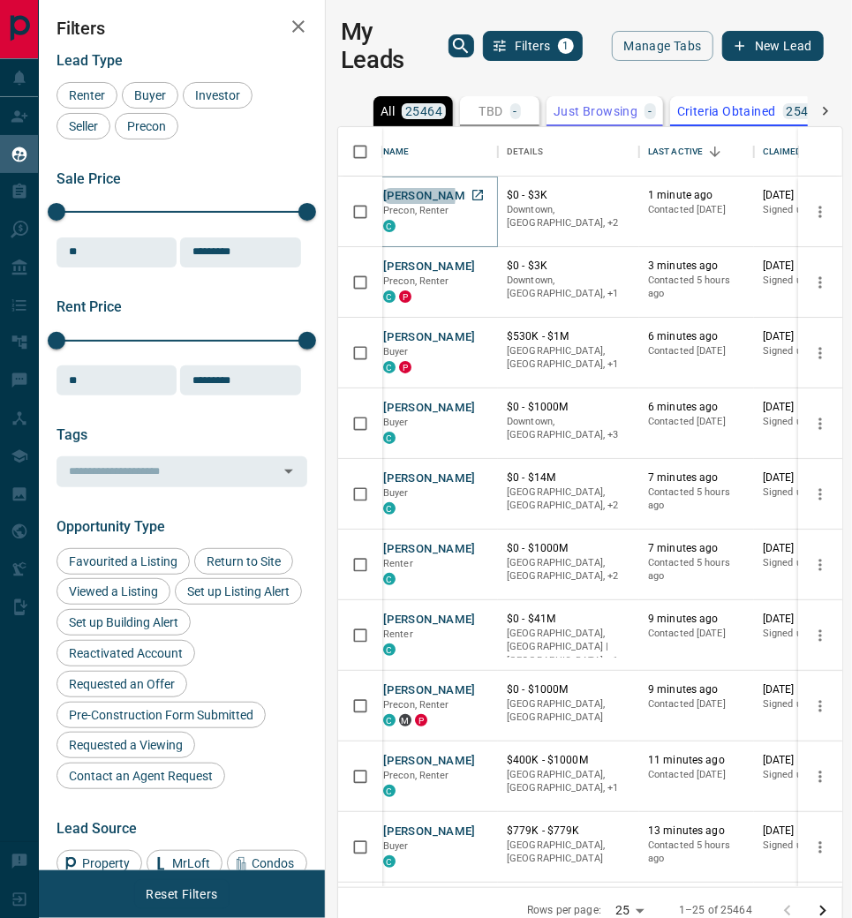
click at [411, 192] on button "[PERSON_NAME]" at bounding box center [429, 196] width 93 height 17
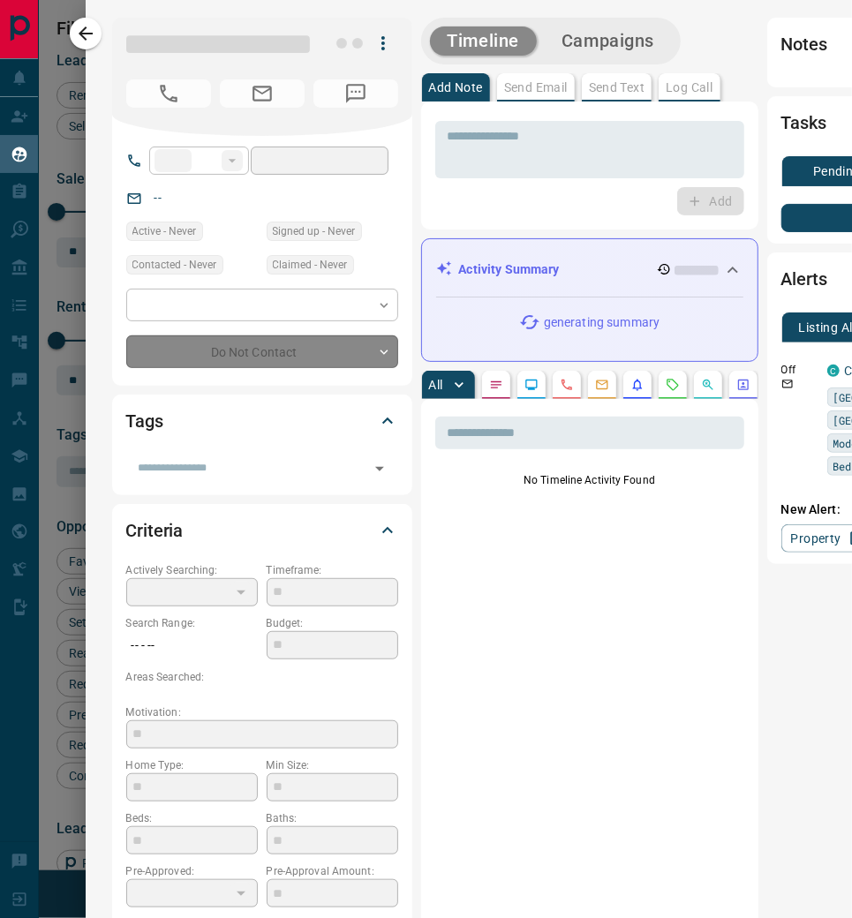
type input "**"
type input "**********"
type input "*"
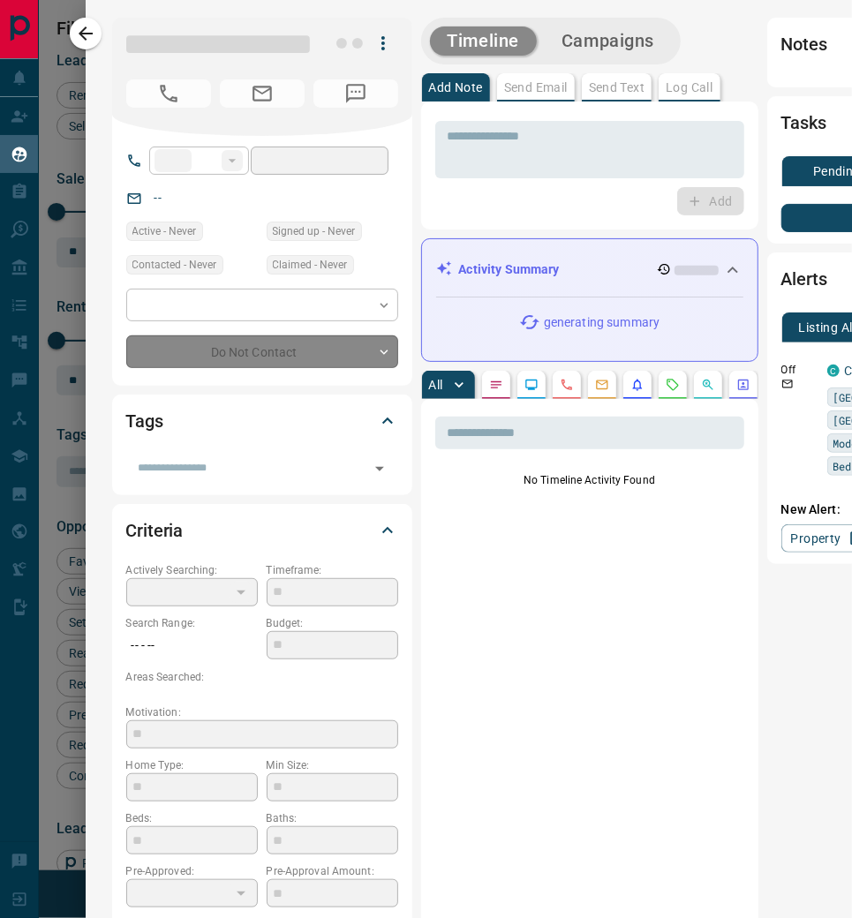
type input "**********"
type input "*******"
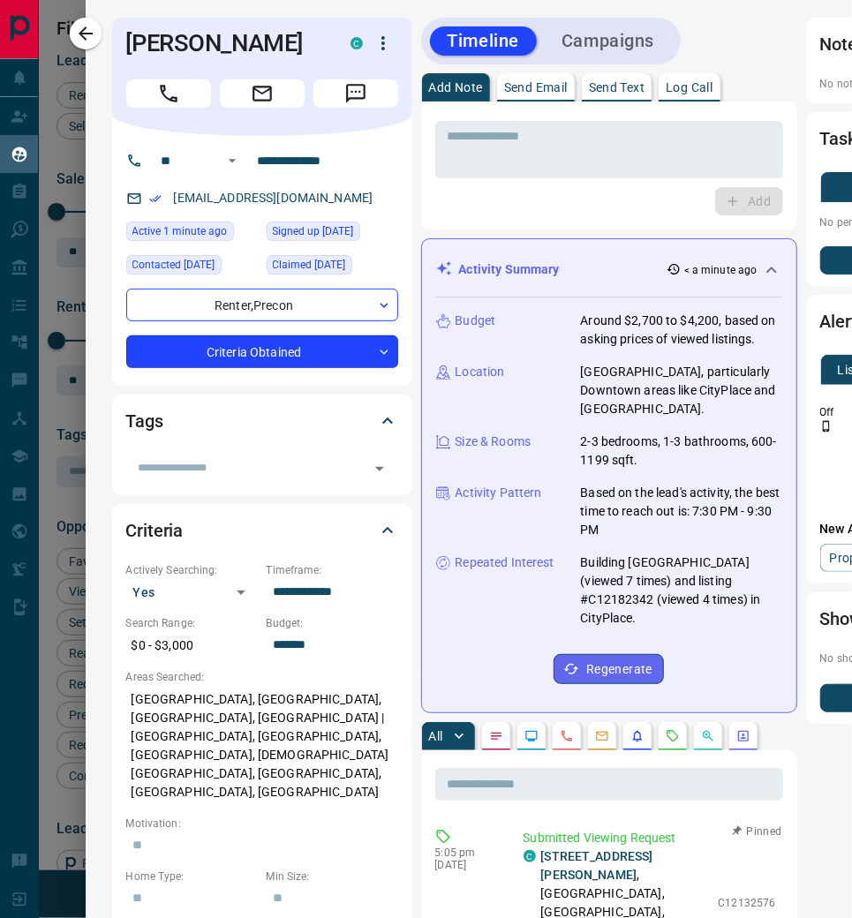
scroll to position [0, 0]
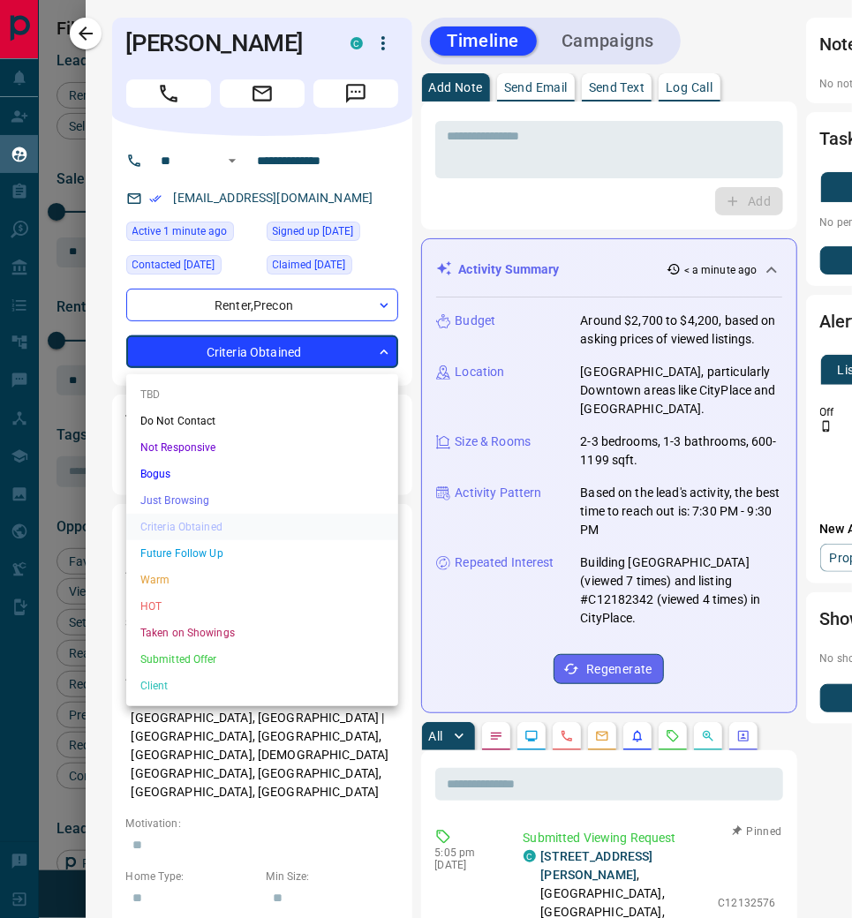
click at [379, 351] on body "Lead Transfers Claim Leads My Leads Tasks Opportunities Deals Campaigns Automat…" at bounding box center [426, 472] width 852 height 944
click at [238, 572] on li "Warm" at bounding box center [262, 580] width 272 height 26
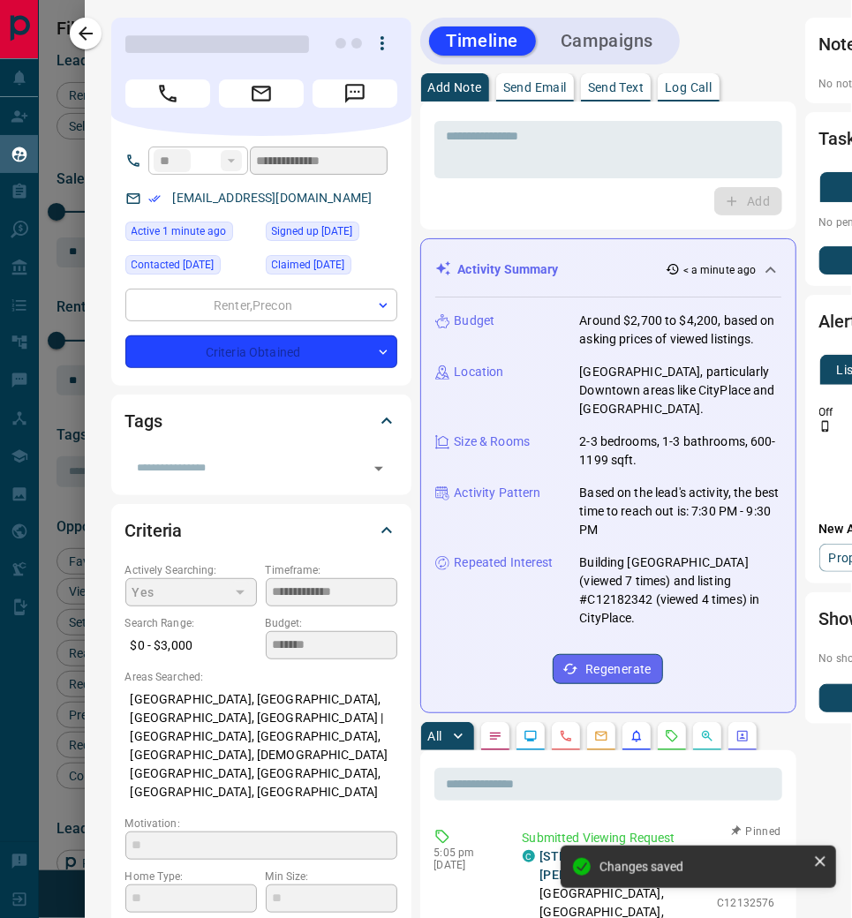
scroll to position [-1, 1]
type input "*"
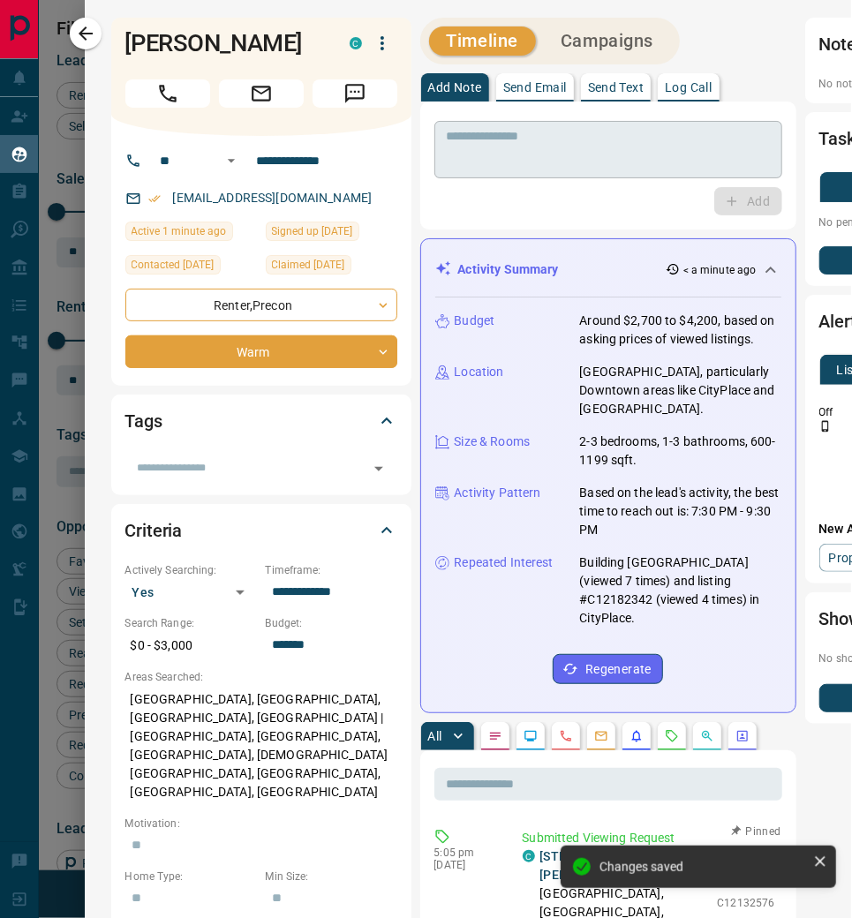
scroll to position [0, 1]
click at [697, 86] on p "Log Call" at bounding box center [688, 87] width 47 height 12
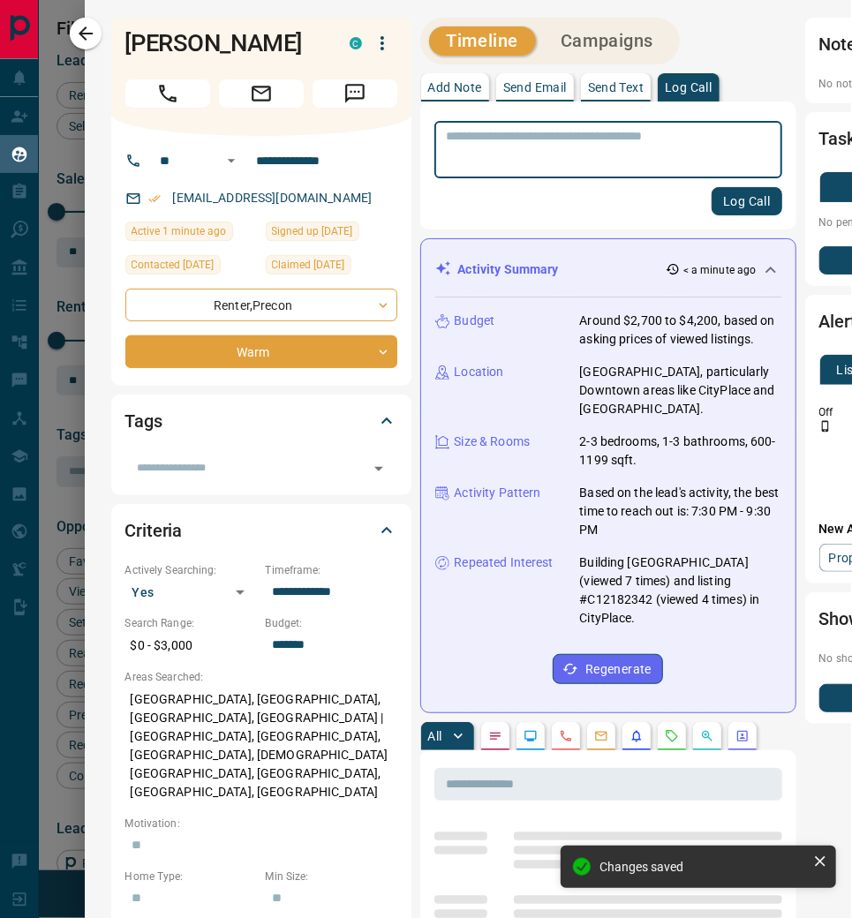
click at [729, 202] on button "Log Call" at bounding box center [747, 201] width 70 height 28
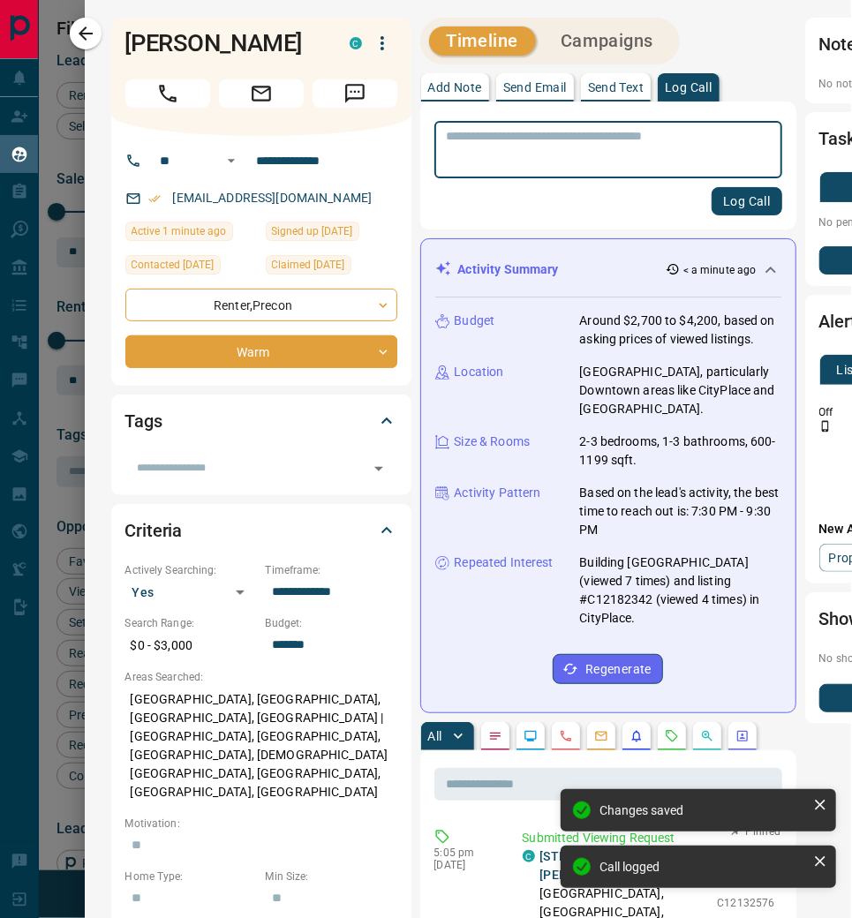
click at [357, 200] on div "[EMAIL_ADDRESS][DOMAIN_NAME]" at bounding box center [261, 198] width 272 height 29
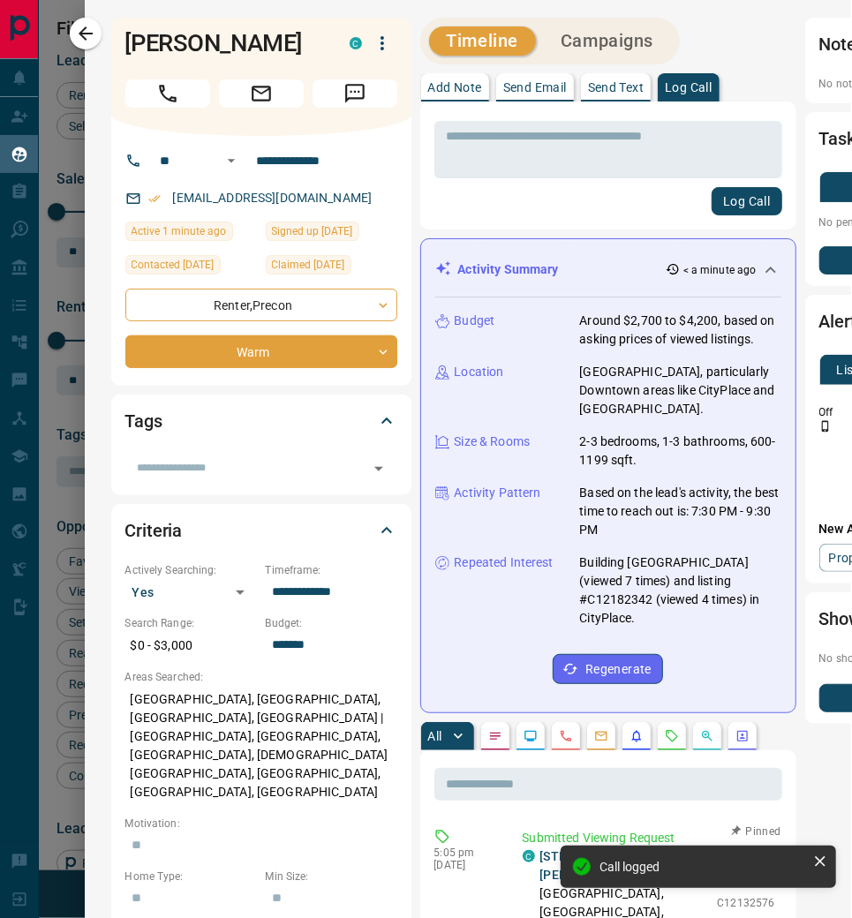
click at [357, 201] on div "[EMAIL_ADDRESS][DOMAIN_NAME]" at bounding box center [261, 198] width 272 height 29
drag, startPoint x: 355, startPoint y: 201, endPoint x: 199, endPoint y: 194, distance: 156.4
click at [199, 194] on div "[EMAIL_ADDRESS][DOMAIN_NAME]" at bounding box center [261, 198] width 272 height 29
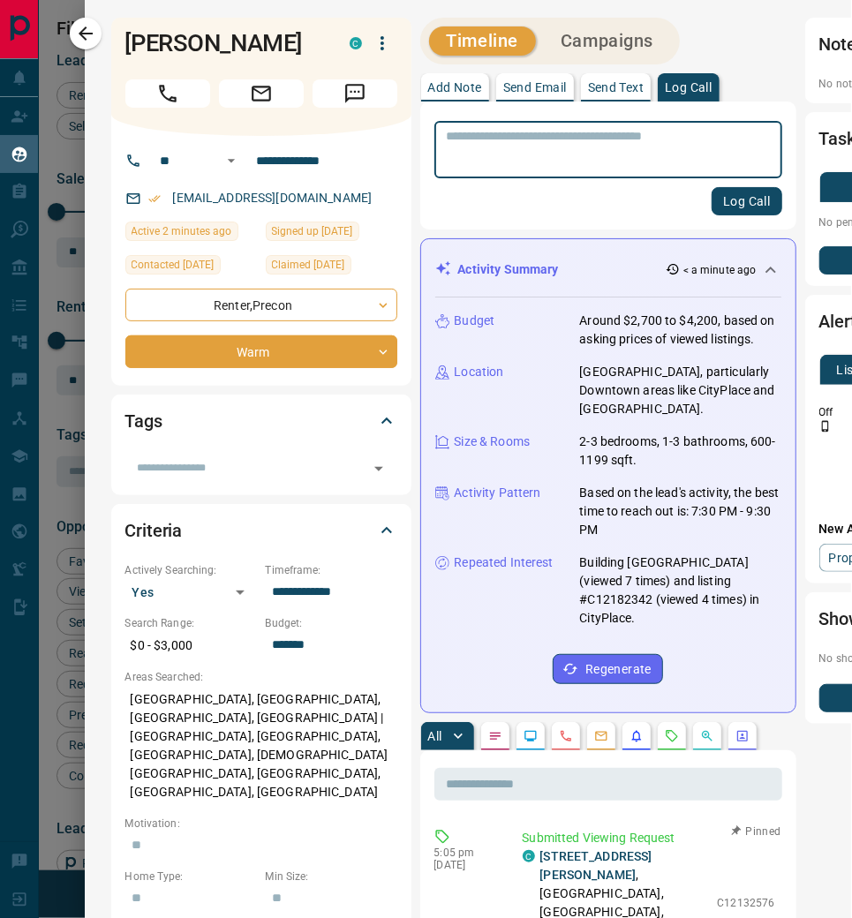
click at [354, 202] on div "[EMAIL_ADDRESS][DOMAIN_NAME]" at bounding box center [261, 198] width 272 height 29
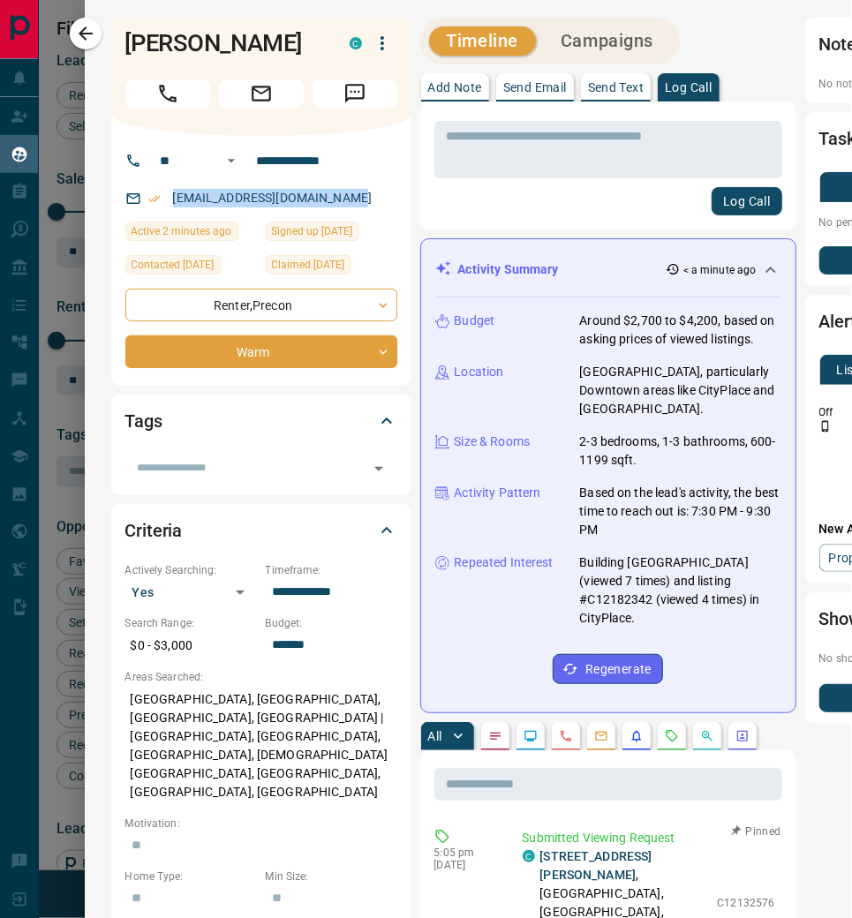
drag, startPoint x: 355, startPoint y: 201, endPoint x: 221, endPoint y: 194, distance: 134.4
click at [221, 194] on div "[EMAIL_ADDRESS][DOMAIN_NAME]" at bounding box center [261, 198] width 272 height 29
copy link "[EMAIL_ADDRESS][DOMAIN_NAME]"
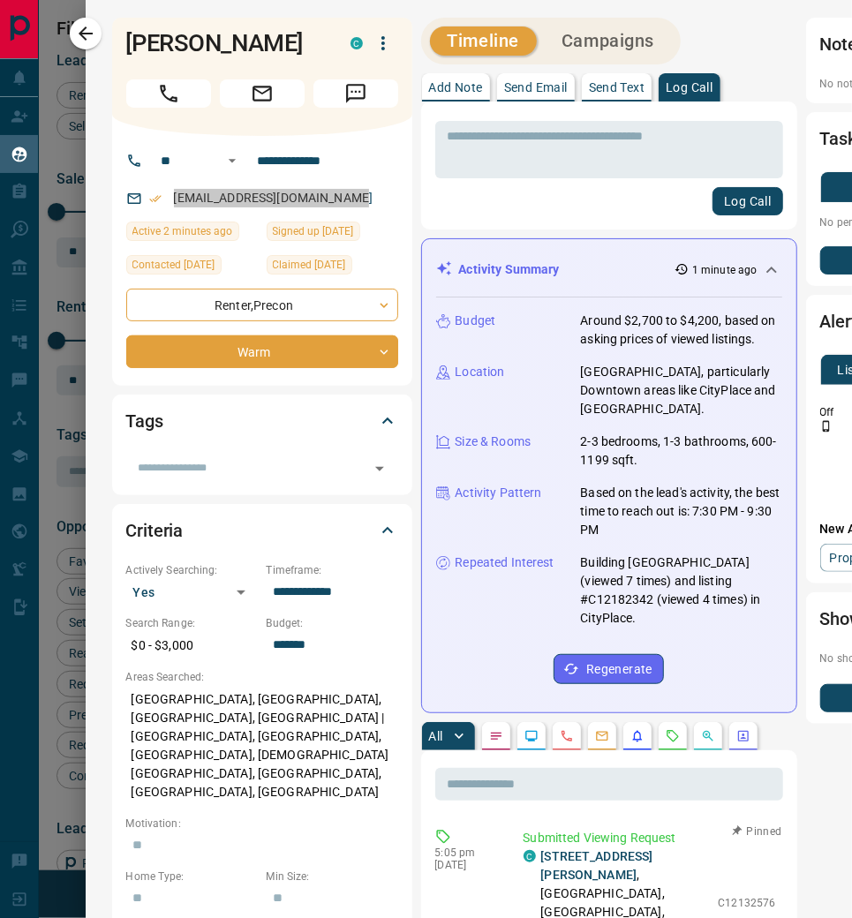
scroll to position [0, 0]
click at [367, 205] on div "[EMAIL_ADDRESS][DOMAIN_NAME]" at bounding box center [262, 198] width 272 height 29
click at [93, 40] on icon "button" at bounding box center [85, 33] width 21 height 21
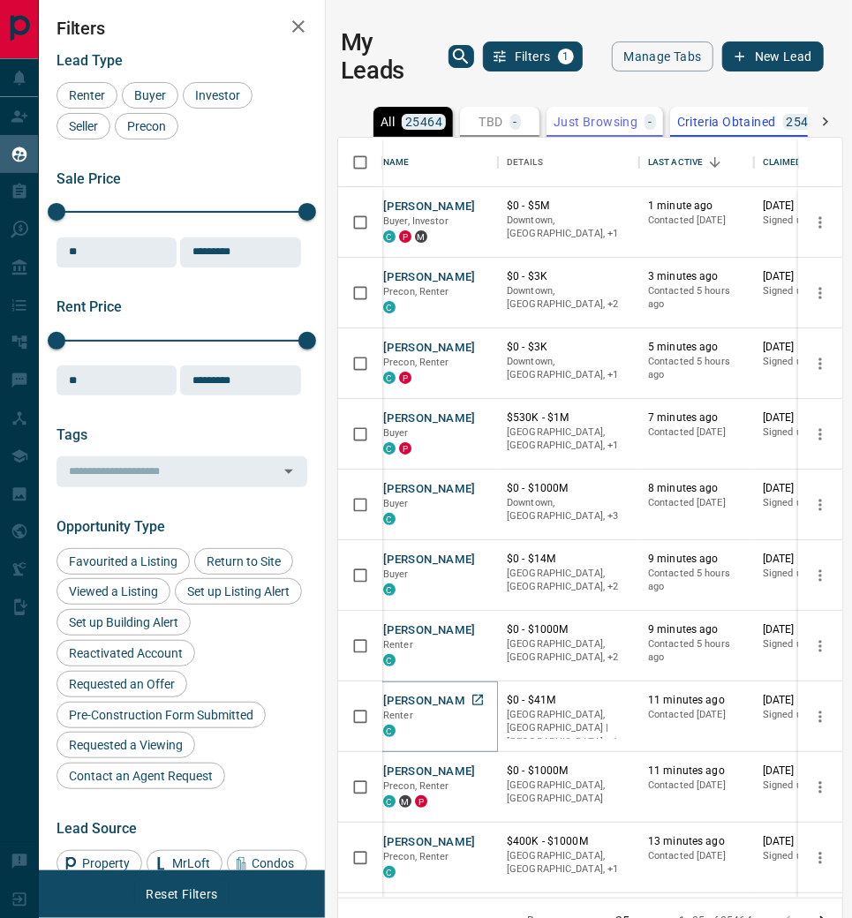
click at [403, 697] on button "[PERSON_NAME]" at bounding box center [429, 701] width 93 height 17
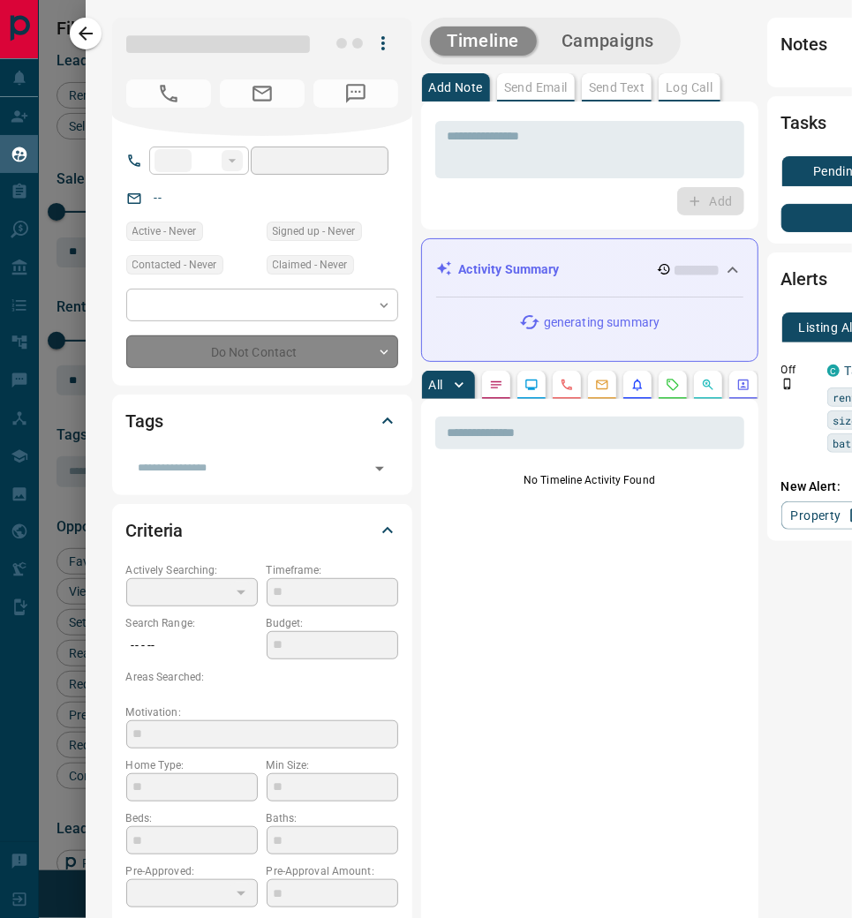
type input "**"
type input "**********"
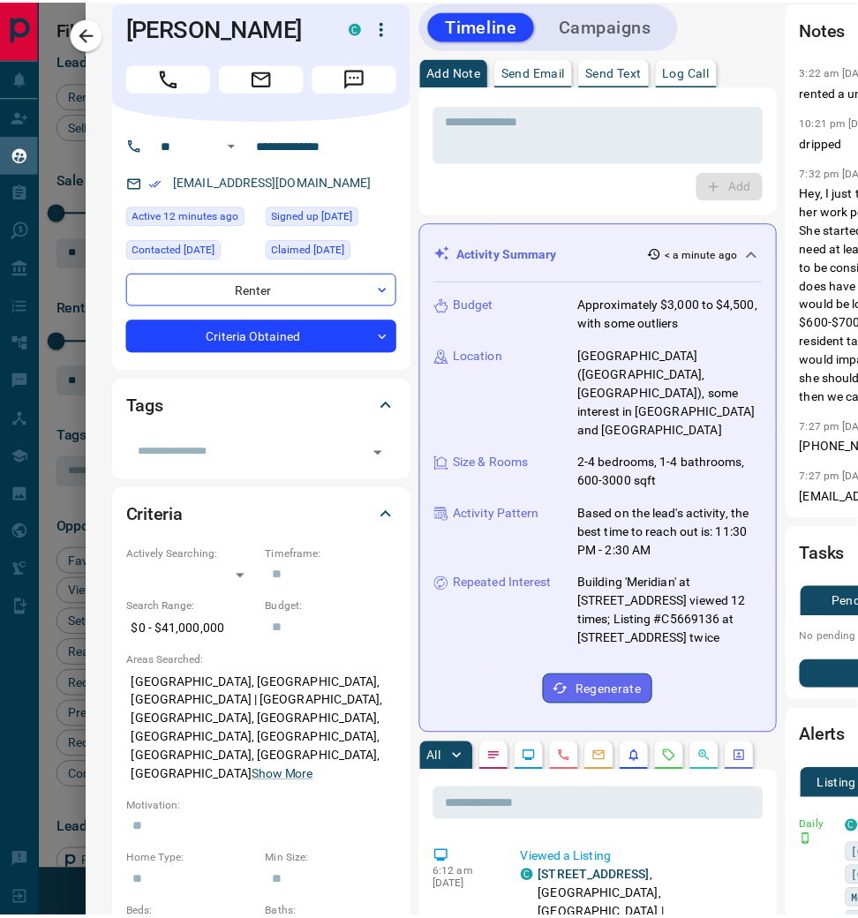
scroll to position [759, 509]
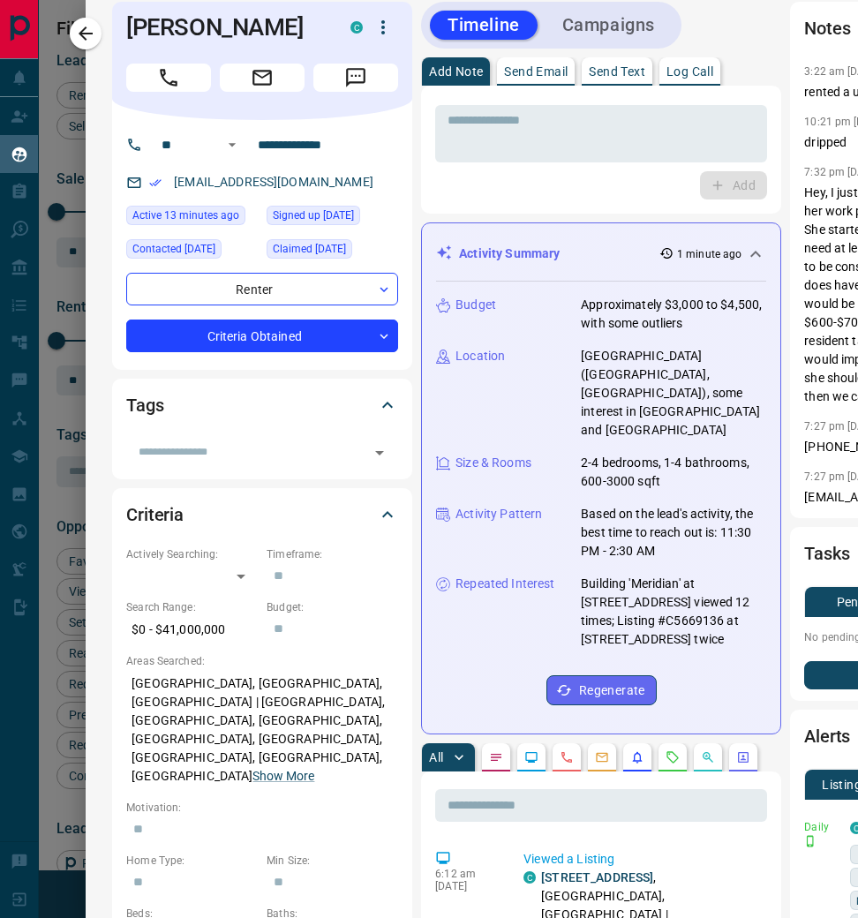
drag, startPoint x: 385, startPoint y: 185, endPoint x: 269, endPoint y: 175, distance: 116.1
click at [269, 175] on div "[EMAIL_ADDRESS][DOMAIN_NAME]" at bounding box center [262, 182] width 272 height 29
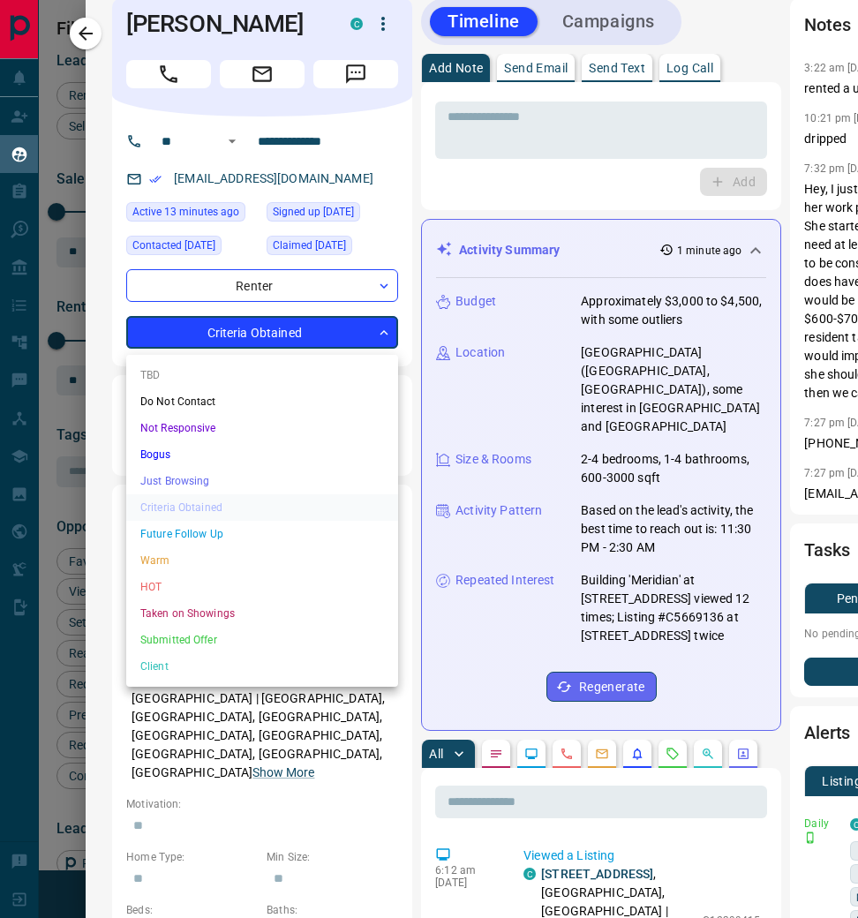
click at [381, 337] on body "Lead Transfers Claim Leads My Leads Tasks Opportunities Deals Campaigns Automat…" at bounding box center [429, 472] width 858 height 944
click at [270, 555] on li "Warm" at bounding box center [262, 560] width 272 height 26
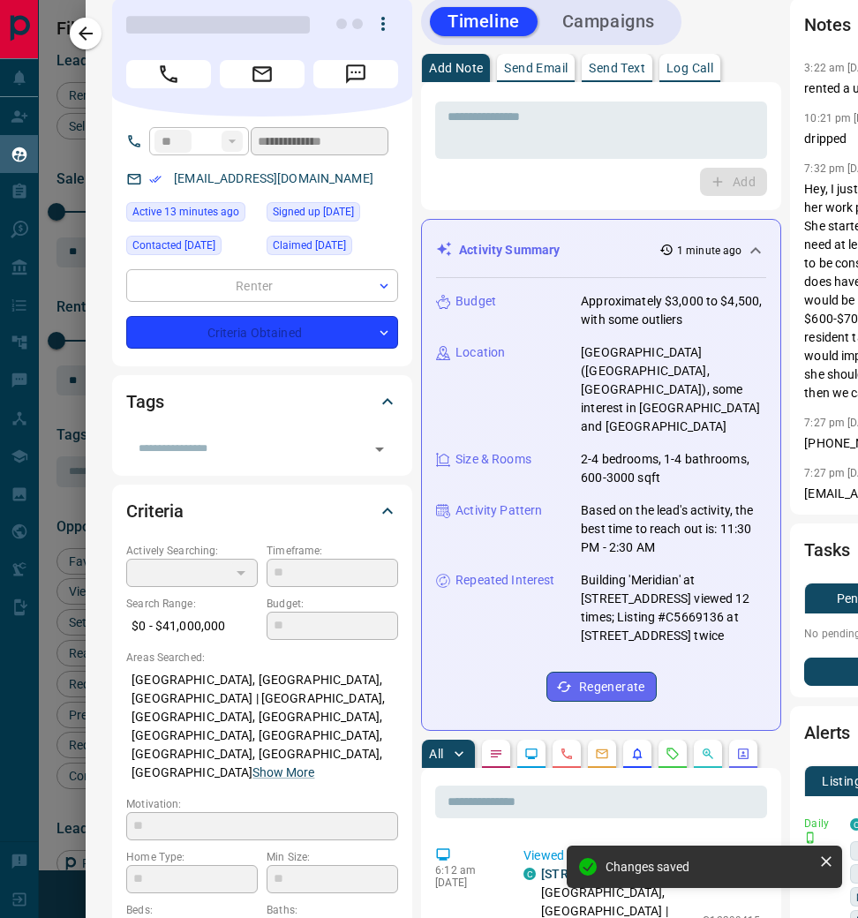
type input "*"
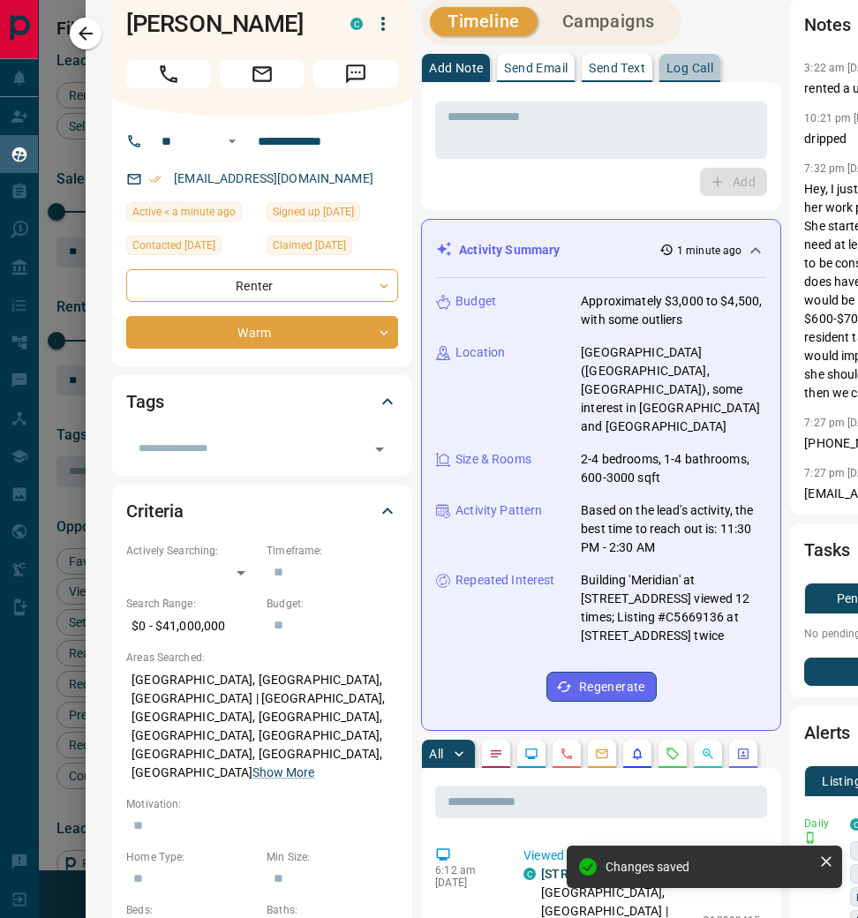
click at [699, 71] on p "Log Call" at bounding box center [690, 68] width 47 height 12
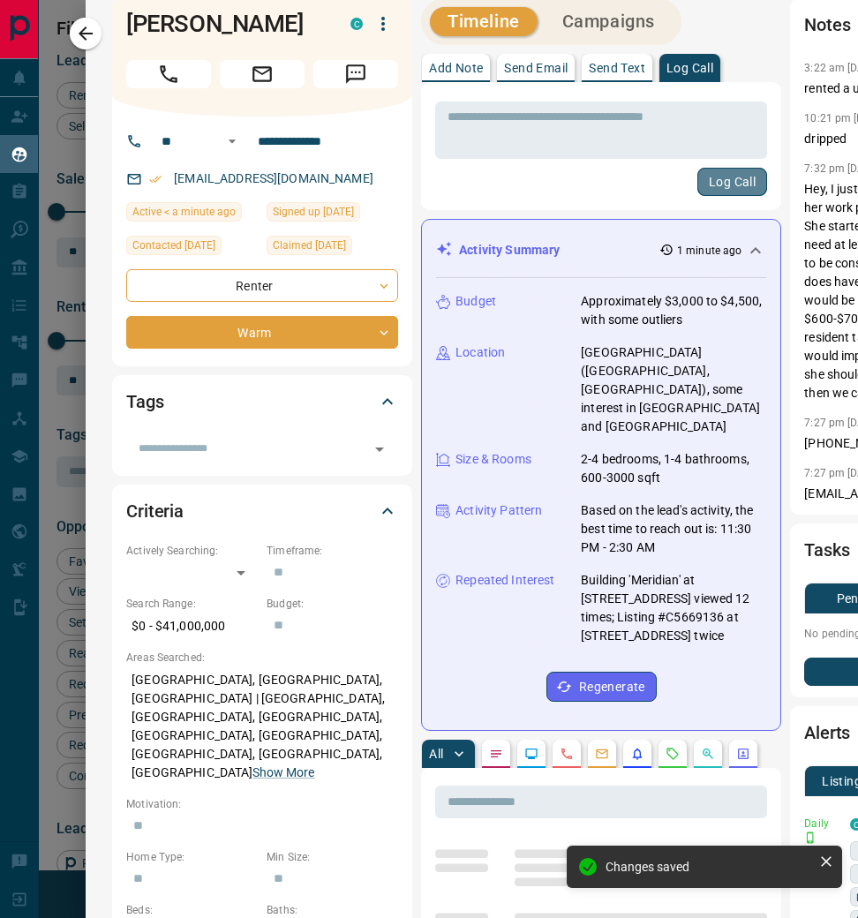
click at [721, 175] on button "Log Call" at bounding box center [732, 182] width 70 height 28
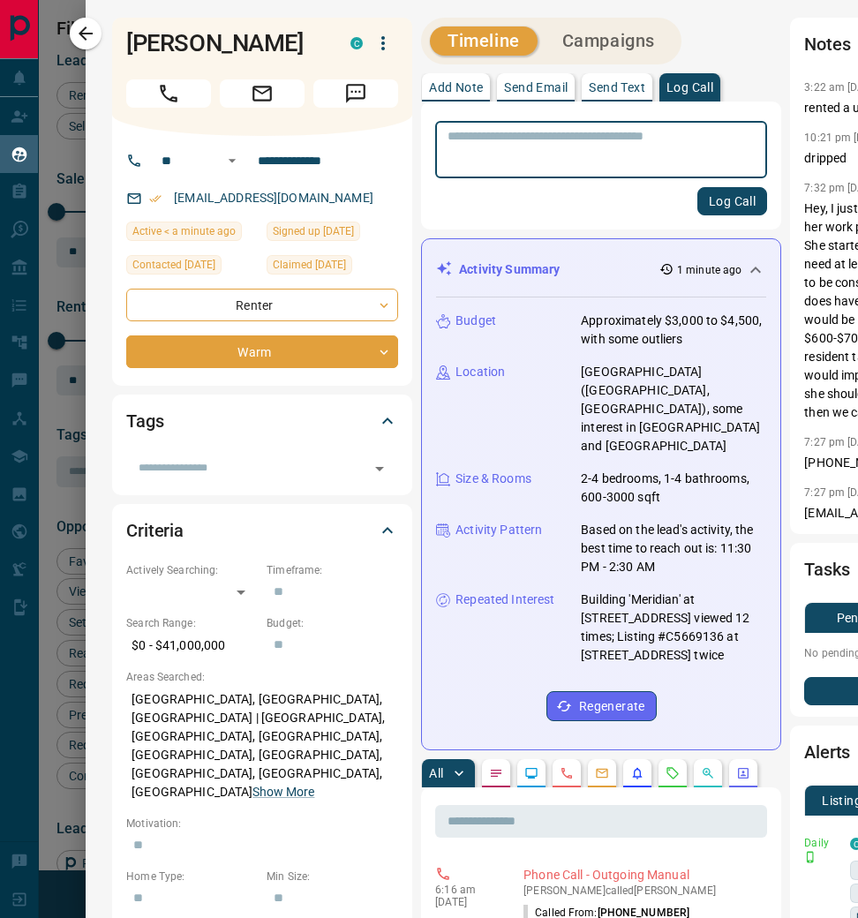
scroll to position [0, 0]
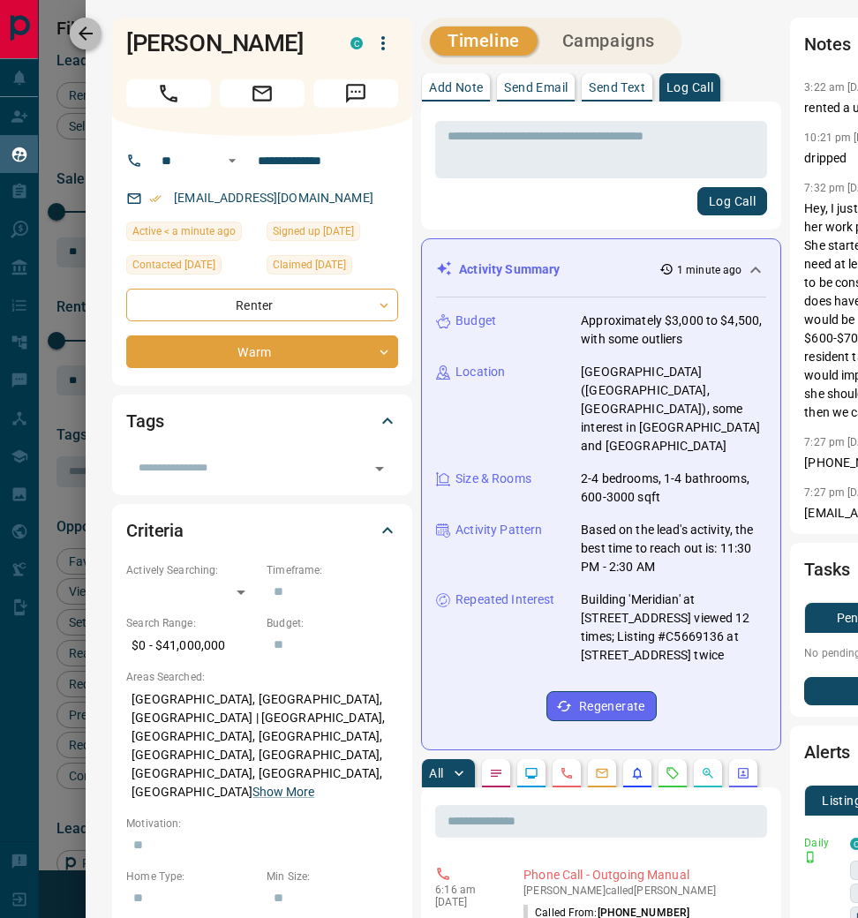
click at [92, 36] on icon "button" at bounding box center [85, 33] width 21 height 21
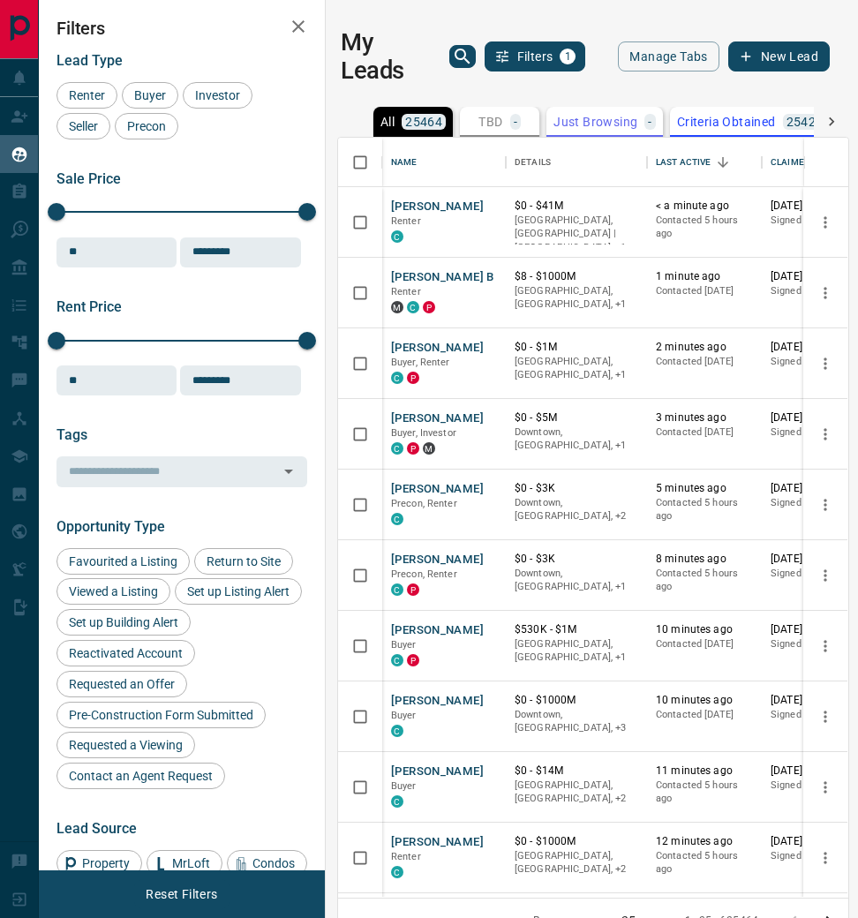
scroll to position [11, 0]
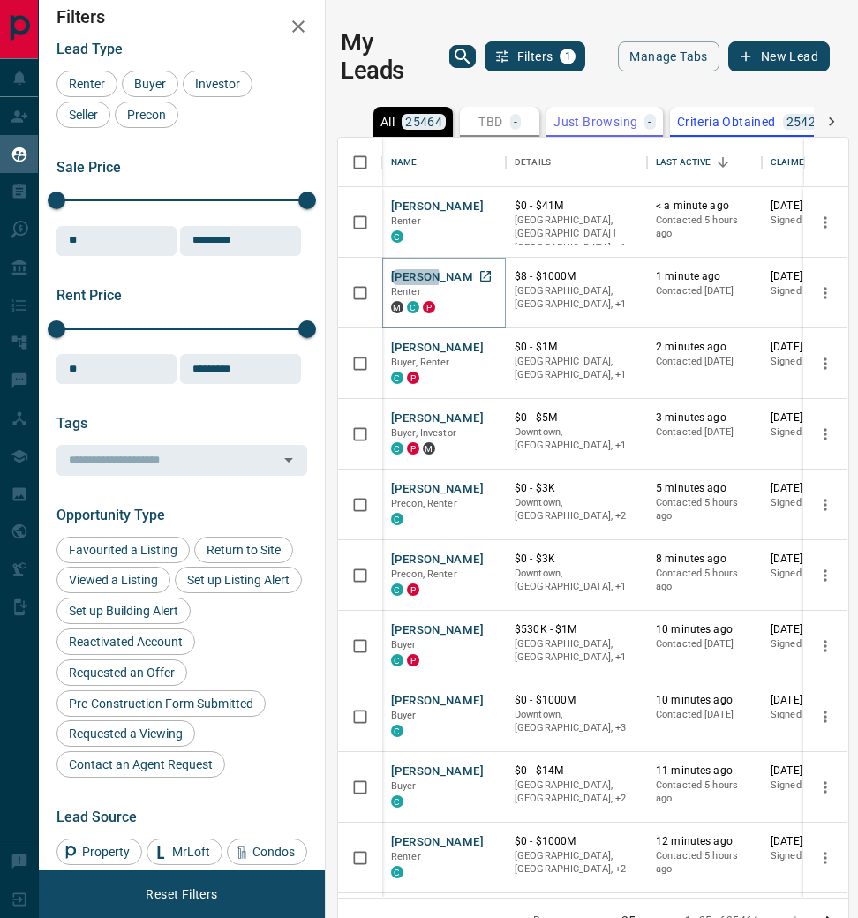
click at [411, 274] on button "[PERSON_NAME] B" at bounding box center [442, 277] width 103 height 17
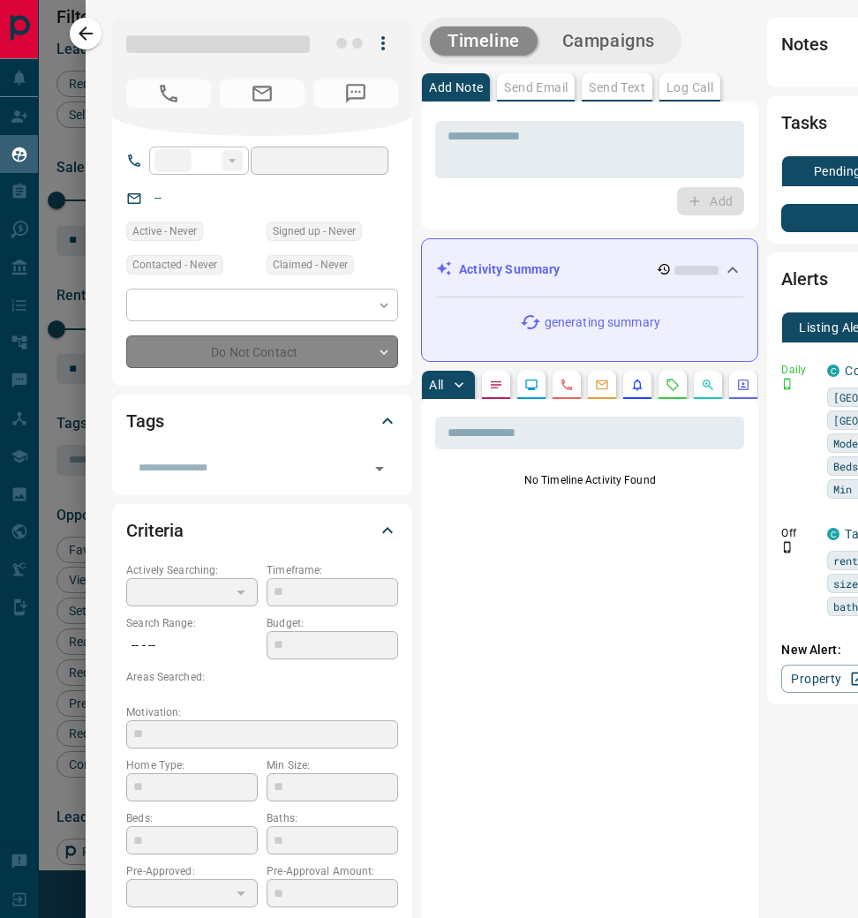
type input "**"
type input "**********"
type input "*"
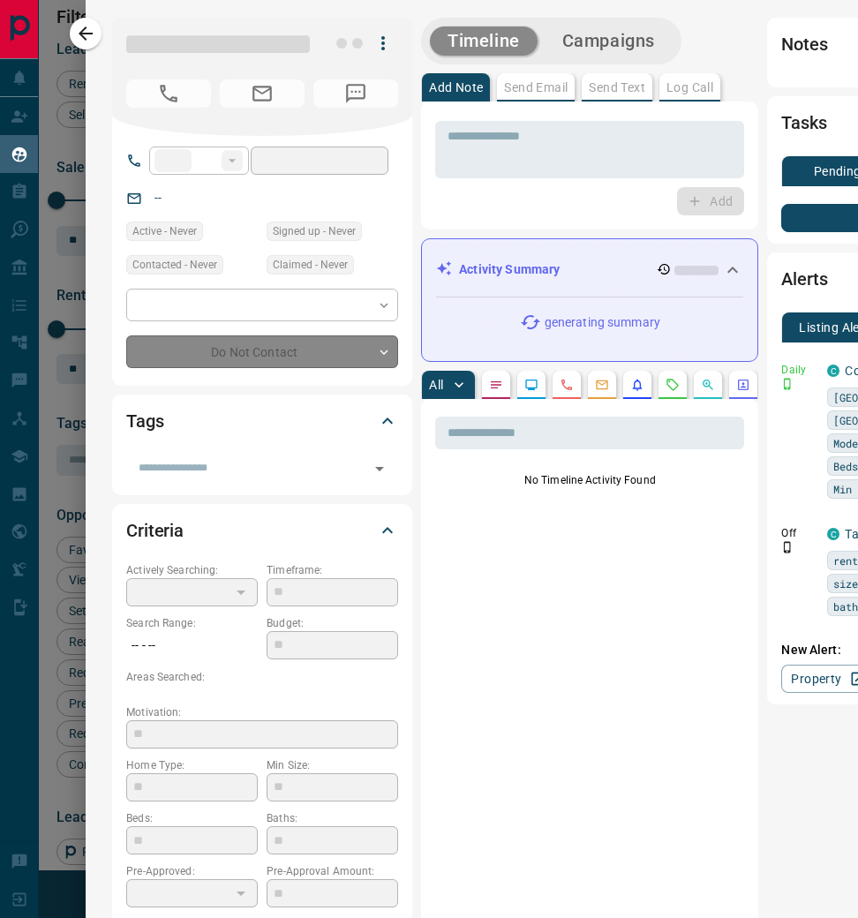
type input "*********"
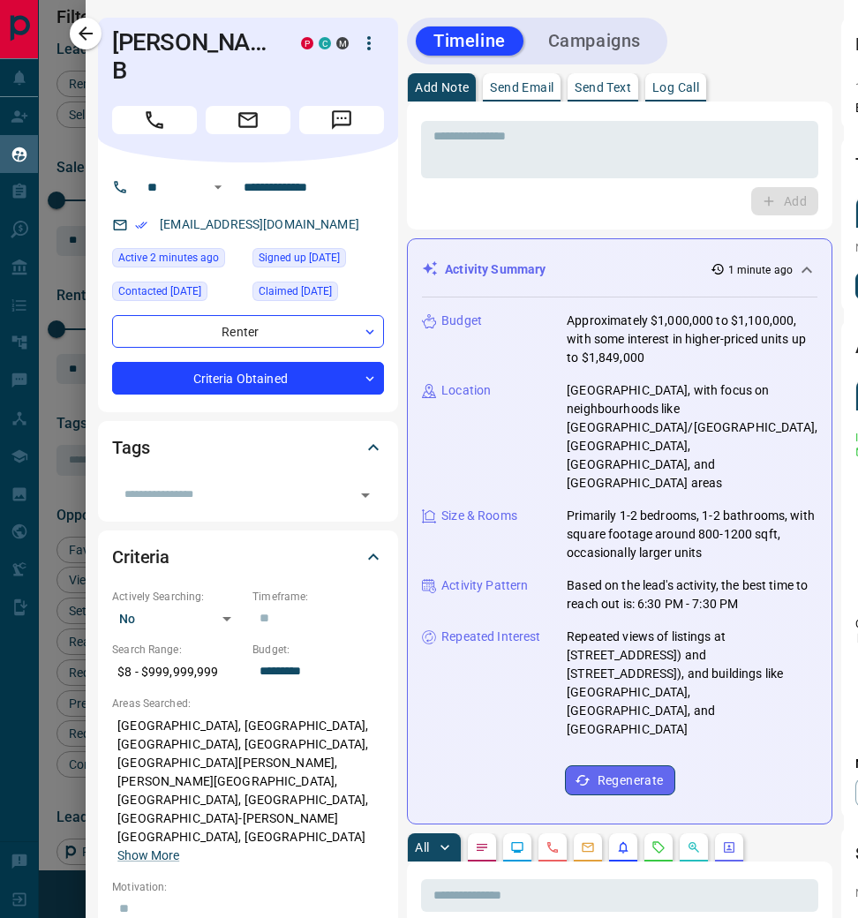
scroll to position [0, 14]
click at [291, 210] on div "[EMAIL_ADDRESS][DOMAIN_NAME]" at bounding box center [248, 224] width 272 height 29
drag, startPoint x: 290, startPoint y: 201, endPoint x: 173, endPoint y: 195, distance: 117.6
click at [170, 210] on div "[EMAIL_ADDRESS][DOMAIN_NAME]" at bounding box center [248, 224] width 272 height 29
click at [178, 217] on link "[EMAIL_ADDRESS][DOMAIN_NAME]" at bounding box center [260, 224] width 200 height 14
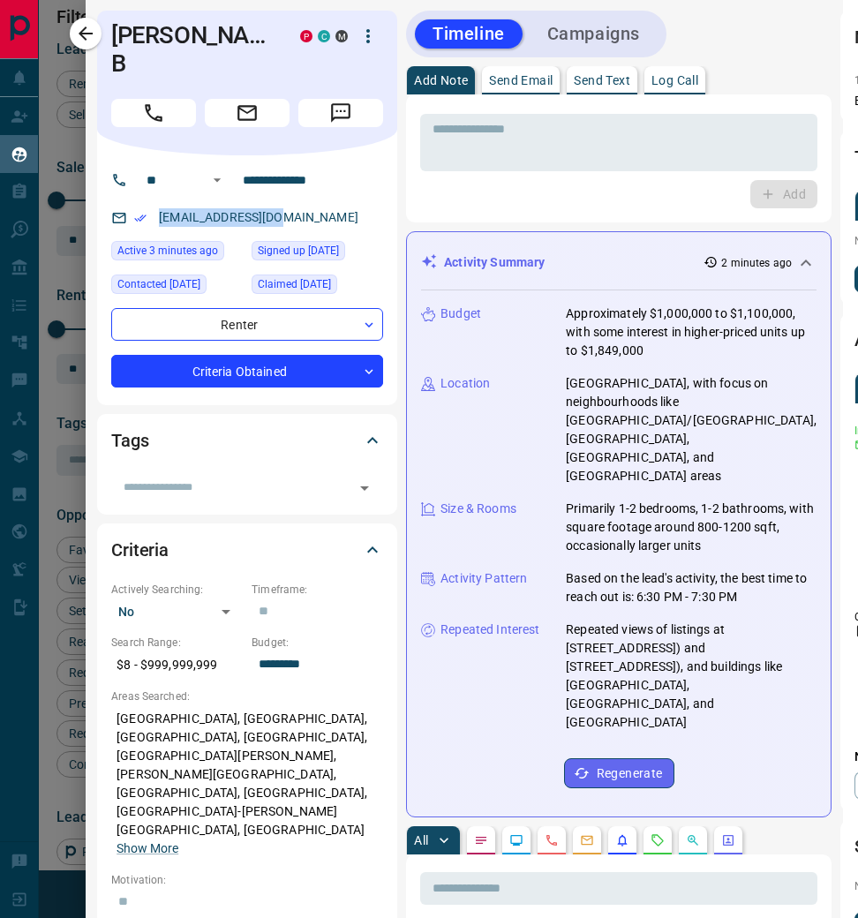
scroll to position [8, 15]
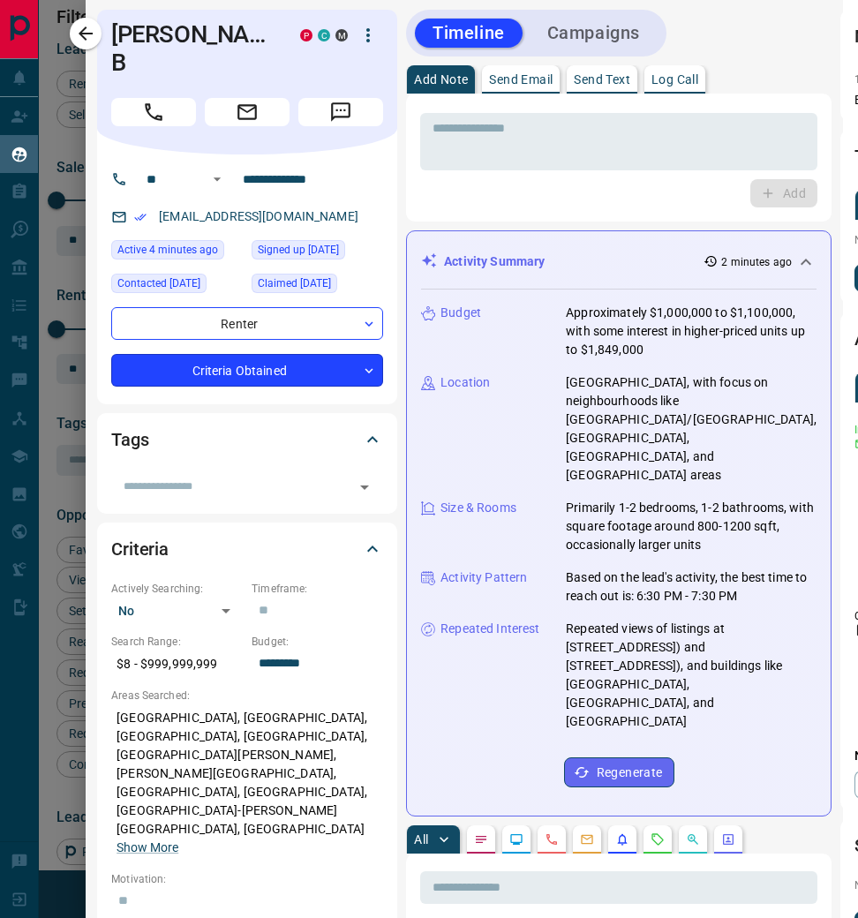
click at [368, 351] on body "Lead Transfers Claim Leads My Leads Tasks Opportunities Deals Campaigns Automat…" at bounding box center [429, 472] width 858 height 944
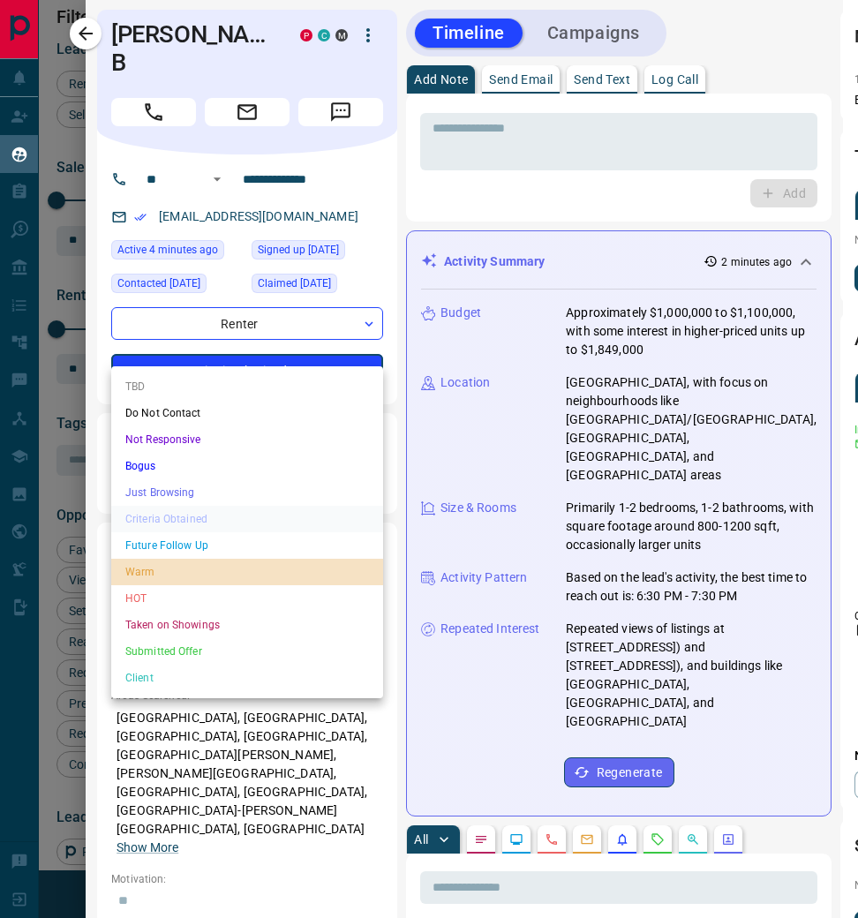
click at [224, 565] on li "Warm" at bounding box center [247, 572] width 272 height 26
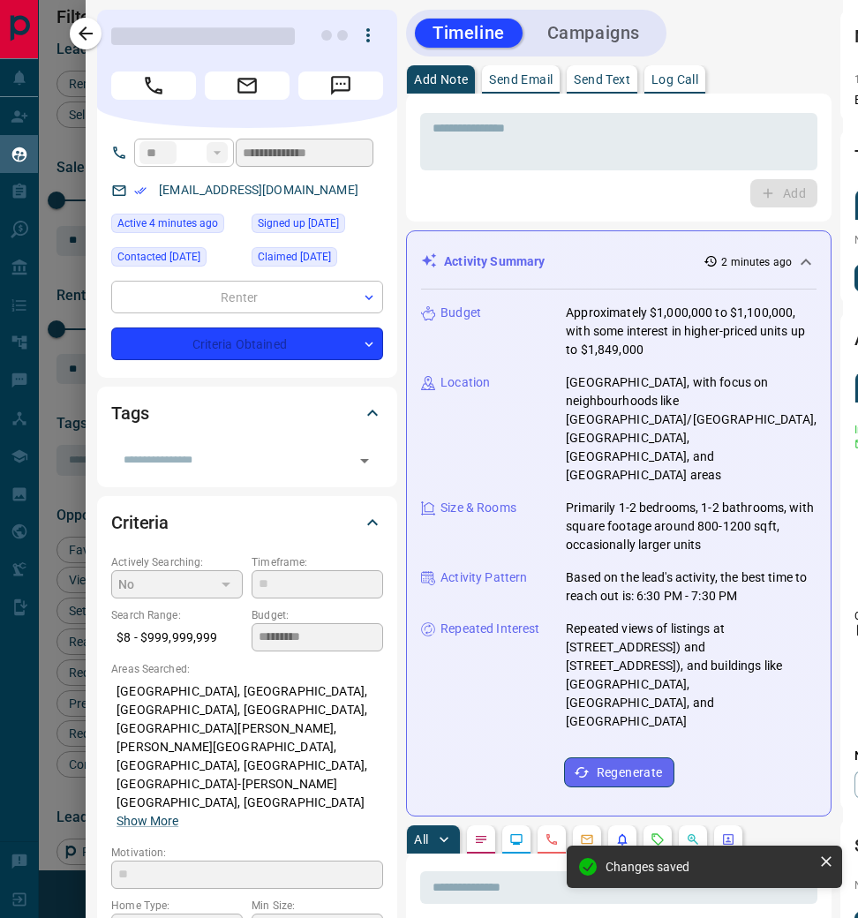
type input "*"
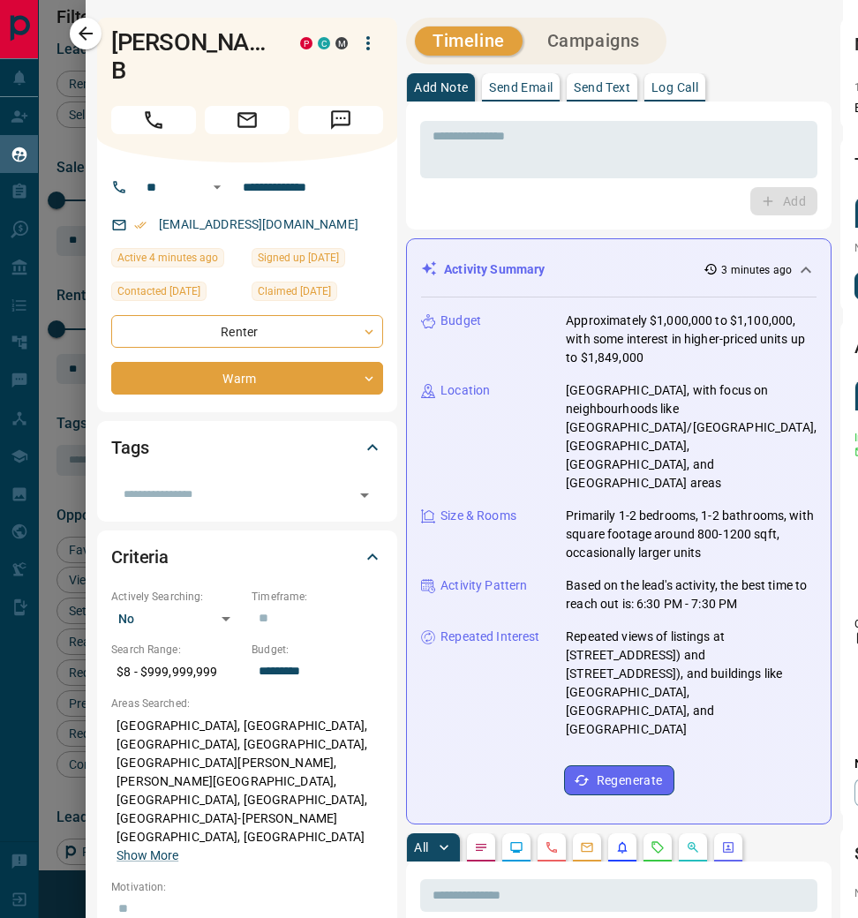
scroll to position [0, 15]
click at [690, 89] on p "Log Call" at bounding box center [675, 87] width 47 height 12
click at [748, 201] on button "Log Call" at bounding box center [783, 201] width 70 height 28
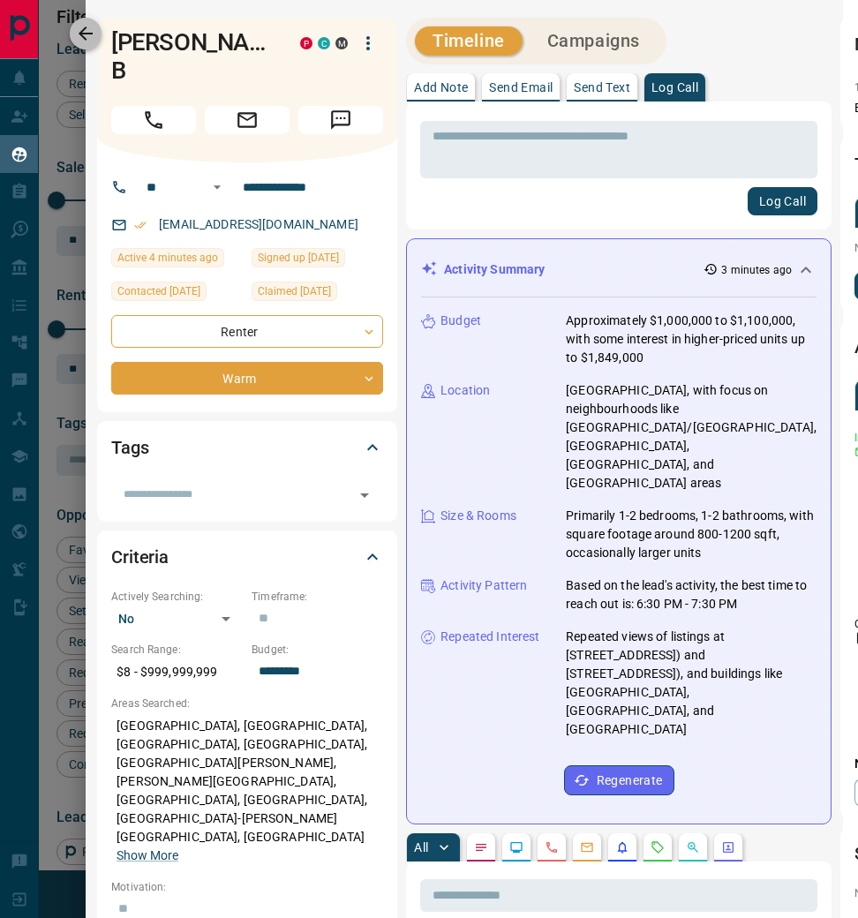
click at [93, 36] on icon "button" at bounding box center [85, 33] width 21 height 21
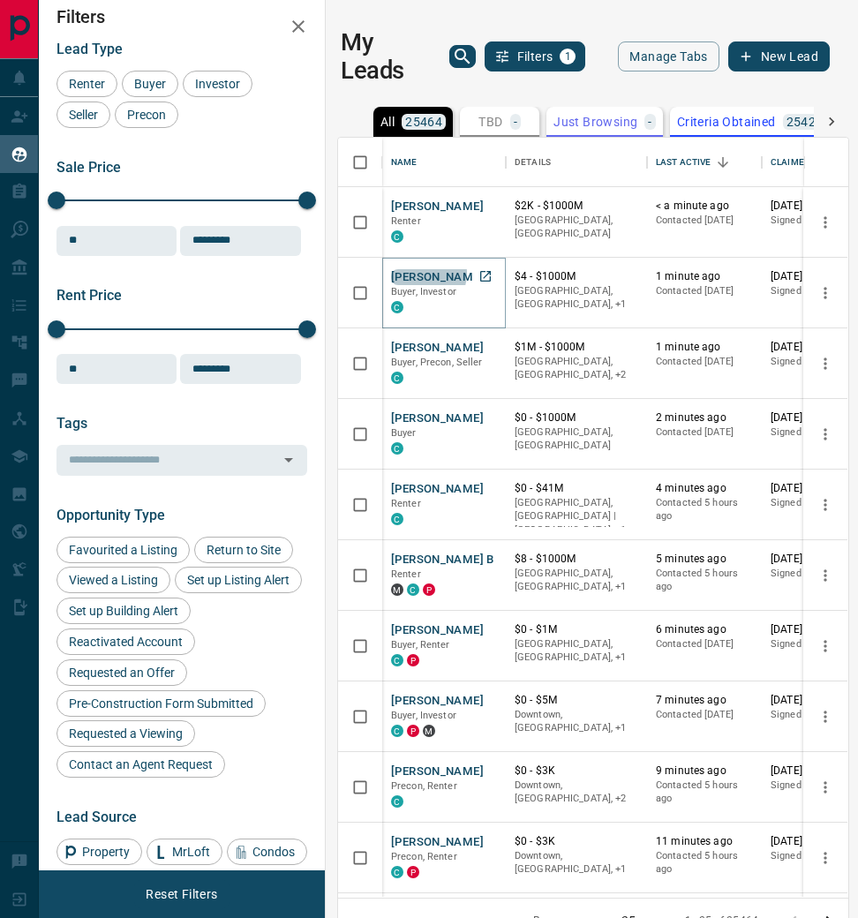
click at [424, 272] on button "[PERSON_NAME]" at bounding box center [437, 277] width 93 height 17
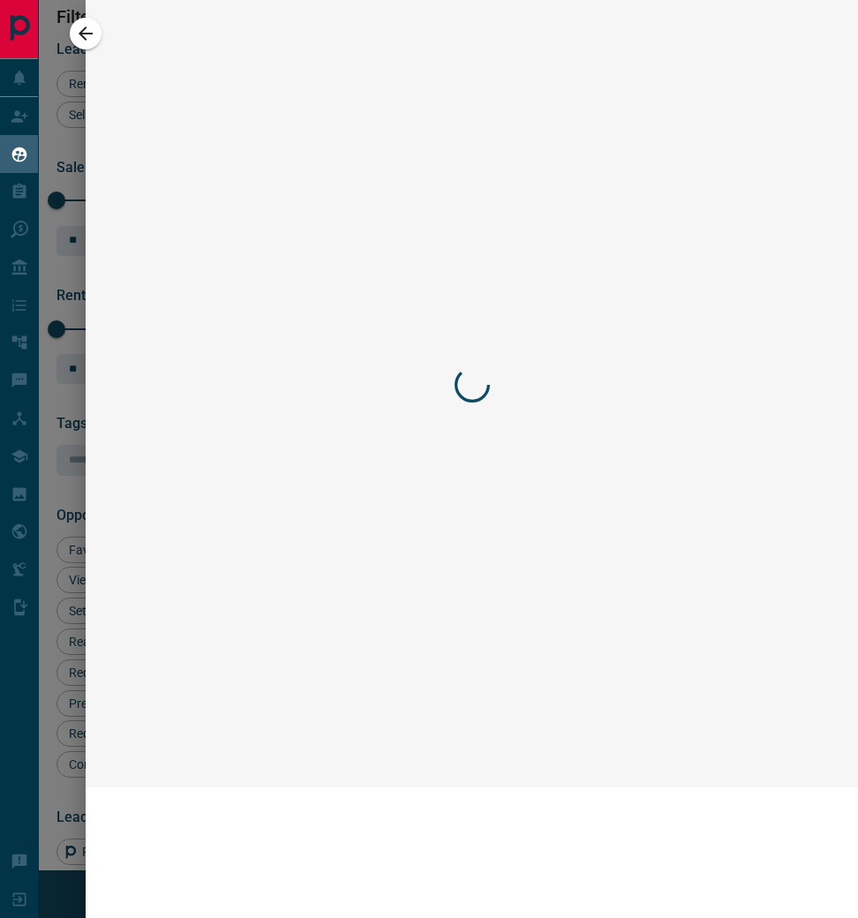
scroll to position [4, 0]
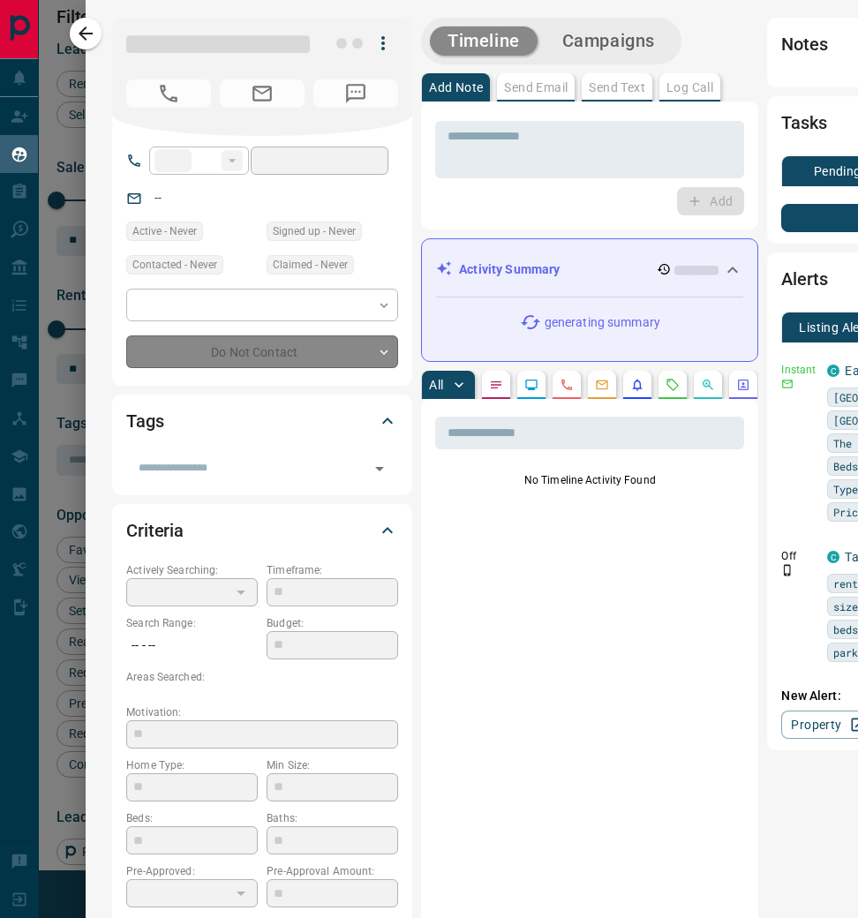
type input "**"
type input "**********"
type input "*"
type input "*********"
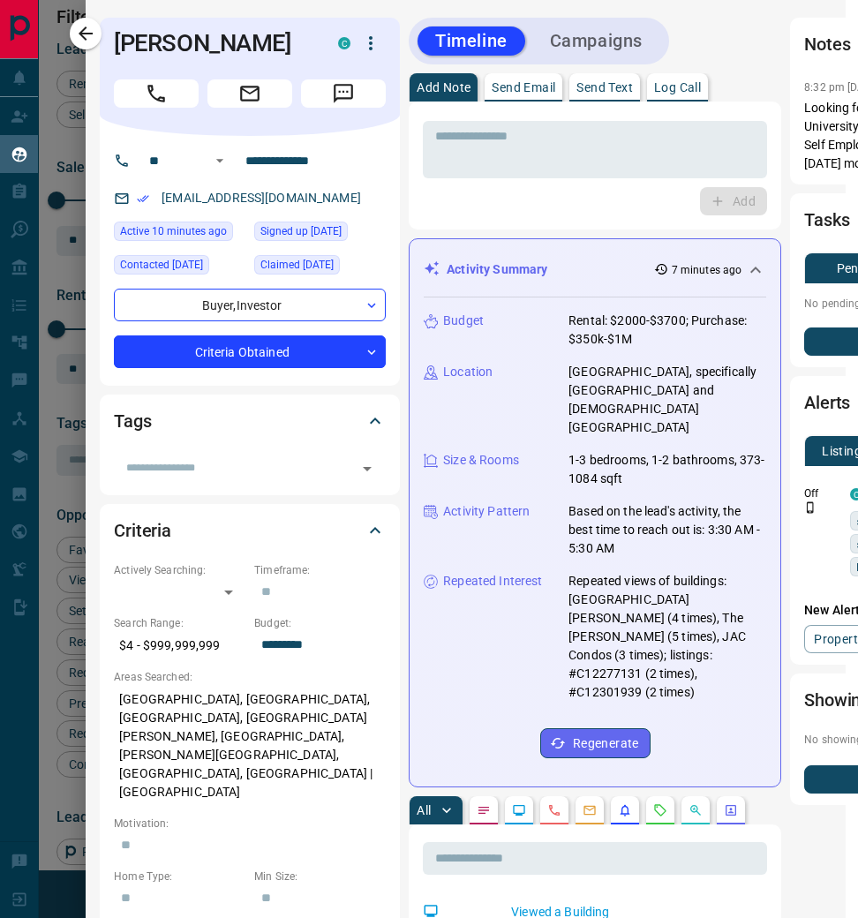
scroll to position [0, 12]
click at [92, 29] on icon "button" at bounding box center [85, 33] width 21 height 21
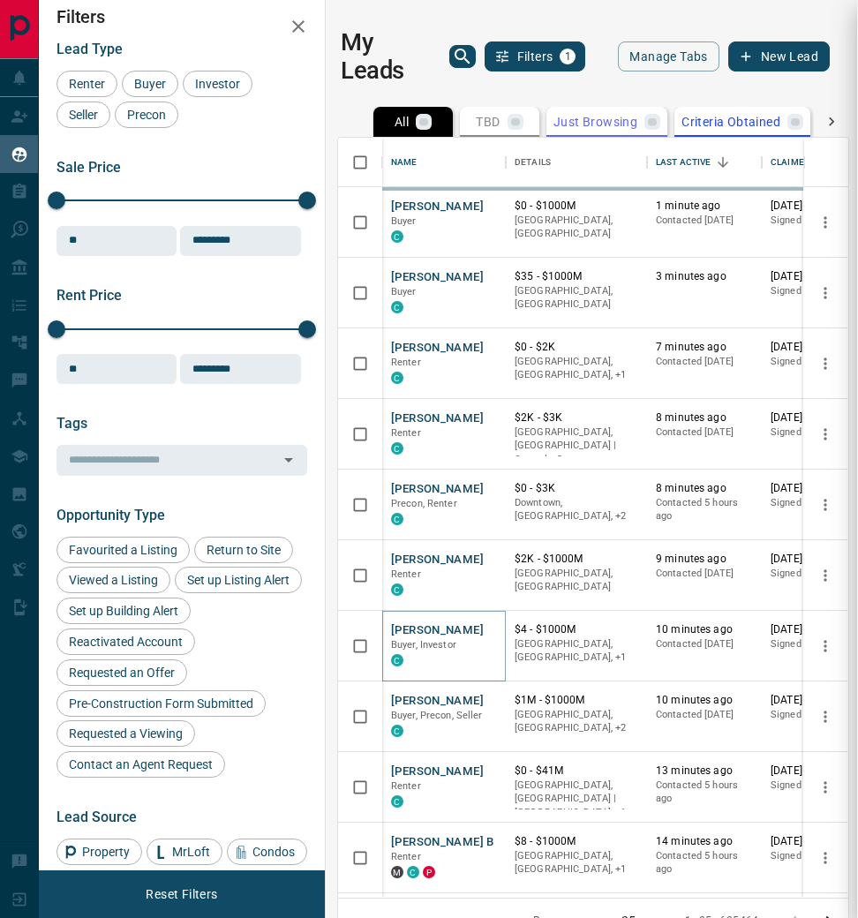
scroll to position [0, 0]
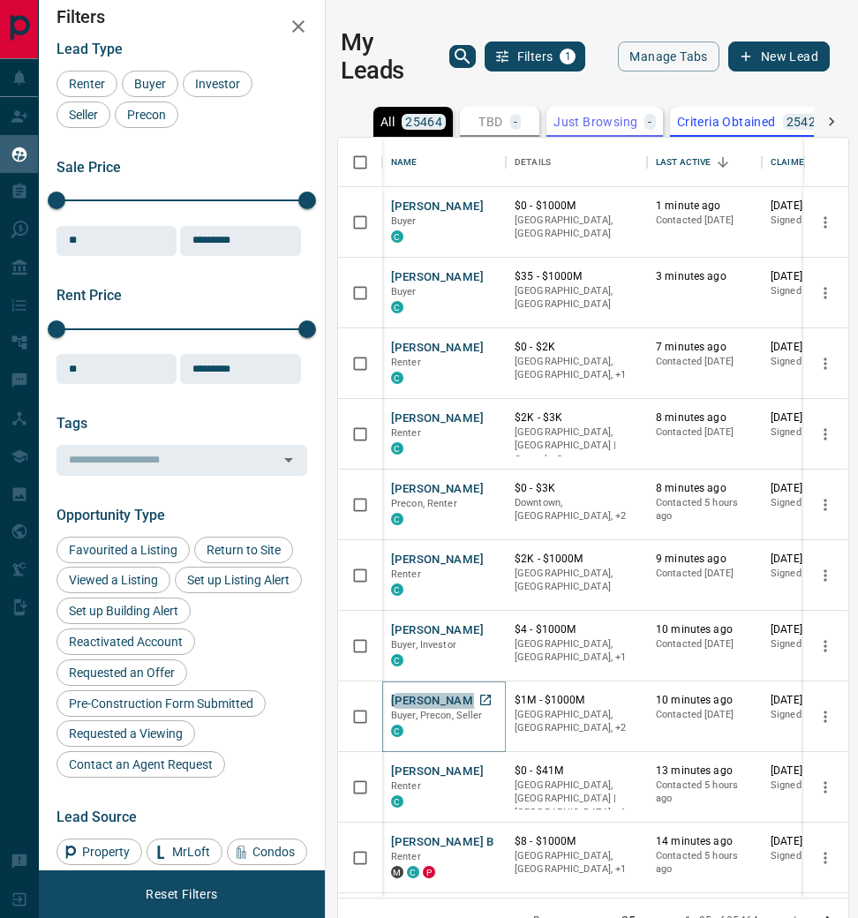
click at [440, 697] on button "[PERSON_NAME]" at bounding box center [437, 701] width 93 height 17
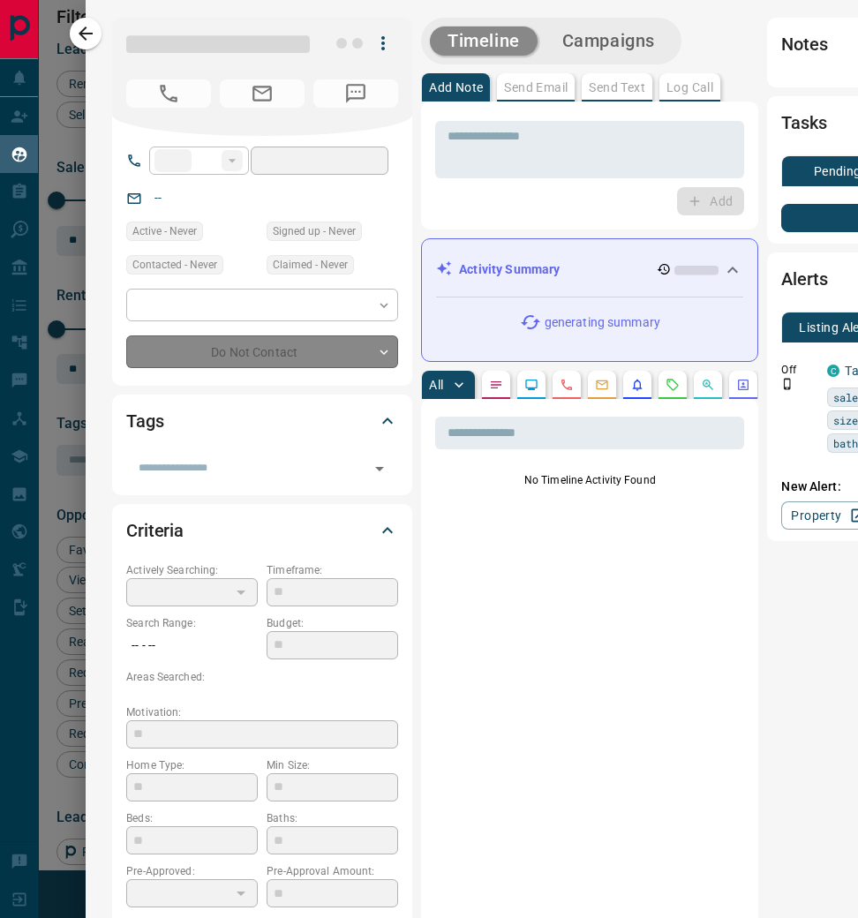
type input "**"
type input "**********"
type input "*"
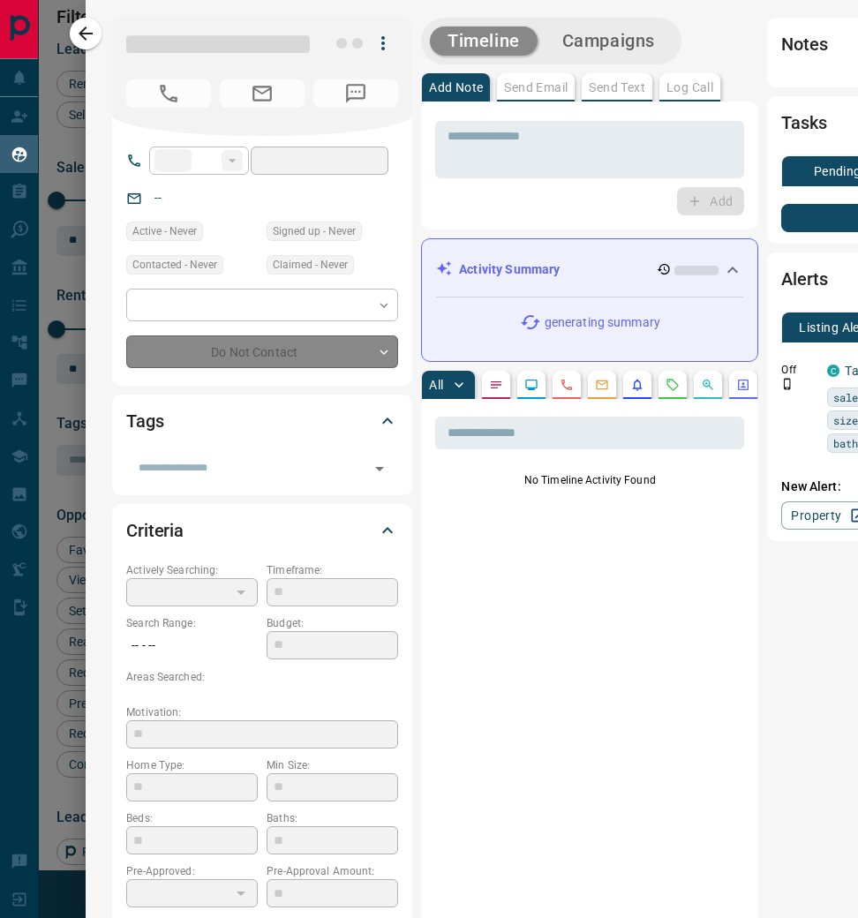
type input "*******"
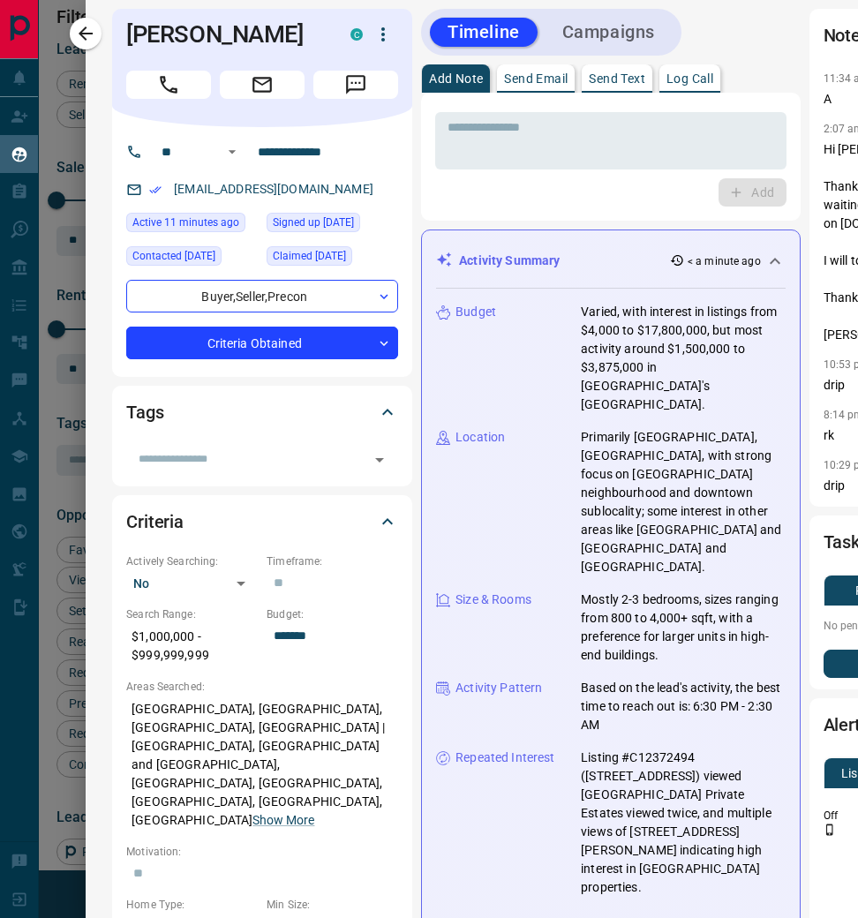
scroll to position [9, 0]
click at [96, 35] on icon "button" at bounding box center [85, 33] width 21 height 21
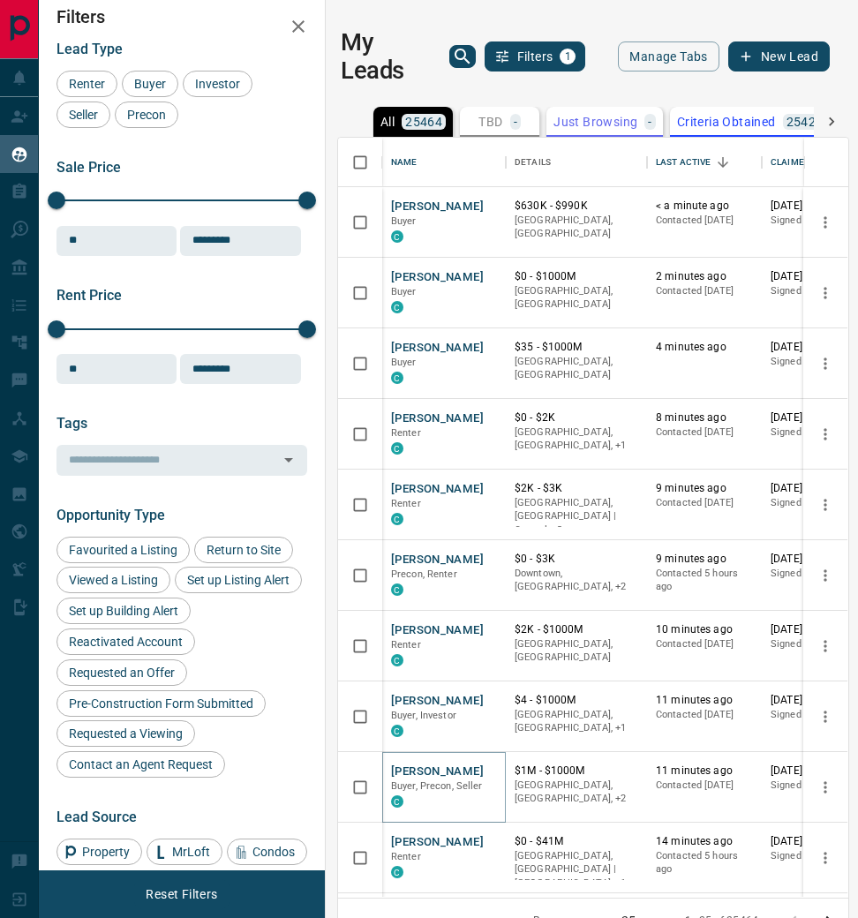
scroll to position [0, 0]
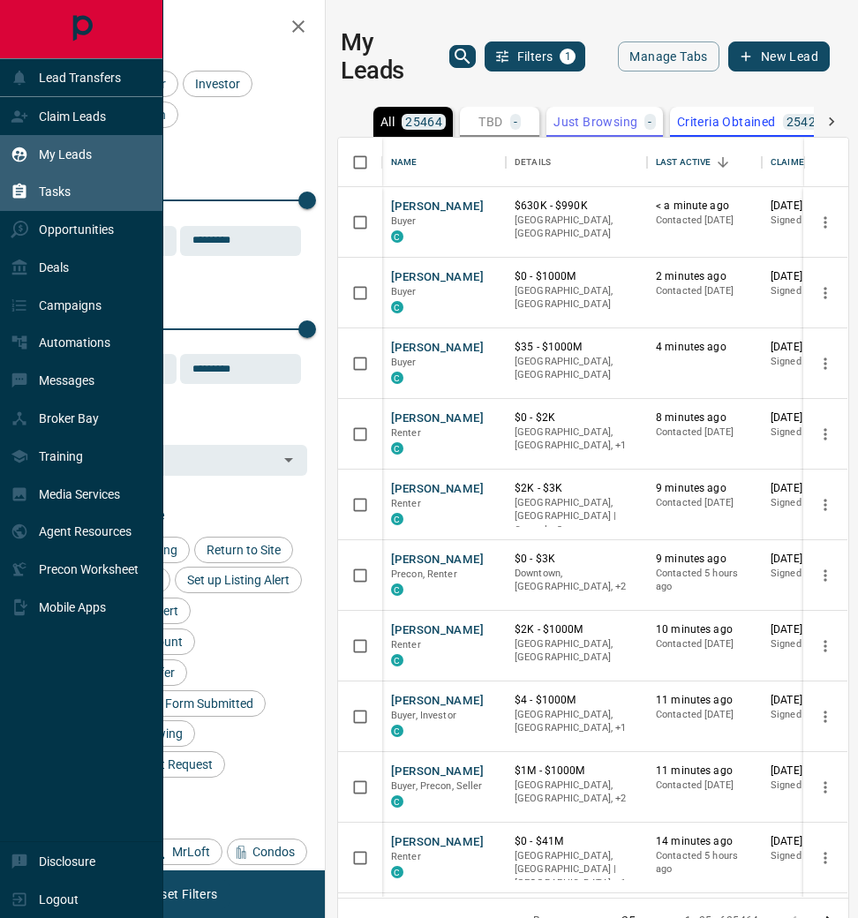
click at [107, 192] on div "Tasks" at bounding box center [81, 192] width 163 height 38
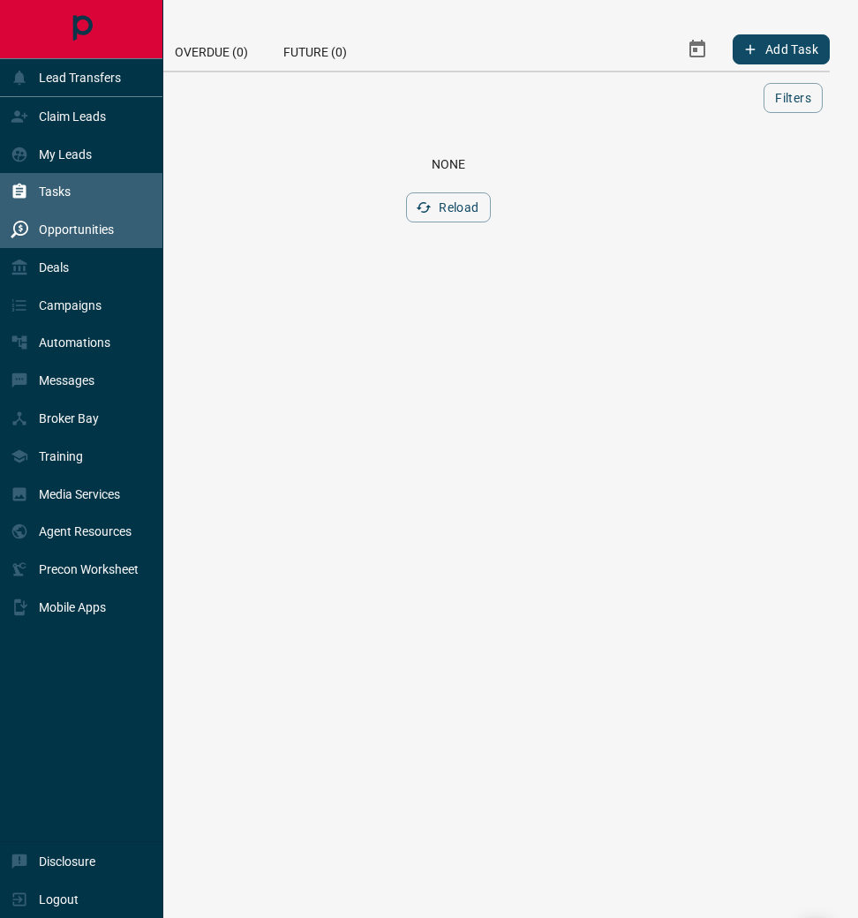
click at [100, 230] on p "Opportunities" at bounding box center [76, 229] width 75 height 14
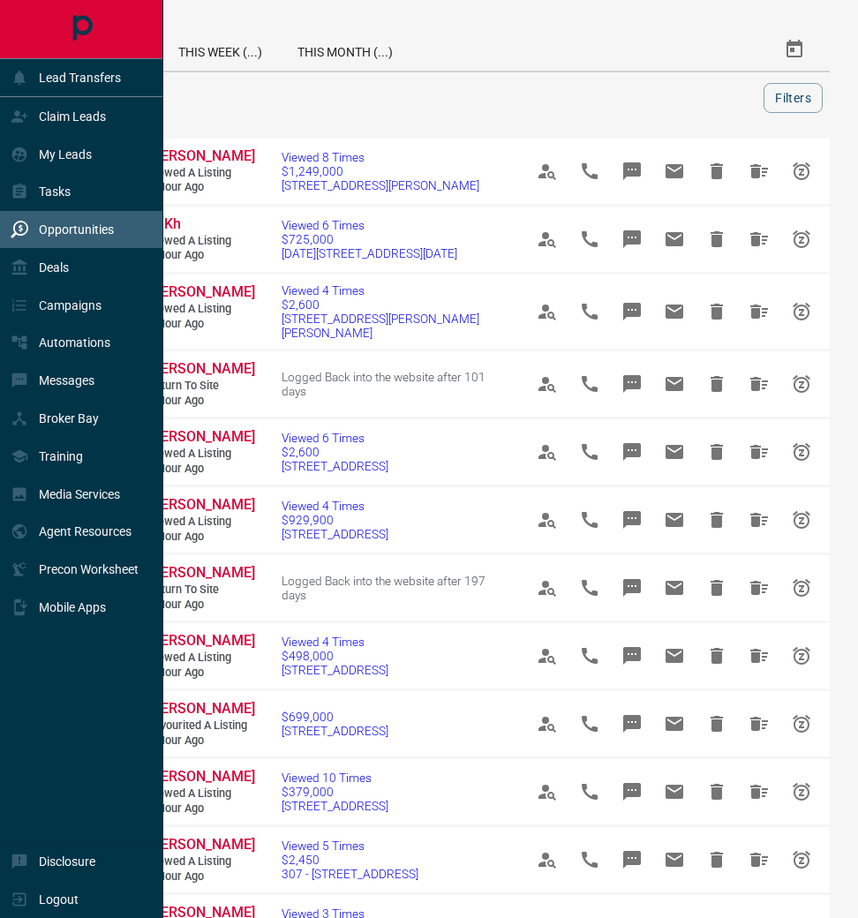
scroll to position [1, 0]
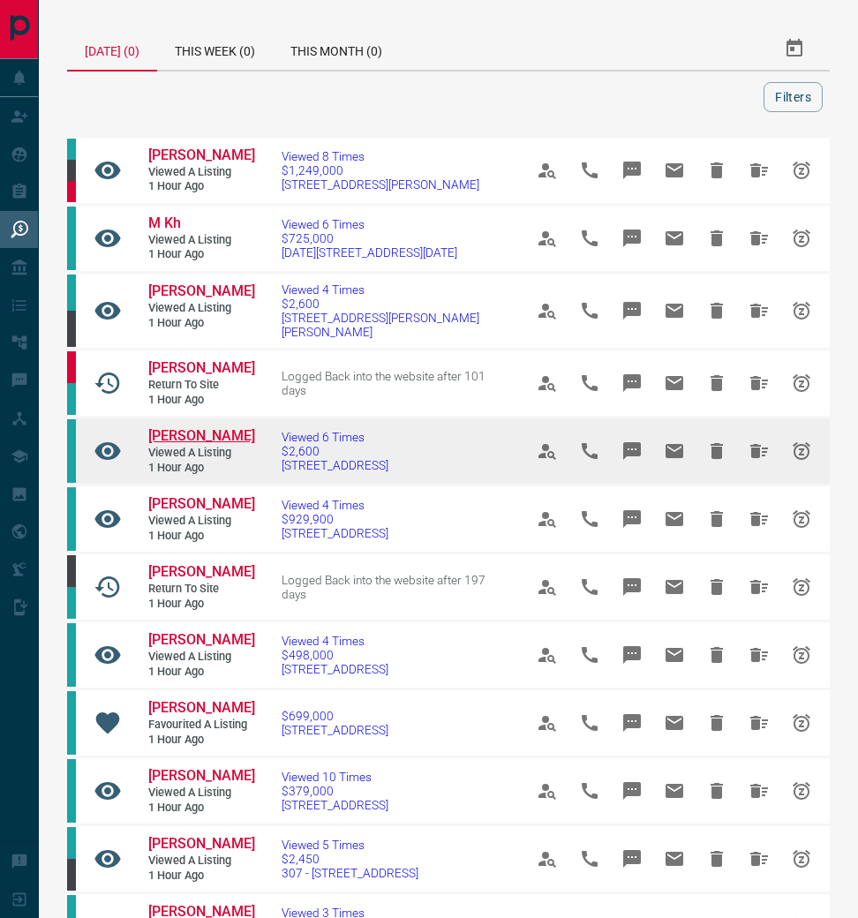
click at [185, 437] on span "[PERSON_NAME]" at bounding box center [201, 435] width 107 height 17
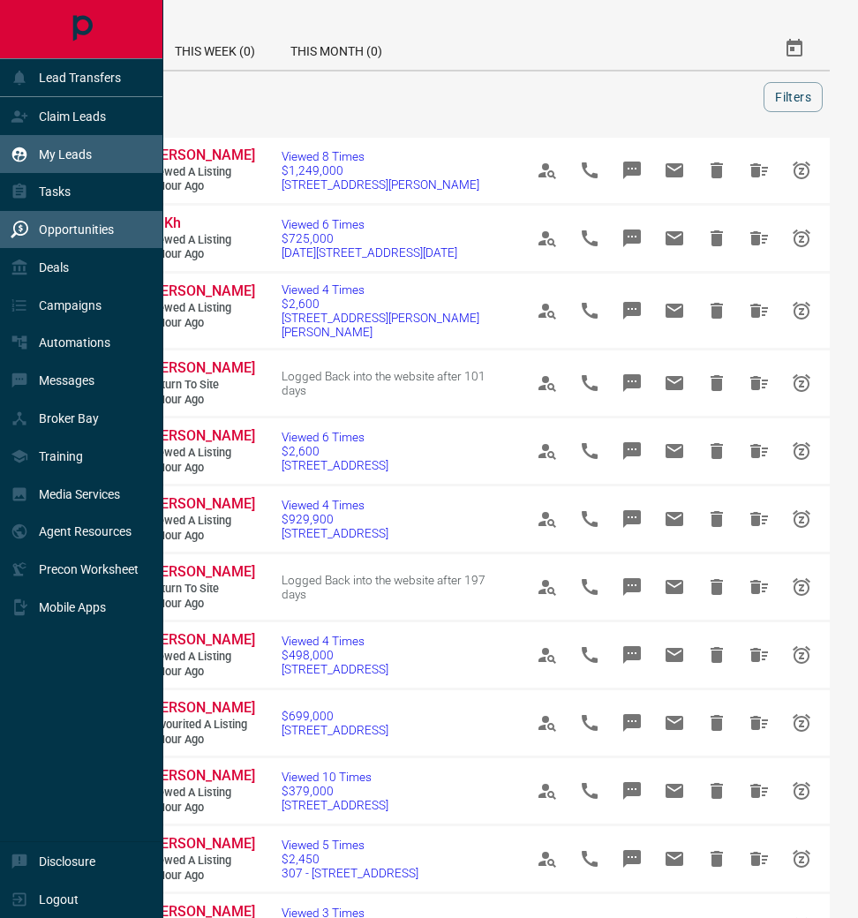
click at [118, 155] on div "My Leads" at bounding box center [81, 154] width 163 height 38
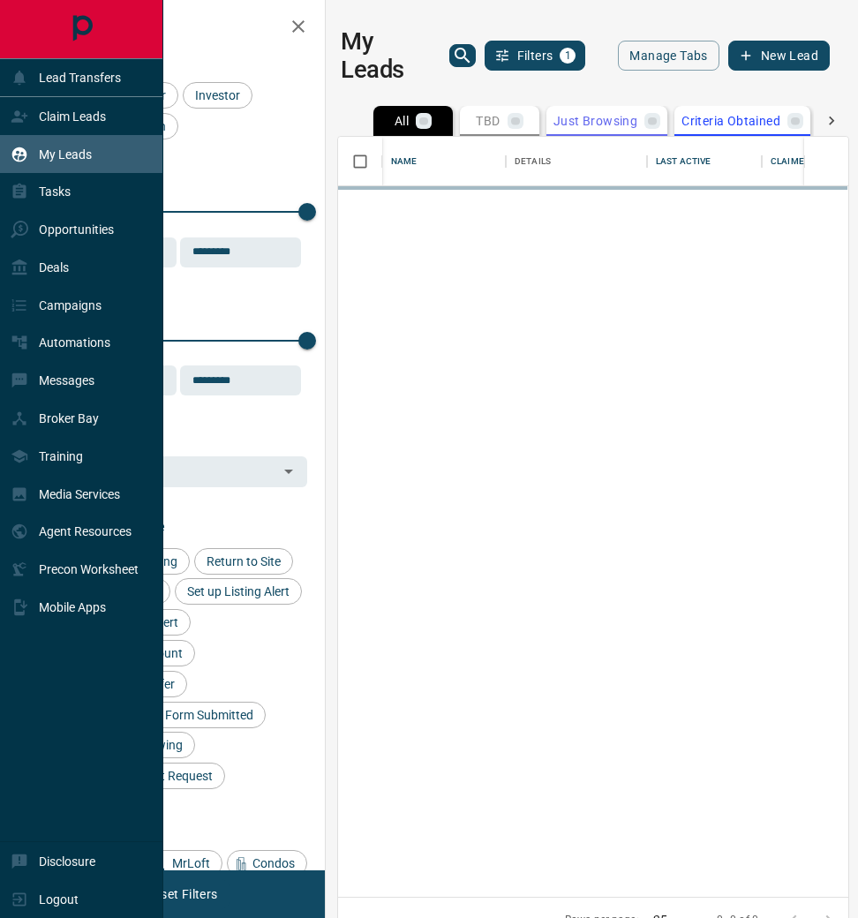
scroll to position [759, 509]
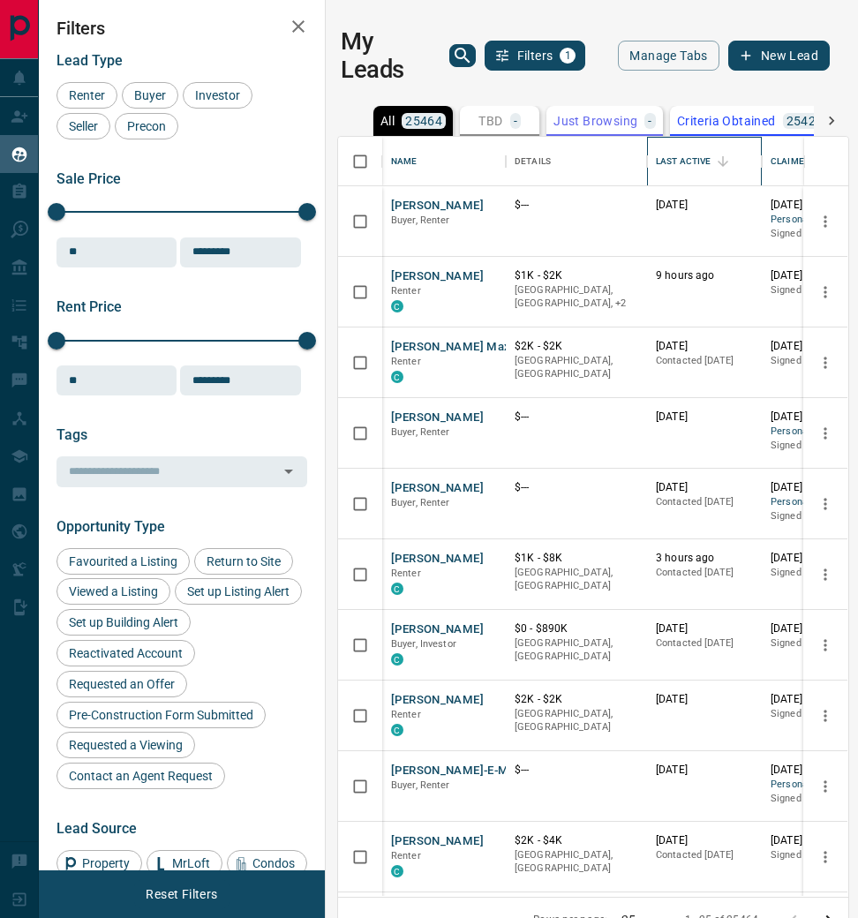
click at [683, 155] on div "Last Active" at bounding box center [683, 161] width 55 height 49
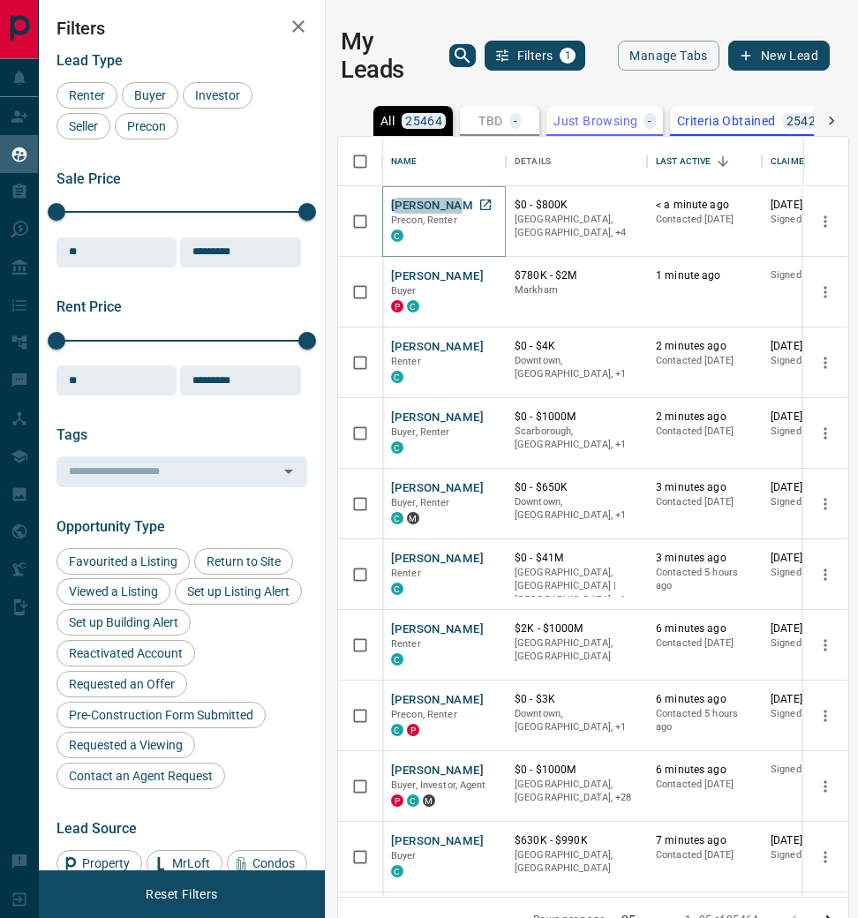
click at [414, 203] on button "[PERSON_NAME]" at bounding box center [437, 206] width 93 height 17
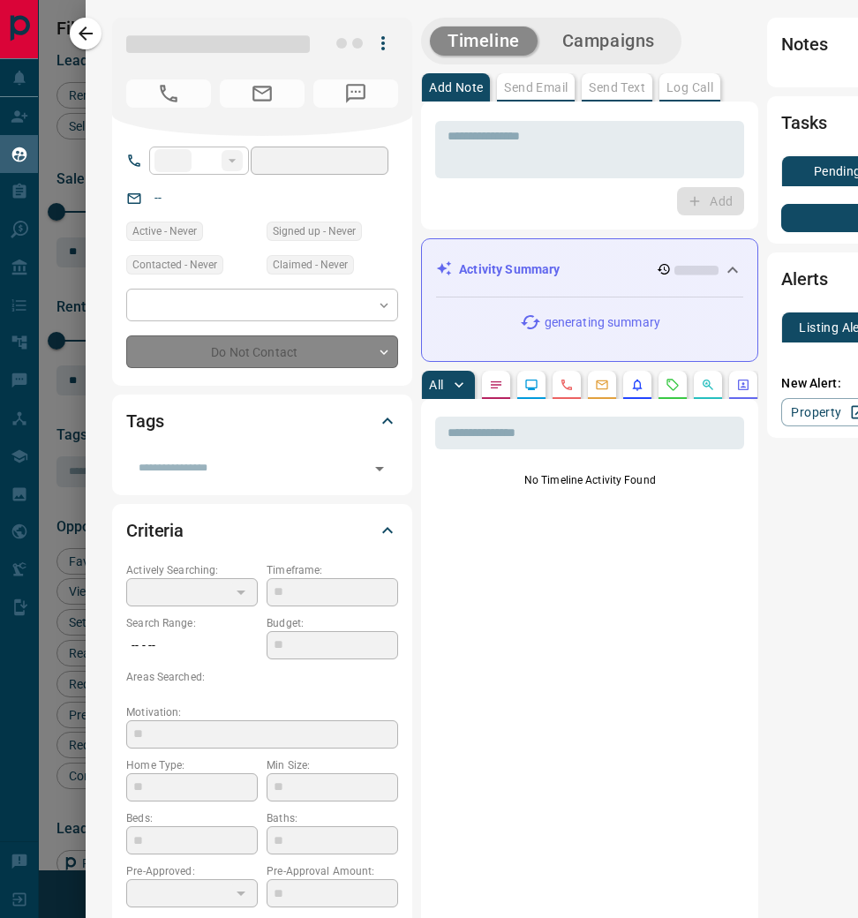
type input "**"
type input "**********"
type input "*"
type input "*******"
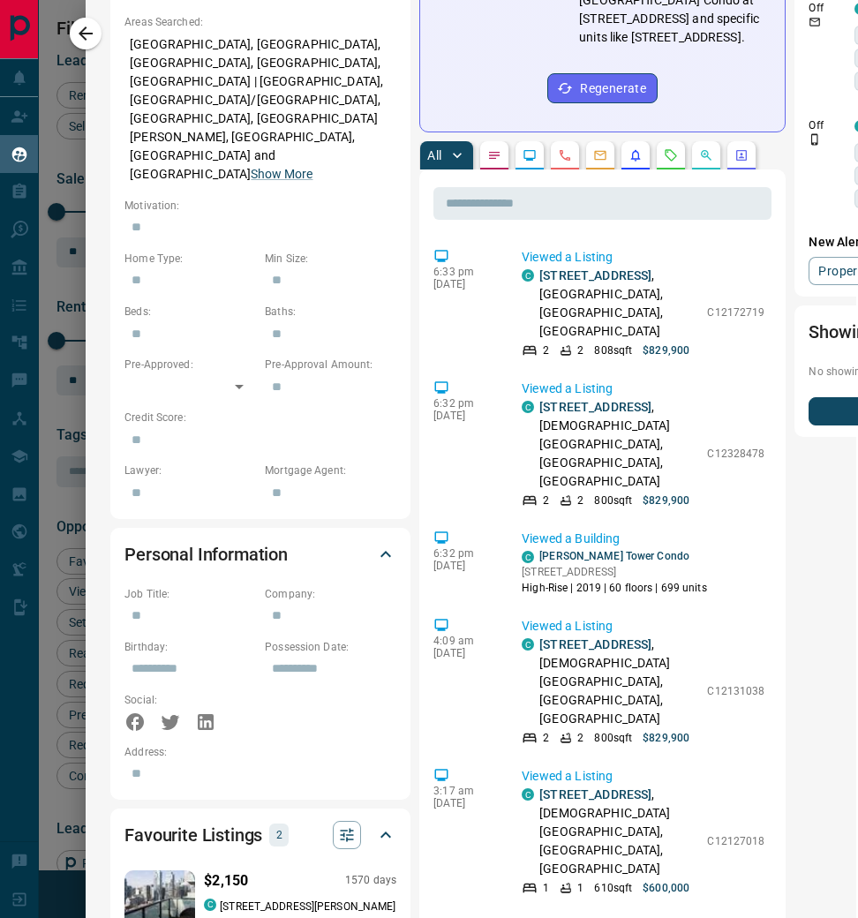
scroll to position [657, 2]
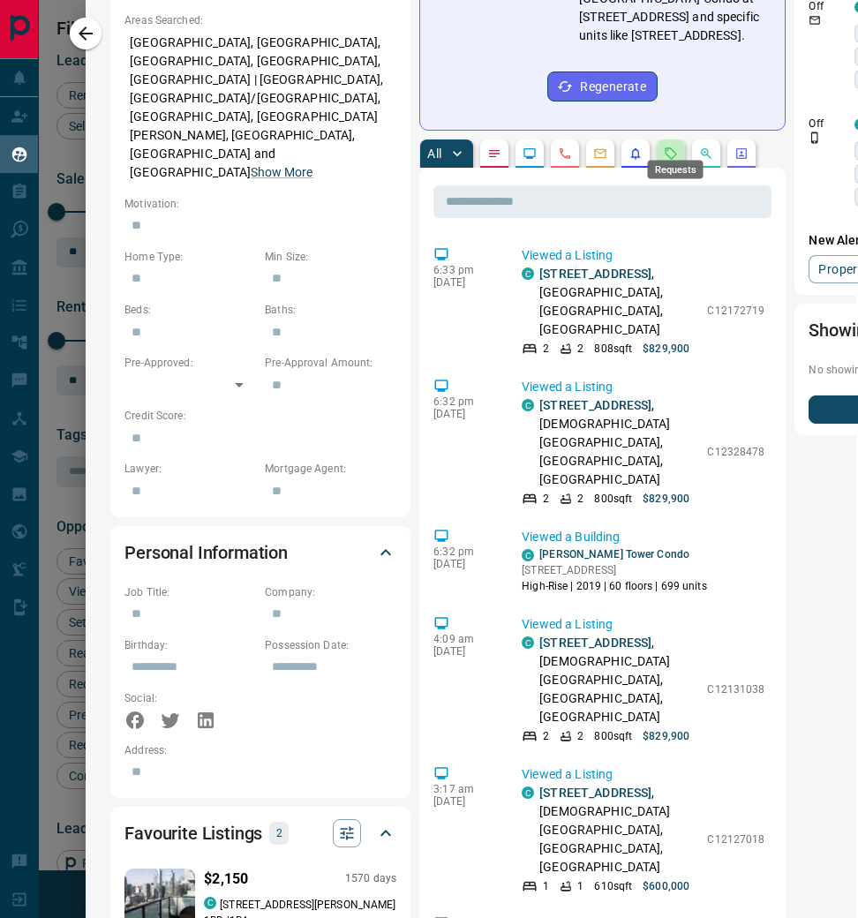
click at [672, 147] on icon "Requests" at bounding box center [671, 152] width 11 height 11
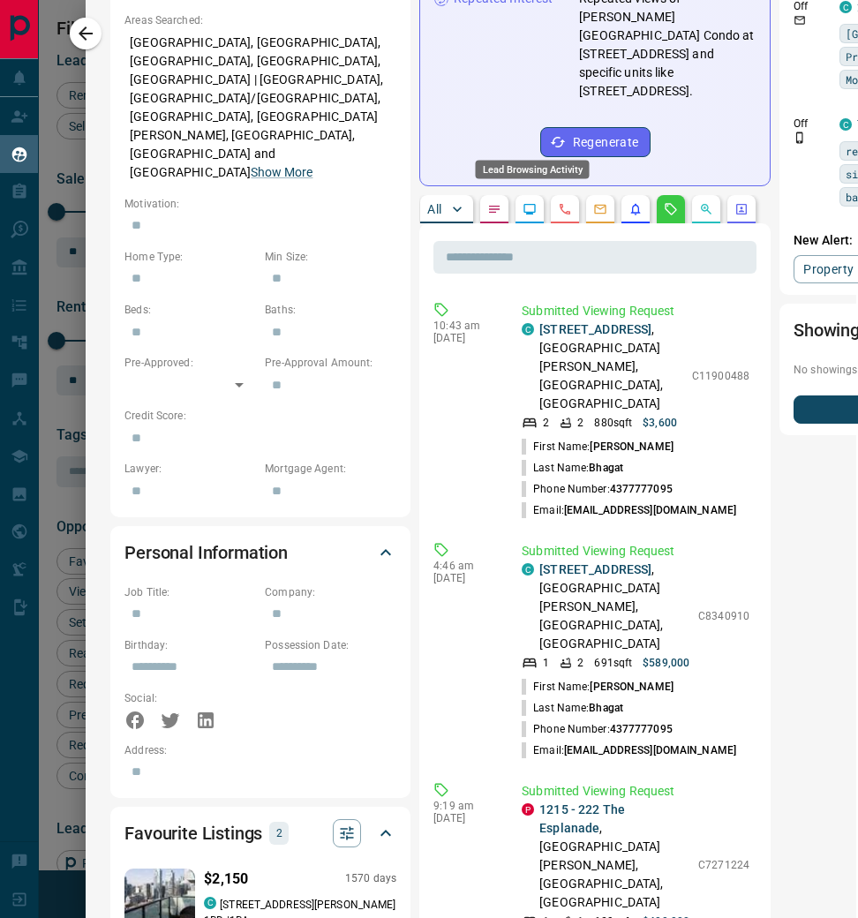
click at [530, 202] on icon "Lead Browsing Activity" at bounding box center [530, 209] width 14 height 14
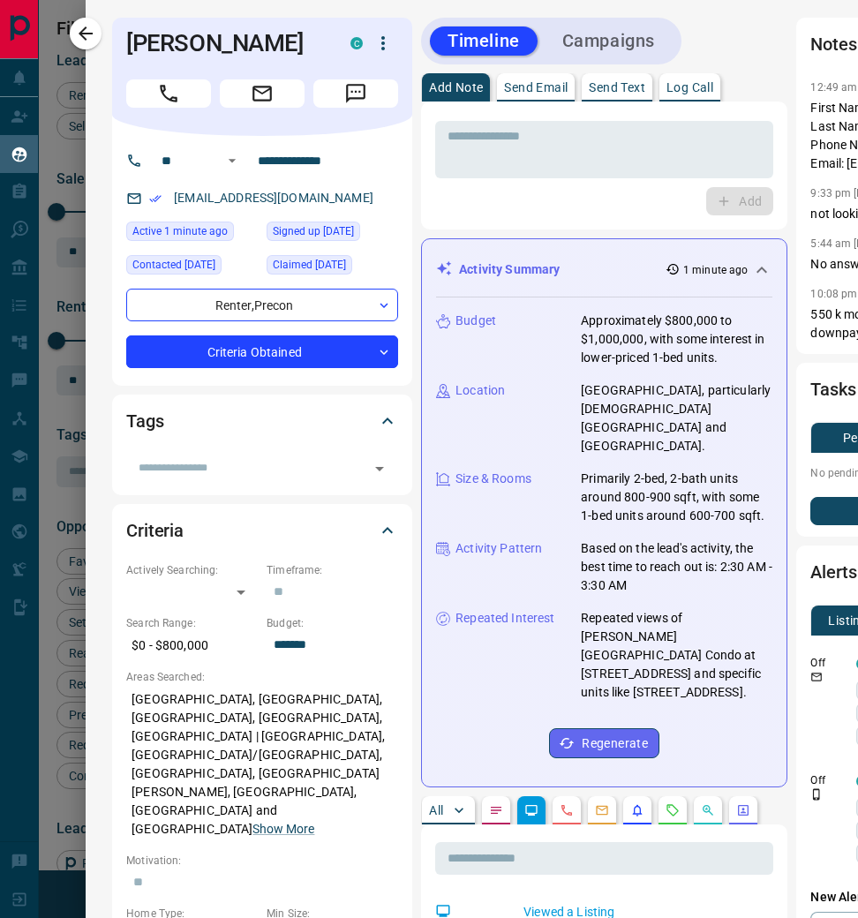
scroll to position [0, 0]
click at [319, 201] on div "[EMAIL_ADDRESS][DOMAIN_NAME]" at bounding box center [262, 198] width 272 height 29
drag, startPoint x: 313, startPoint y: 201, endPoint x: 200, endPoint y: 192, distance: 113.4
click at [200, 192] on div "[EMAIL_ADDRESS][DOMAIN_NAME]" at bounding box center [262, 198] width 272 height 29
click at [376, 358] on body "Lead Transfers Claim Leads My Leads Tasks Opportunities Deals Campaigns Automat…" at bounding box center [429, 472] width 858 height 944
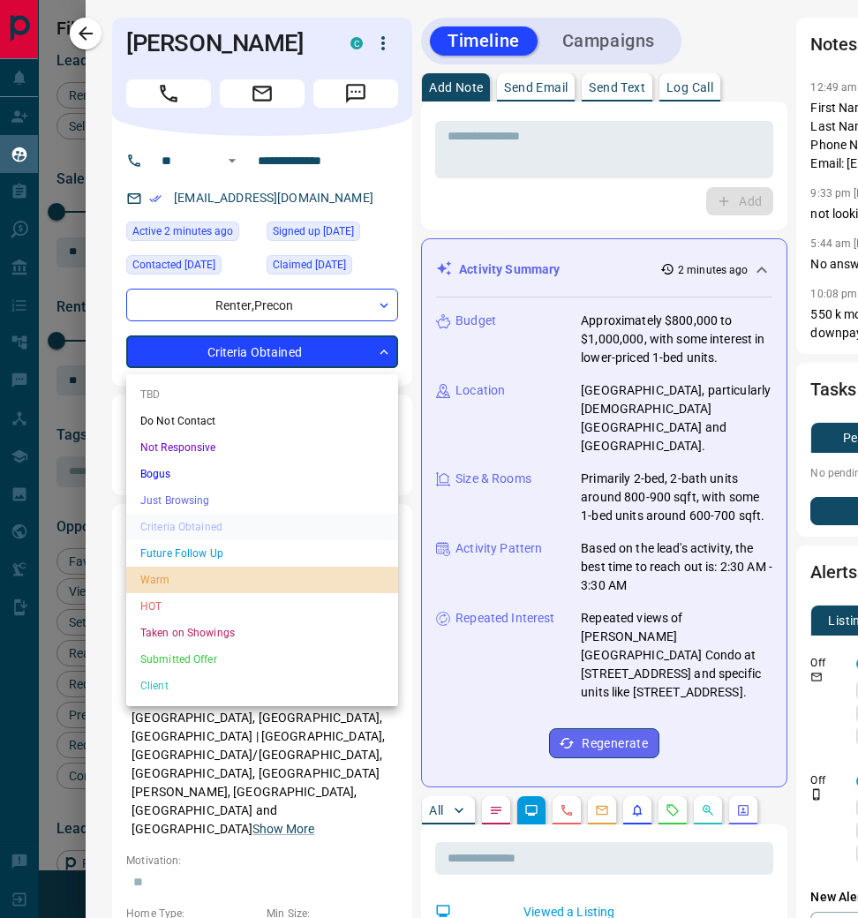
click at [245, 573] on li "Warm" at bounding box center [262, 580] width 272 height 26
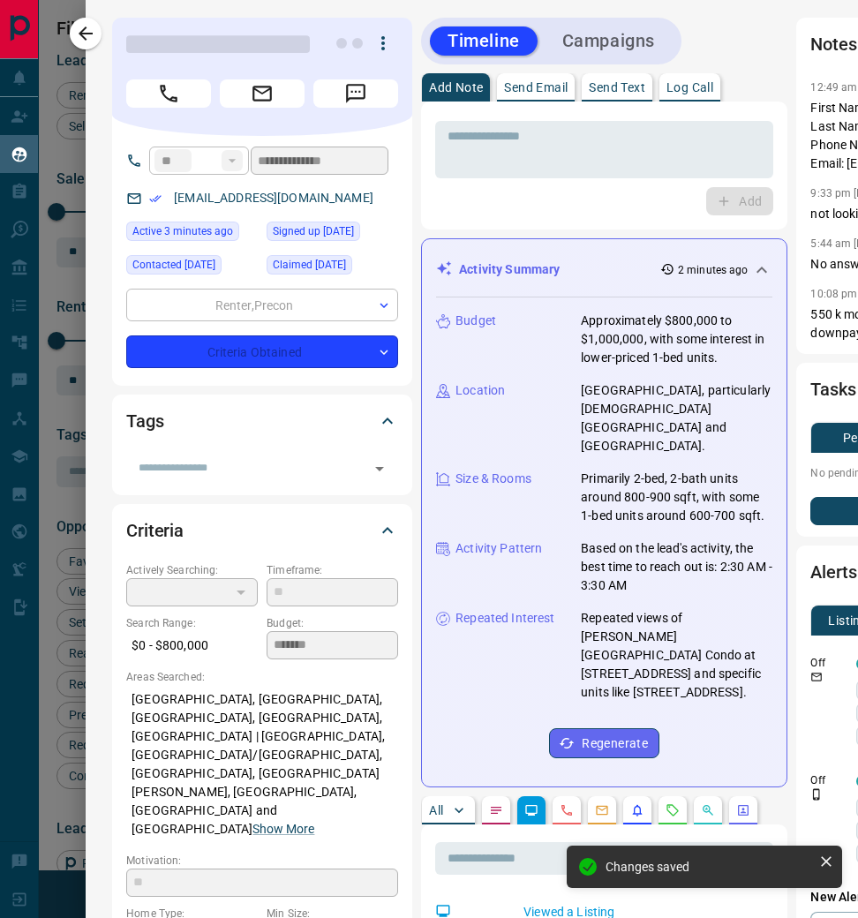
type input "**********"
type input "*"
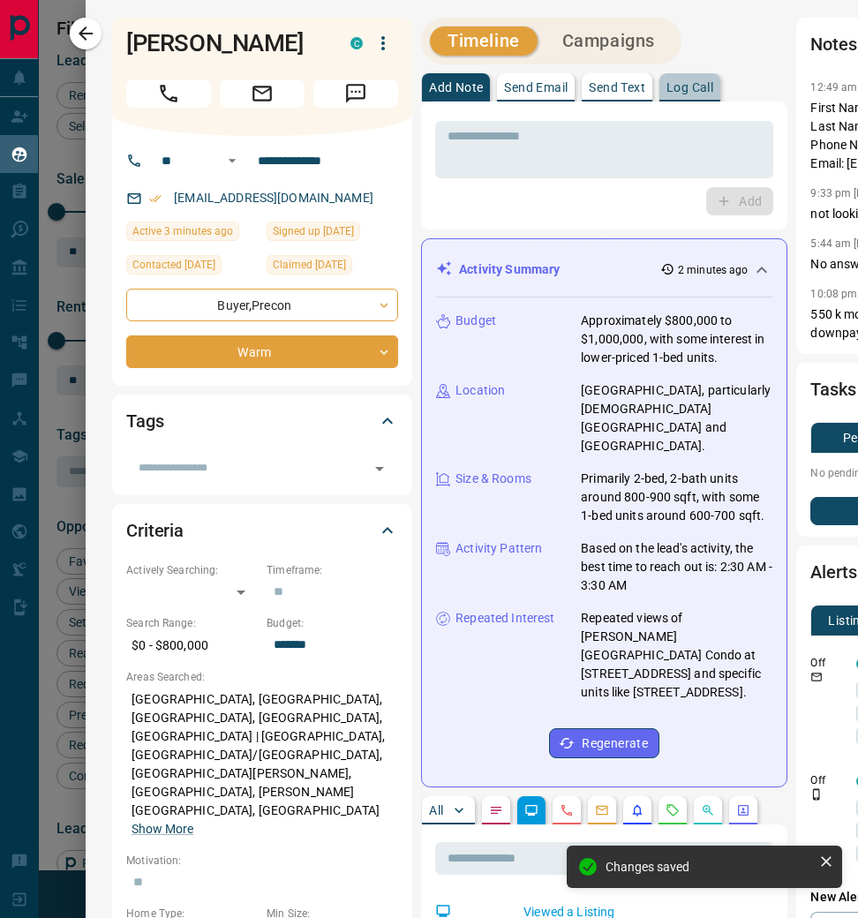
click at [697, 89] on p "Log Call" at bounding box center [690, 87] width 47 height 12
click at [718, 203] on button "Log Call" at bounding box center [739, 201] width 70 height 28
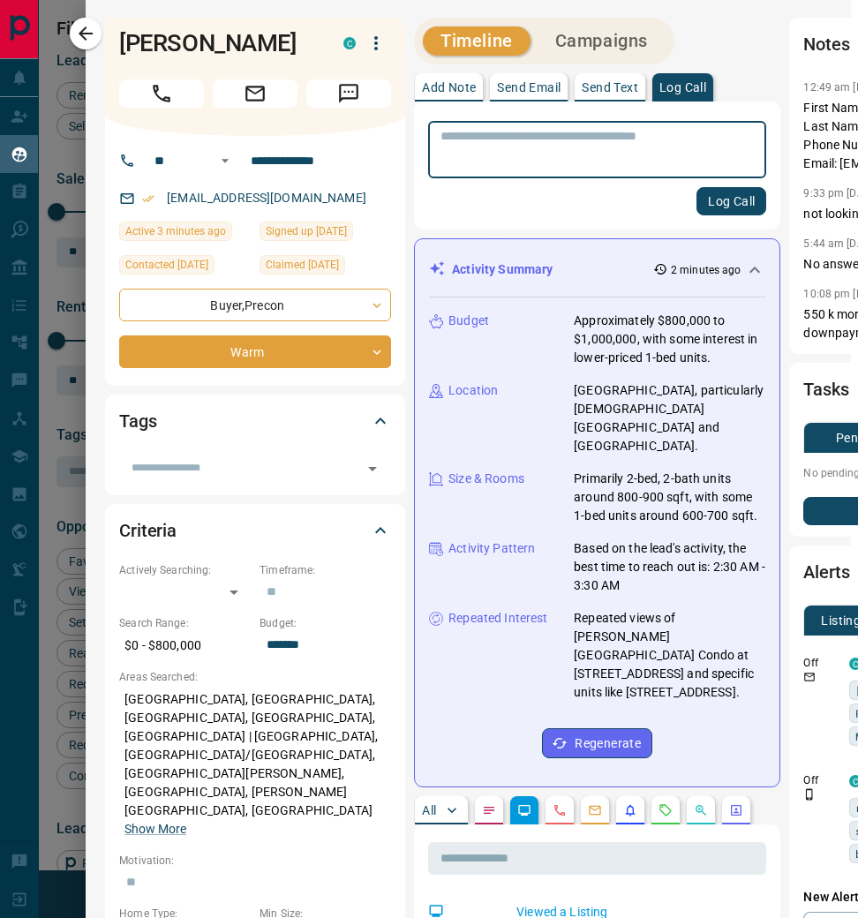
scroll to position [0, 7]
click at [94, 37] on icon "button" at bounding box center [85, 33] width 21 height 21
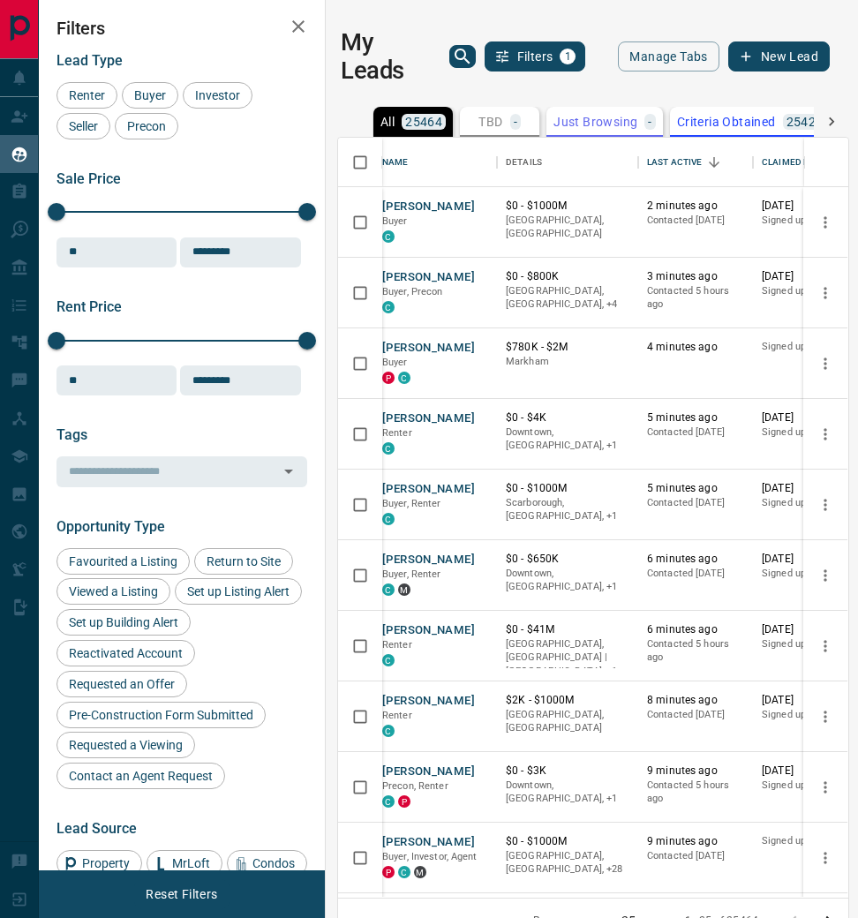
scroll to position [0, 9]
click at [401, 554] on button "[PERSON_NAME]" at bounding box center [428, 560] width 93 height 17
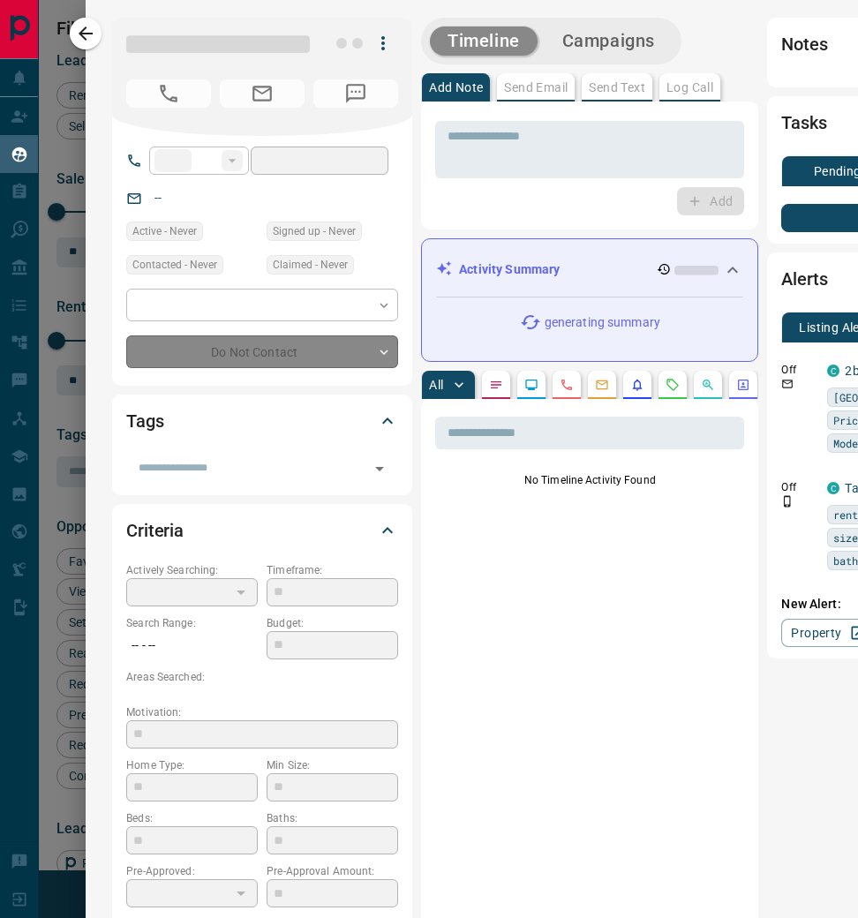
type input "**"
type input "**********"
type input "*"
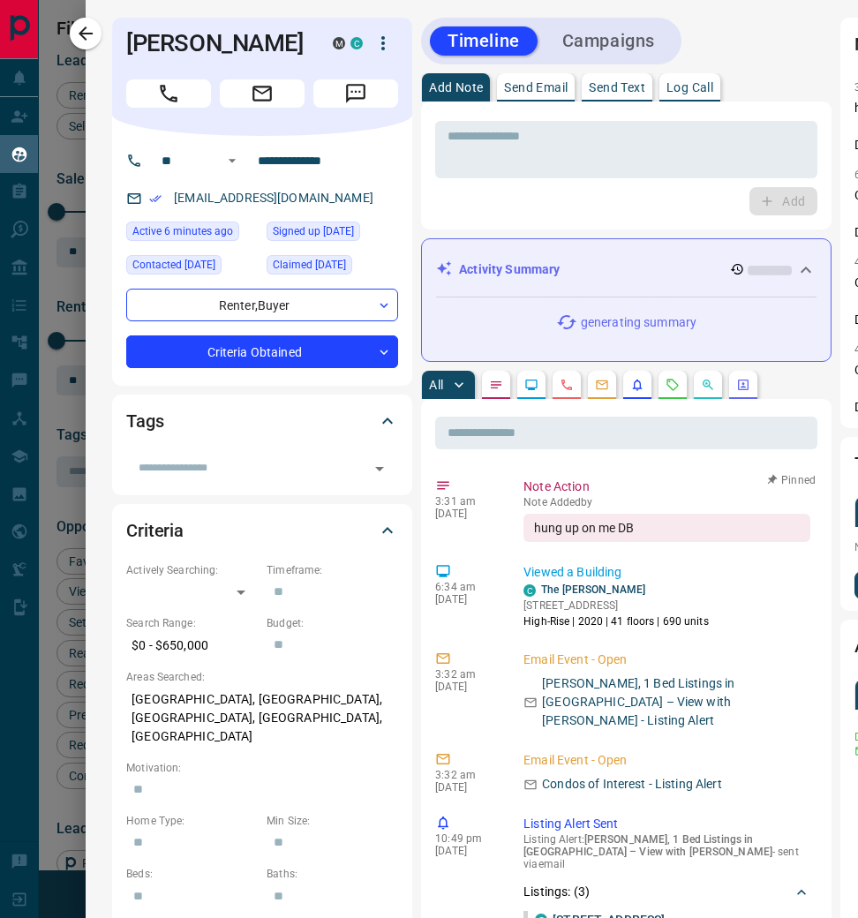
scroll to position [0, 0]
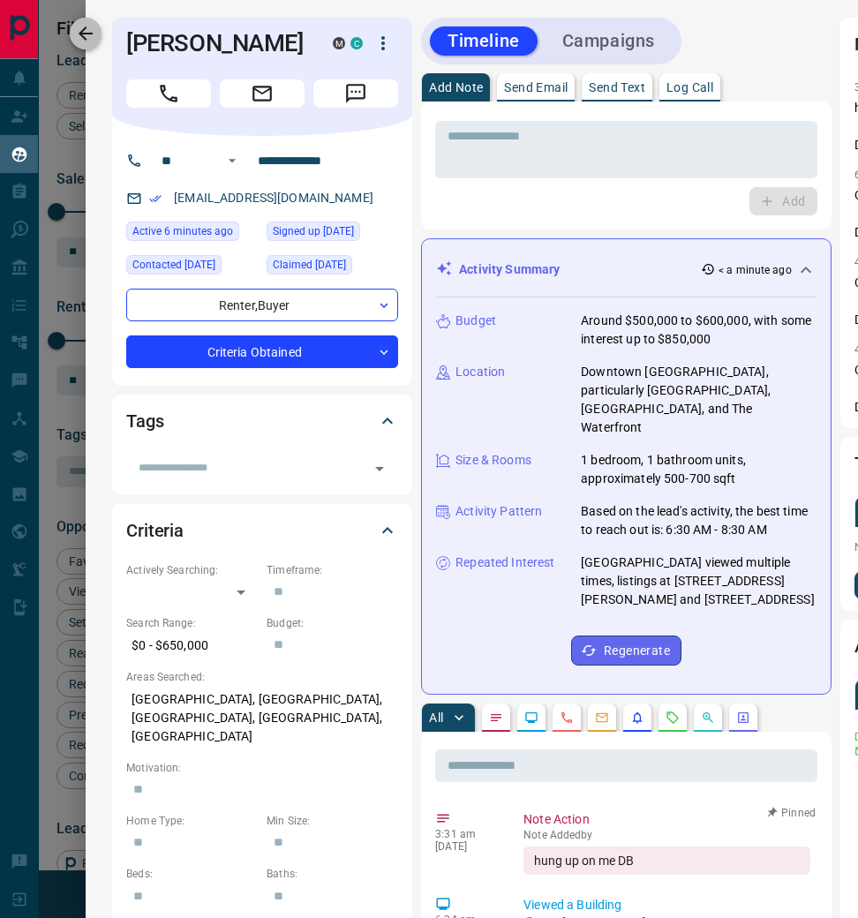
click at [96, 37] on icon "button" at bounding box center [85, 33] width 21 height 21
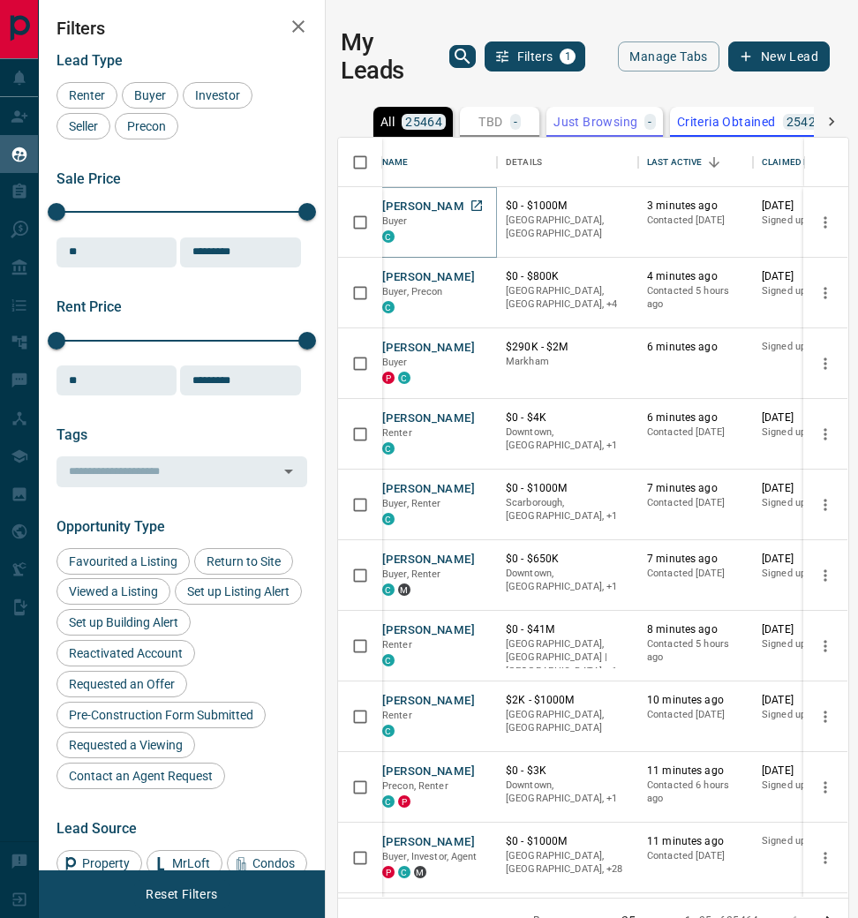
click at [410, 199] on button "[PERSON_NAME]" at bounding box center [428, 207] width 93 height 17
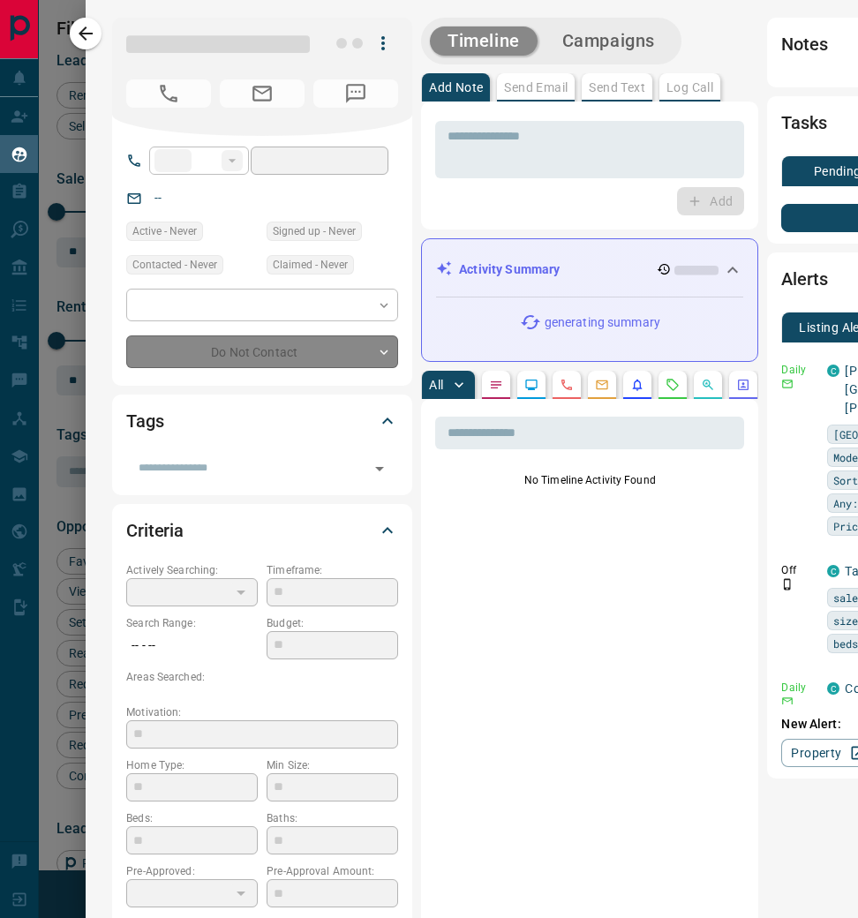
type input "**"
type input "**********"
type input "*"
type input "*******"
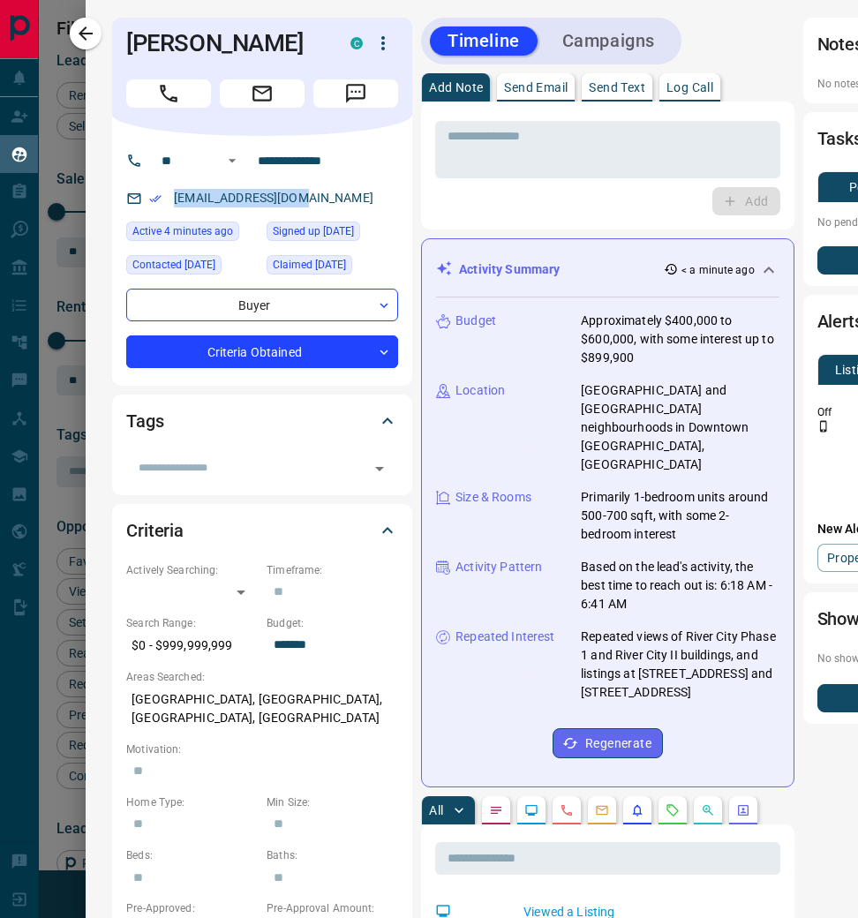
drag, startPoint x: 320, startPoint y: 202, endPoint x: 170, endPoint y: 192, distance: 149.5
click at [170, 192] on div "[EMAIL_ADDRESS][DOMAIN_NAME]" at bounding box center [262, 198] width 272 height 29
click at [686, 92] on p "Log Call" at bounding box center [690, 87] width 47 height 12
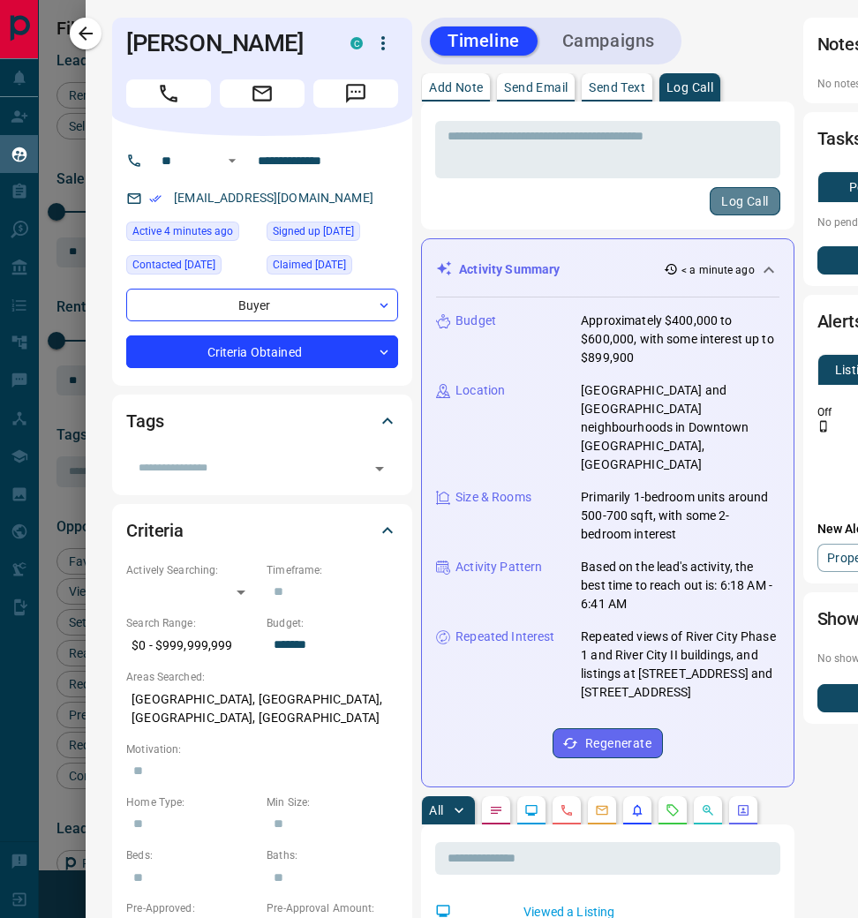
click at [713, 195] on button "Log Call" at bounding box center [745, 201] width 70 height 28
click at [95, 36] on icon "button" at bounding box center [85, 33] width 21 height 21
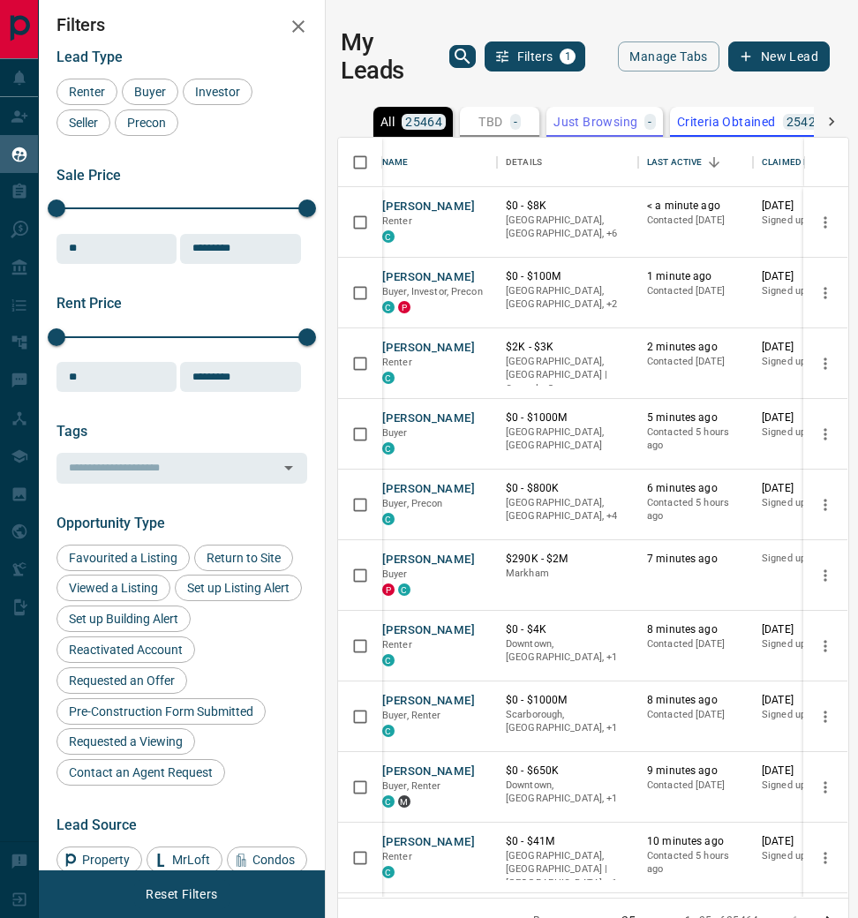
scroll to position [8, 0]
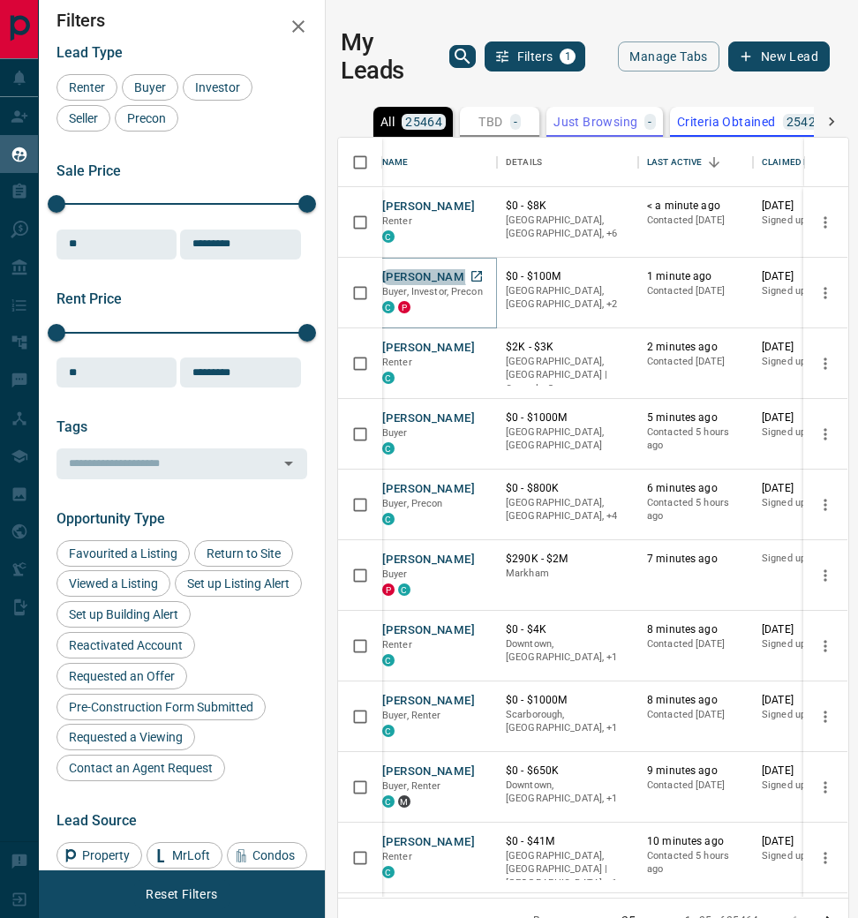
click at [422, 276] on button "[PERSON_NAME]" at bounding box center [428, 277] width 93 height 17
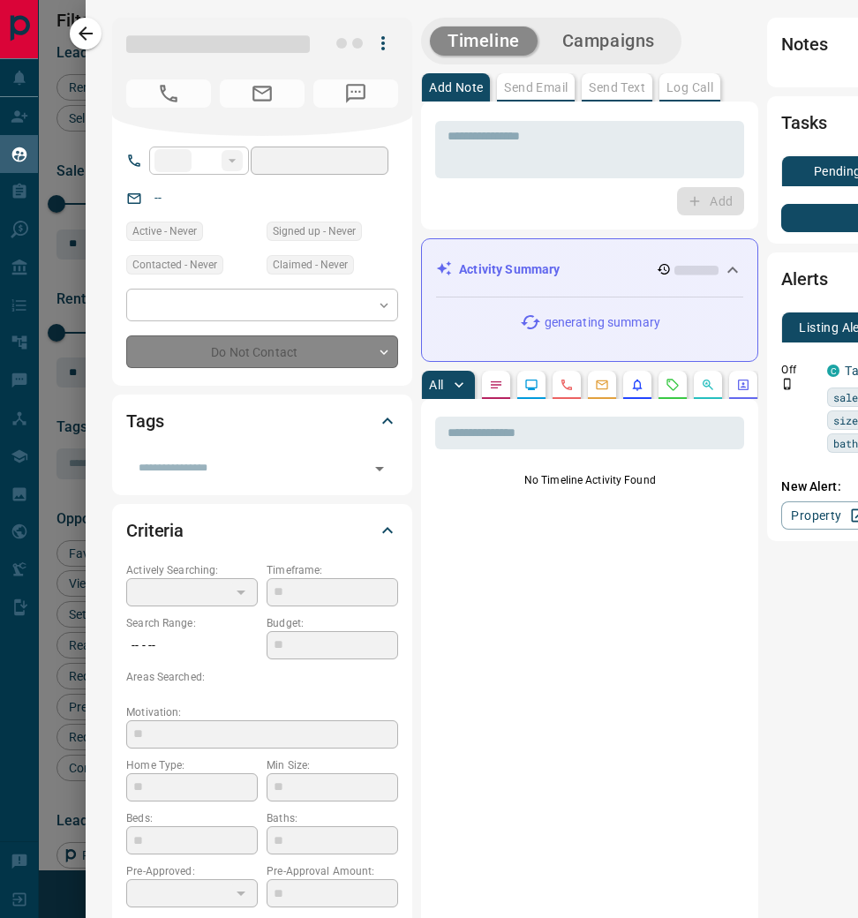
type input "**"
type input "**********"
type input "*"
type input "*******"
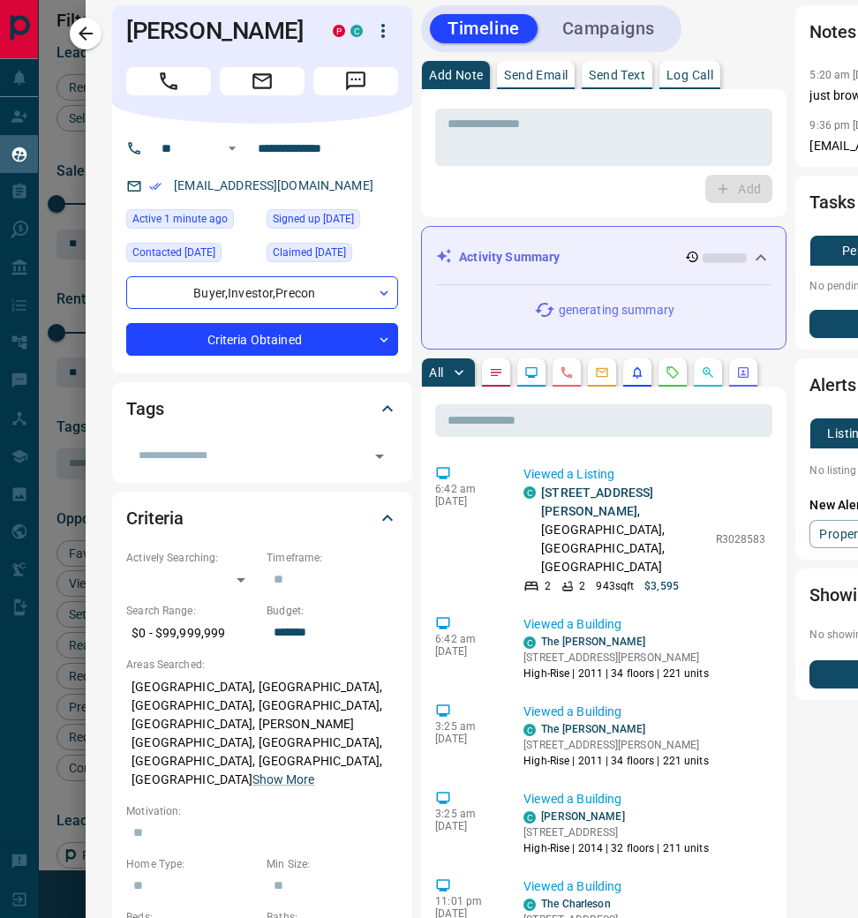
scroll to position [12, 0]
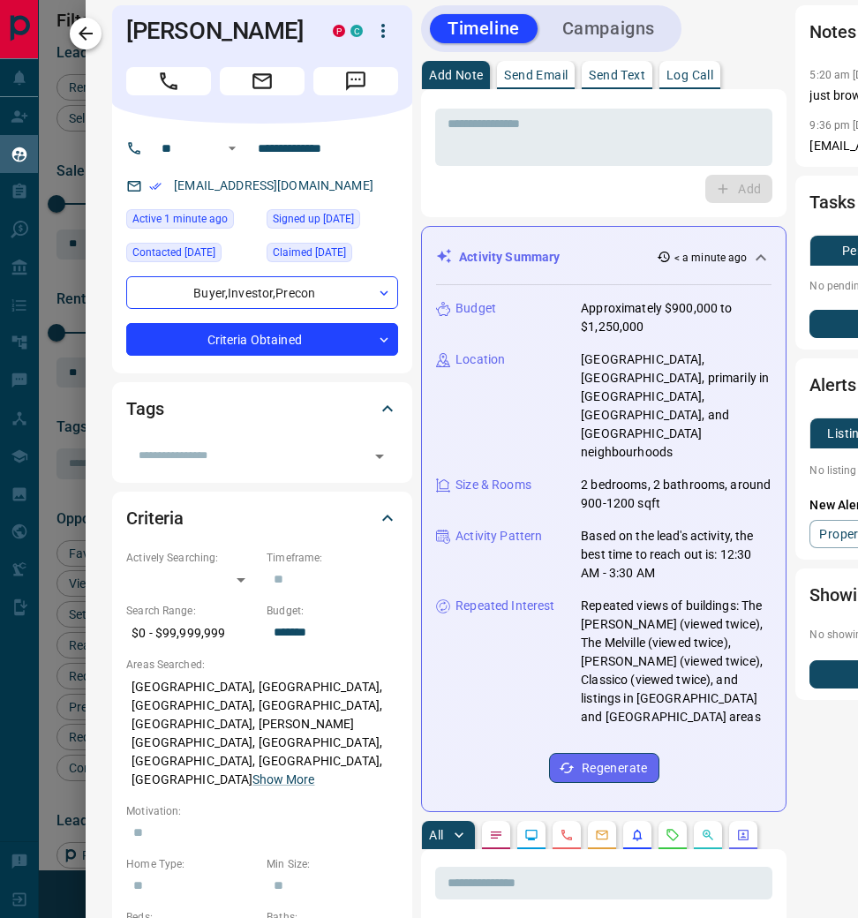
click at [92, 32] on icon "button" at bounding box center [85, 33] width 21 height 21
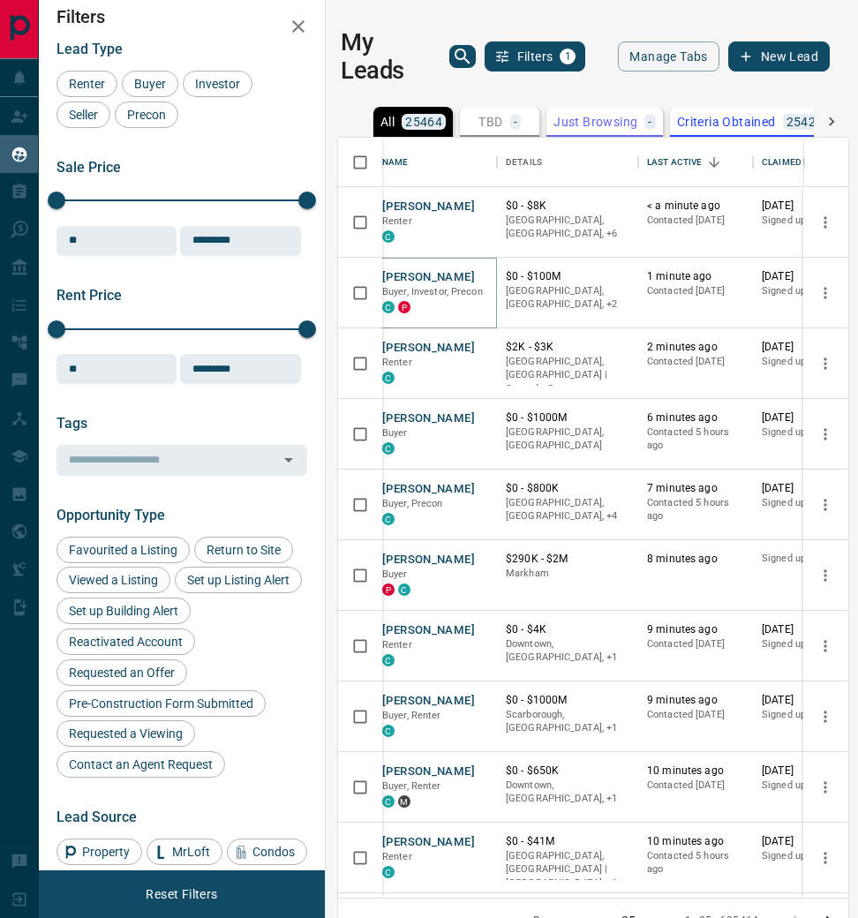
scroll to position [0, 0]
click at [401, 559] on button "[PERSON_NAME]" at bounding box center [428, 560] width 93 height 17
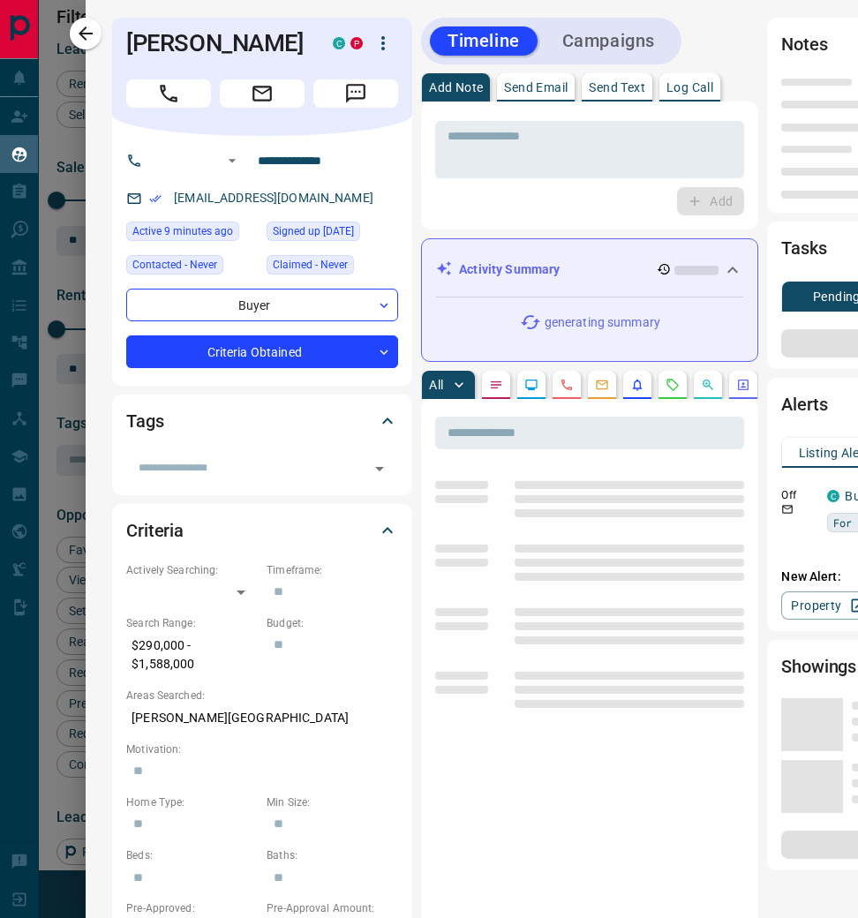
type input "**********"
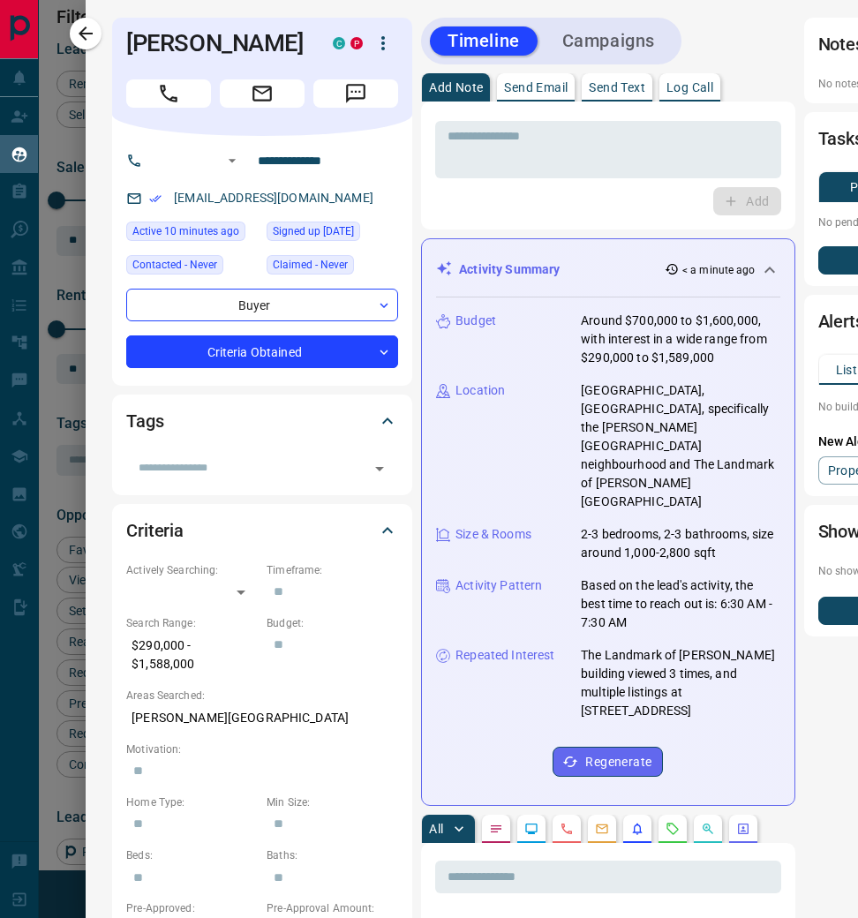
scroll to position [0, 8]
drag, startPoint x: 315, startPoint y: 201, endPoint x: 157, endPoint y: 194, distance: 158.2
click at [157, 194] on div "[EMAIL_ADDRESS][DOMAIN_NAME]" at bounding box center [262, 198] width 272 height 29
click at [712, 86] on p "Log Call" at bounding box center [690, 87] width 47 height 12
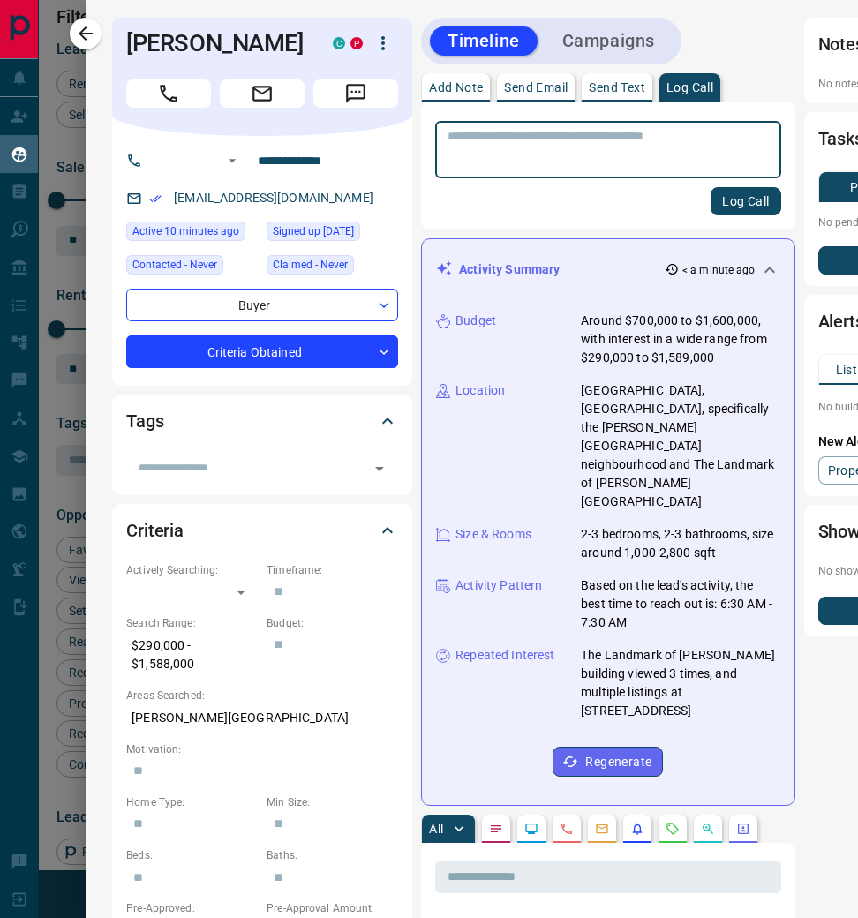
click at [733, 196] on button "Log Call" at bounding box center [746, 201] width 70 height 28
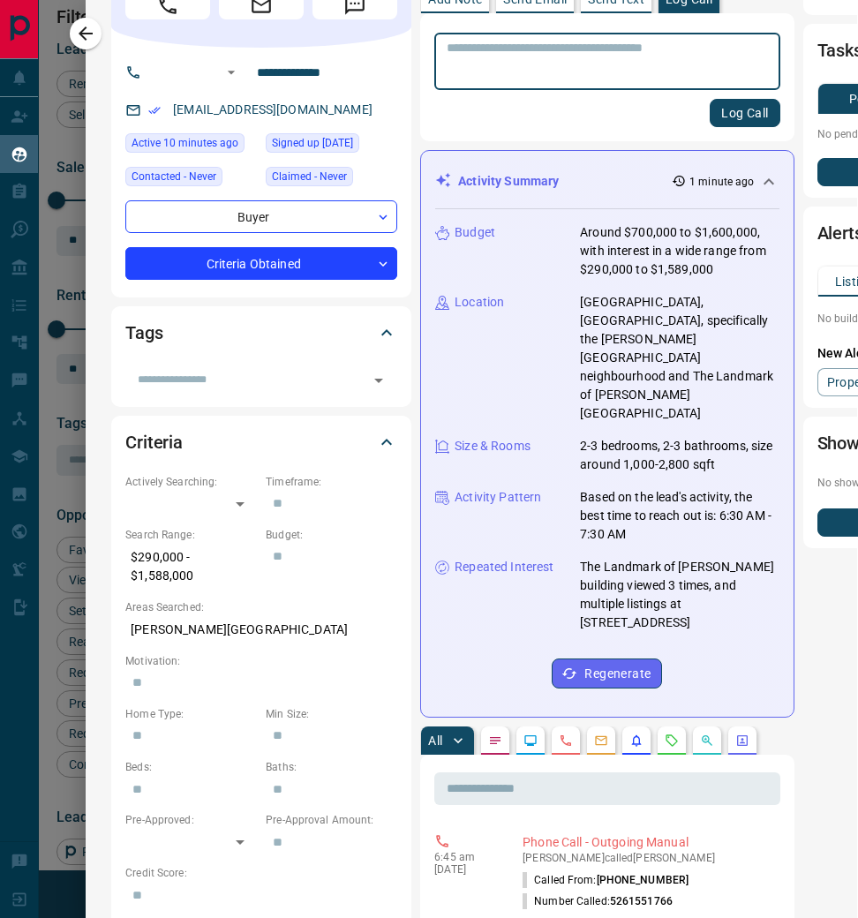
scroll to position [87, 1]
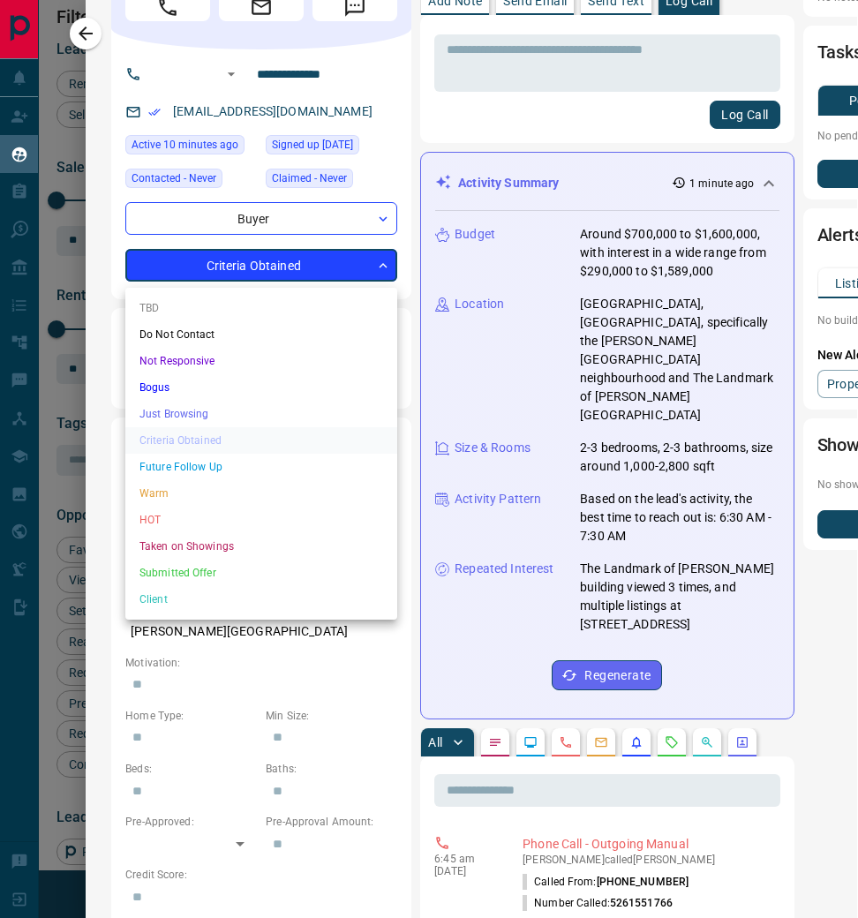
click at [378, 274] on body "Lead Transfers Claim Leads My Leads Tasks Opportunities Deals Campaigns Automat…" at bounding box center [429, 472] width 858 height 944
click at [240, 485] on li "Warm" at bounding box center [261, 493] width 272 height 26
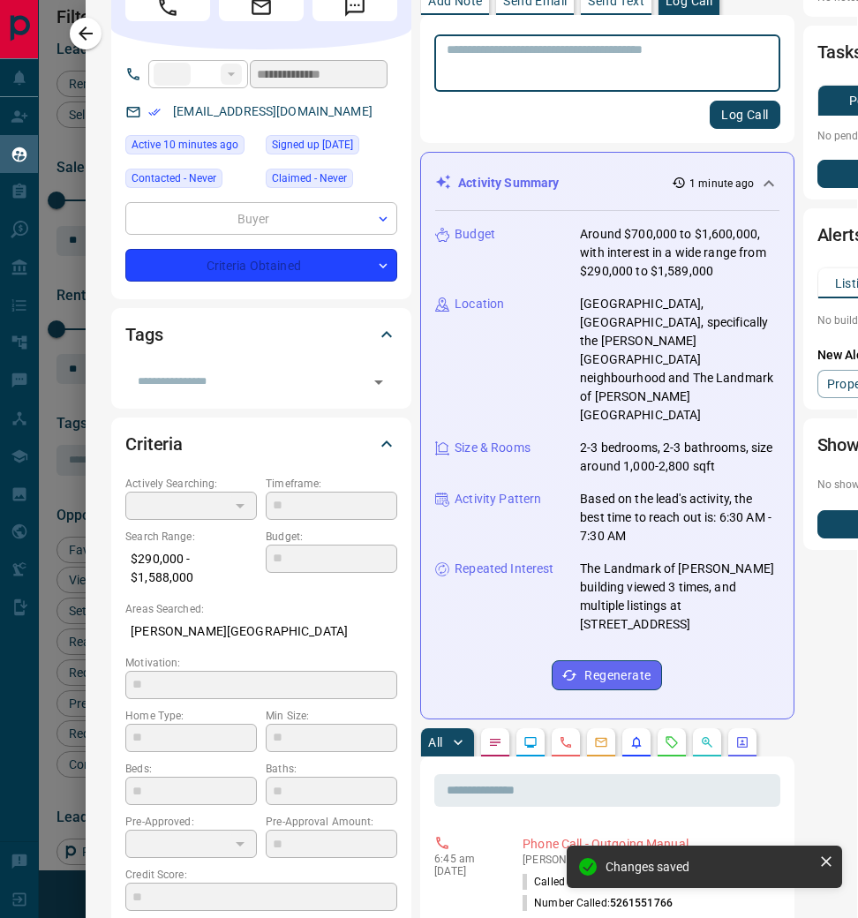
type input "*"
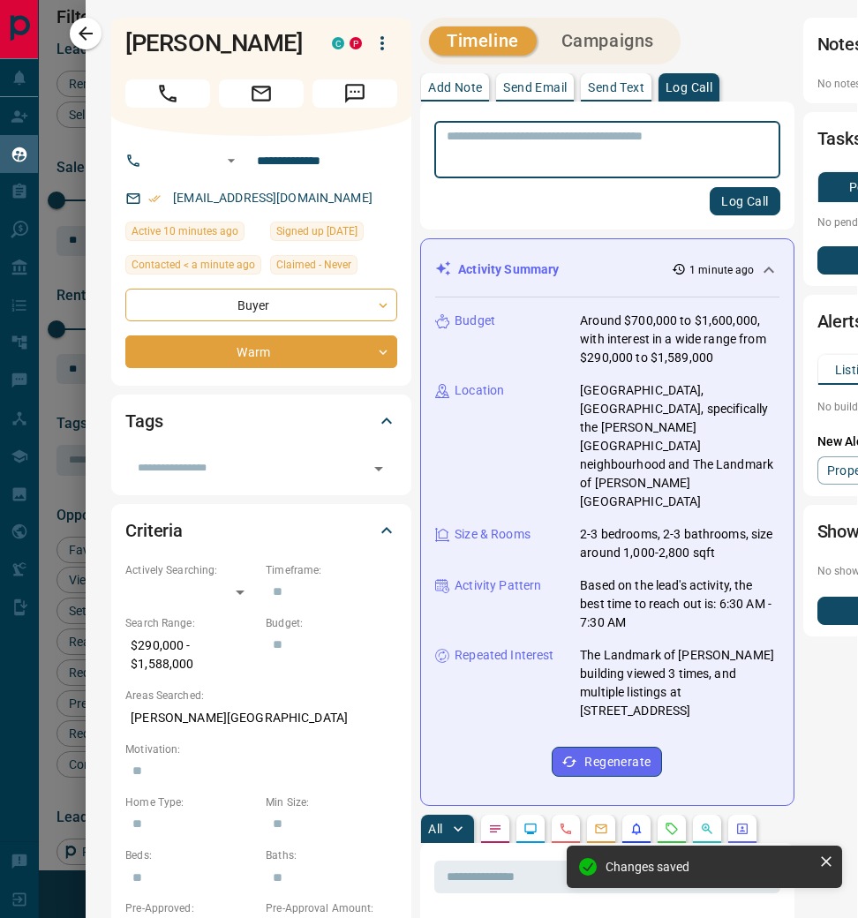
scroll to position [0, 1]
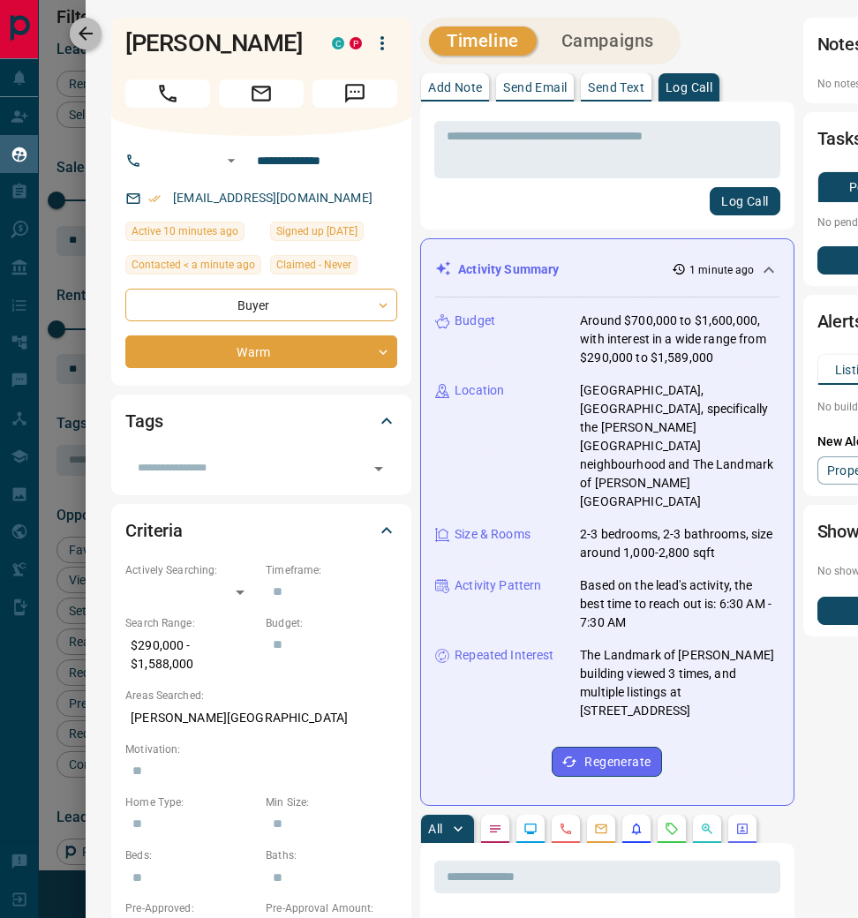
click at [96, 39] on icon "button" at bounding box center [85, 33] width 21 height 21
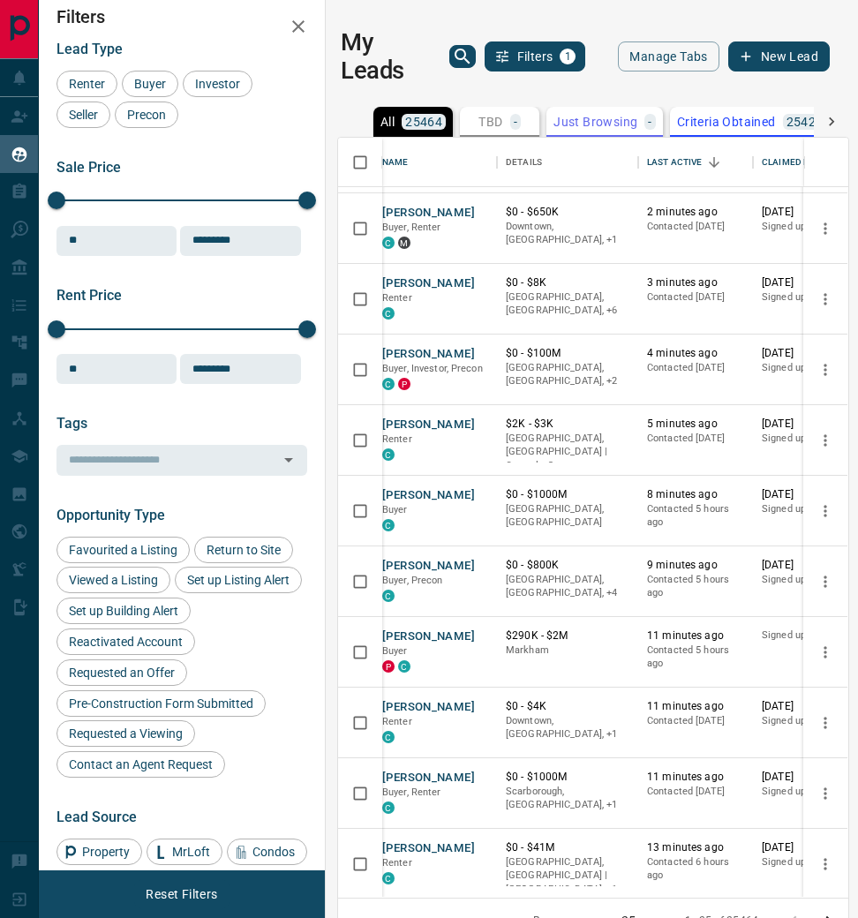
scroll to position [62, 9]
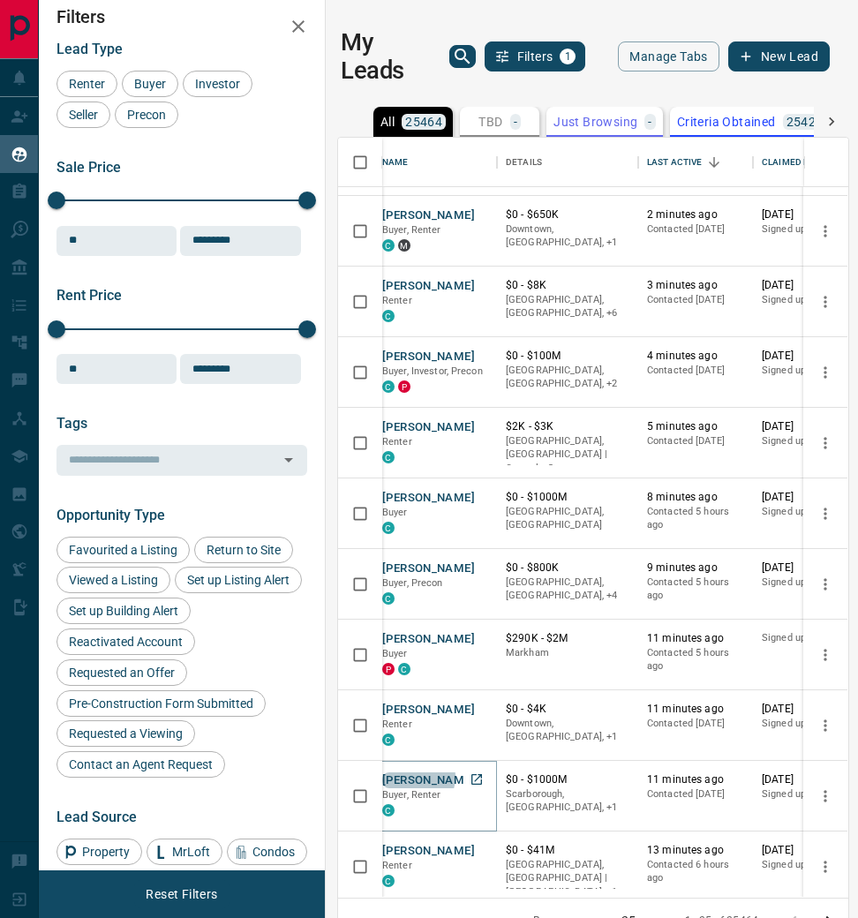
click at [418, 774] on button "[PERSON_NAME]" at bounding box center [428, 781] width 93 height 17
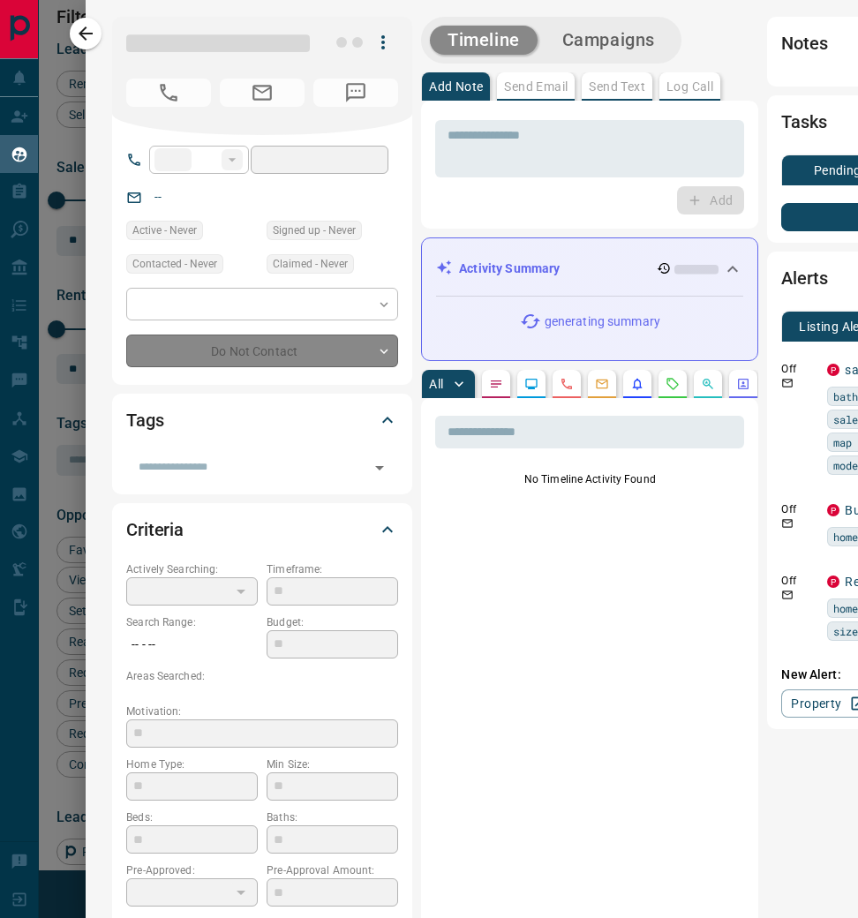
scroll to position [5, -1]
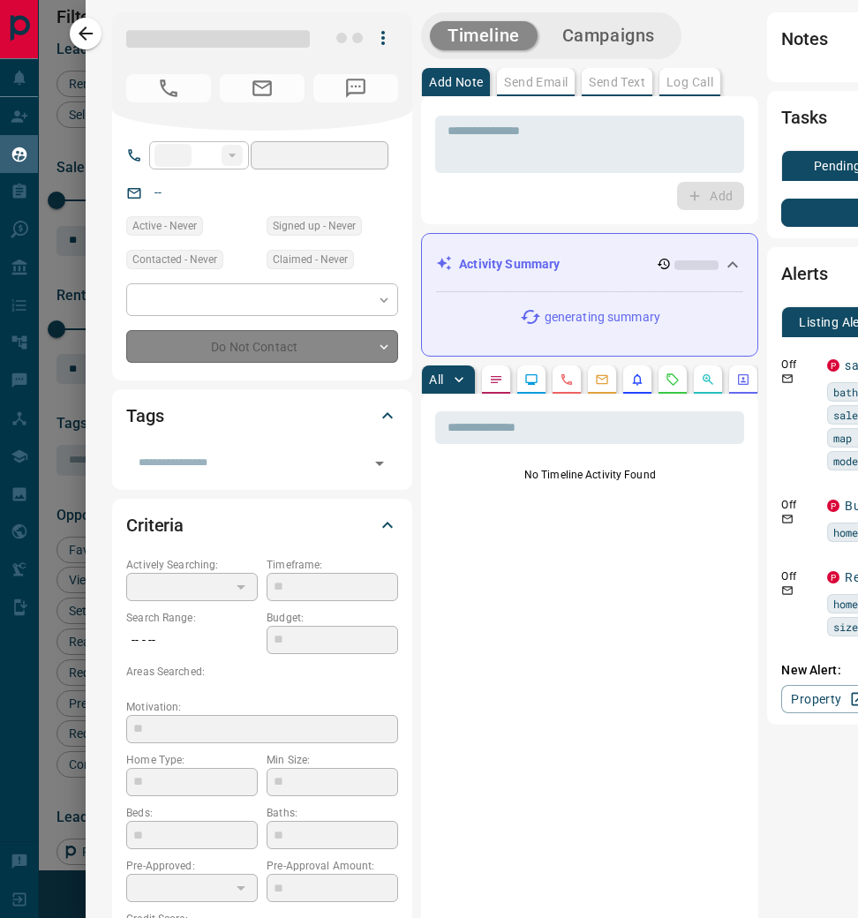
type input "**"
type input "**********"
type input "*"
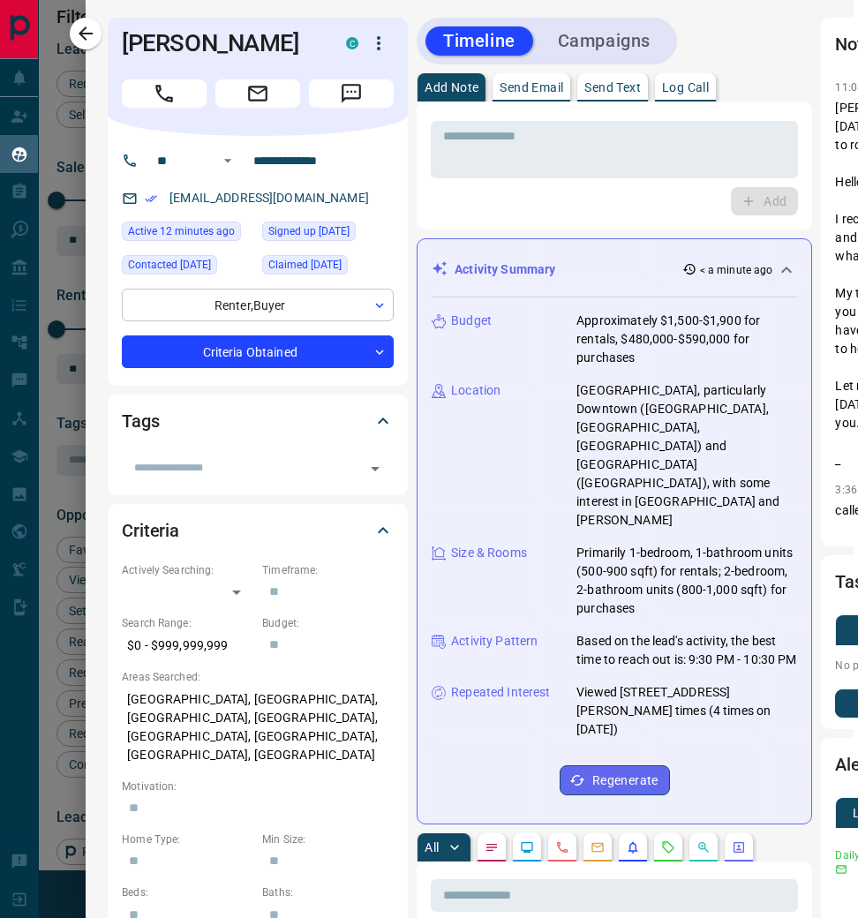
scroll to position [0, 4]
click at [96, 34] on icon "button" at bounding box center [85, 33] width 21 height 21
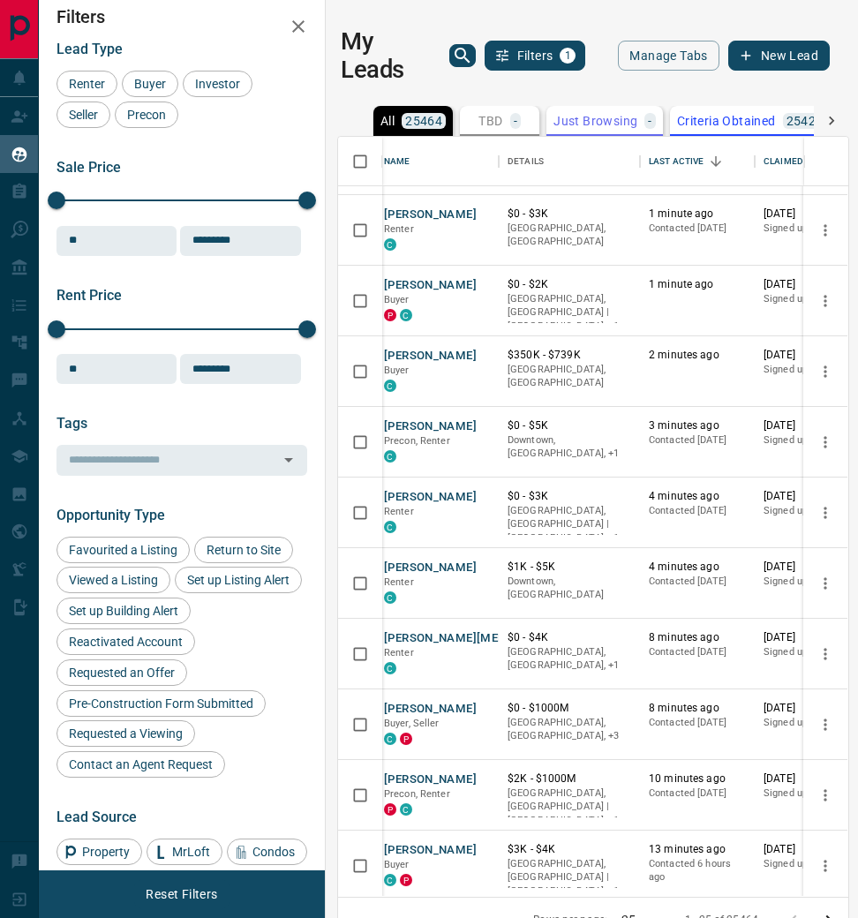
scroll to position [64, 4]
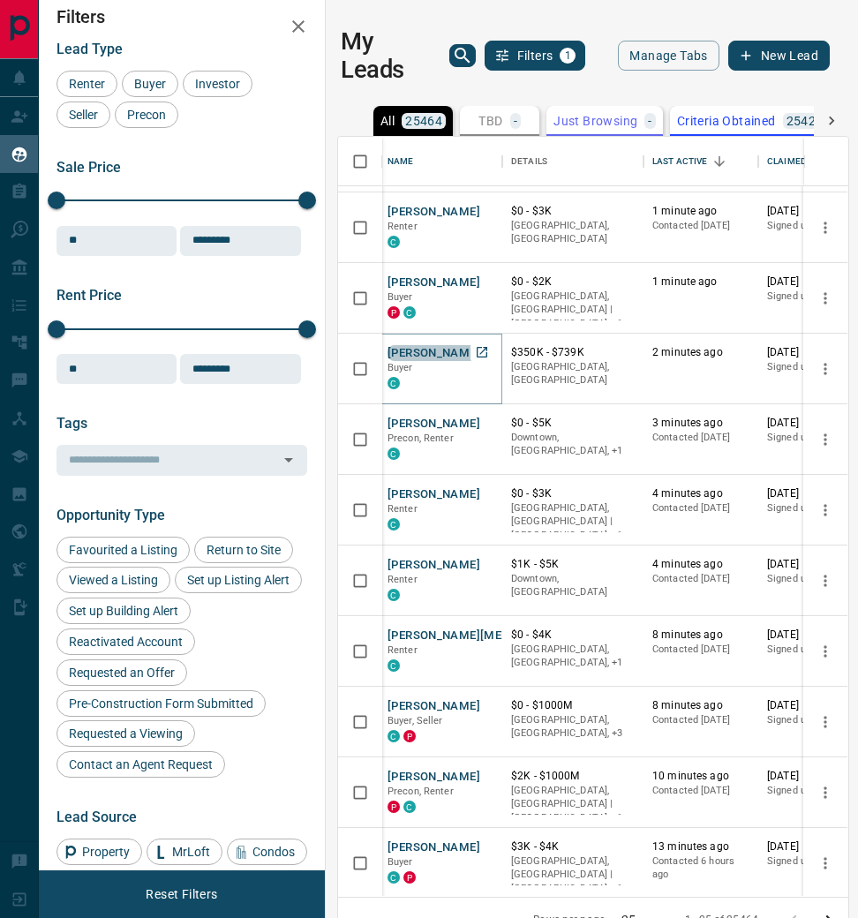
click at [427, 345] on button "[PERSON_NAME]" at bounding box center [434, 353] width 93 height 17
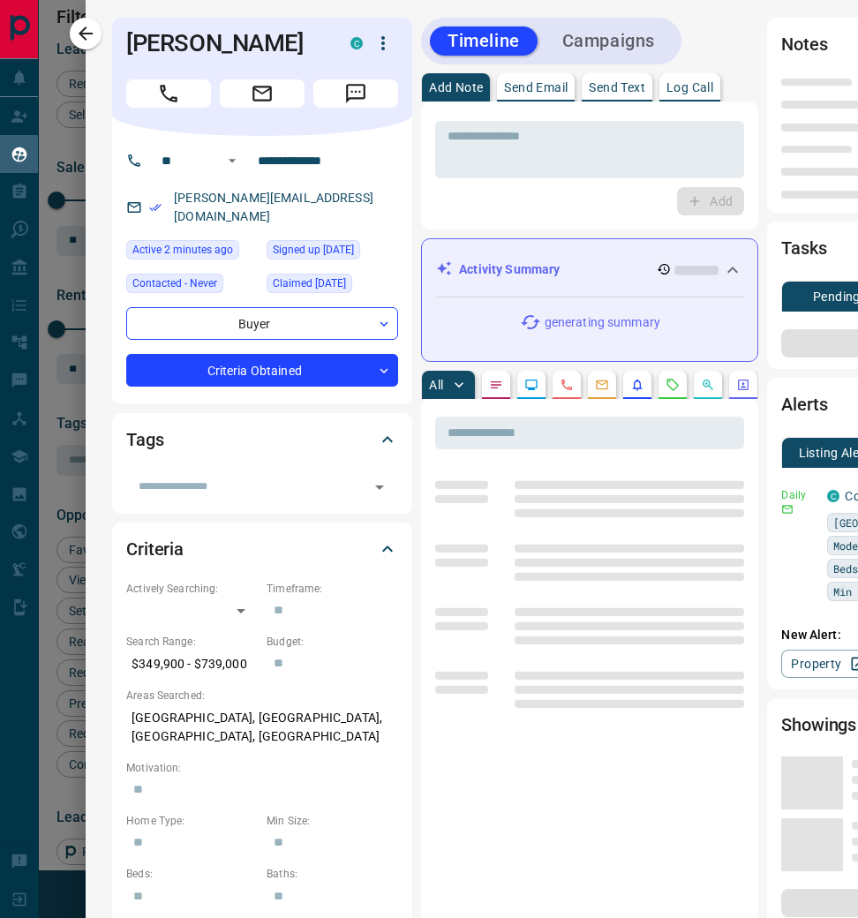
type input "**"
type input "**********"
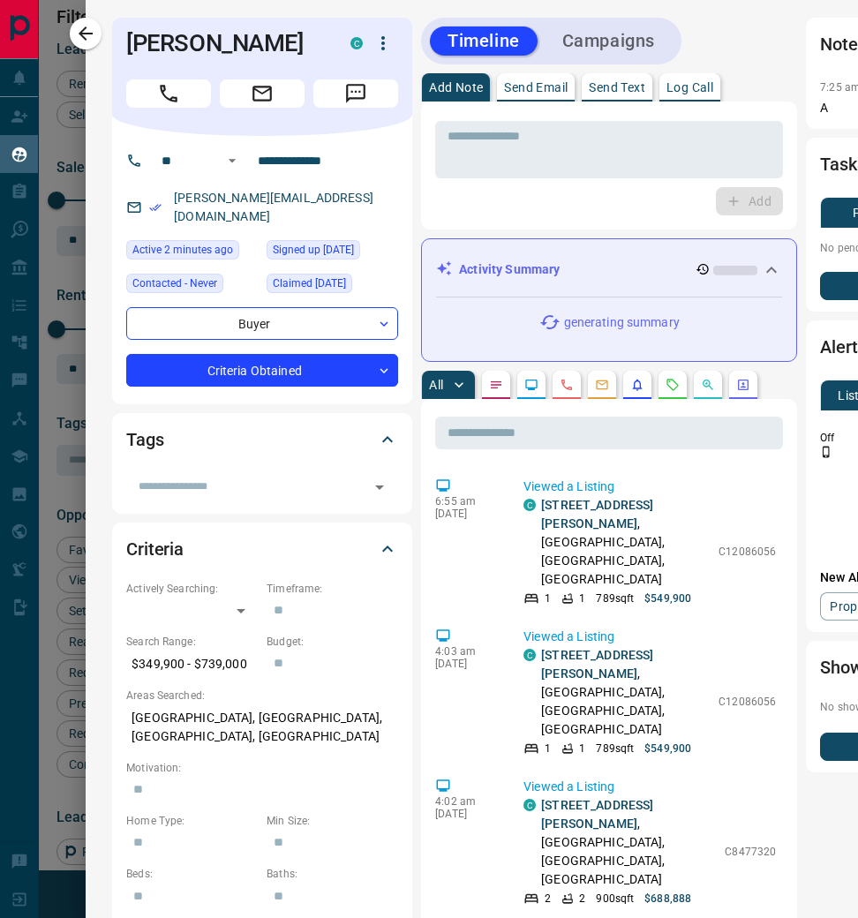
click at [699, 86] on p "Log Call" at bounding box center [690, 87] width 47 height 12
click at [726, 204] on button "Log Call" at bounding box center [748, 201] width 70 height 28
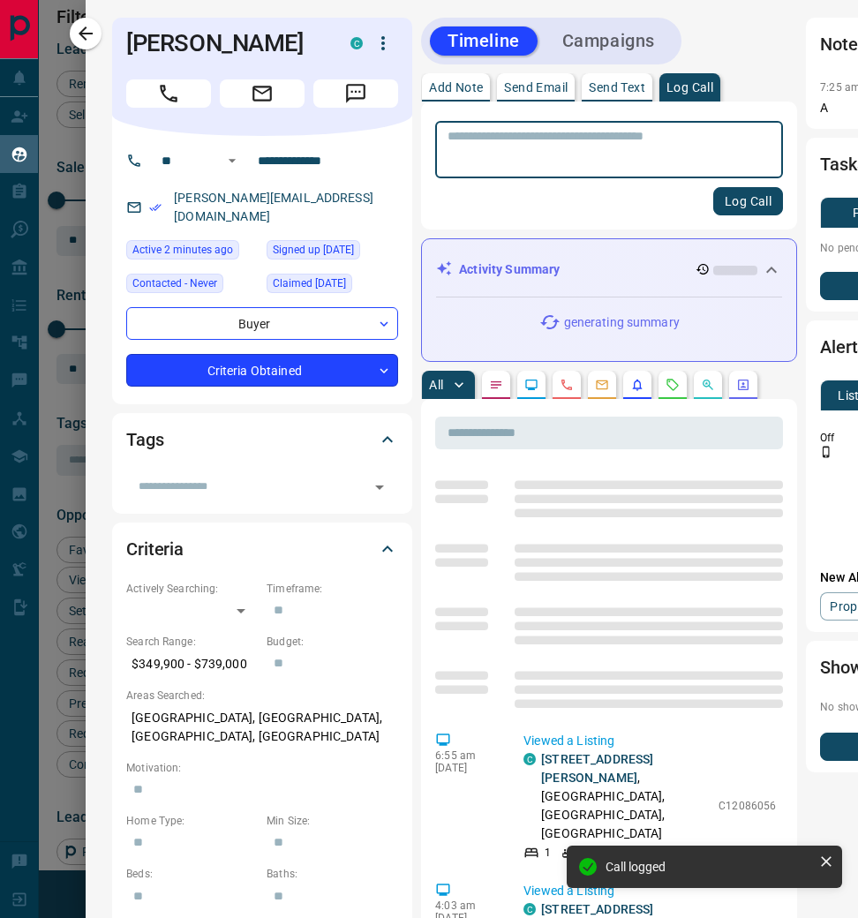
click at [378, 358] on body "Lead Transfers Claim Leads My Leads Tasks Opportunities Deals Campaigns Automat…" at bounding box center [429, 471] width 858 height 944
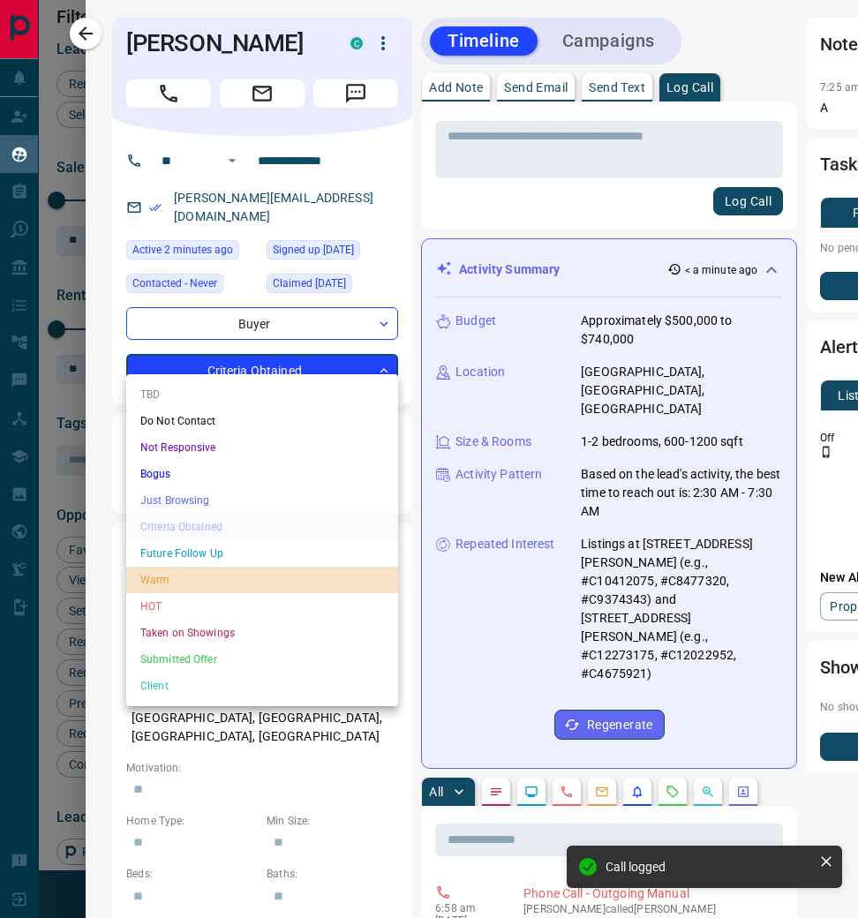
click at [267, 567] on li "Warm" at bounding box center [262, 580] width 272 height 26
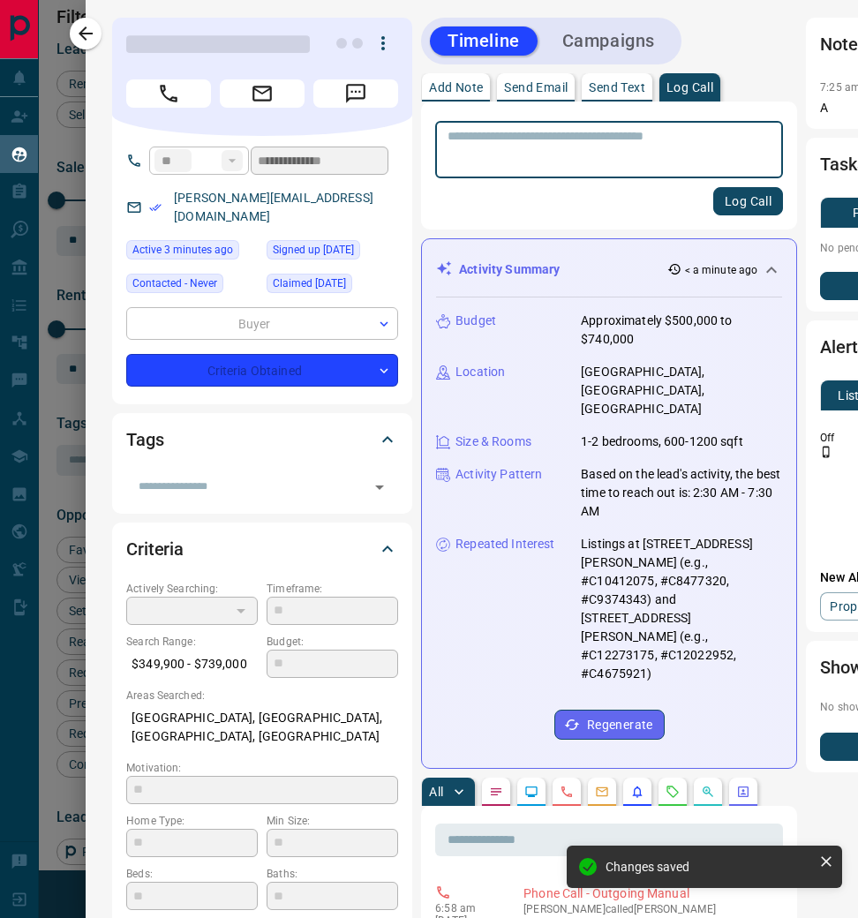
type input "*"
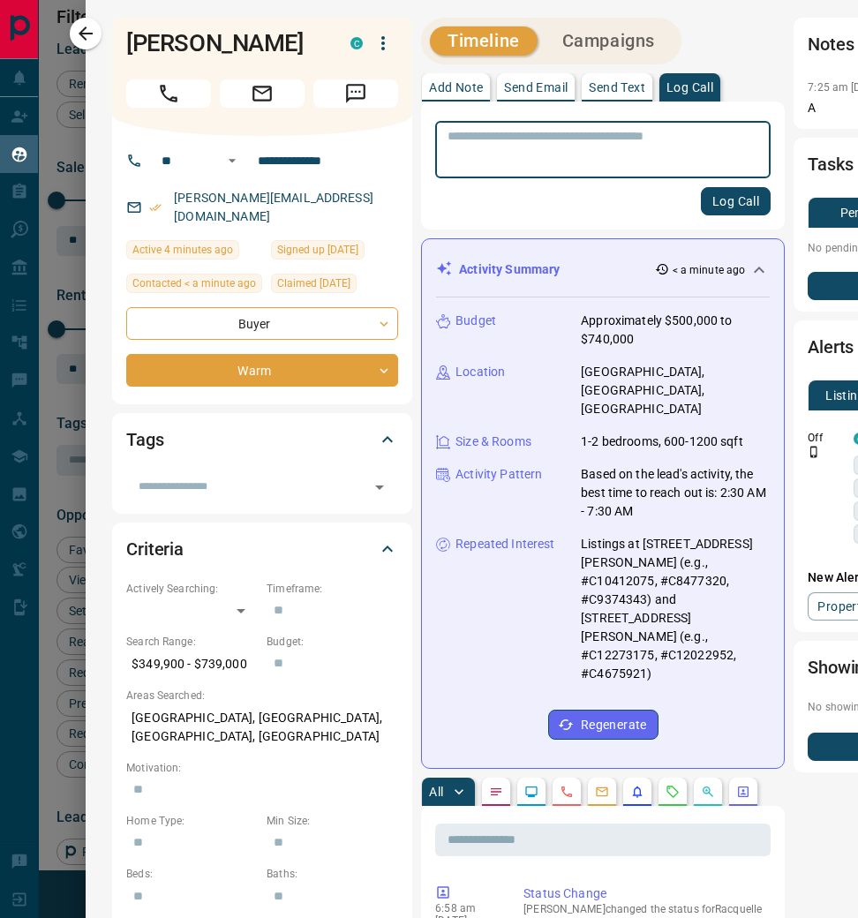
drag, startPoint x: 308, startPoint y: 202, endPoint x: 323, endPoint y: 199, distance: 15.4
click at [323, 199] on div "[PERSON_NAME][EMAIL_ADDRESS][DOMAIN_NAME]" at bounding box center [262, 208] width 272 height 48
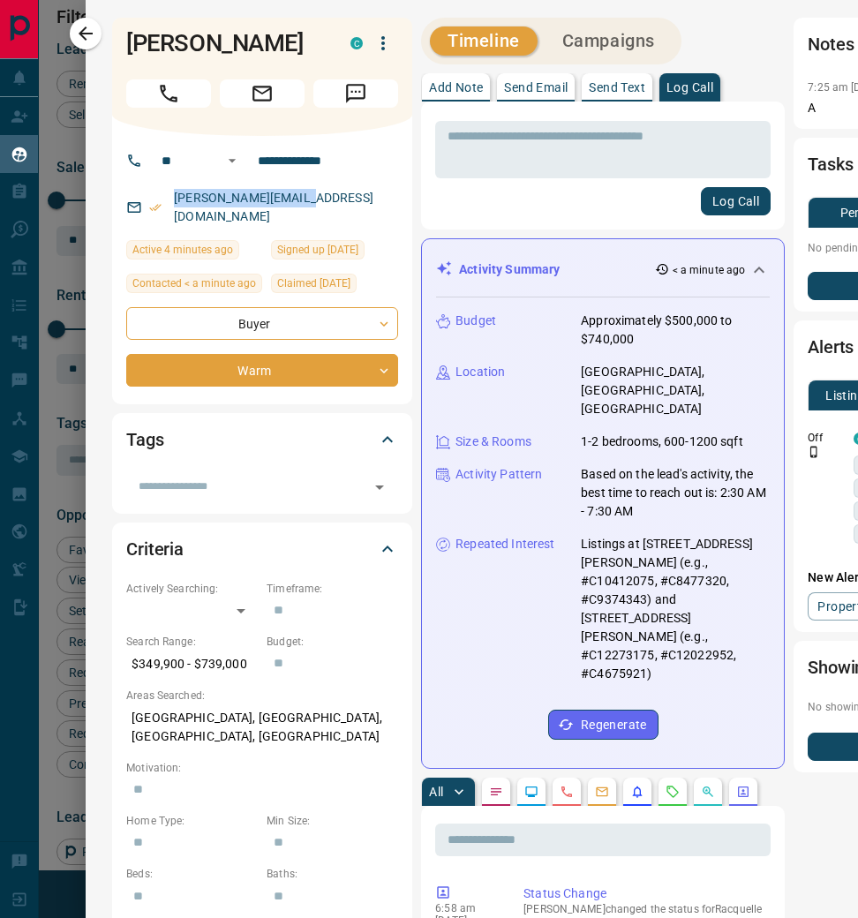
drag, startPoint x: 312, startPoint y: 197, endPoint x: 170, endPoint y: 195, distance: 142.2
click at [170, 195] on div "[PERSON_NAME][EMAIL_ADDRESS][DOMAIN_NAME]" at bounding box center [262, 208] width 272 height 48
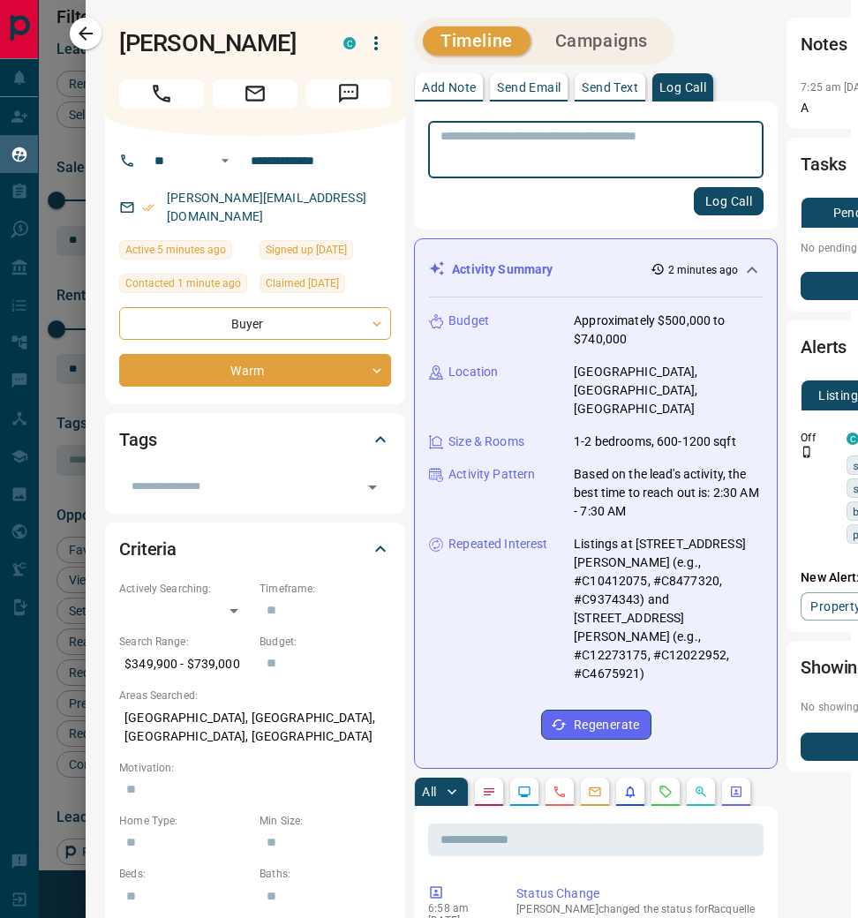
scroll to position [0, 7]
click at [95, 37] on icon "button" at bounding box center [85, 33] width 21 height 21
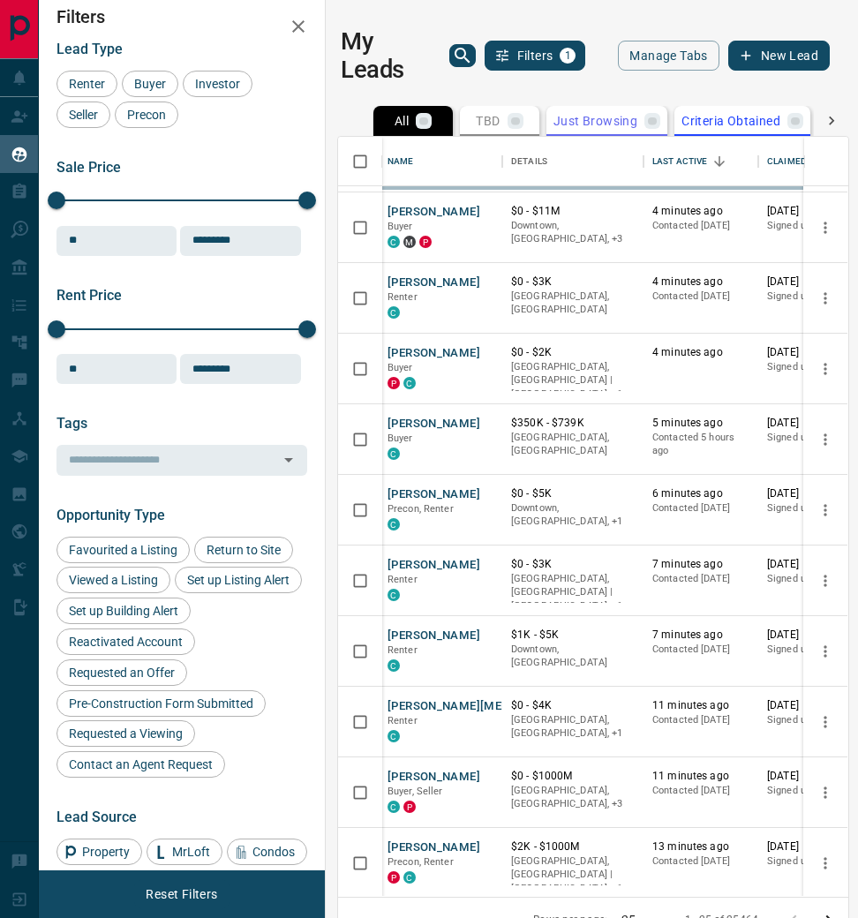
scroll to position [7, 0]
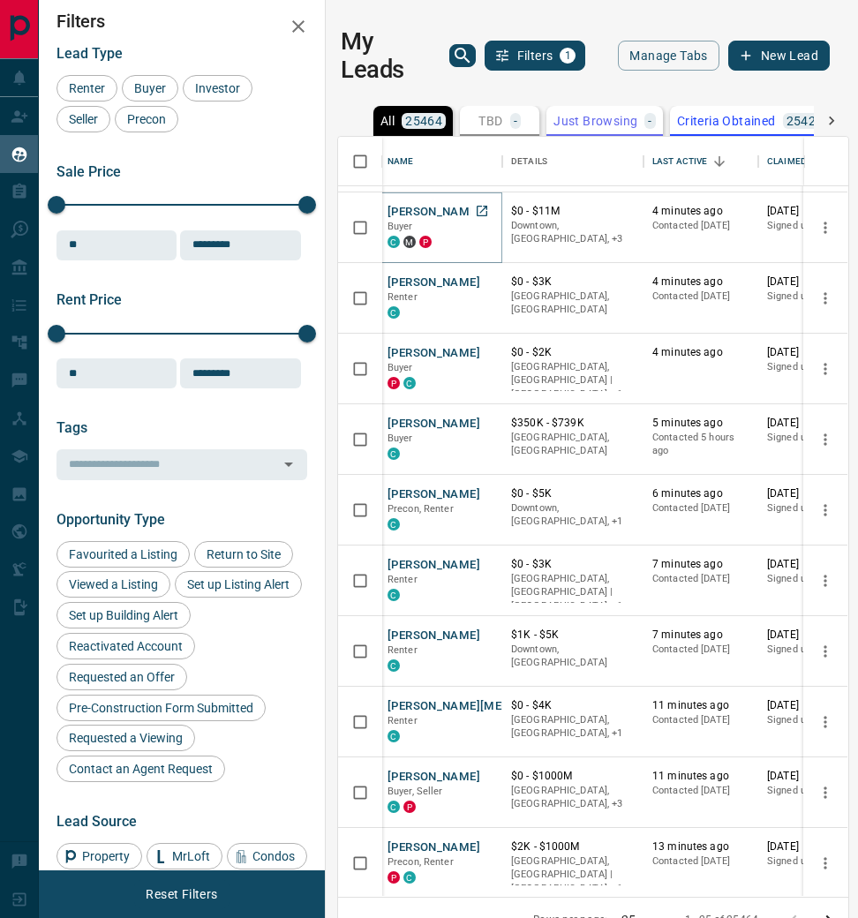
click at [422, 206] on button "[PERSON_NAME]" at bounding box center [434, 212] width 93 height 17
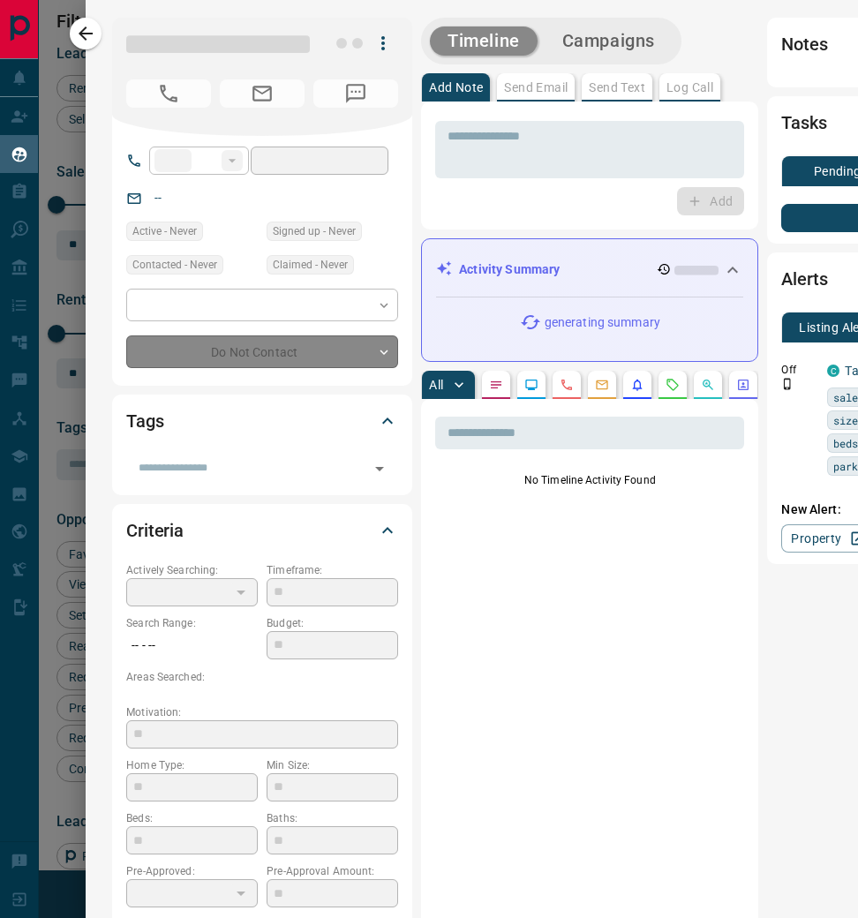
type input "**"
type input "**********"
type input "*"
type input "*********"
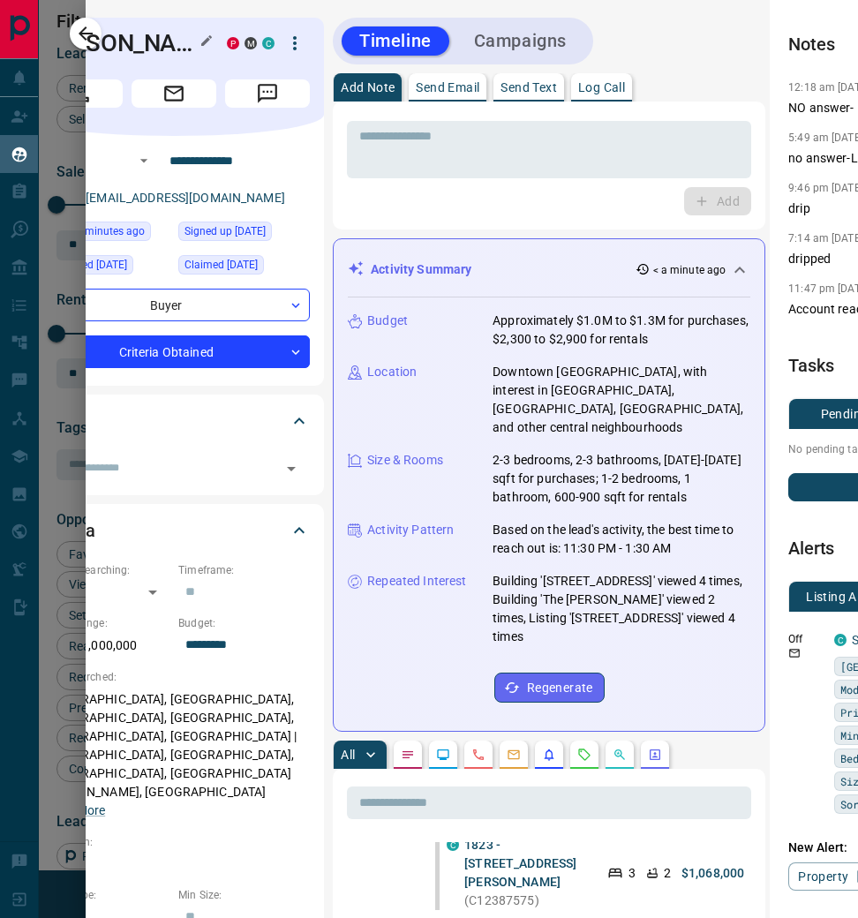
scroll to position [0, 88]
click at [446, 210] on div "Add" at bounding box center [549, 201] width 404 height 28
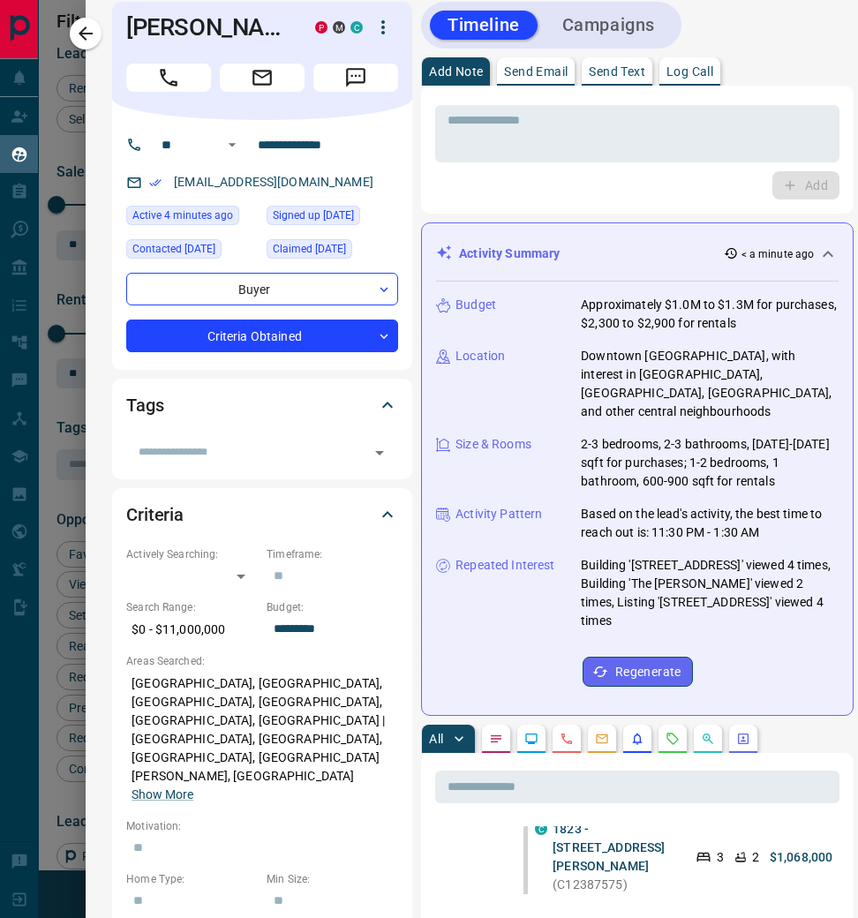
scroll to position [16, 0]
click at [96, 36] on icon "button" at bounding box center [85, 33] width 21 height 21
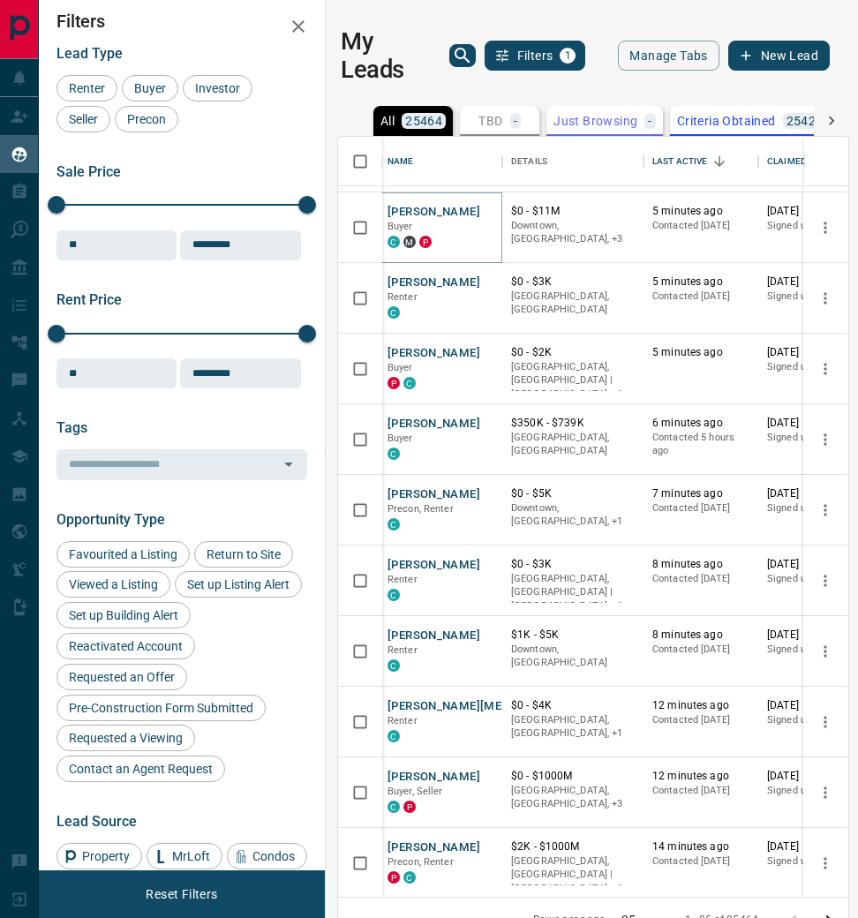
scroll to position [19, 0]
